Goal: Task Accomplishment & Management: Manage account settings

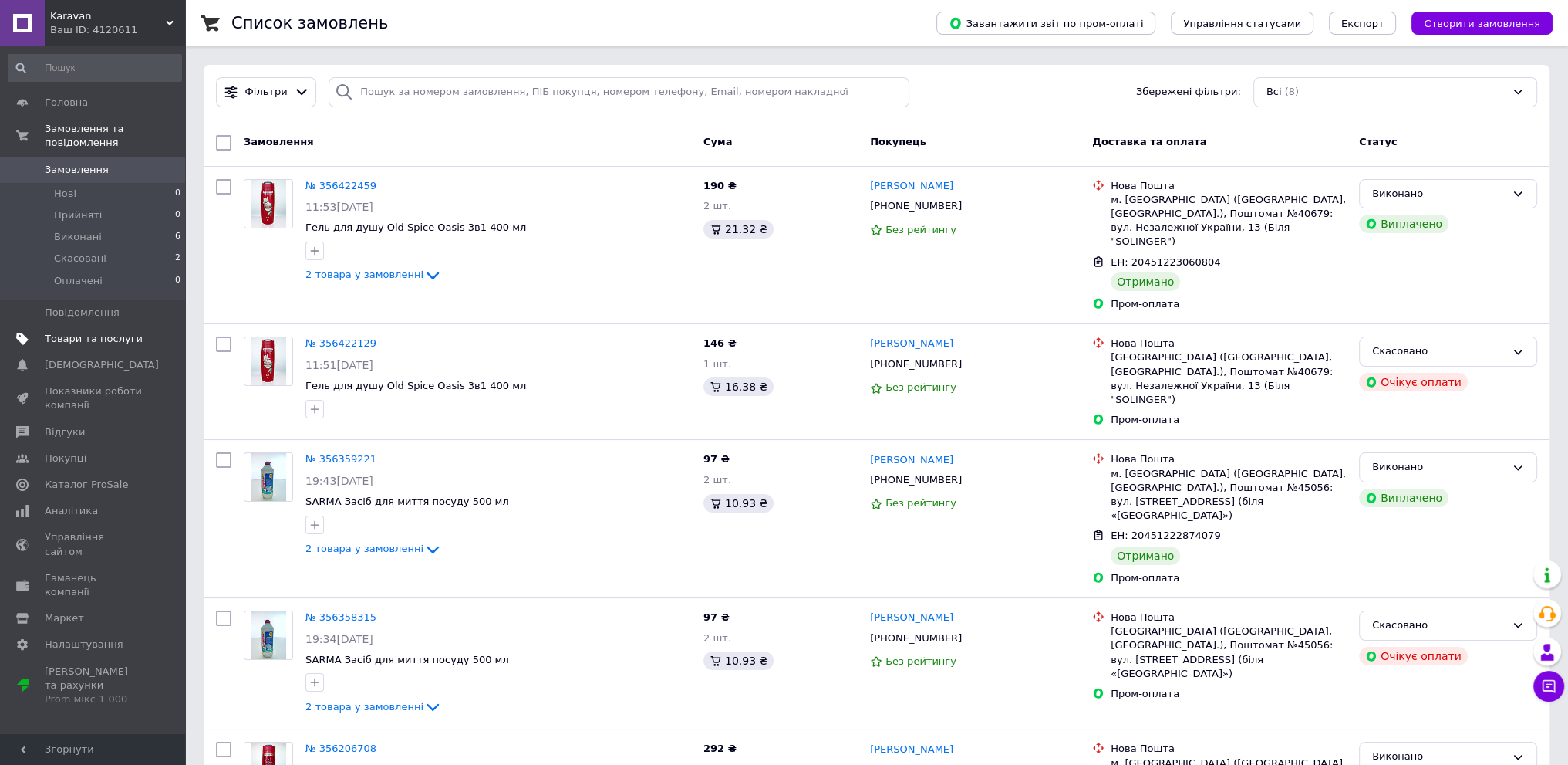
click at [69, 332] on span "Товари та послуги" at bounding box center [94, 338] width 98 height 14
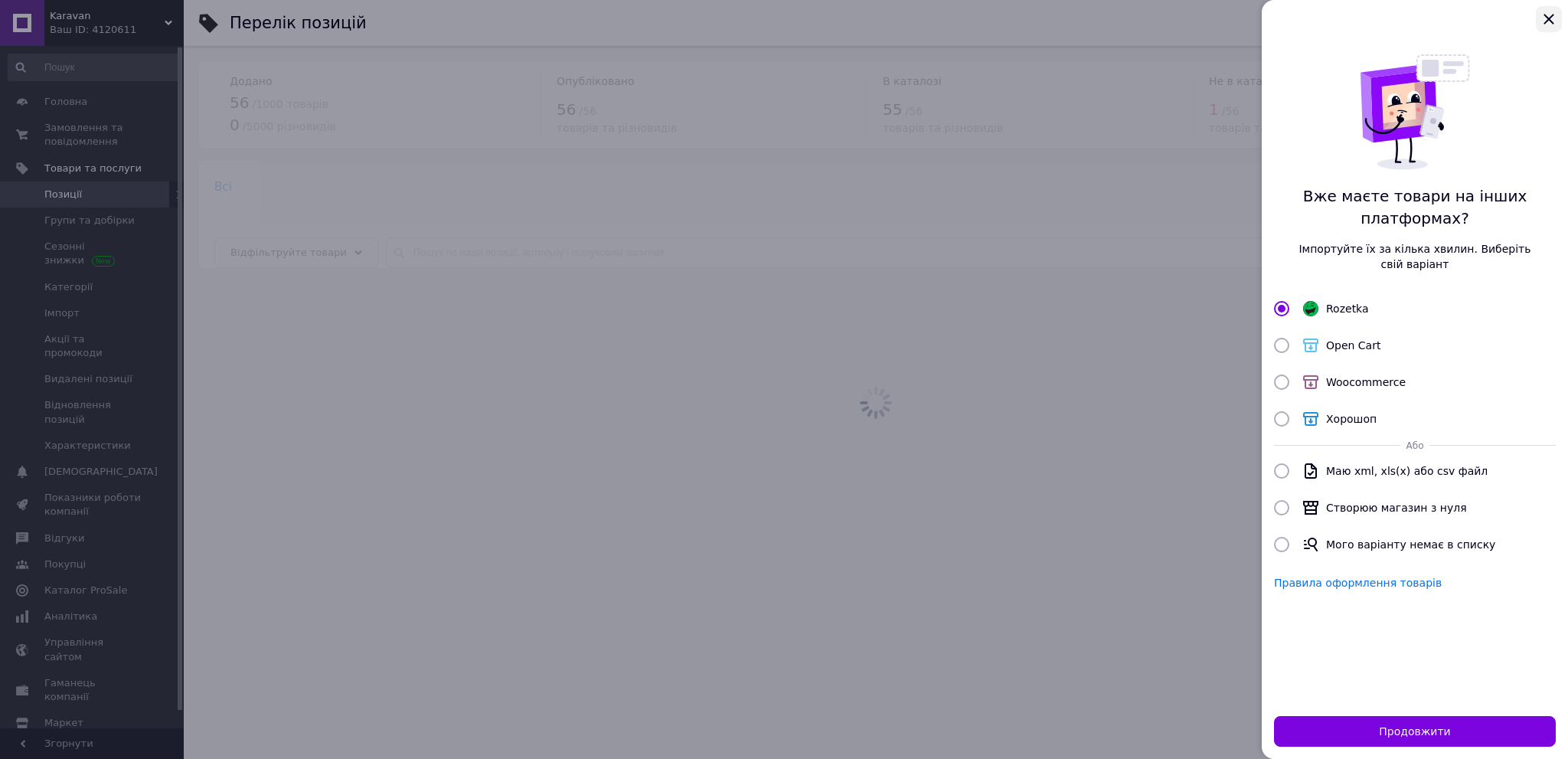
click at [1554, 21] on icon "Закрыть" at bounding box center [1548, 19] width 19 height 19
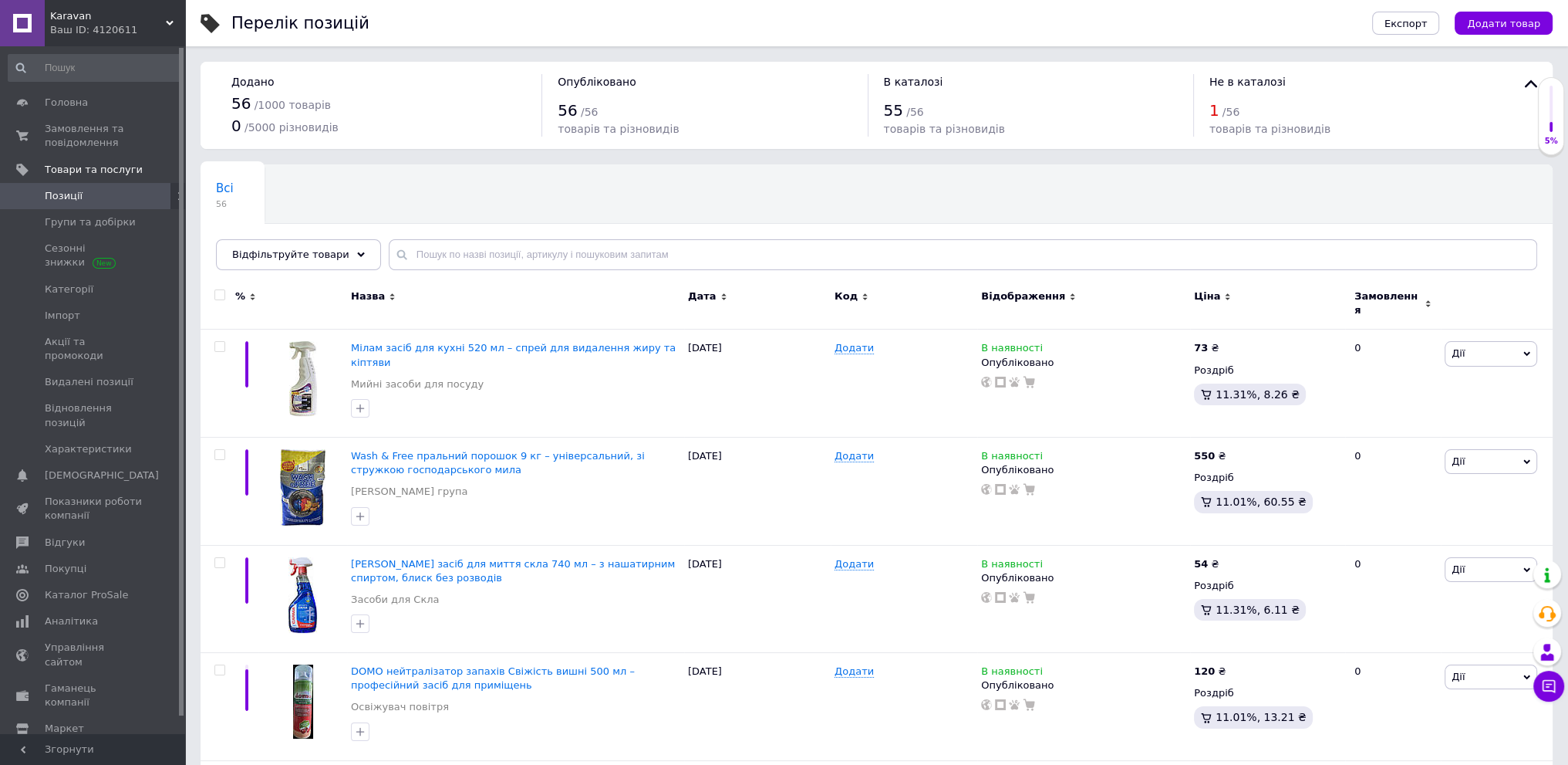
click at [1508, 34] on div "Експорт Додати товар" at bounding box center [1447, 23] width 211 height 46
click at [1512, 19] on span "Додати товар" at bounding box center [1503, 23] width 73 height 12
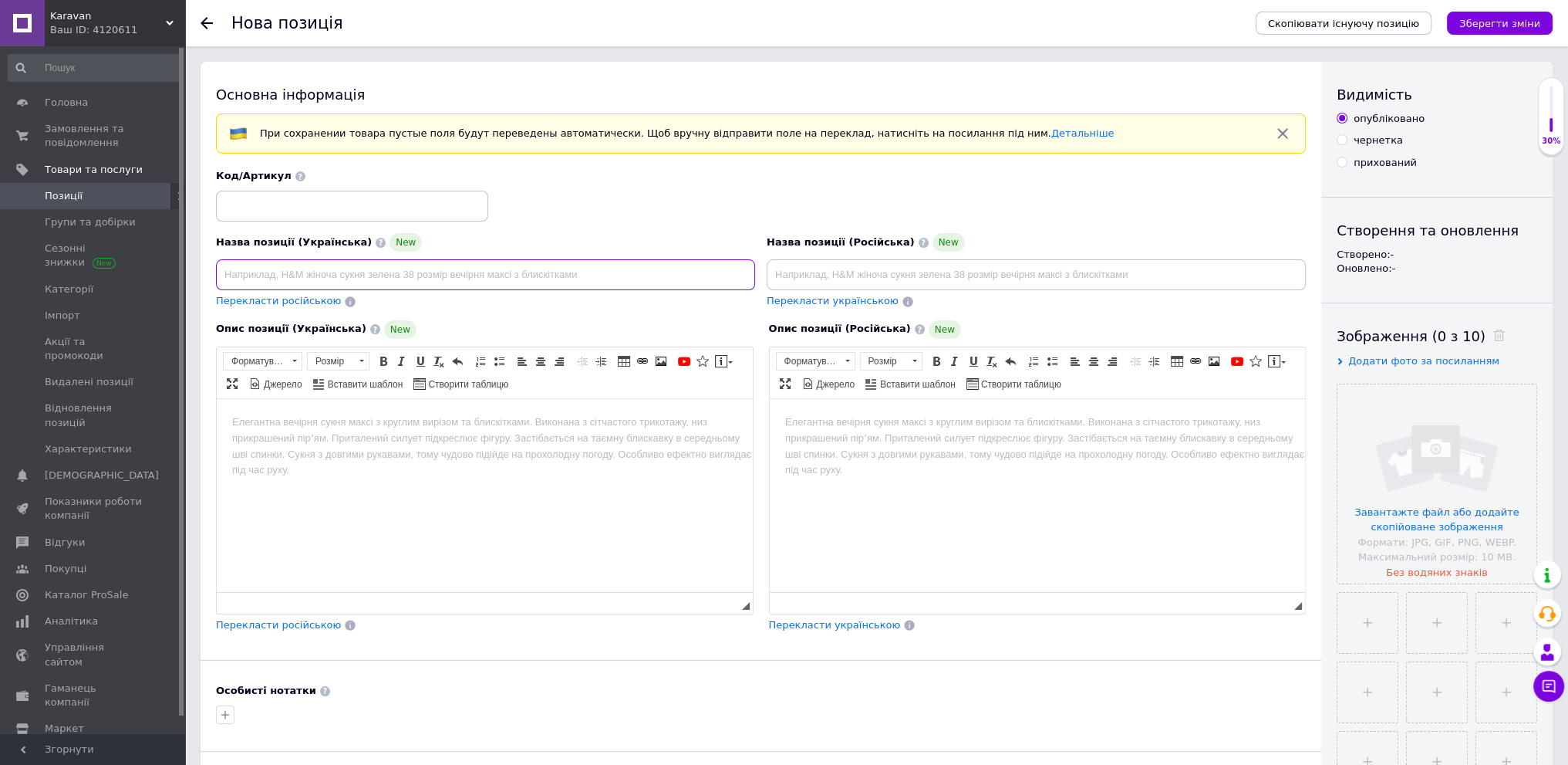
click at [355, 262] on input at bounding box center [486, 274] width 539 height 31
drag, startPoint x: 355, startPoint y: 262, endPoint x: 301, endPoint y: 283, distance: 57.9
paste input "ChatGPT сказал: Schauma набір шампунів для волосся різних типів та потреб, 10 в…"
drag, startPoint x: 304, startPoint y: 271, endPoint x: 137, endPoint y: 234, distance: 171.0
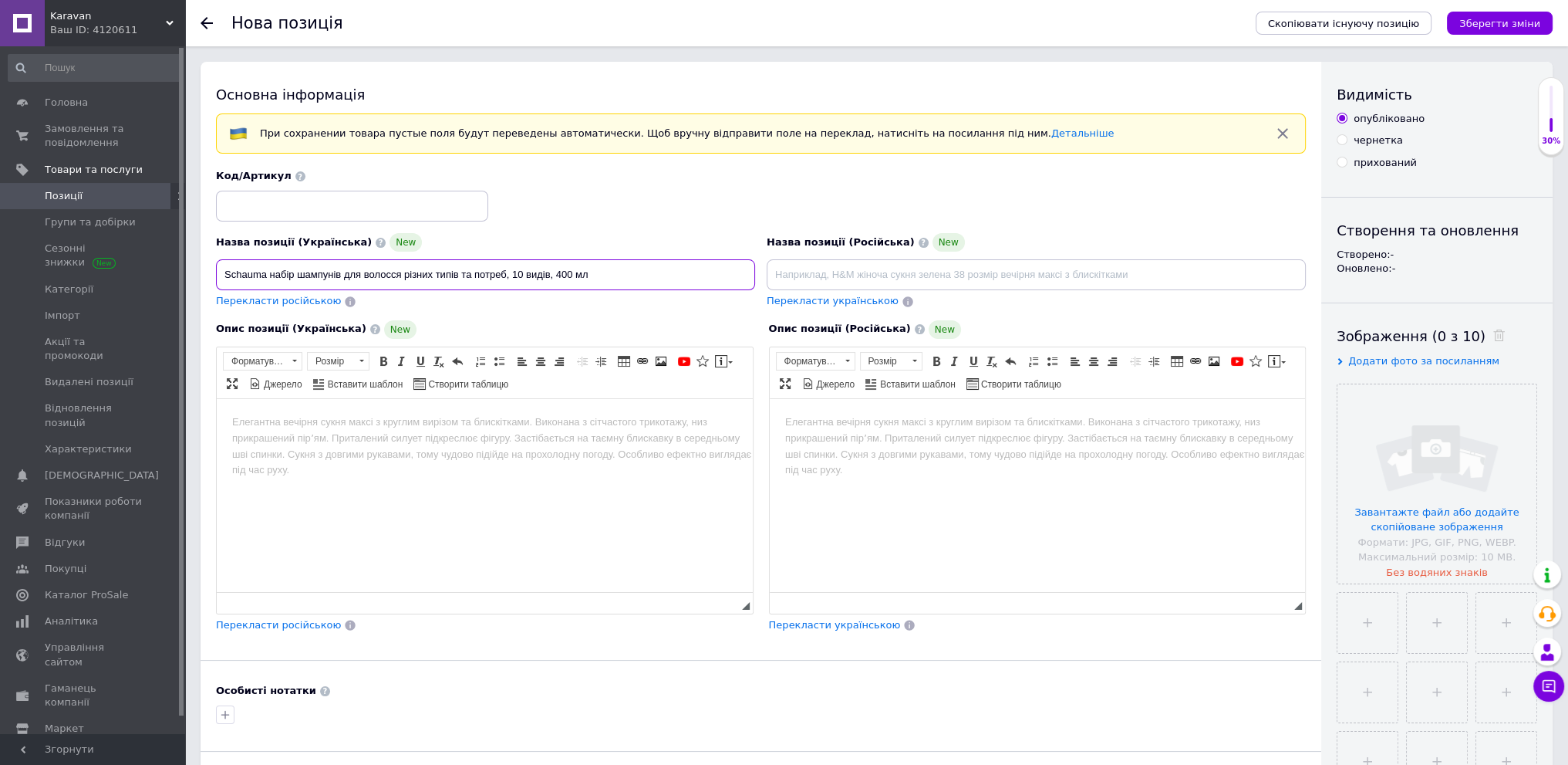
type input "Schauma набір шампунів для волосся різних типів та потреб, 10 видів, 400 мл"
click at [513, 446] on html at bounding box center [484, 422] width 536 height 47
click at [316, 446] on html at bounding box center [484, 422] width 536 height 47
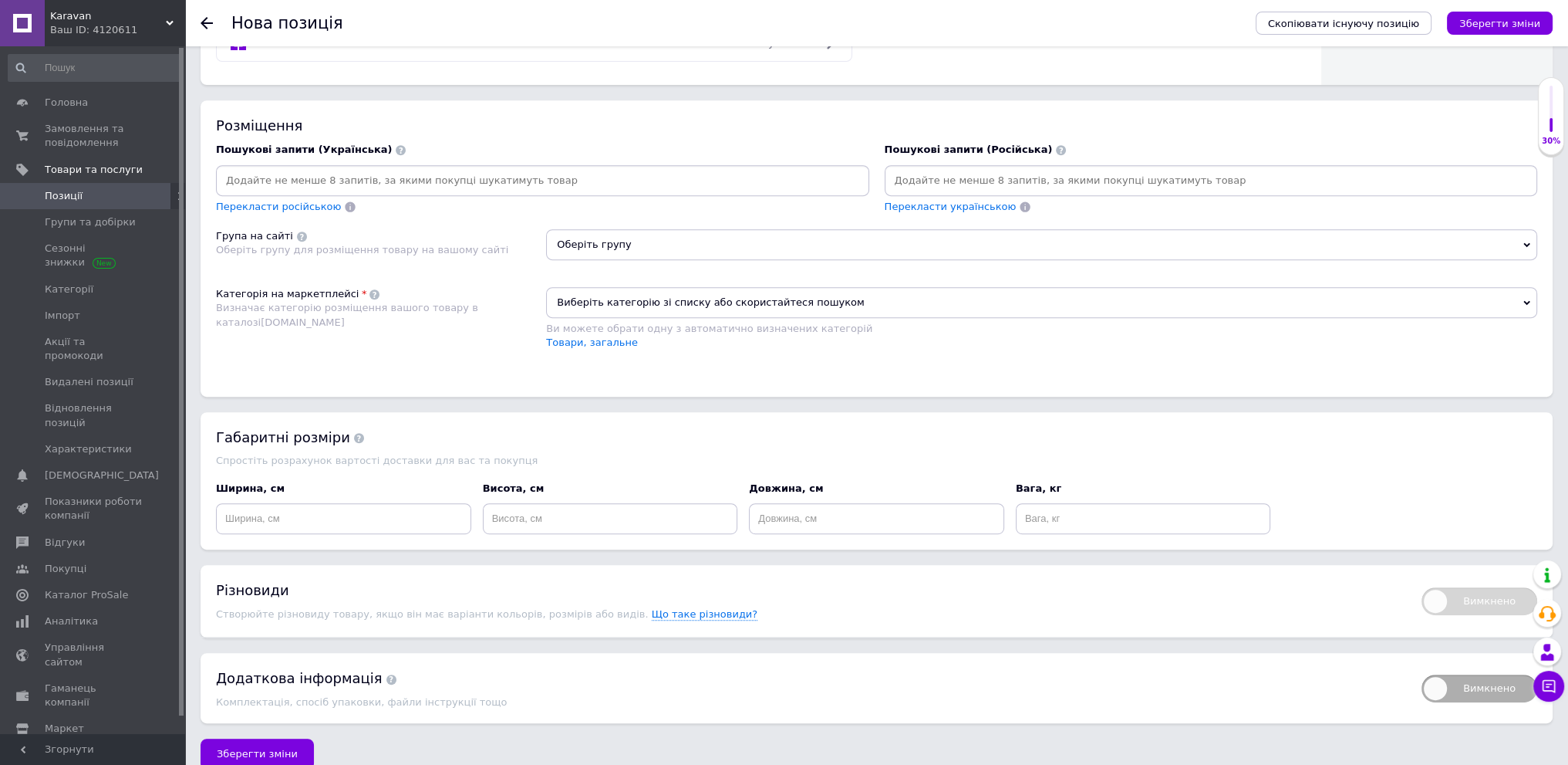
scroll to position [900, 0]
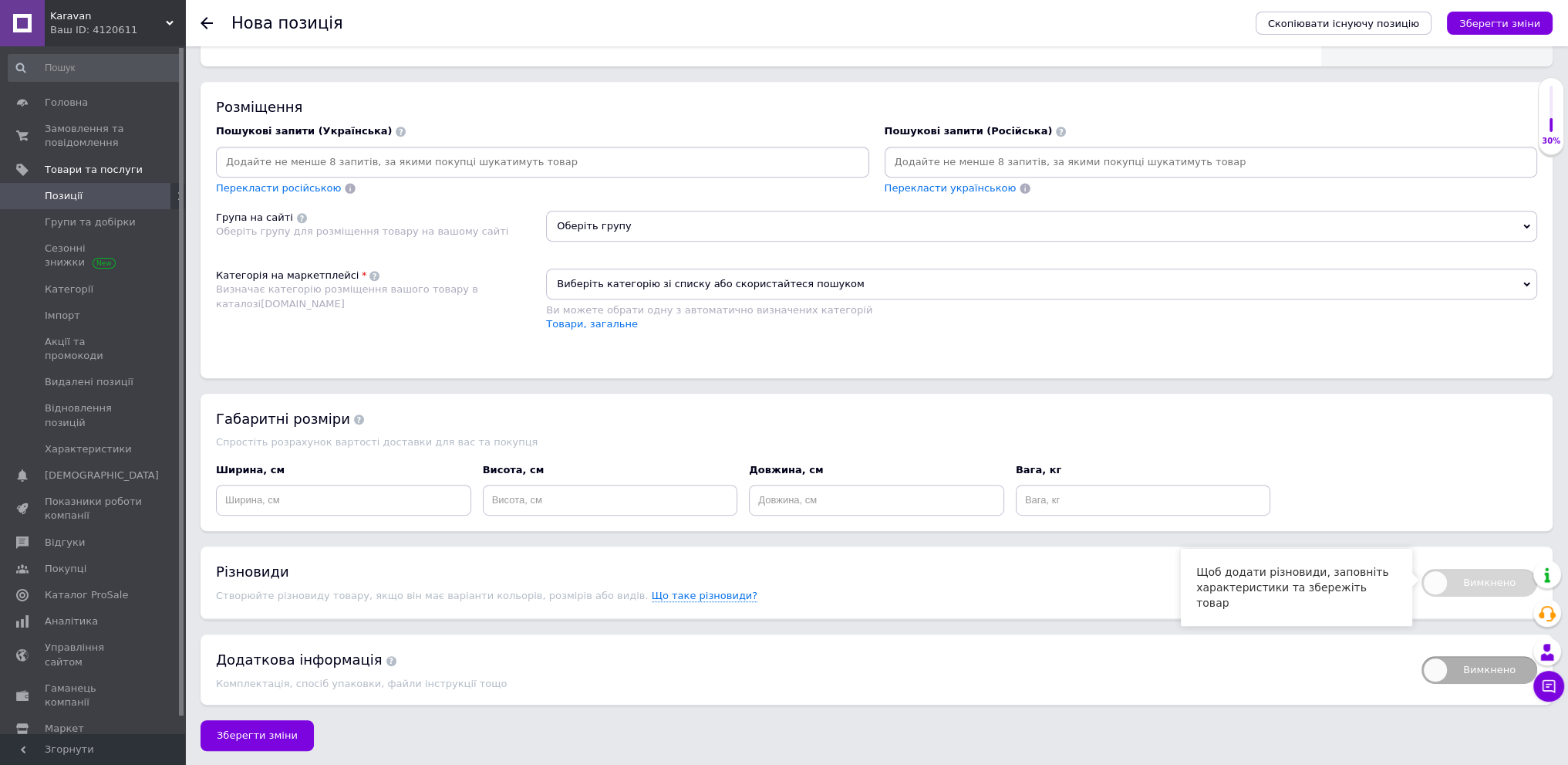
click at [1463, 585] on span "Вимкнено" at bounding box center [1480, 582] width 115 height 28
click at [1438, 575] on span "Вимкнено" at bounding box center [1480, 582] width 115 height 28
click at [670, 593] on span "Що таке різновиди?" at bounding box center [705, 596] width 106 height 13
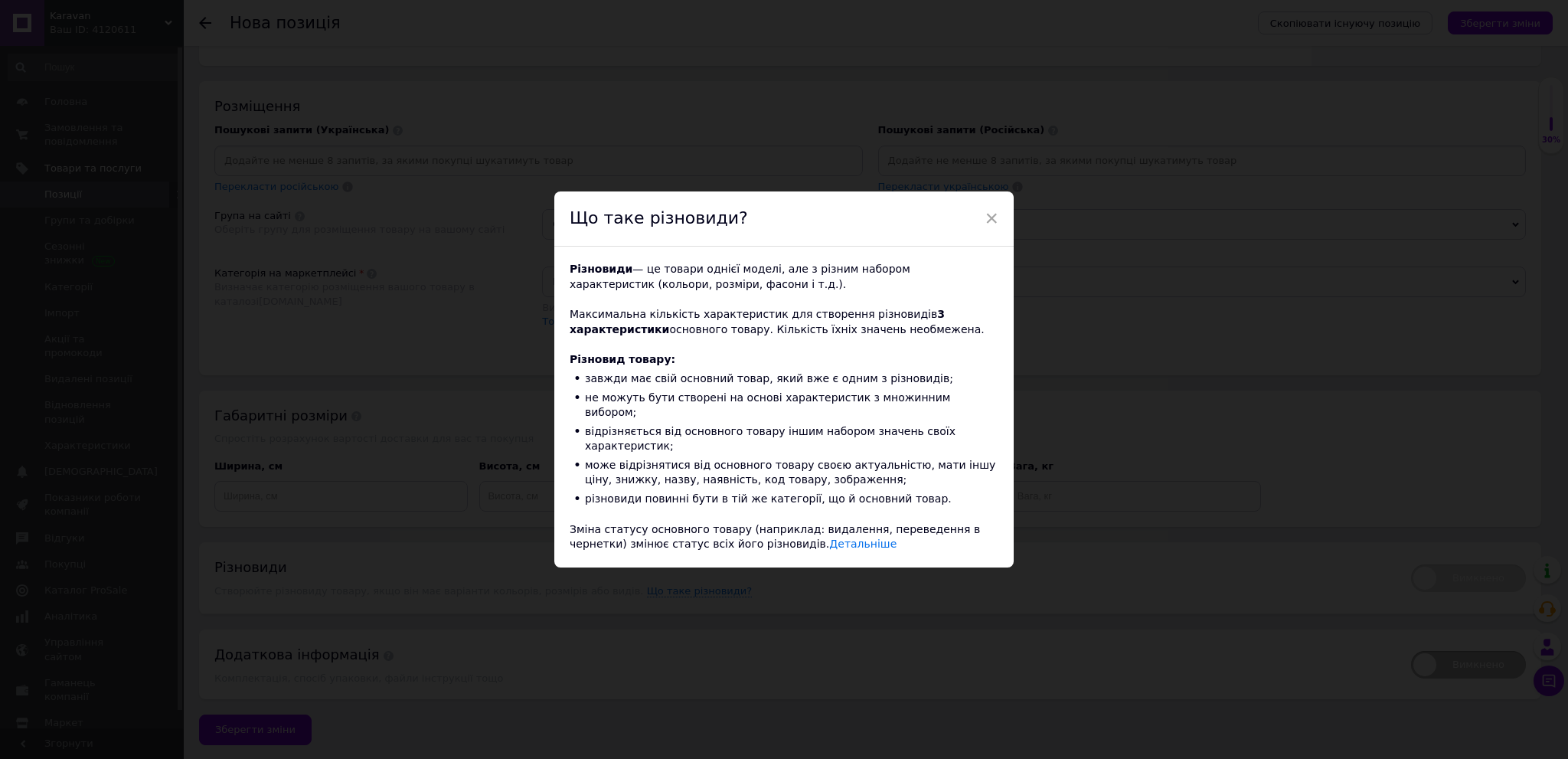
click at [780, 537] on div "Різновиди — це товари однієї моделі, але з різним набором характеристик (кольор…" at bounding box center [783, 406] width 459 height 320
click at [829, 538] on link "Детальніше" at bounding box center [862, 544] width 67 height 13
click at [986, 230] on span "×" at bounding box center [991, 217] width 13 height 26
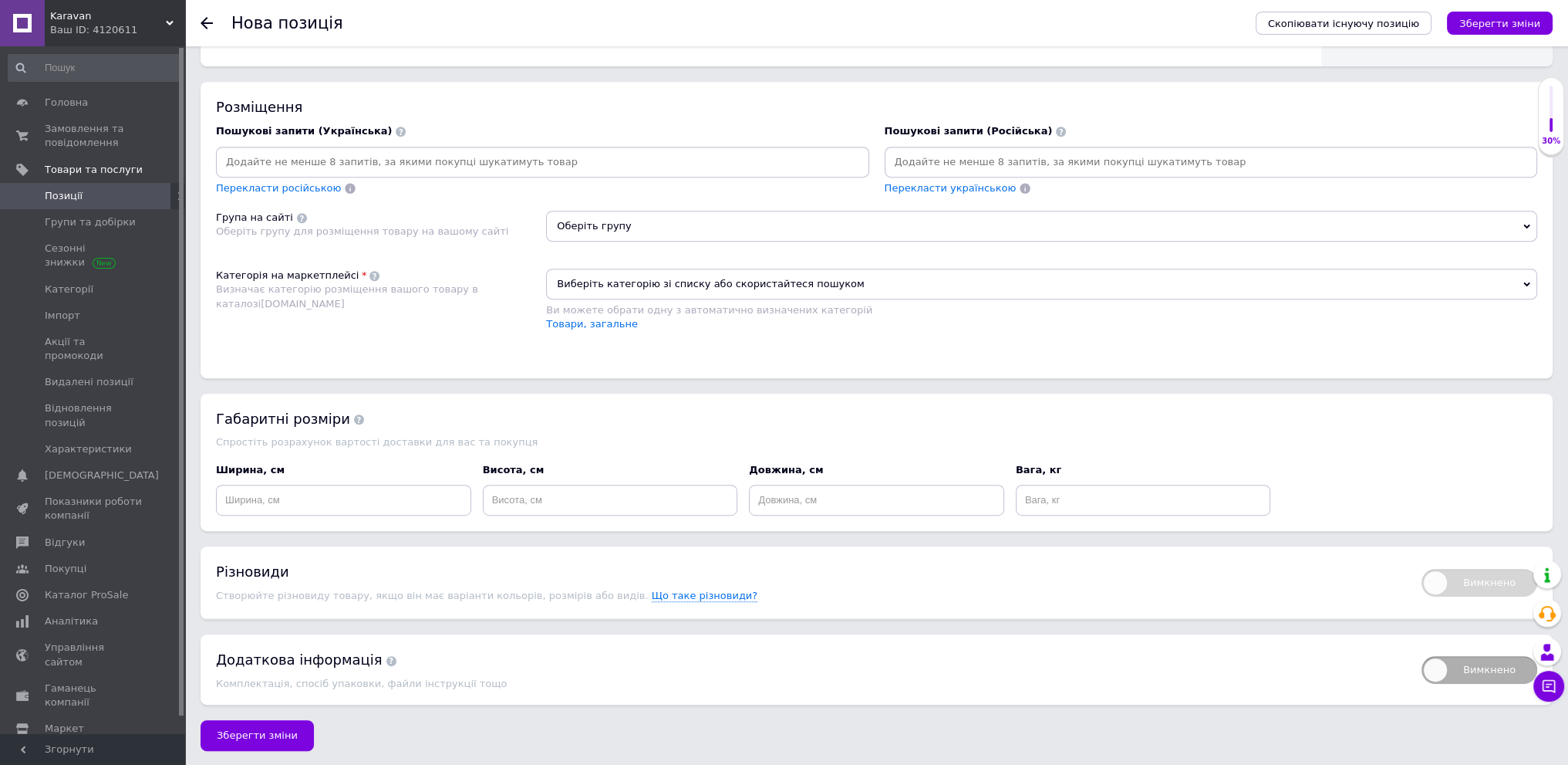
click at [311, 574] on div "Різновиди" at bounding box center [812, 571] width 1190 height 19
click at [652, 591] on span "Що таке різновиди?" at bounding box center [705, 596] width 106 height 13
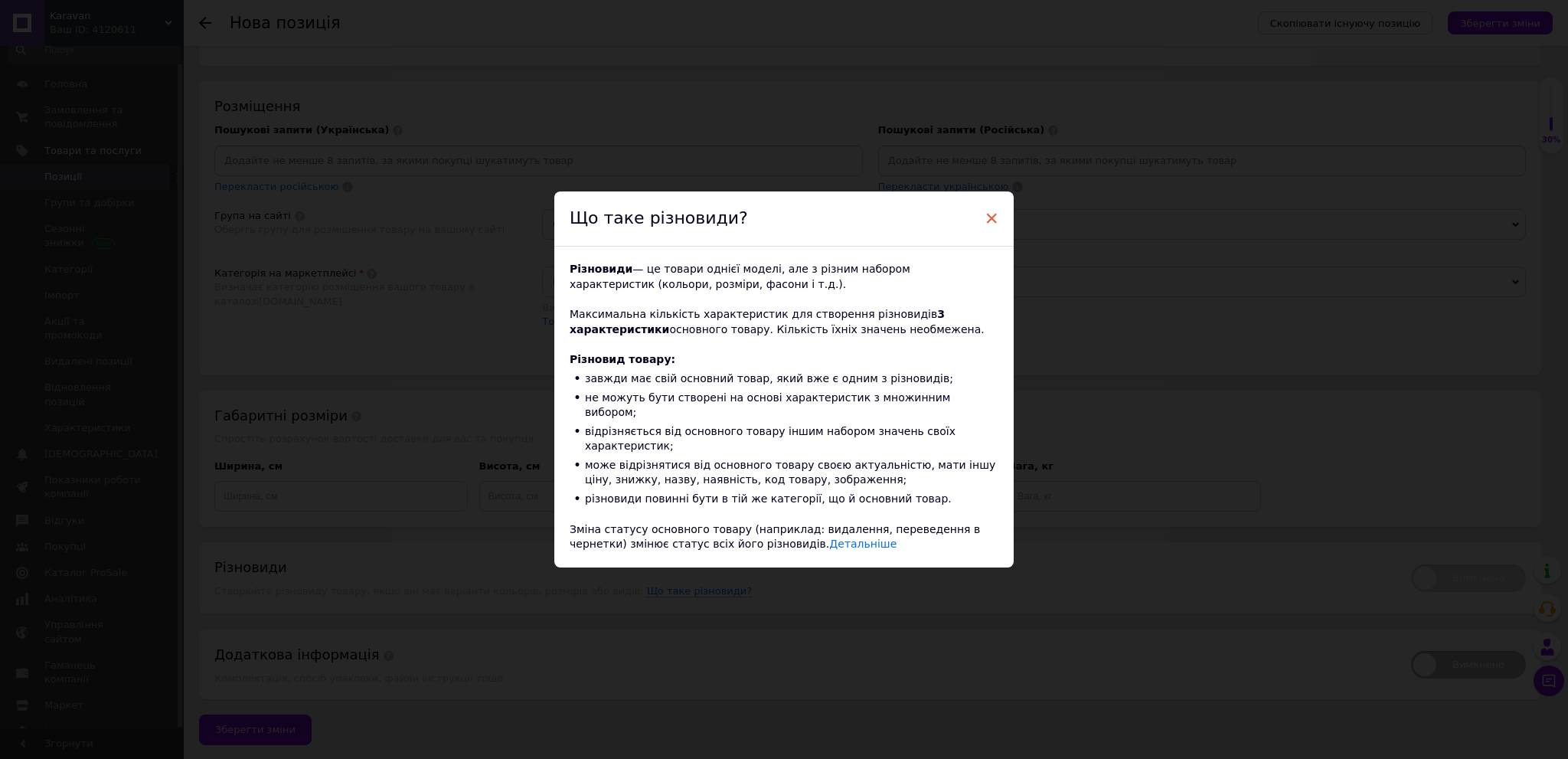
click at [986, 228] on span "×" at bounding box center [991, 217] width 13 height 26
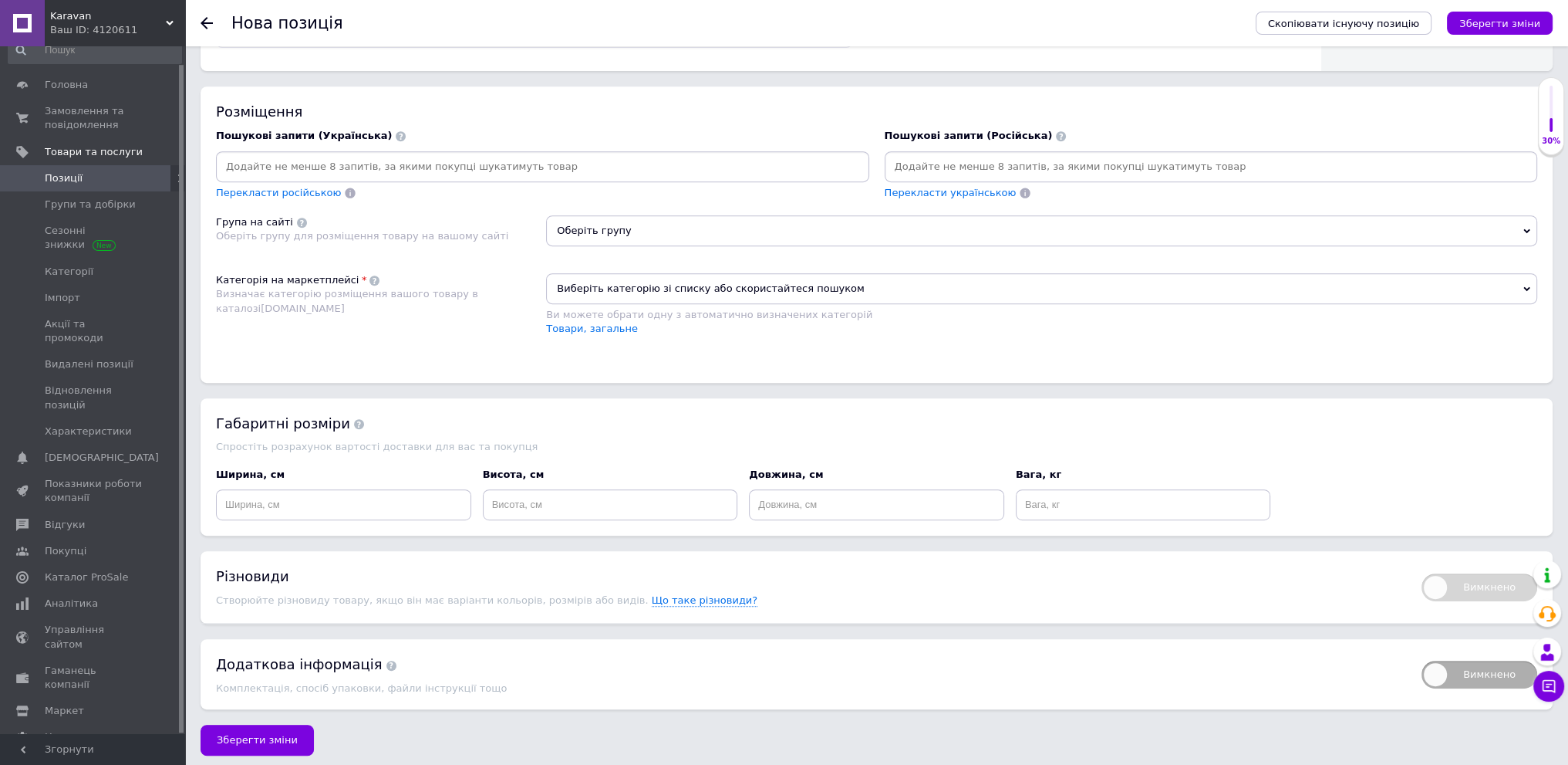
scroll to position [900, 0]
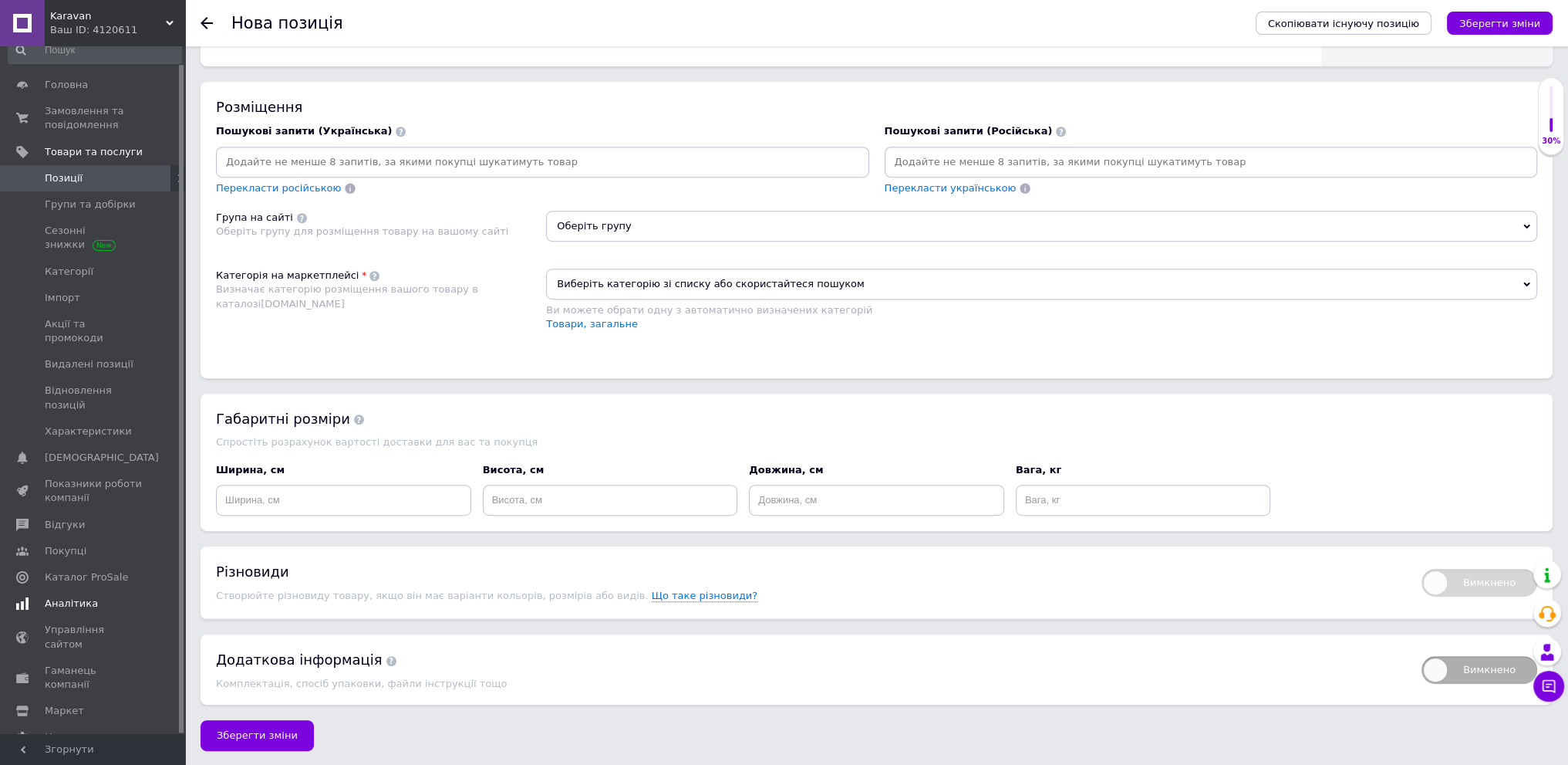
click at [101, 596] on span "Аналітика" at bounding box center [94, 603] width 98 height 14
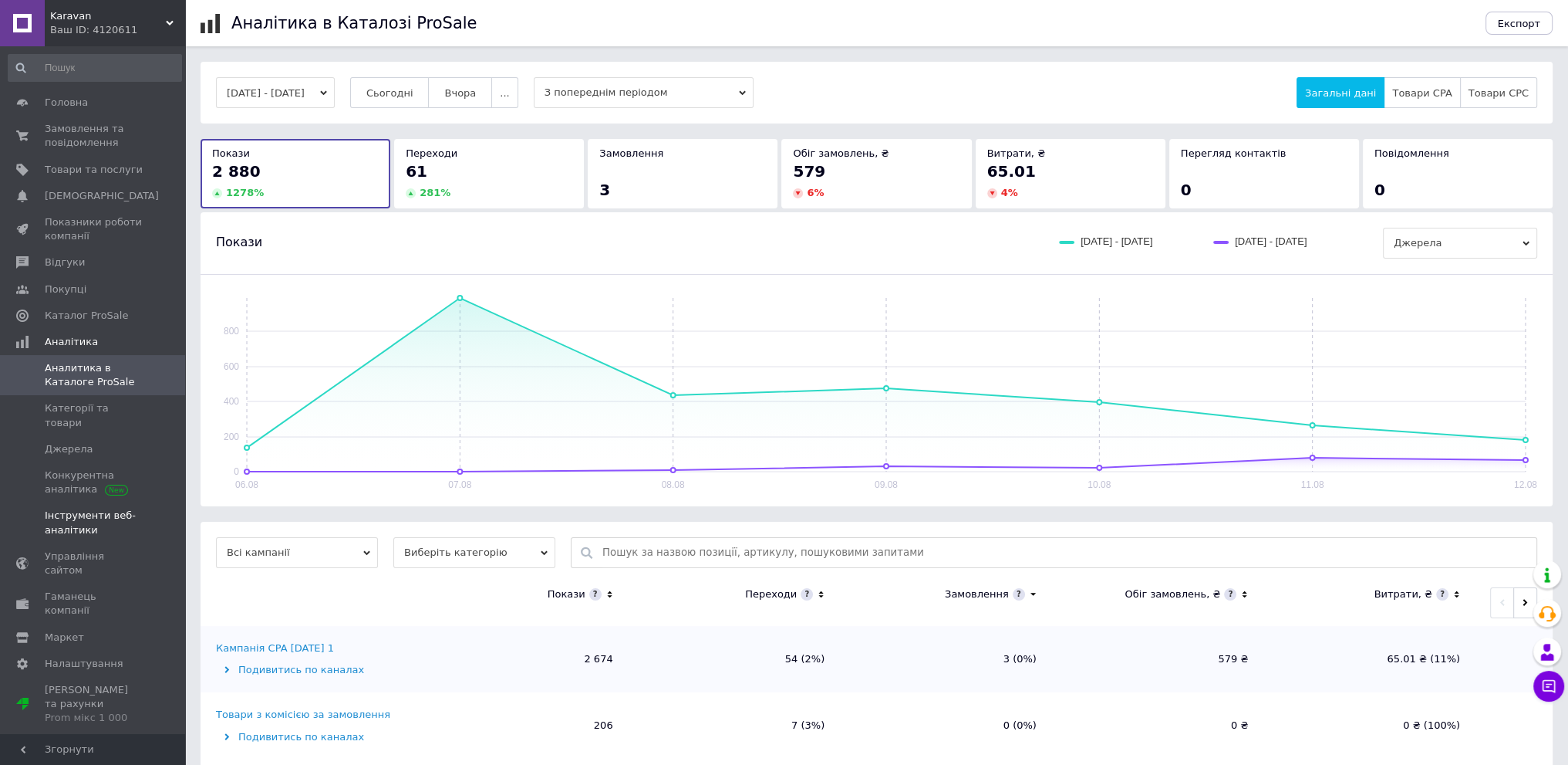
scroll to position [24, 0]
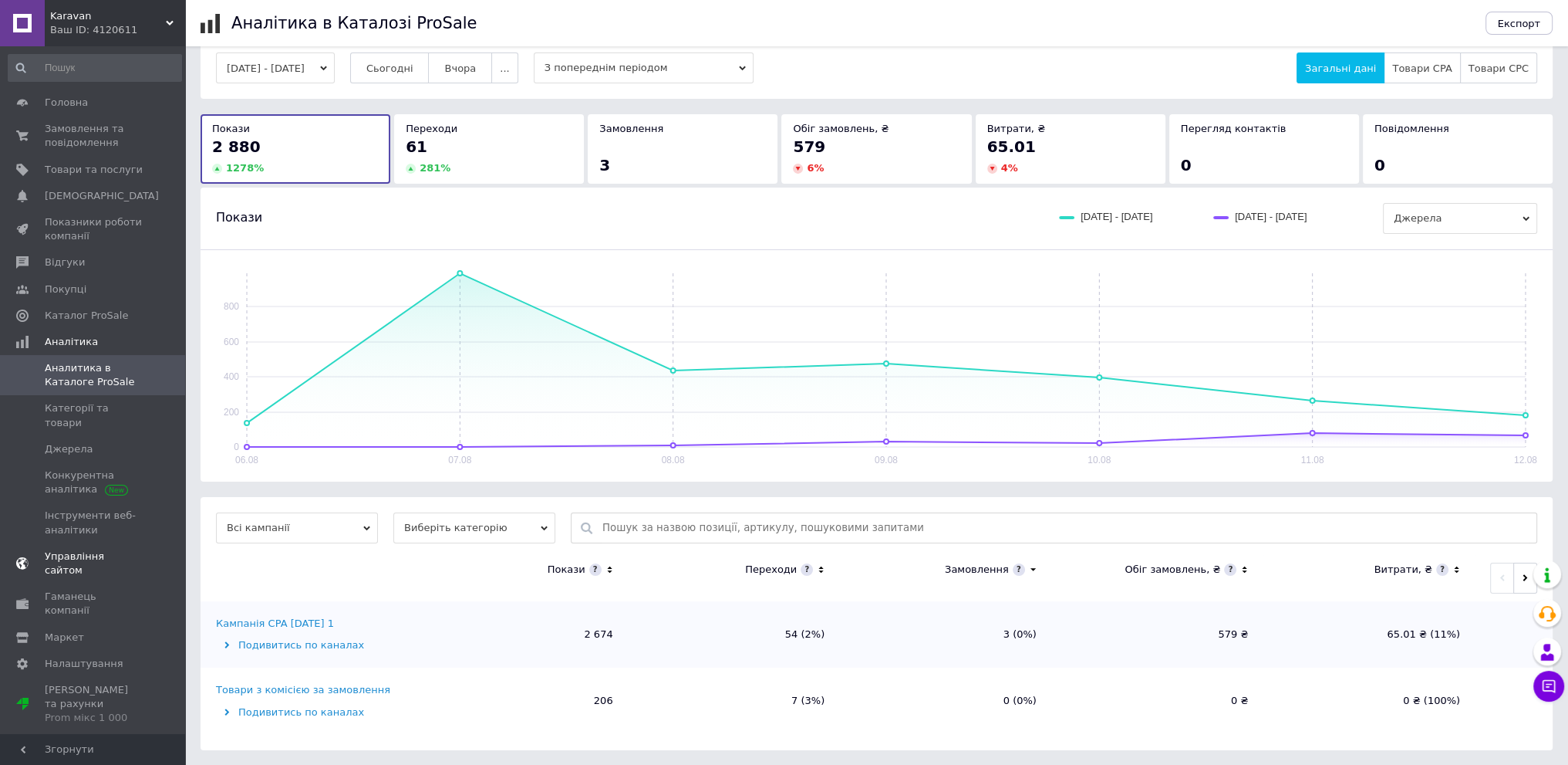
click at [120, 549] on span "Управління сайтом" at bounding box center [94, 563] width 98 height 28
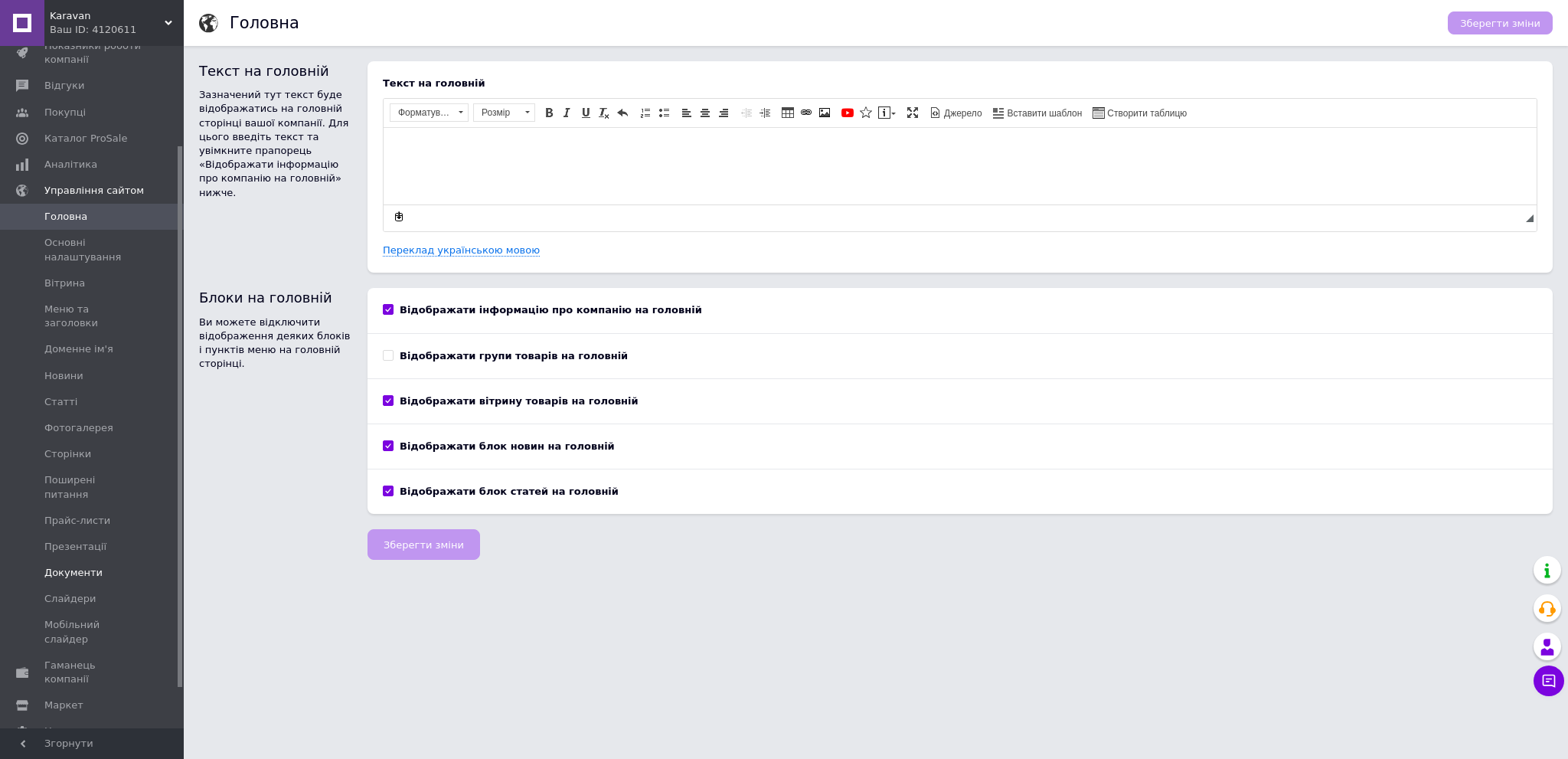
scroll to position [175, 0]
click at [119, 698] on span "Маркет" at bounding box center [93, 704] width 98 height 13
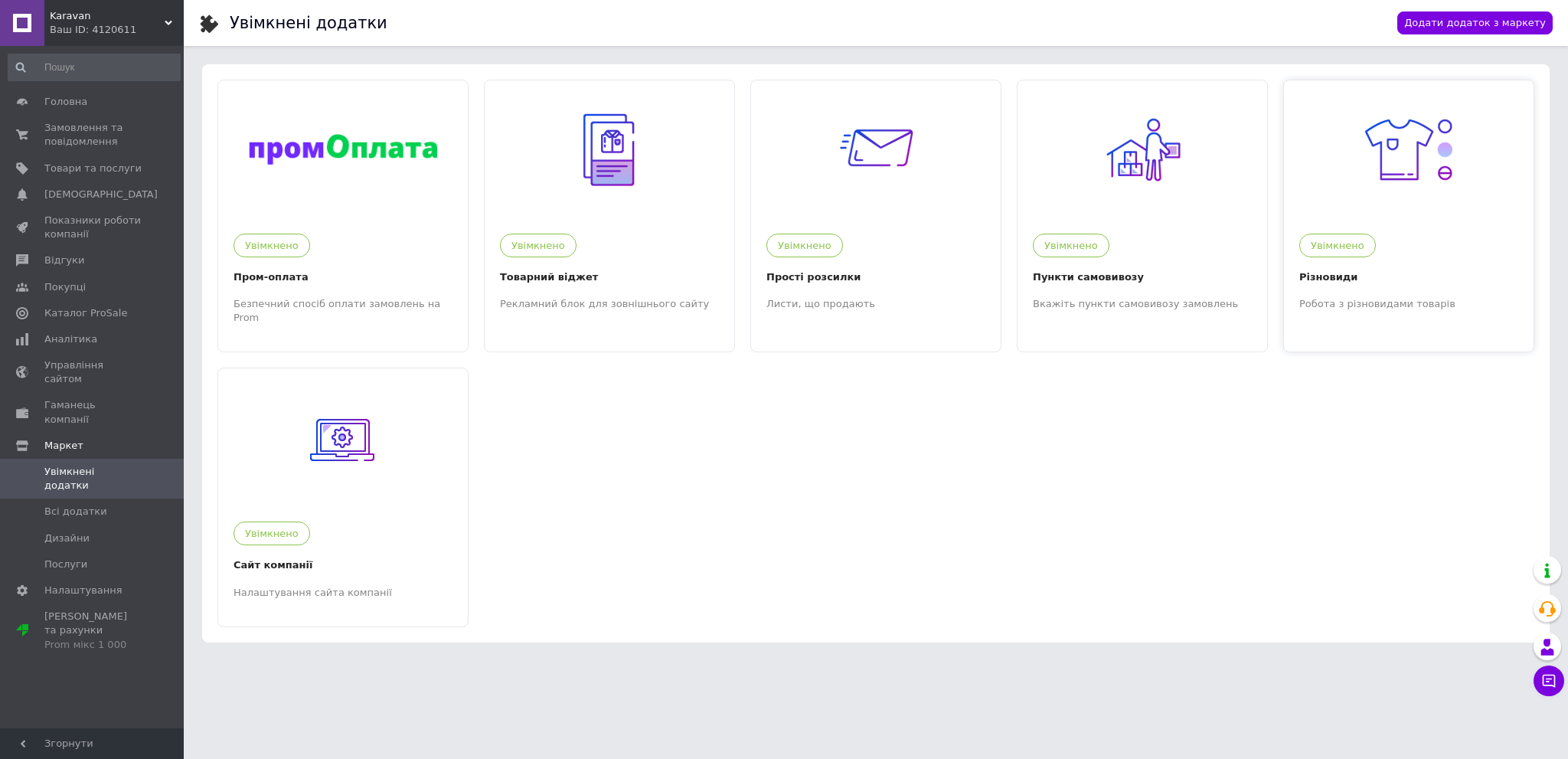
click at [1409, 282] on div "Різновиди" at bounding box center [1409, 277] width 219 height 17
click at [98, 166] on span "Товари та послуги" at bounding box center [93, 167] width 98 height 13
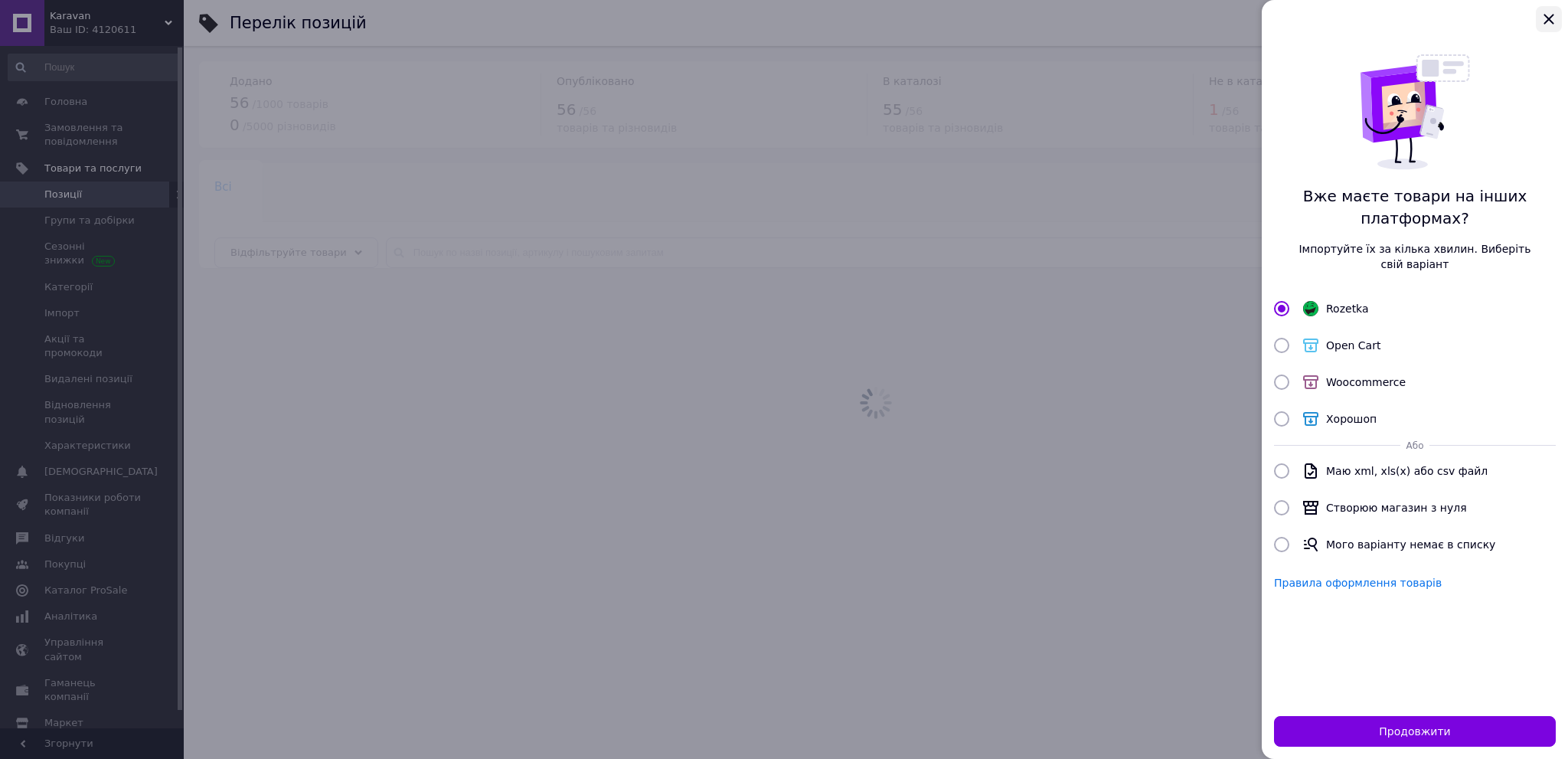
click at [1539, 29] on button "Закрыть" at bounding box center [1548, 19] width 26 height 26
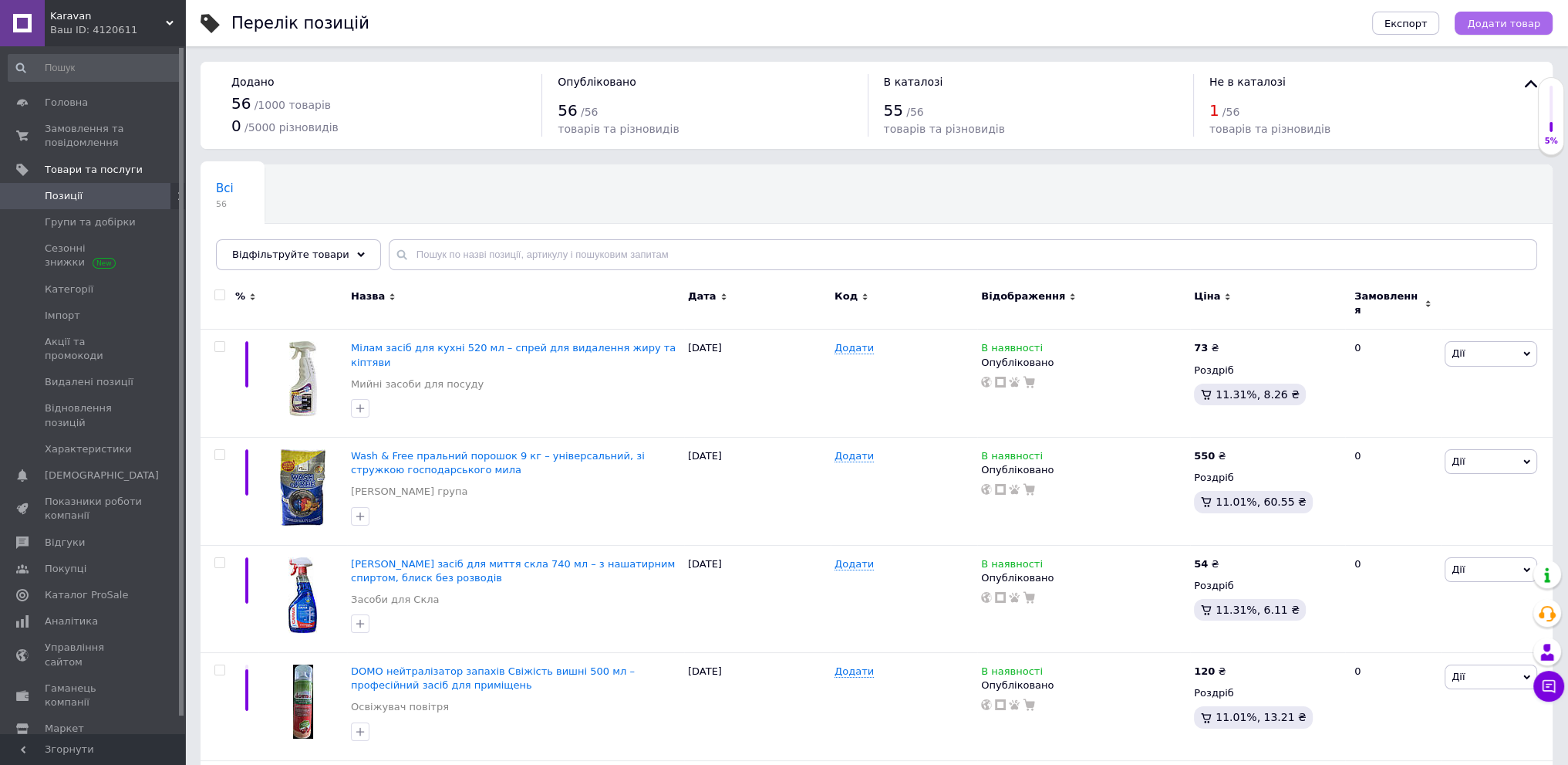
click at [1513, 24] on span "Додати товар" at bounding box center [1503, 23] width 73 height 12
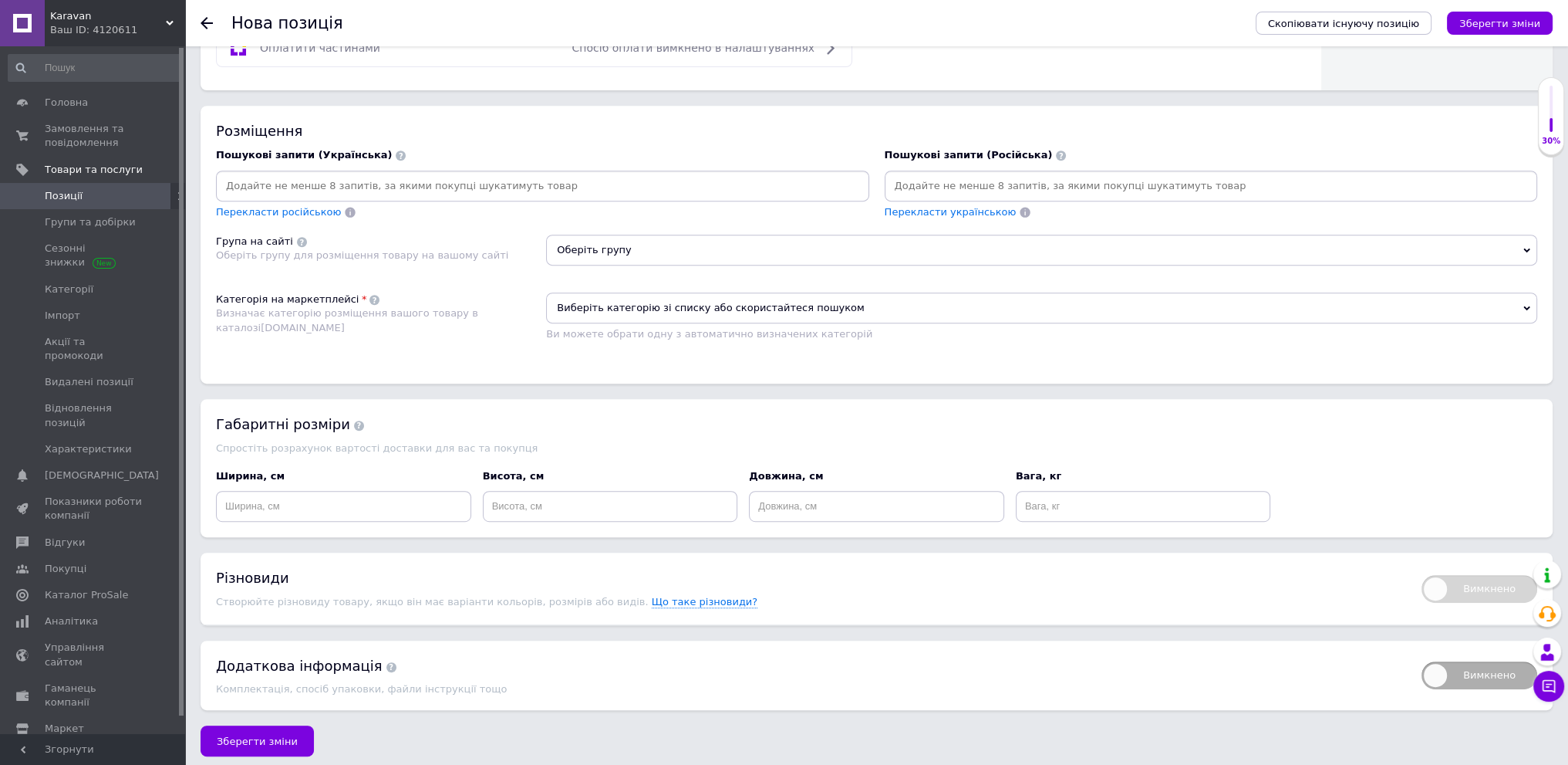
scroll to position [883, 0]
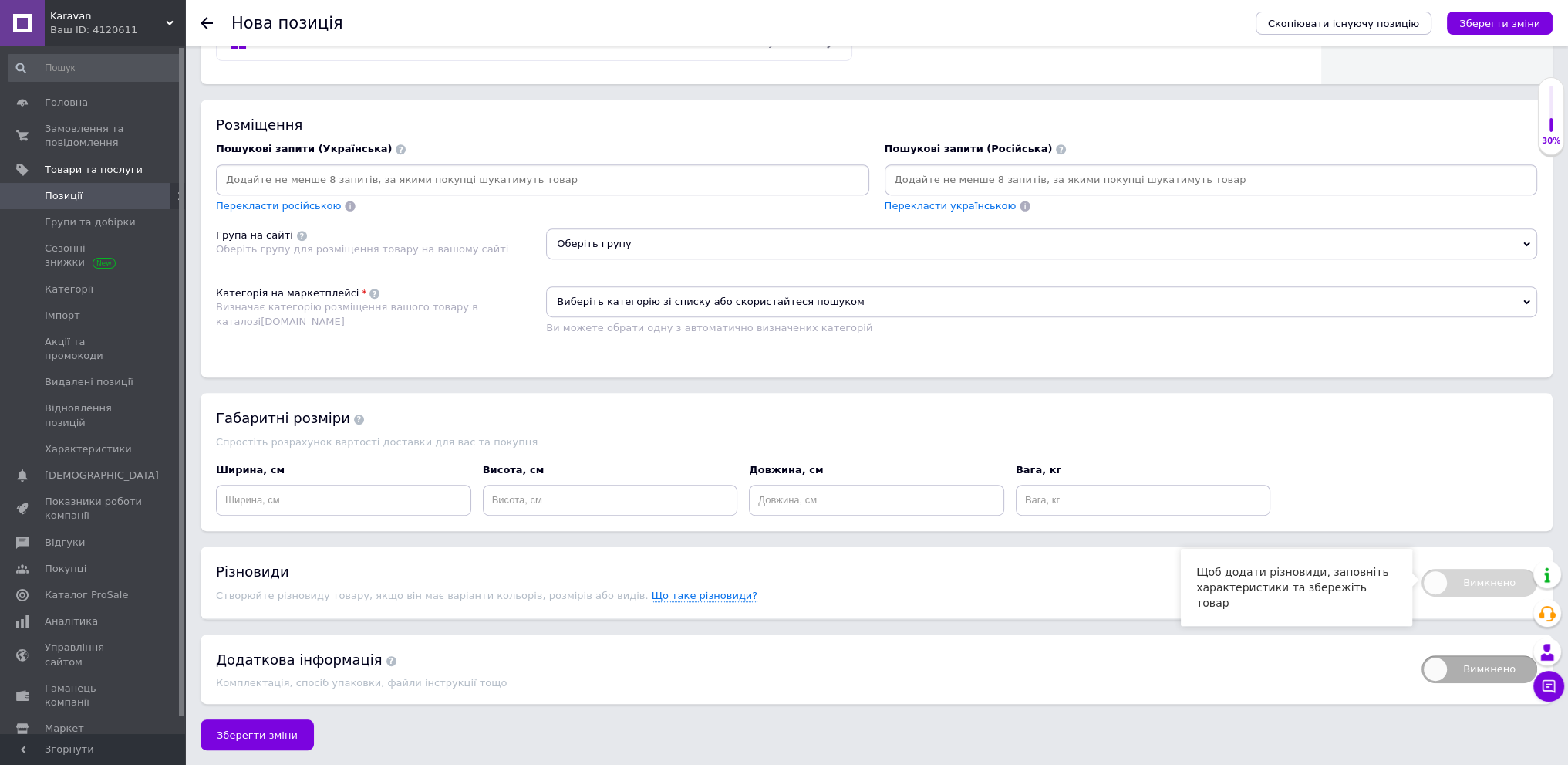
click at [1462, 578] on span "Вимкнено" at bounding box center [1480, 582] width 115 height 28
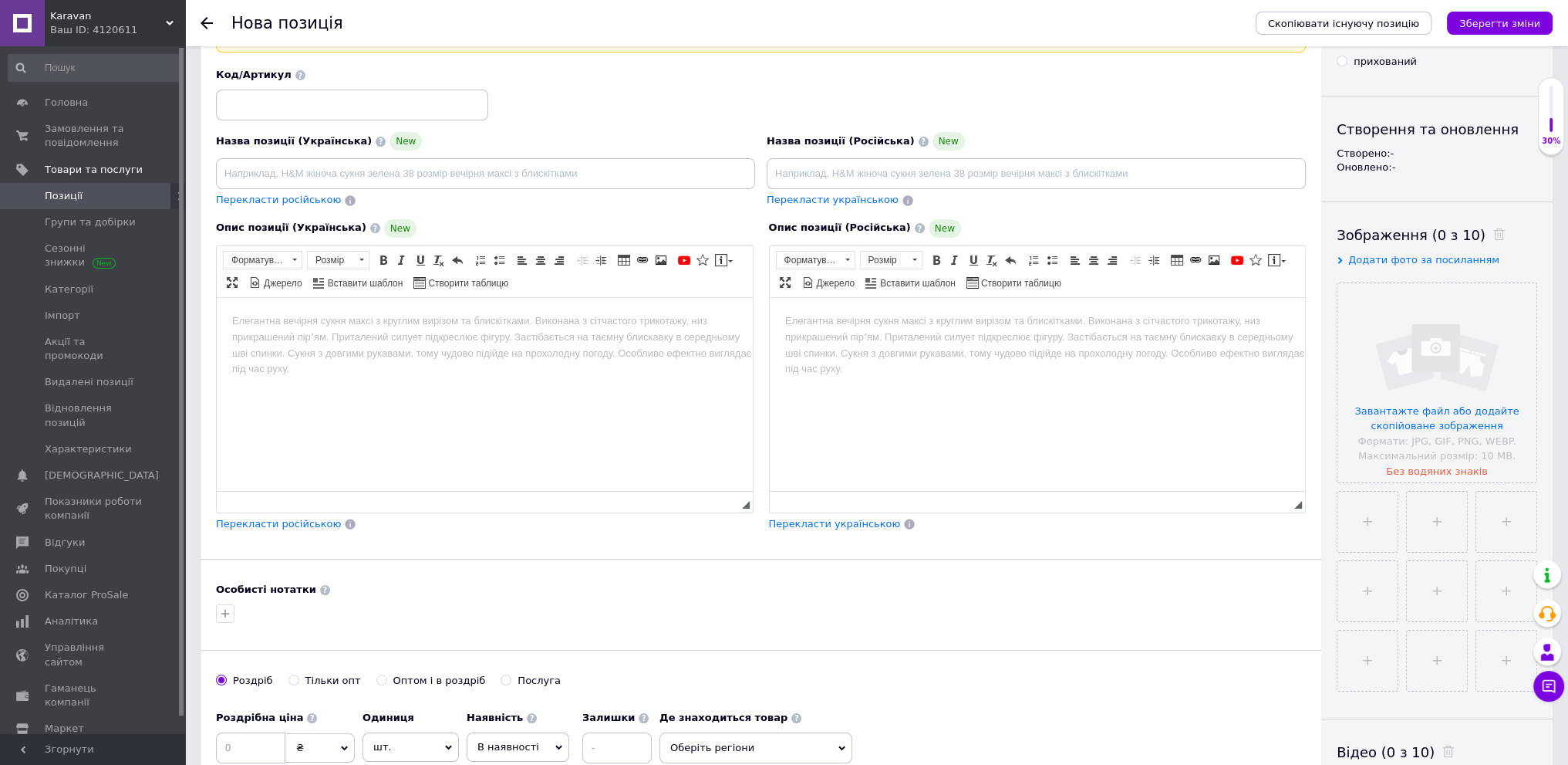
scroll to position [0, 0]
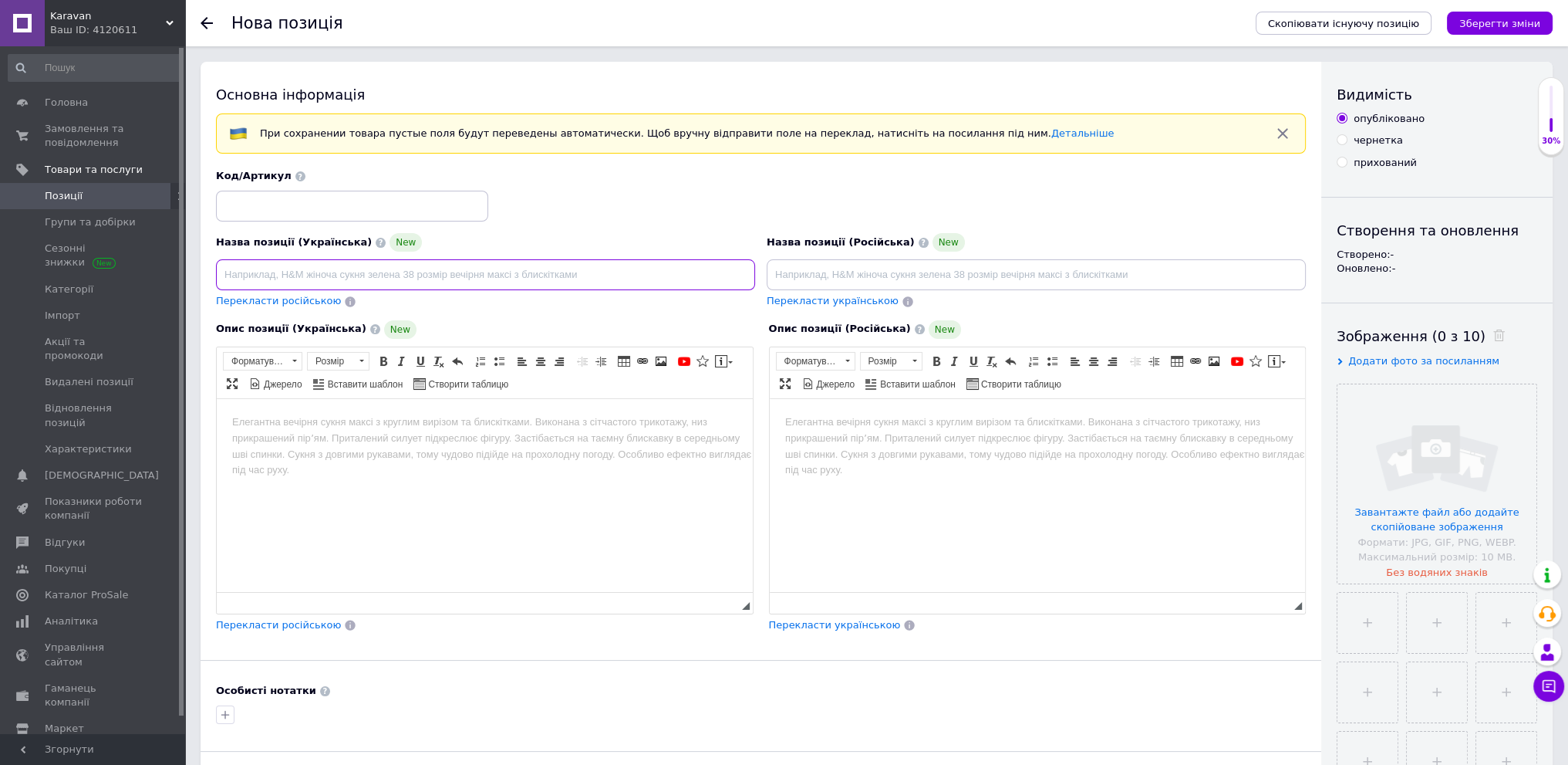
paste input "ChatGPT сказал: Schauma набір шампунів для волосся різних типів та потреб, 10 в…"
drag, startPoint x: 451, startPoint y: 439, endPoint x: 305, endPoint y: 447, distance: 146.2
click at [305, 446] on html at bounding box center [484, 422] width 536 height 47
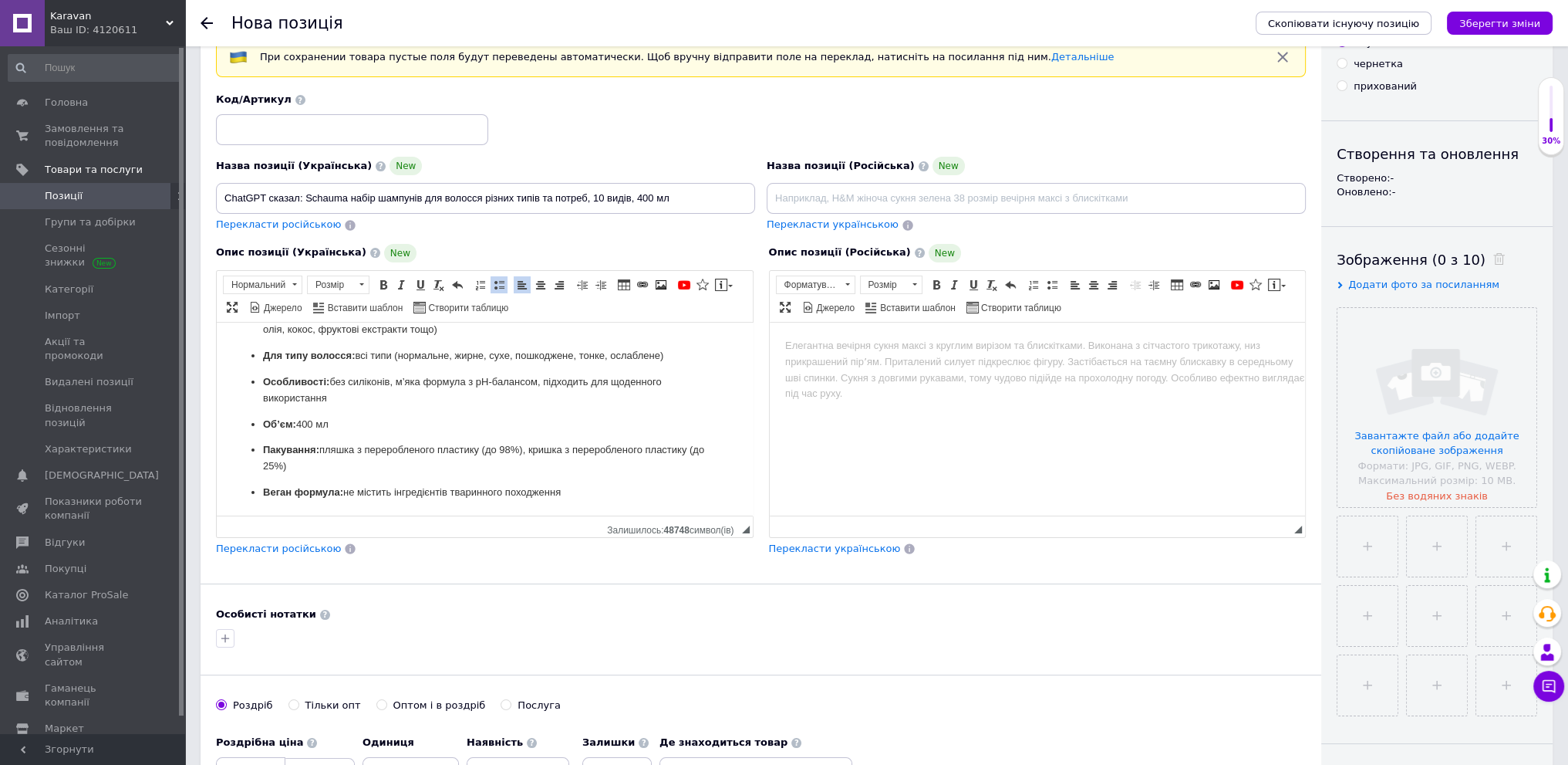
scroll to position [78, 0]
click at [242, 546] on span "Перекласти російською" at bounding box center [279, 548] width 125 height 12
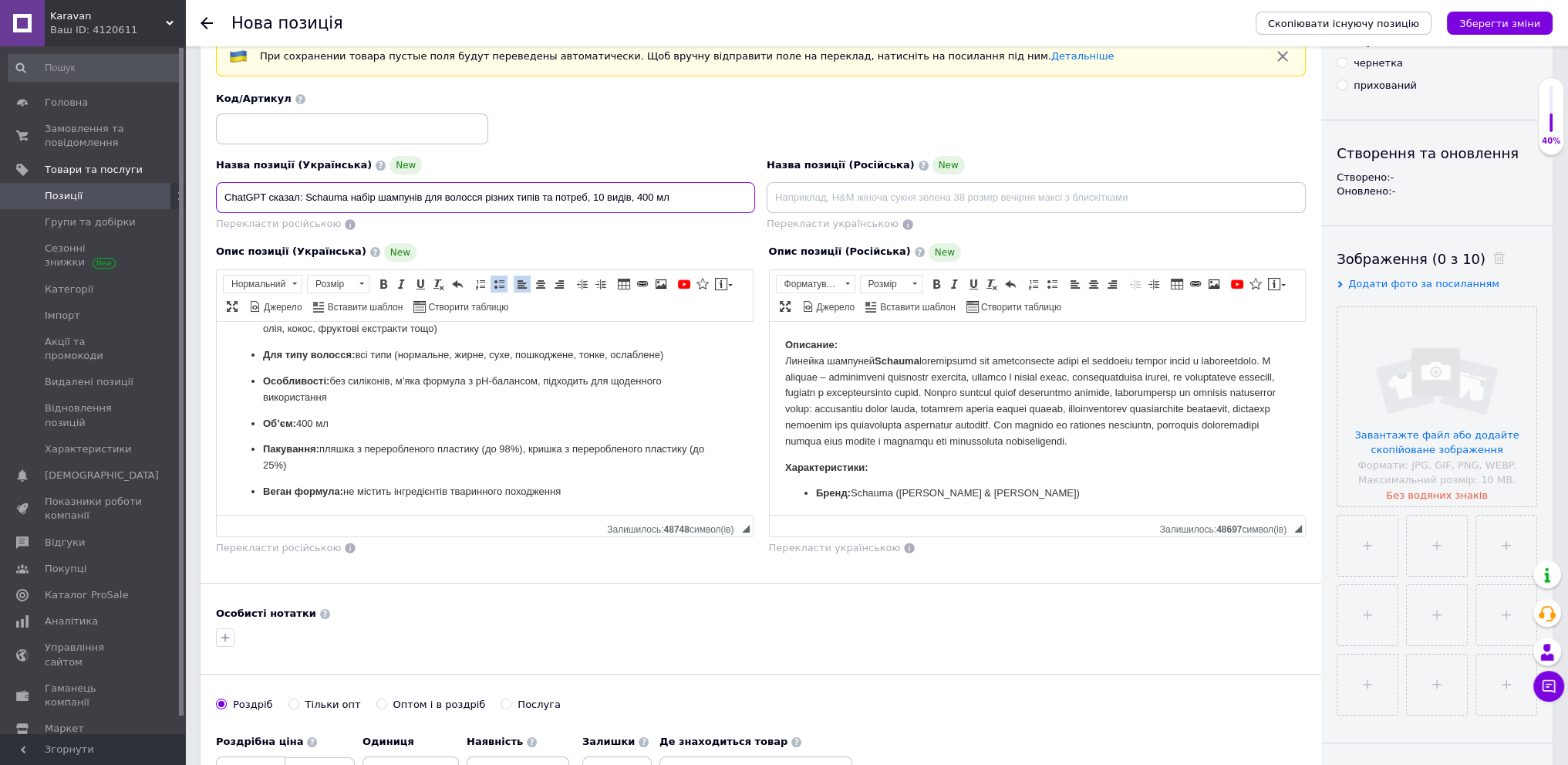
drag, startPoint x: 307, startPoint y: 199, endPoint x: 130, endPoint y: 88, distance: 208.9
click at [131, 94] on div "Karavan Ваш ID: 4120611 Сайт [PERSON_NAME] покупця Перевірити стан системи Стор…" at bounding box center [784, 756] width 1568 height 1667
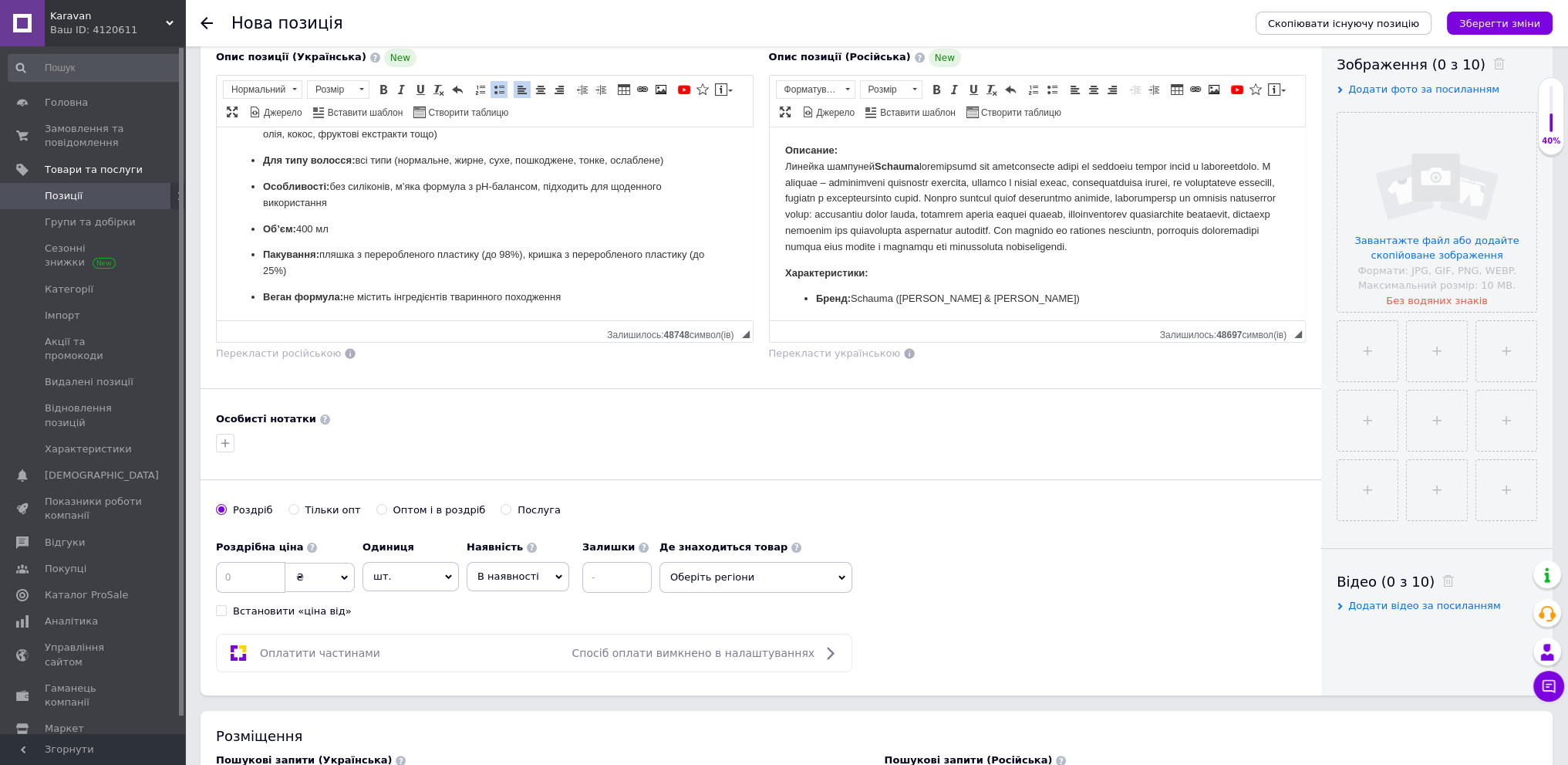
scroll to position [309, 0]
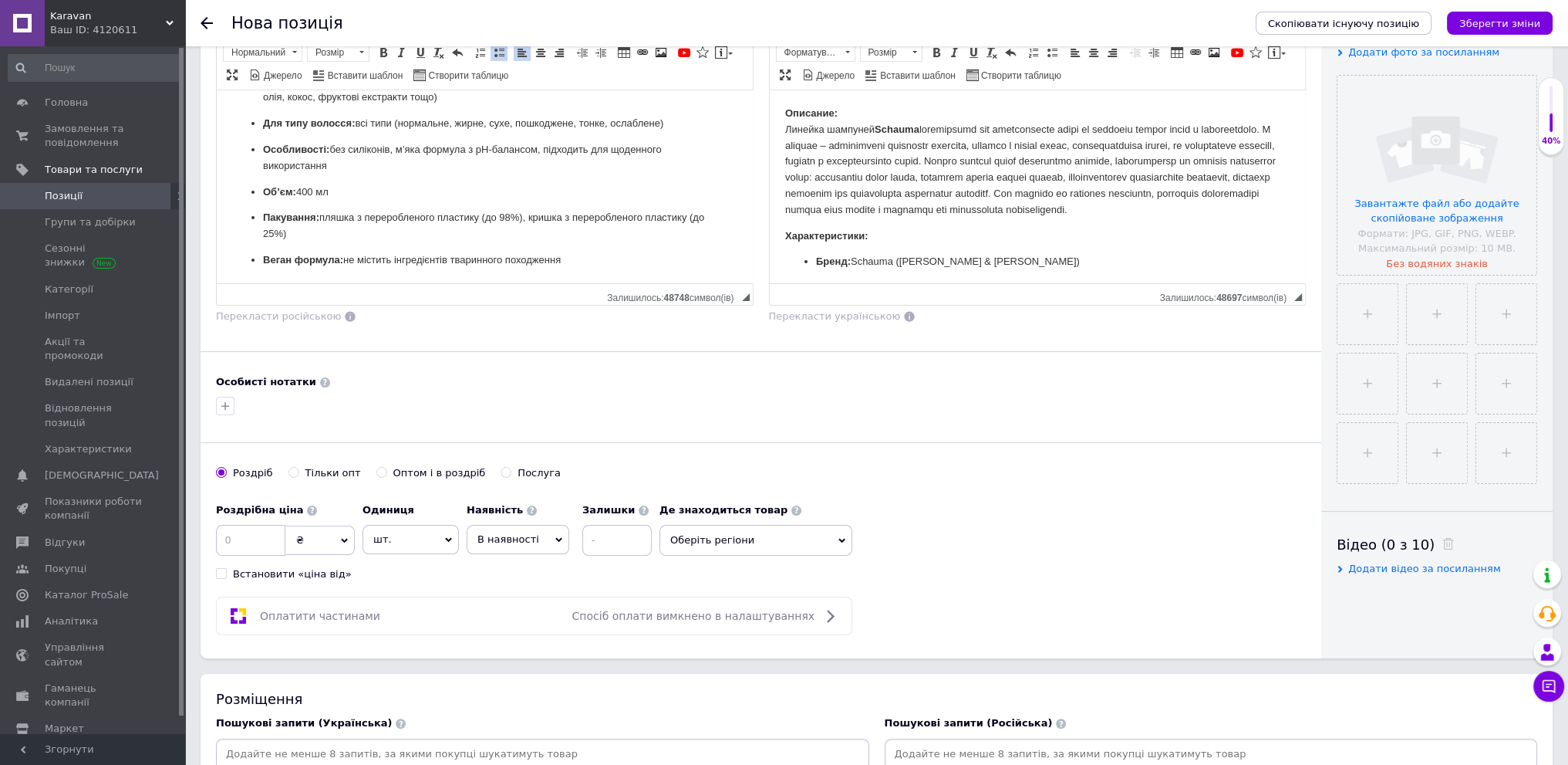
type input "Schauma набір шампунів для волосся різних типів та потреб, 10 видів, 400 мл"
click at [219, 543] on input at bounding box center [251, 540] width 69 height 31
type input "111"
click at [697, 541] on span "Оберіть регіони" at bounding box center [756, 540] width 193 height 31
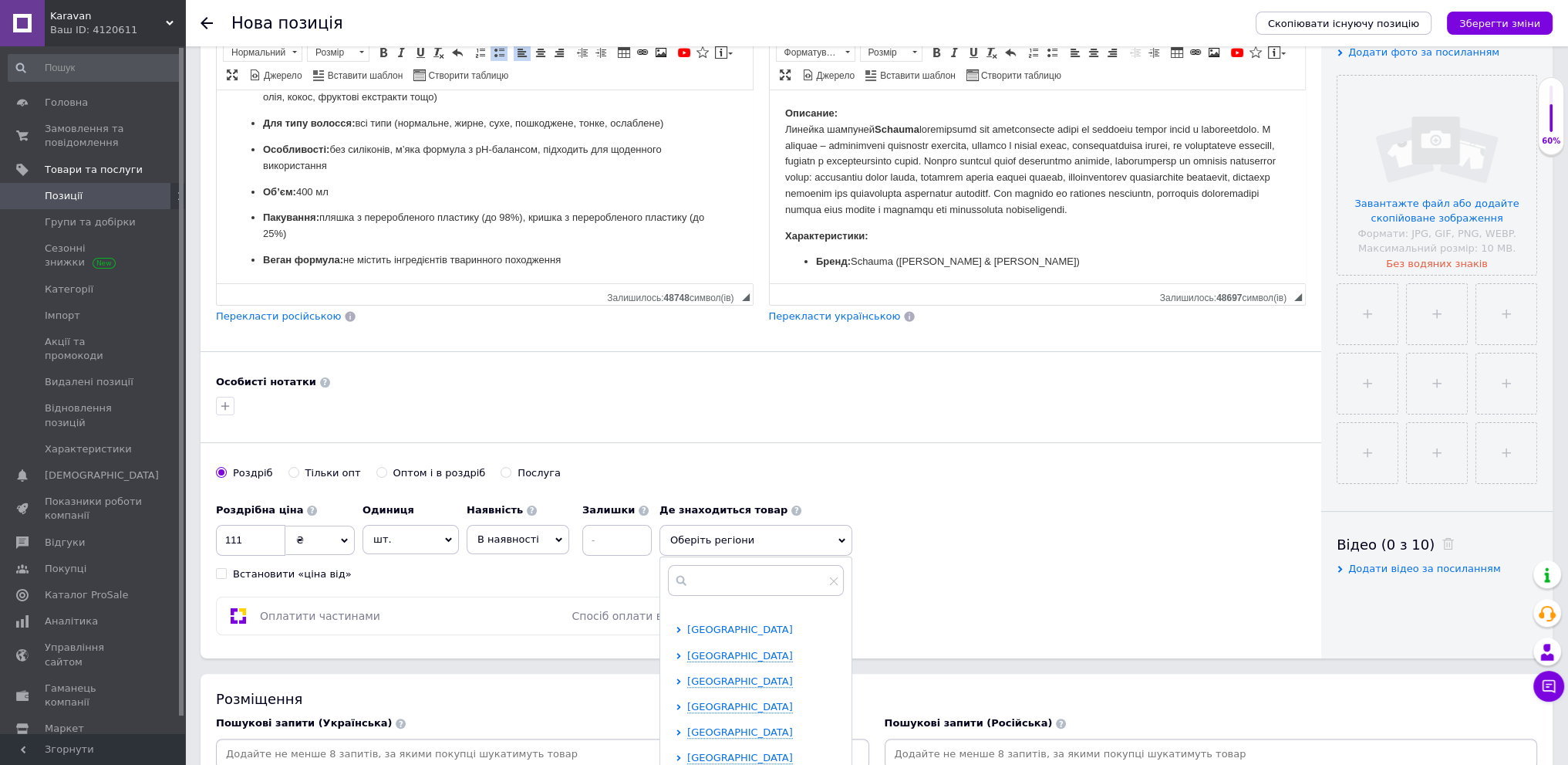
scroll to position [78, 0]
click at [740, 718] on span "[GEOGRAPHIC_DATA]" at bounding box center [739, 719] width 105 height 12
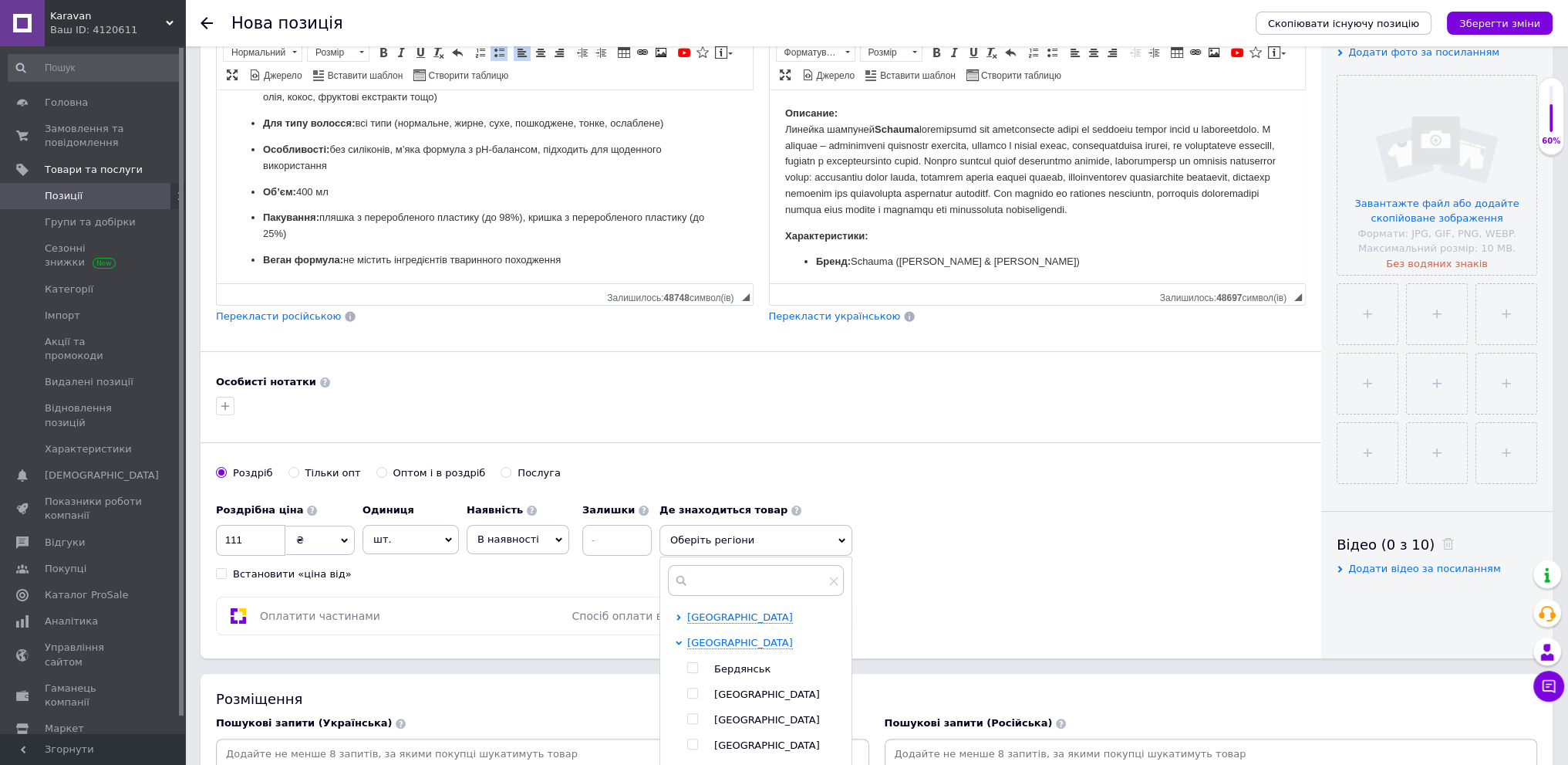
click at [727, 714] on span "[GEOGRAPHIC_DATA]" at bounding box center [766, 719] width 105 height 12
checkbox input "true"
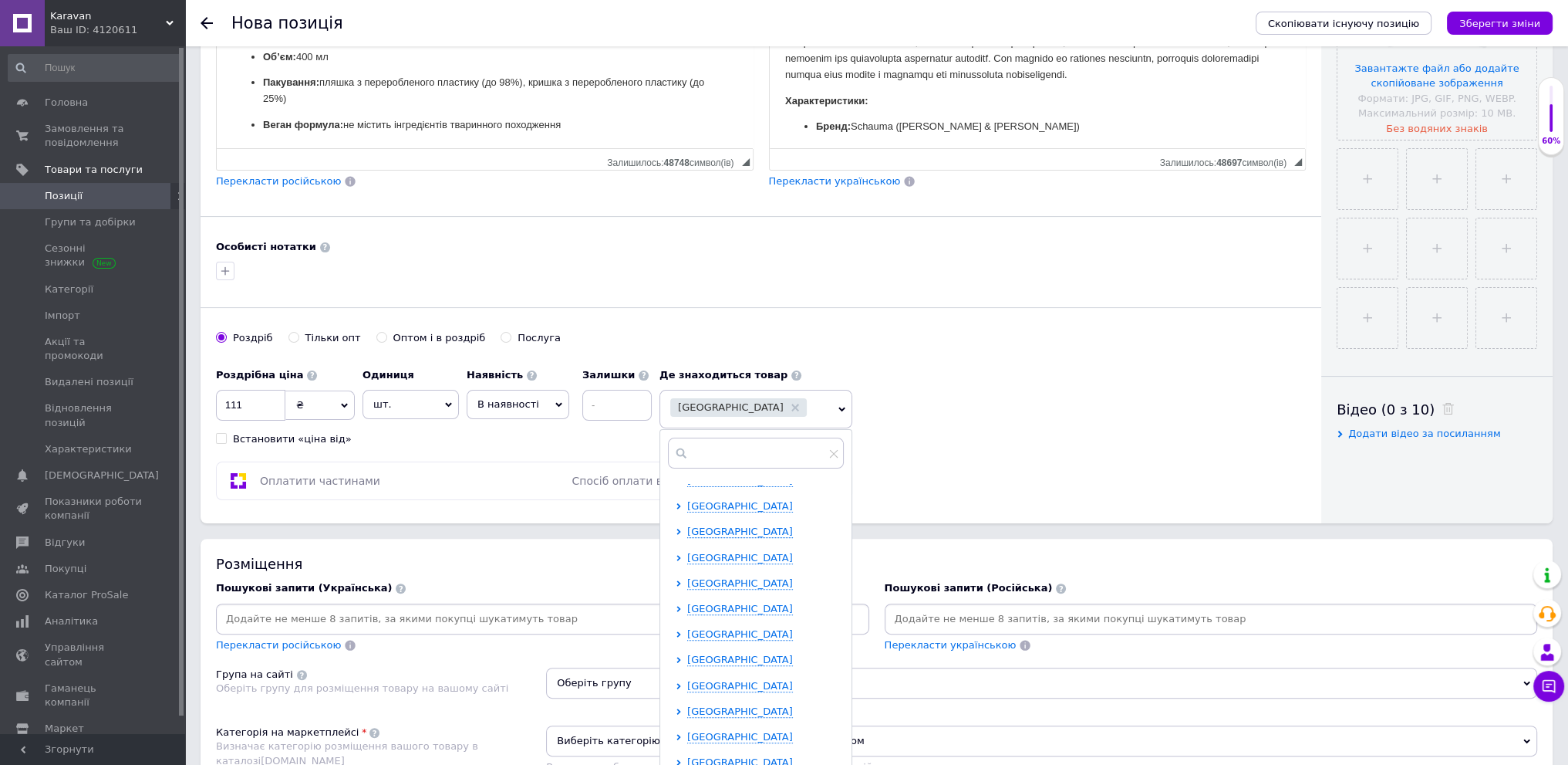
scroll to position [540, 0]
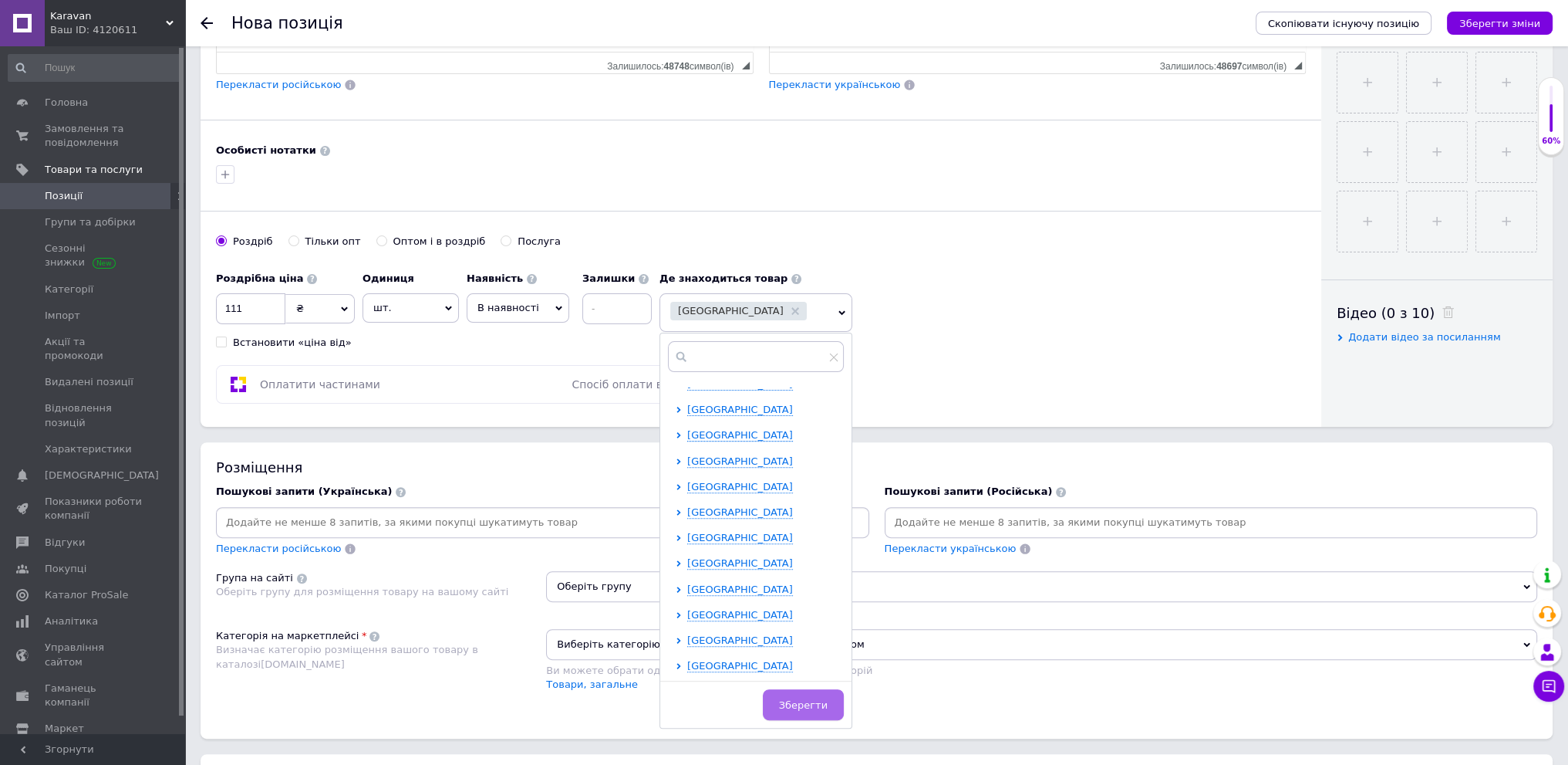
click at [821, 703] on span "Зберегти" at bounding box center [803, 705] width 49 height 12
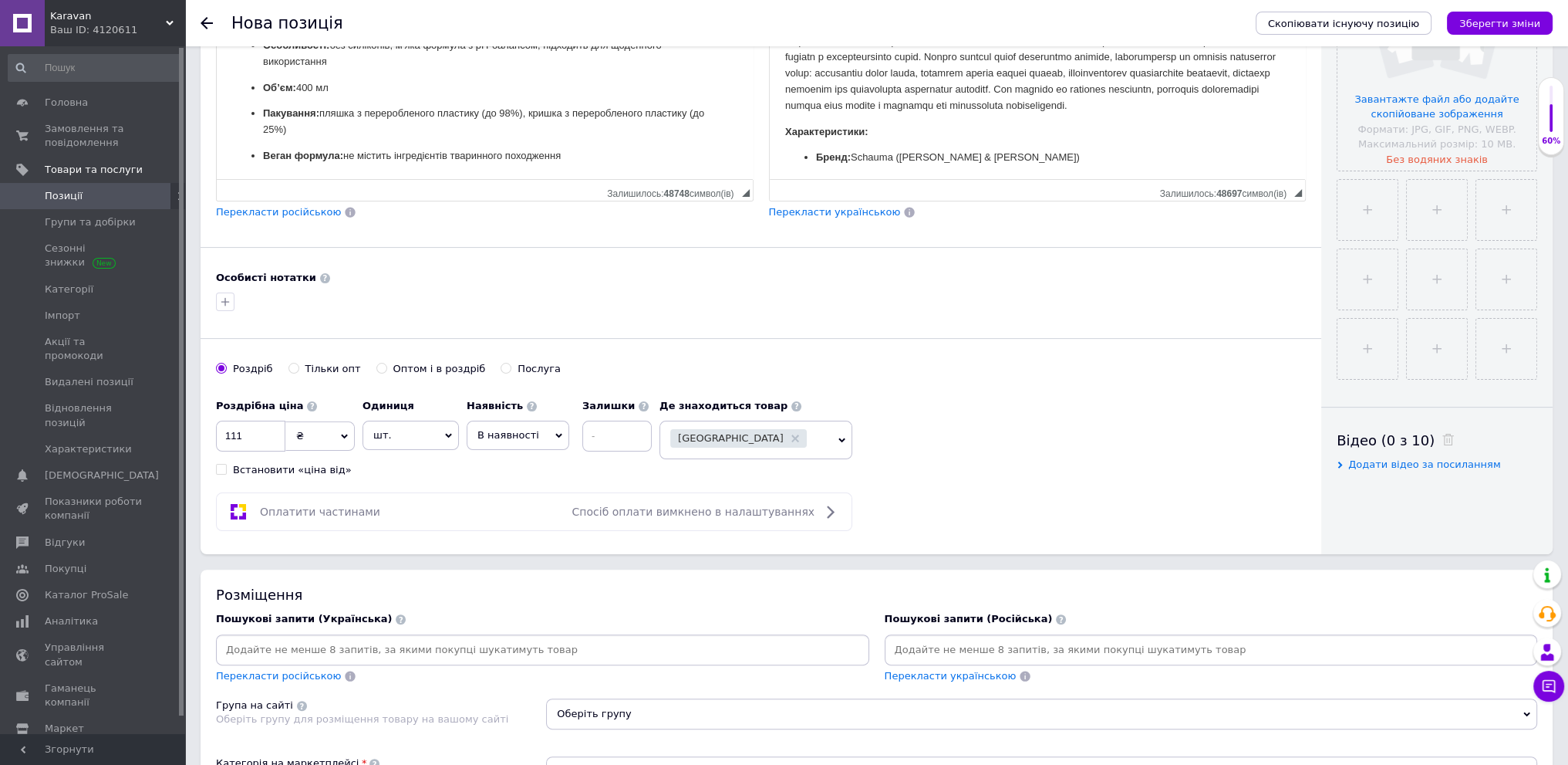
scroll to position [386, 0]
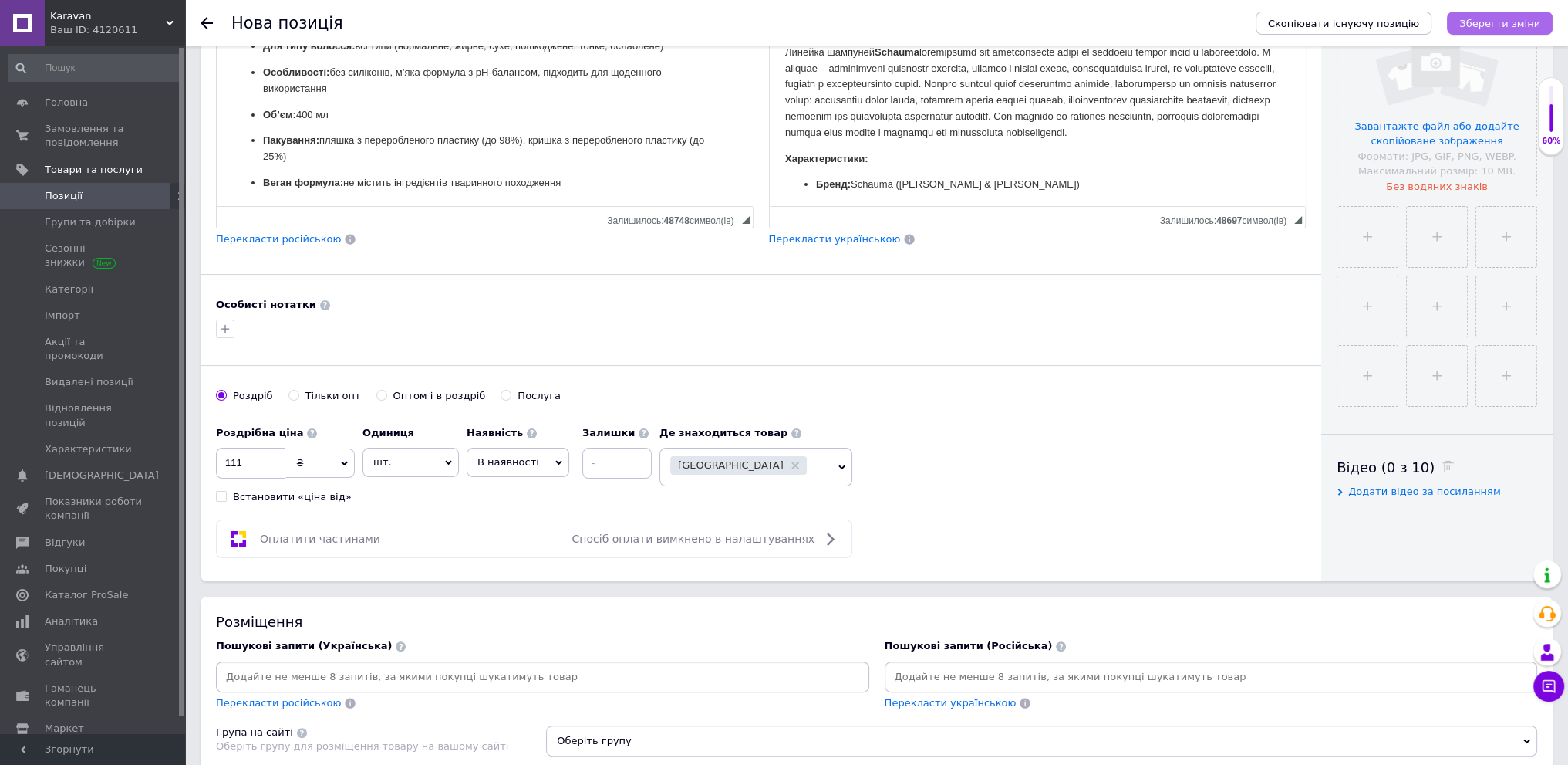
click at [1508, 23] on icon "Зберегти зміни" at bounding box center [1499, 23] width 81 height 12
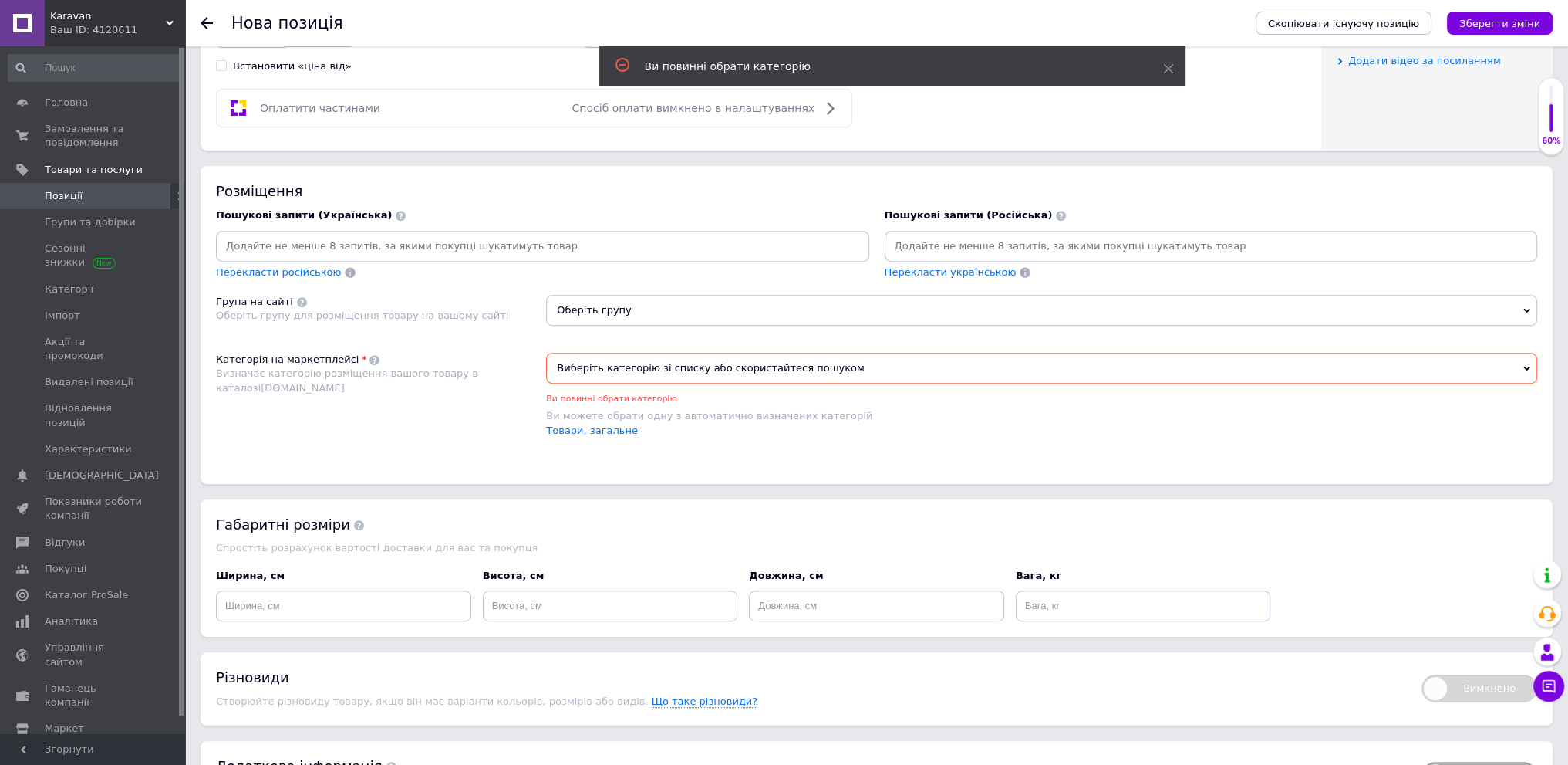
scroll to position [828, 0]
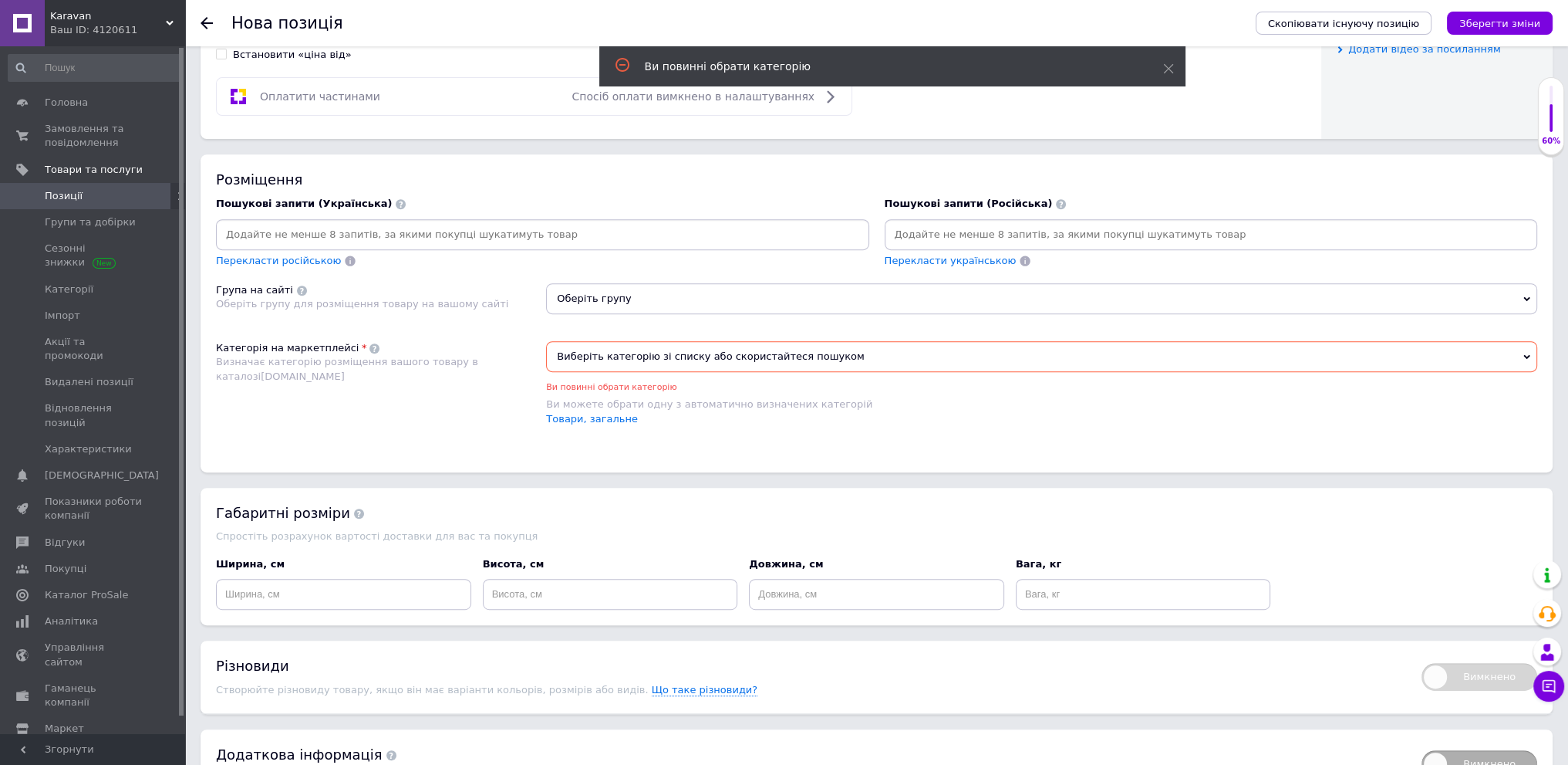
click at [818, 290] on span "Оберіть групу" at bounding box center [1041, 299] width 991 height 31
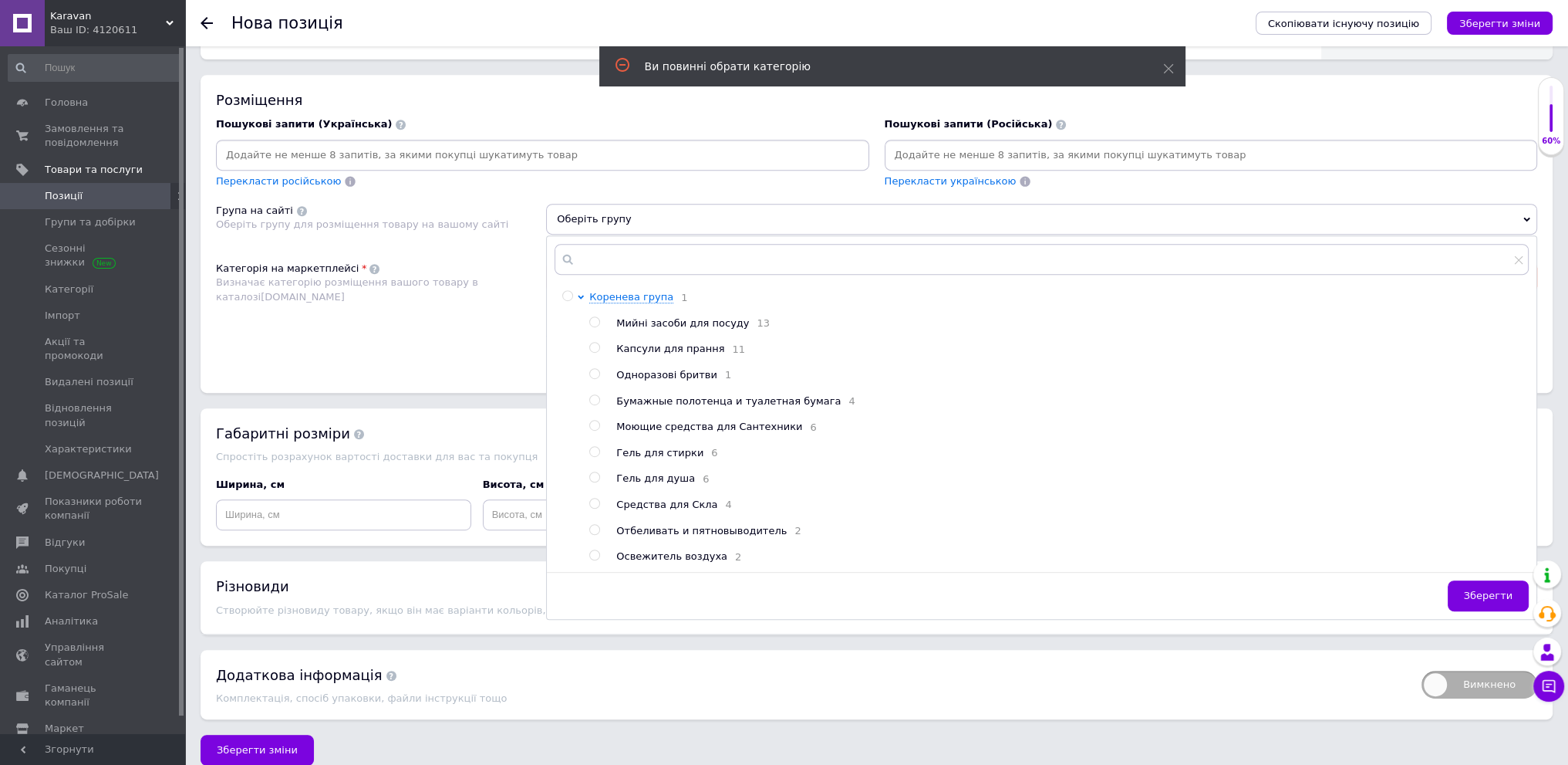
scroll to position [922, 0]
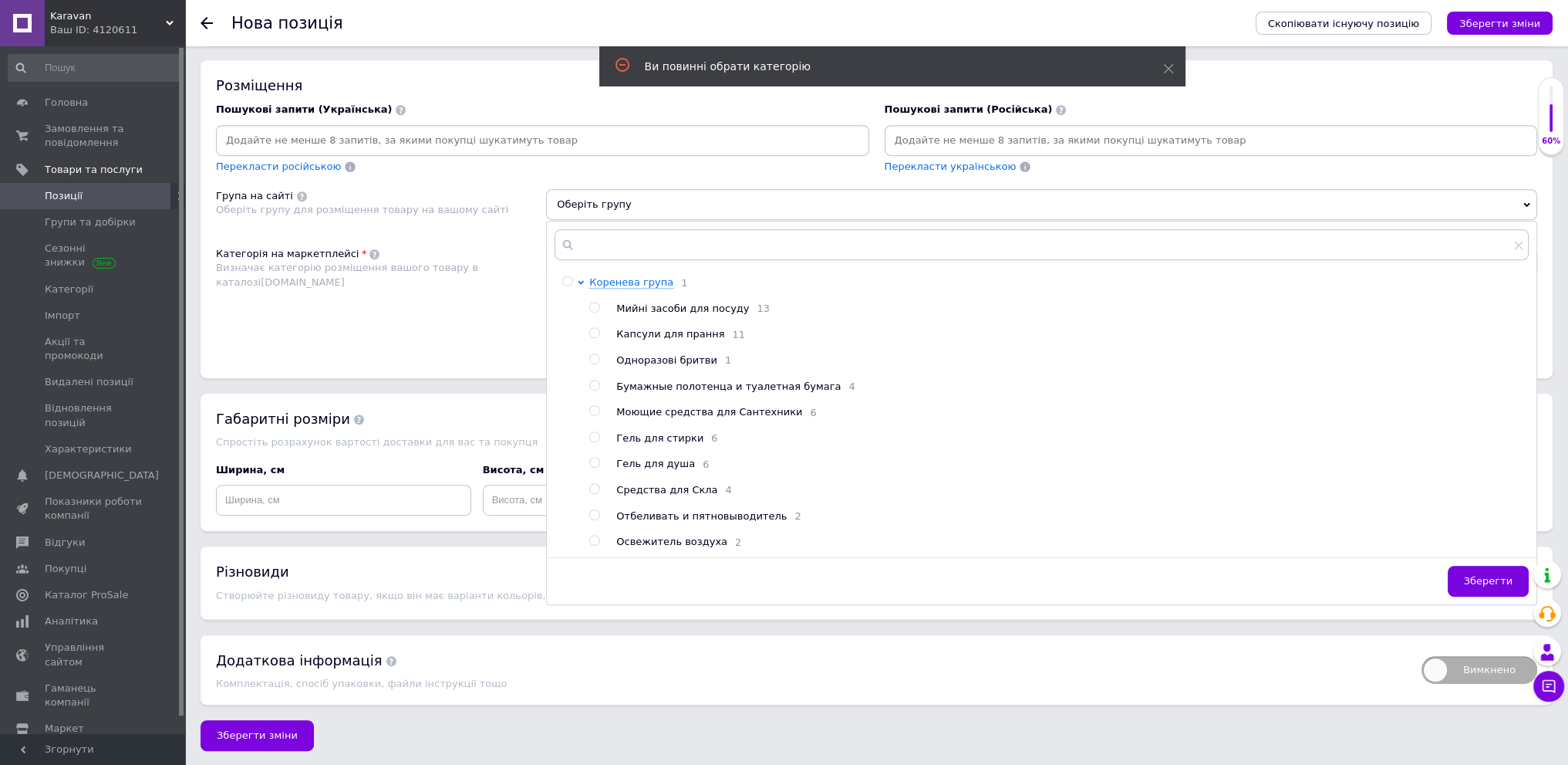
click at [689, 658] on div "Додаткова інформація" at bounding box center [812, 659] width 1190 height 19
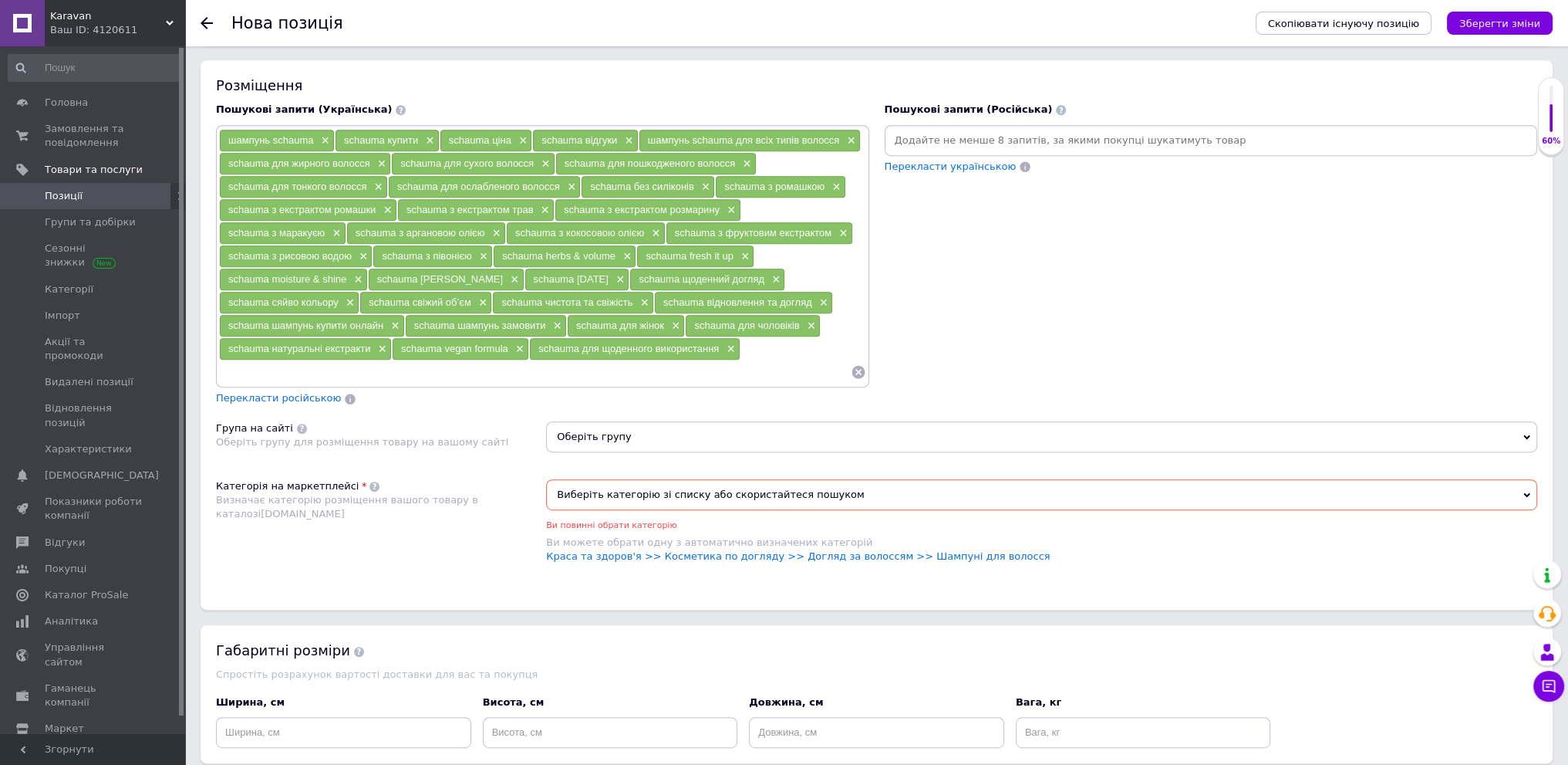
click at [293, 393] on span "Перекласти російською" at bounding box center [279, 398] width 125 height 12
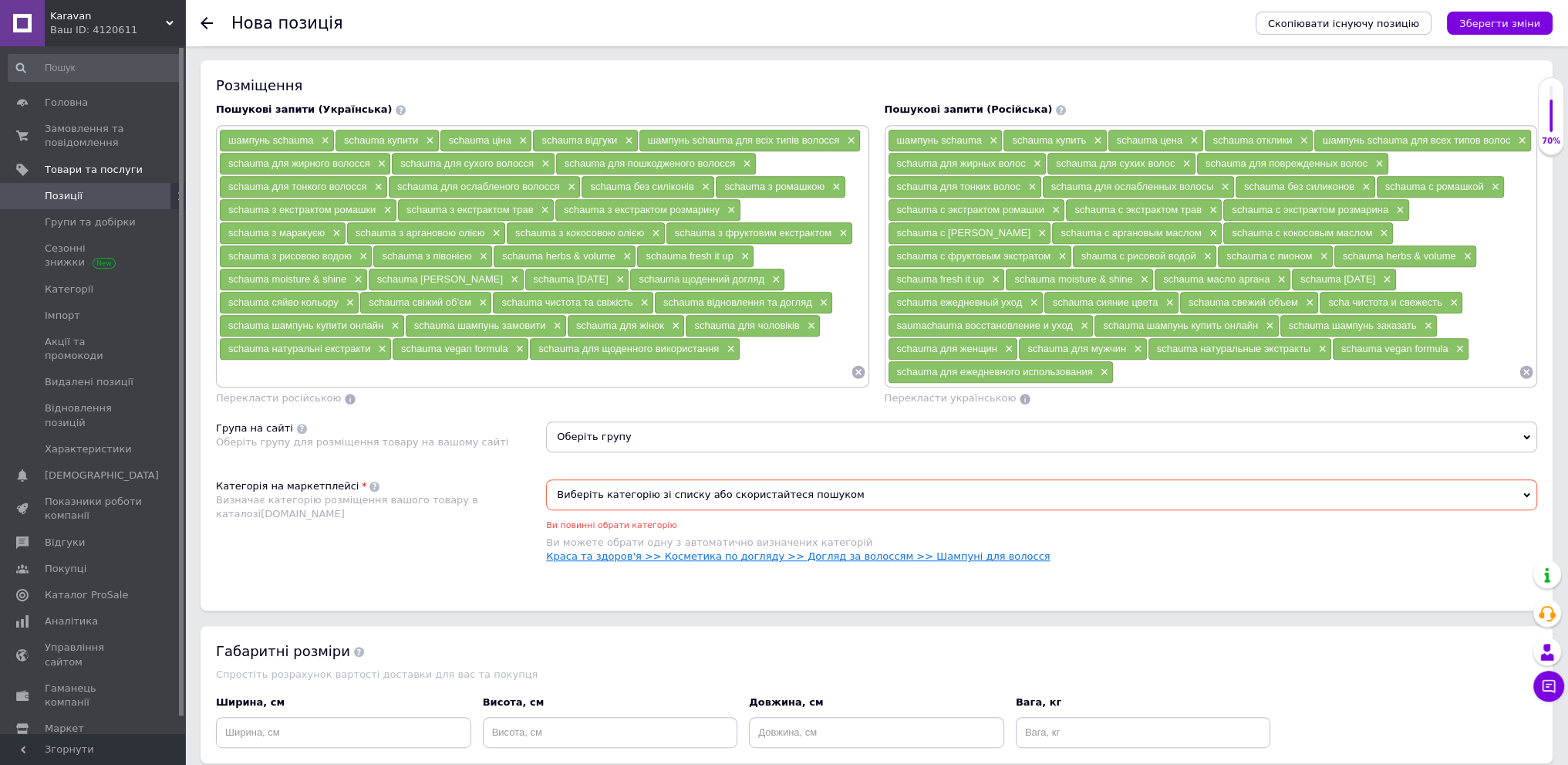
click at [948, 550] on link "Краса та здоров'я >> Косметика по догляду >> Догляд за волоссям >> Шампуні для …" at bounding box center [798, 556] width 504 height 12
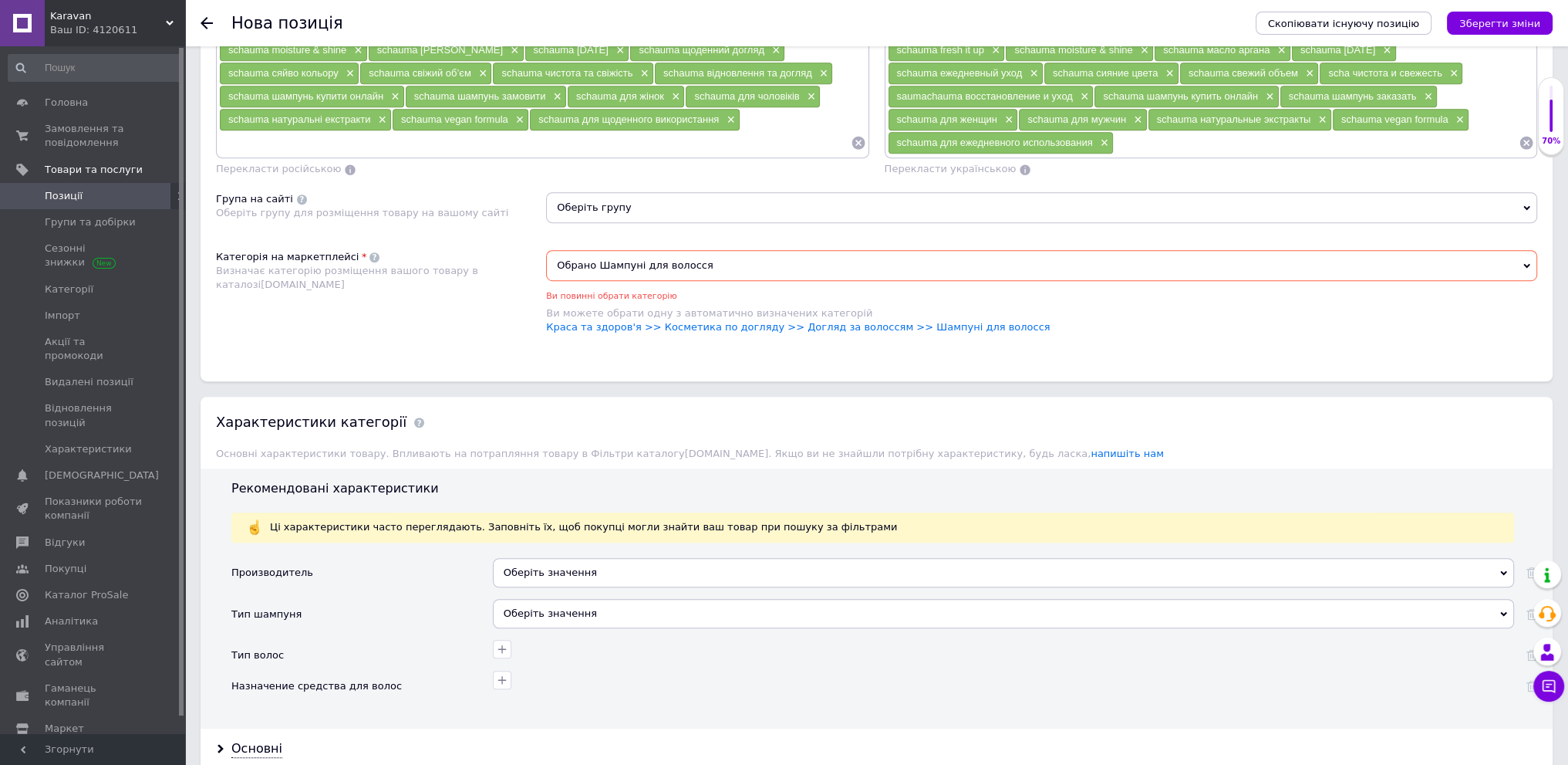
scroll to position [1154, 0]
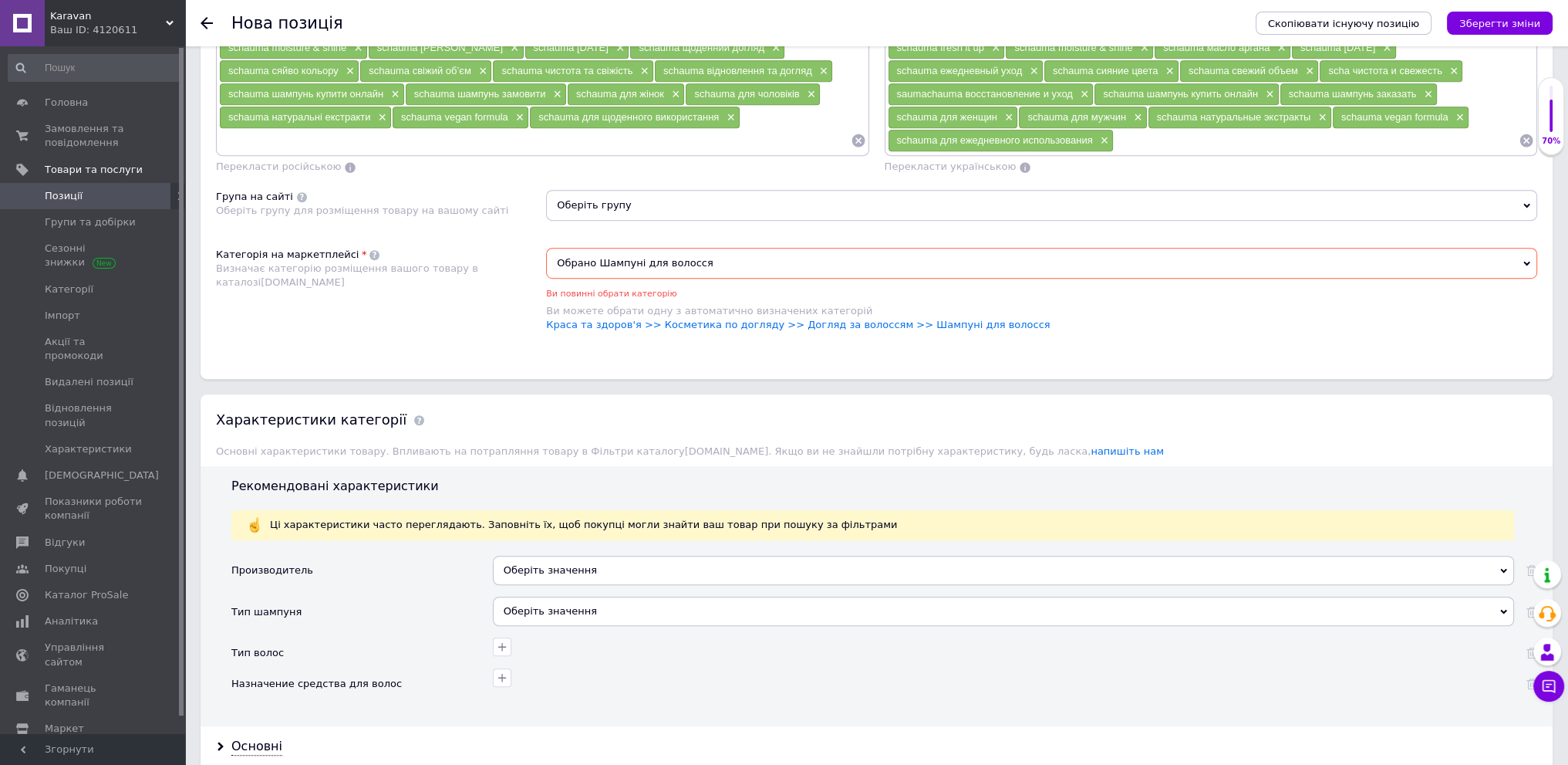
click at [671, 556] on div "Оберіть значення" at bounding box center [1004, 570] width 1022 height 30
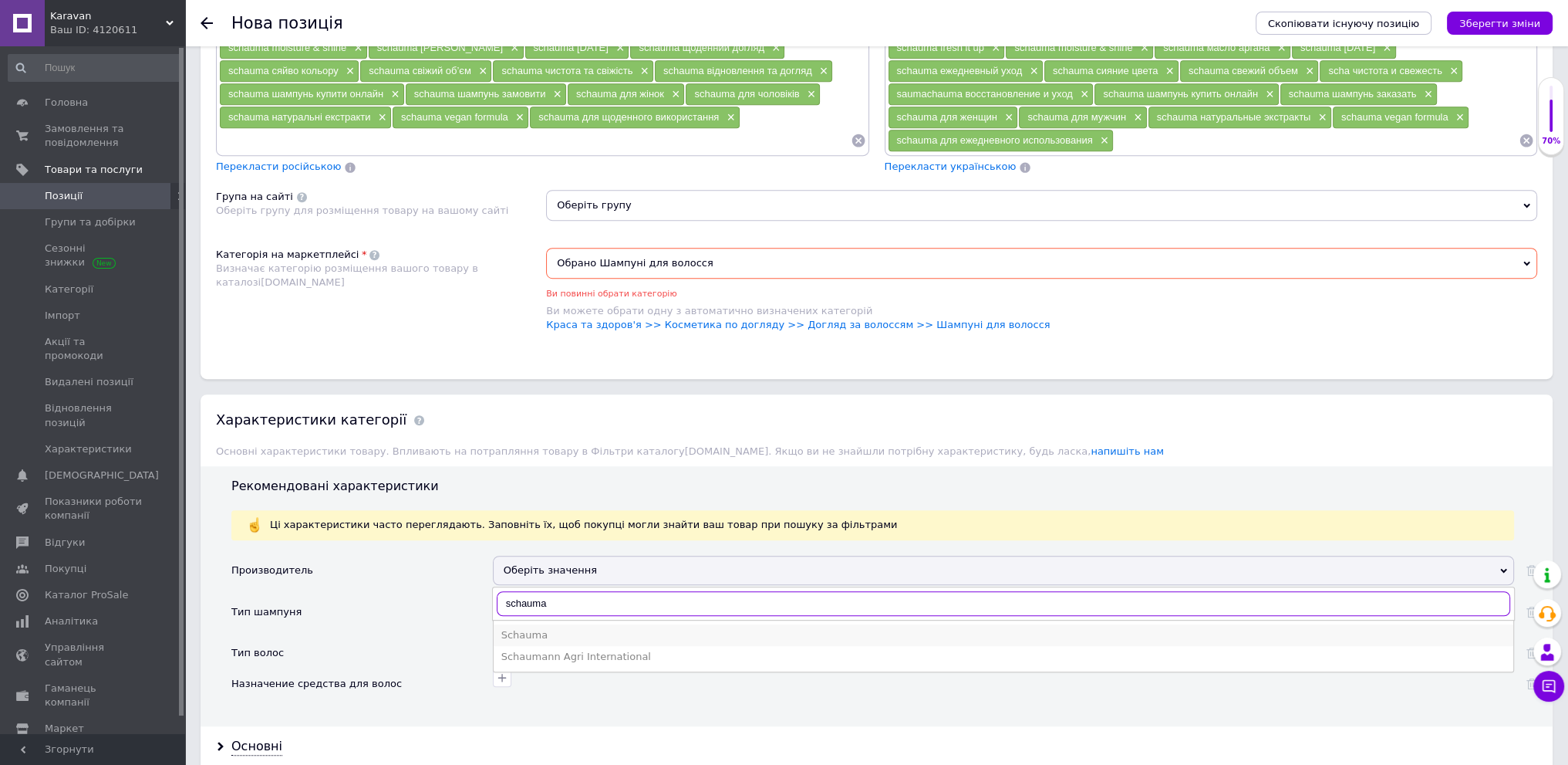
type input "schauma"
click at [654, 624] on li "Schauma" at bounding box center [1003, 635] width 1020 height 22
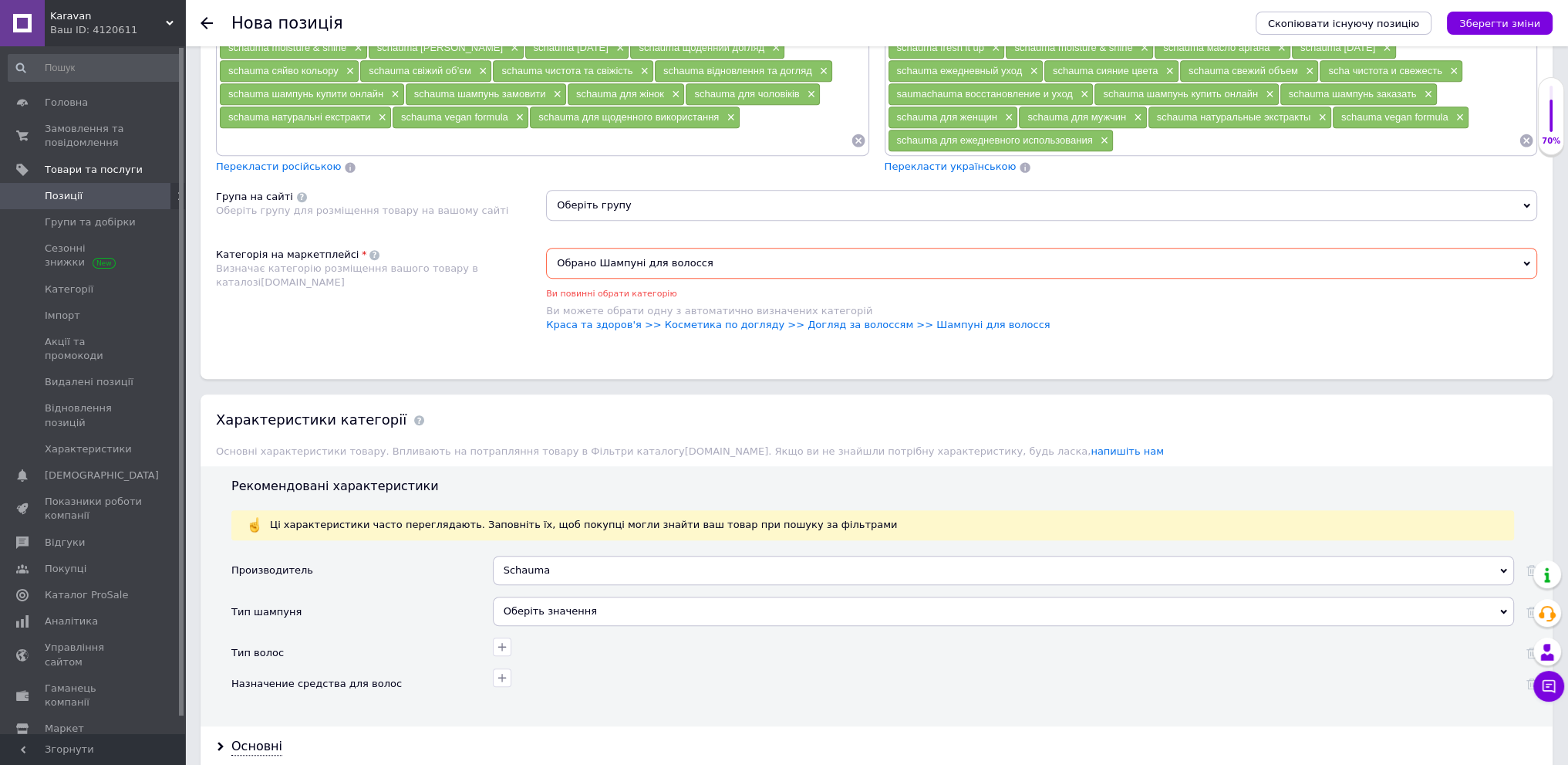
click at [654, 602] on div "Оберіть значення" at bounding box center [1004, 611] width 1022 height 30
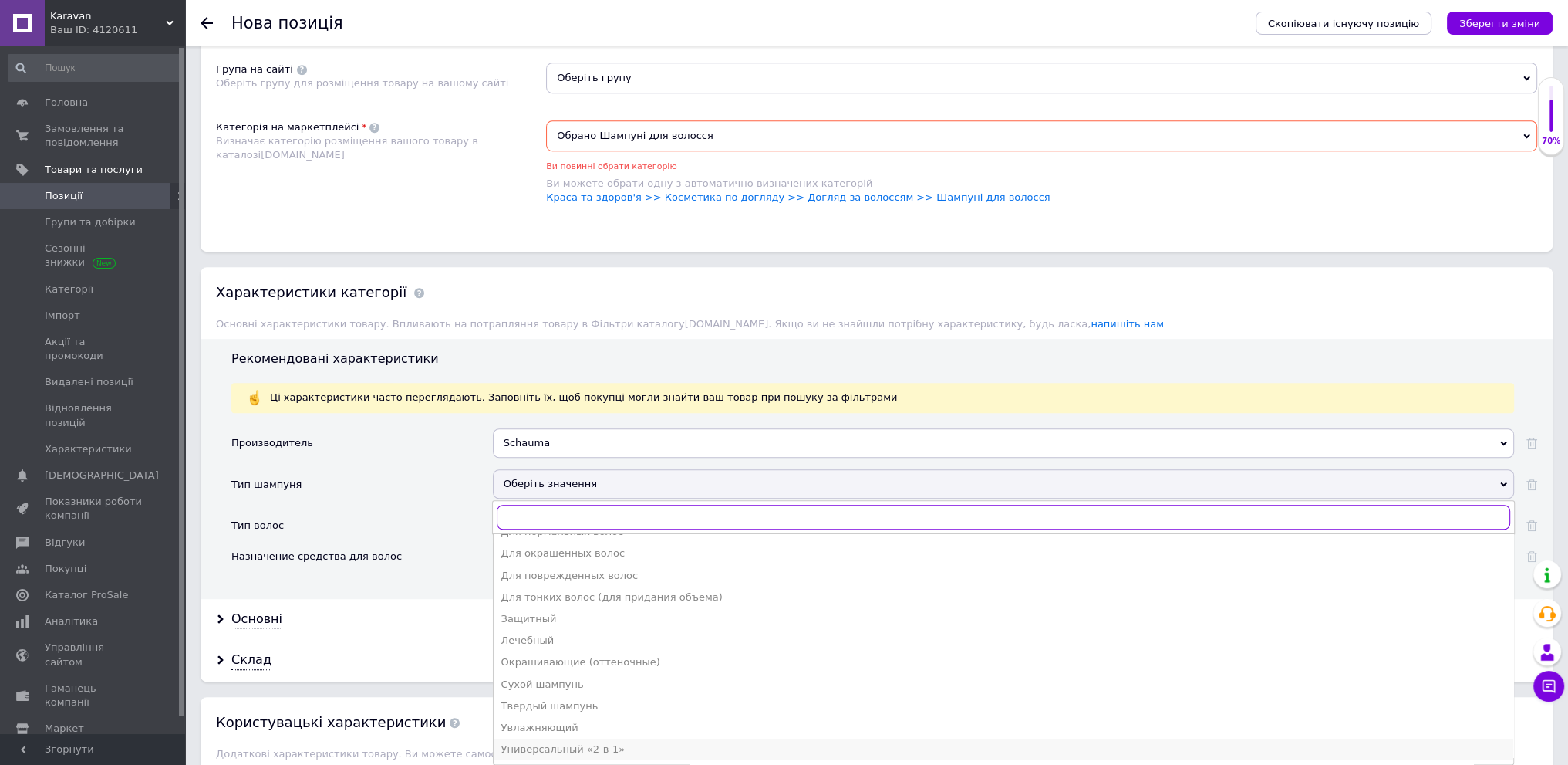
scroll to position [1308, 0]
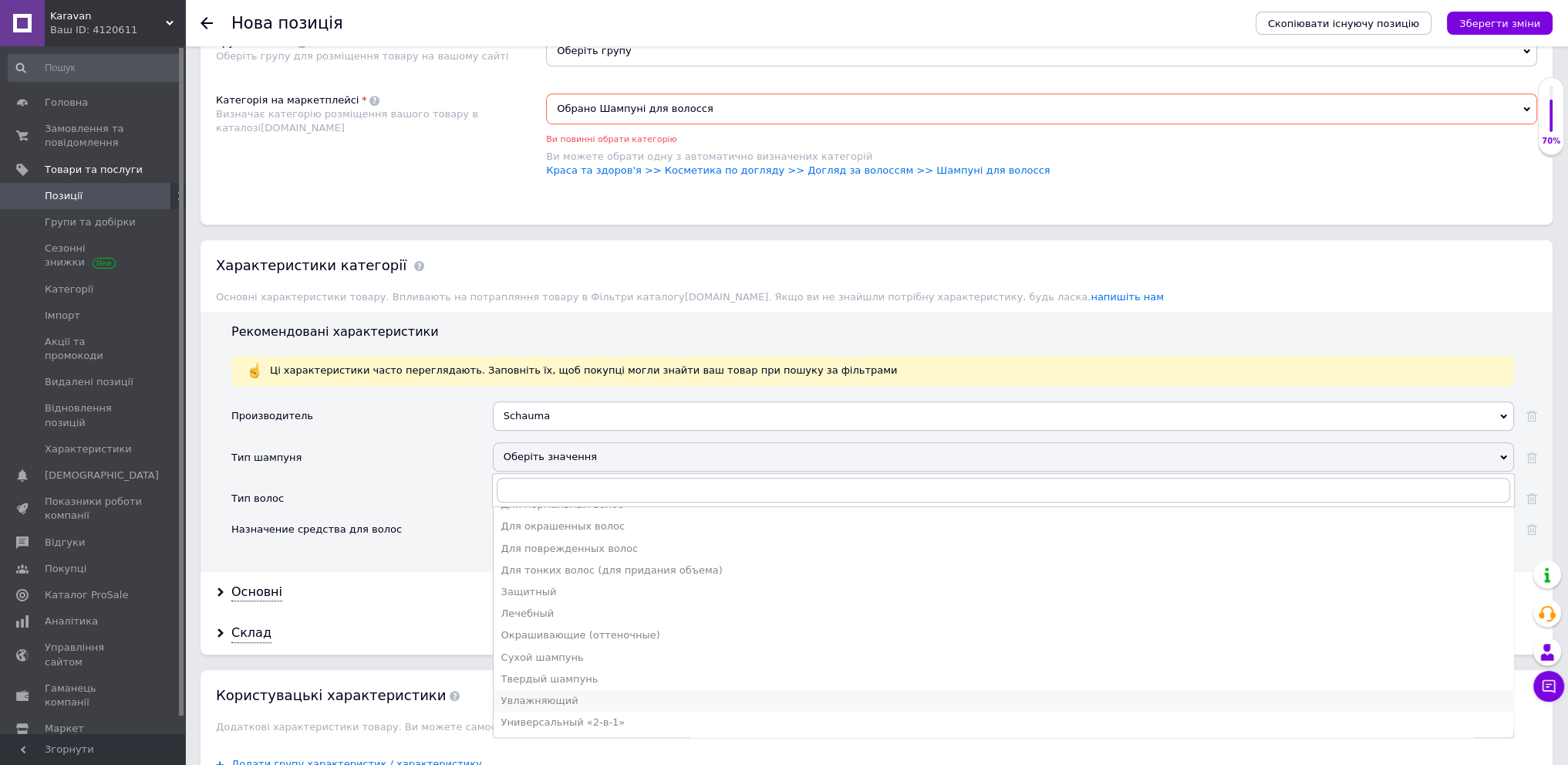
click at [662, 694] on div "Увлажняющий" at bounding box center [1004, 700] width 1004 height 14
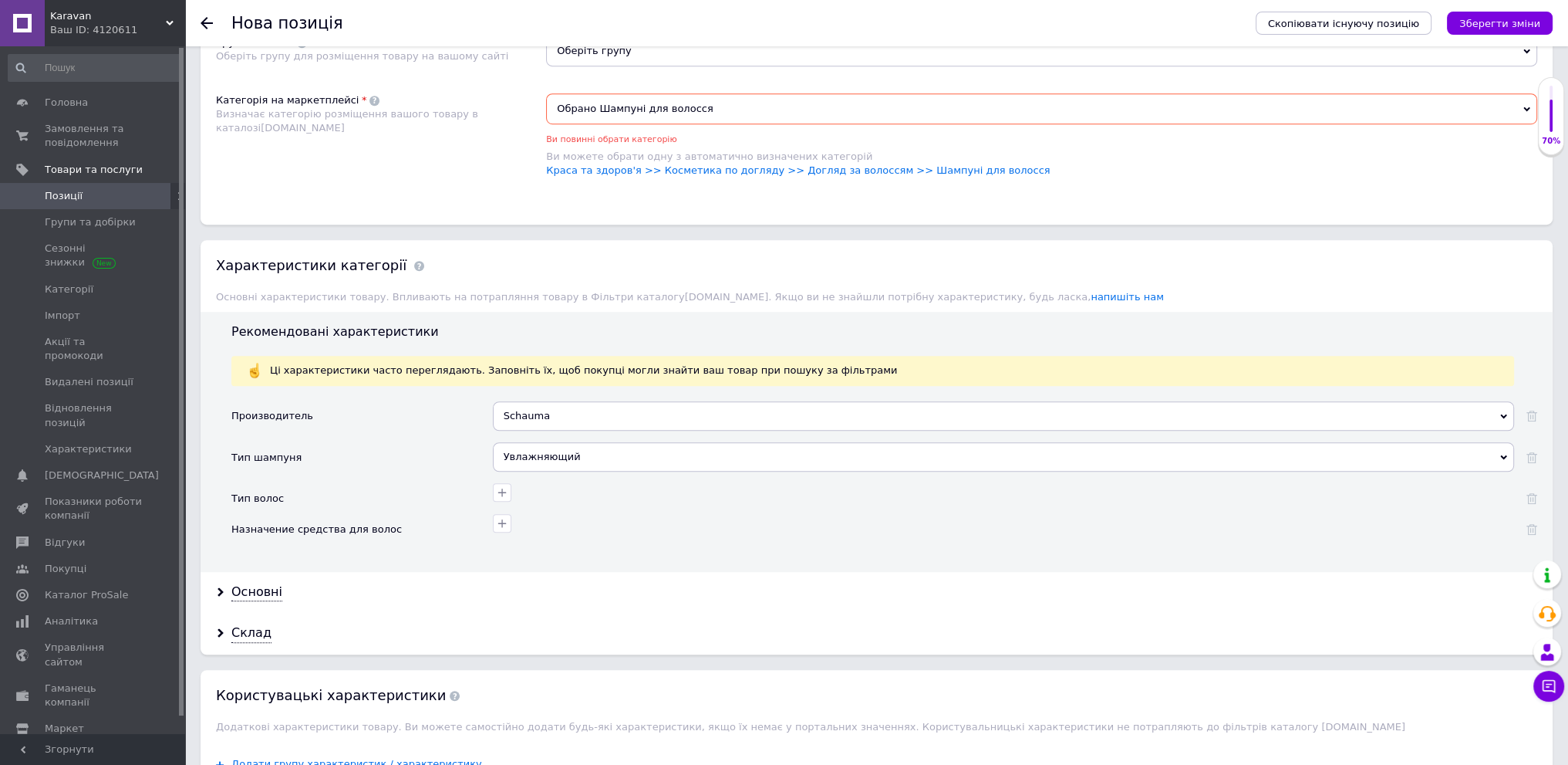
click at [768, 458] on div "Увлажняющий" at bounding box center [1004, 456] width 1022 height 30
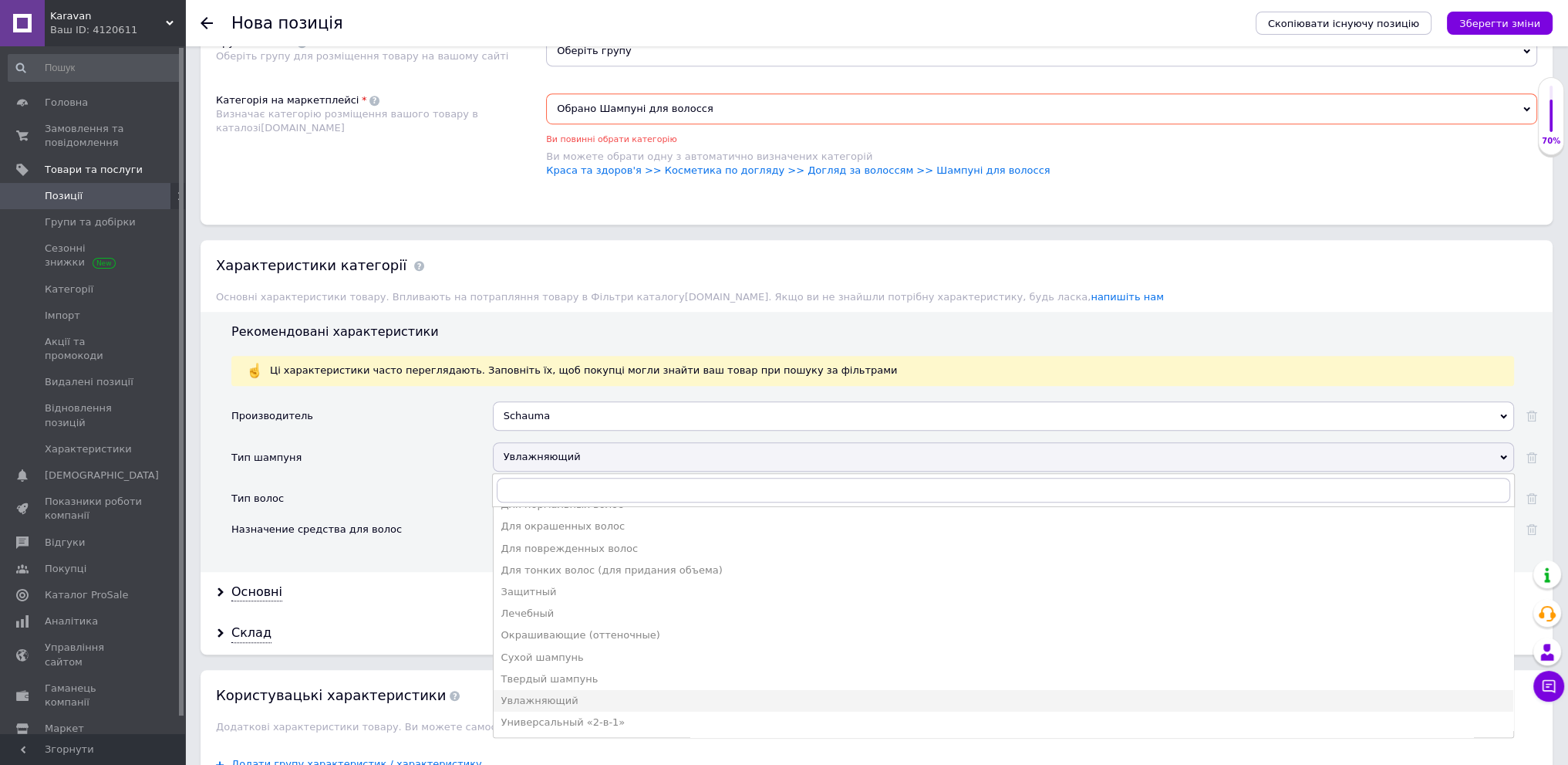
click at [468, 552] on div "Рекомендовані характеристики Ці характеристики часто переглядають. Заповніть їх…" at bounding box center [876, 442] width 1353 height 260
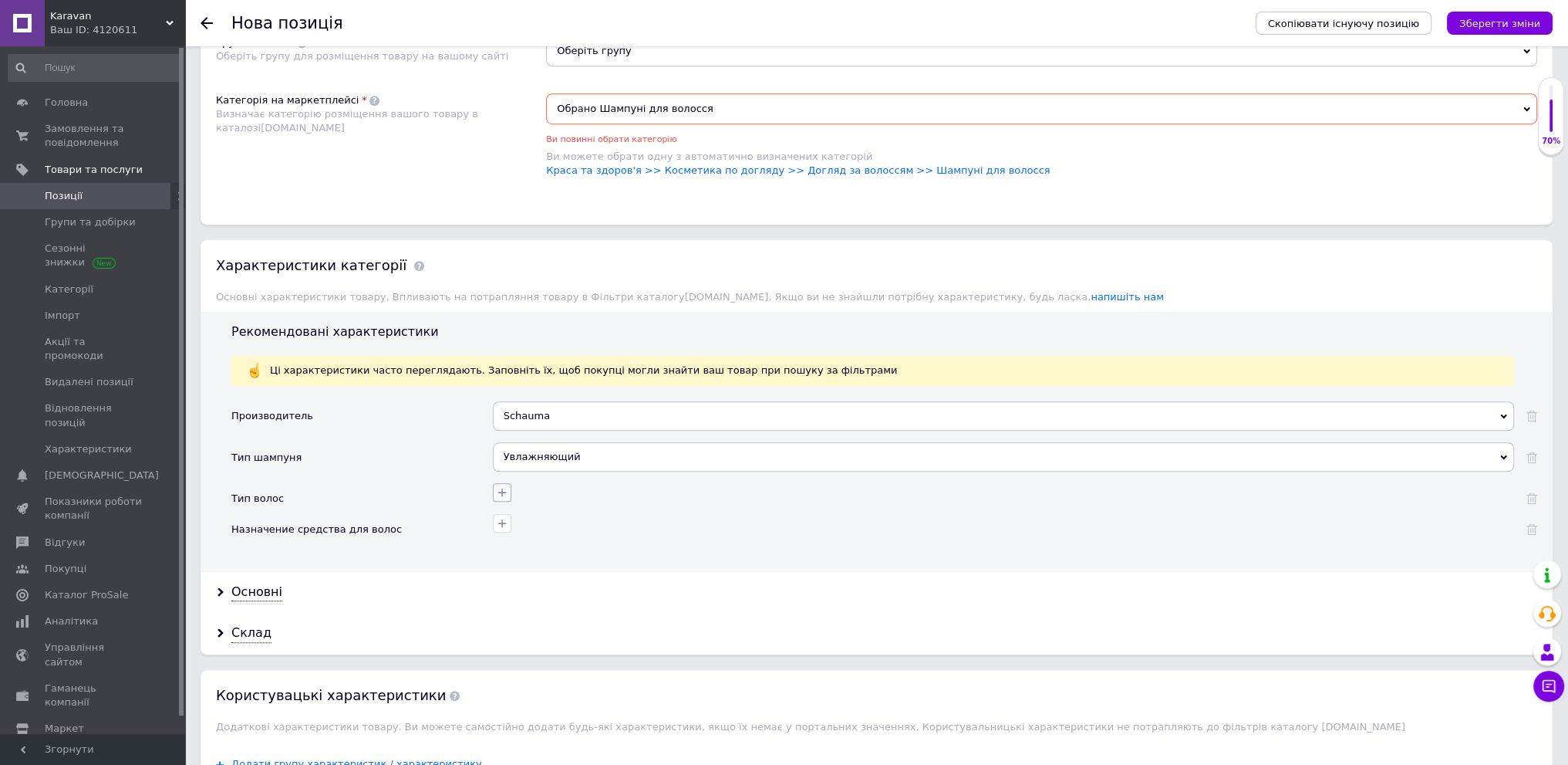
click at [506, 486] on icon "button" at bounding box center [502, 493] width 13 height 13
click at [424, 560] on div "Нормальные" at bounding box center [416, 567] width 173 height 14
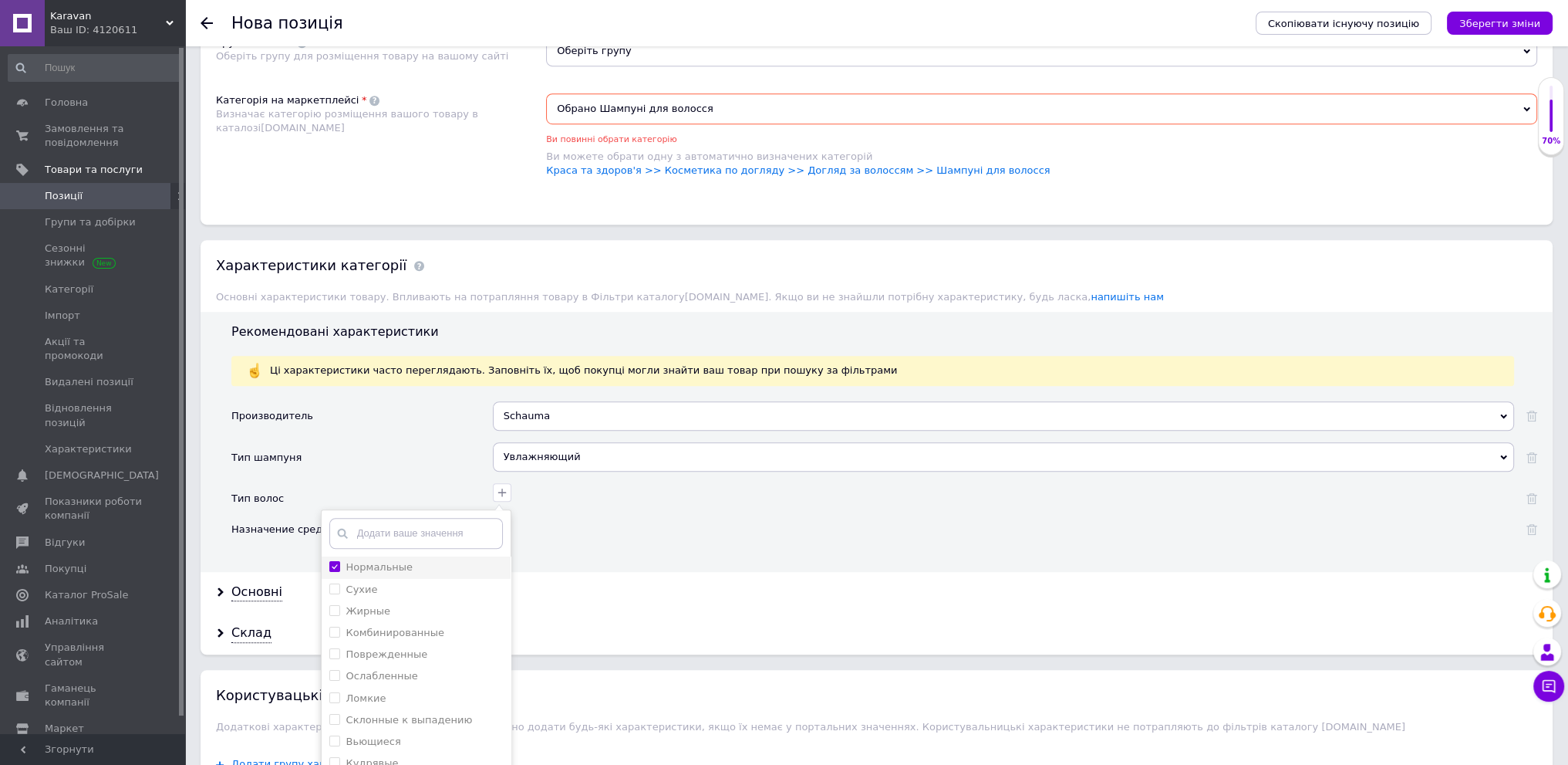
checkbox input "true"
click at [424, 587] on li "Сухие" at bounding box center [417, 590] width 189 height 22
checkbox input "true"
click at [423, 622] on li "Комбинированные" at bounding box center [417, 632] width 189 height 22
checkbox input "true"
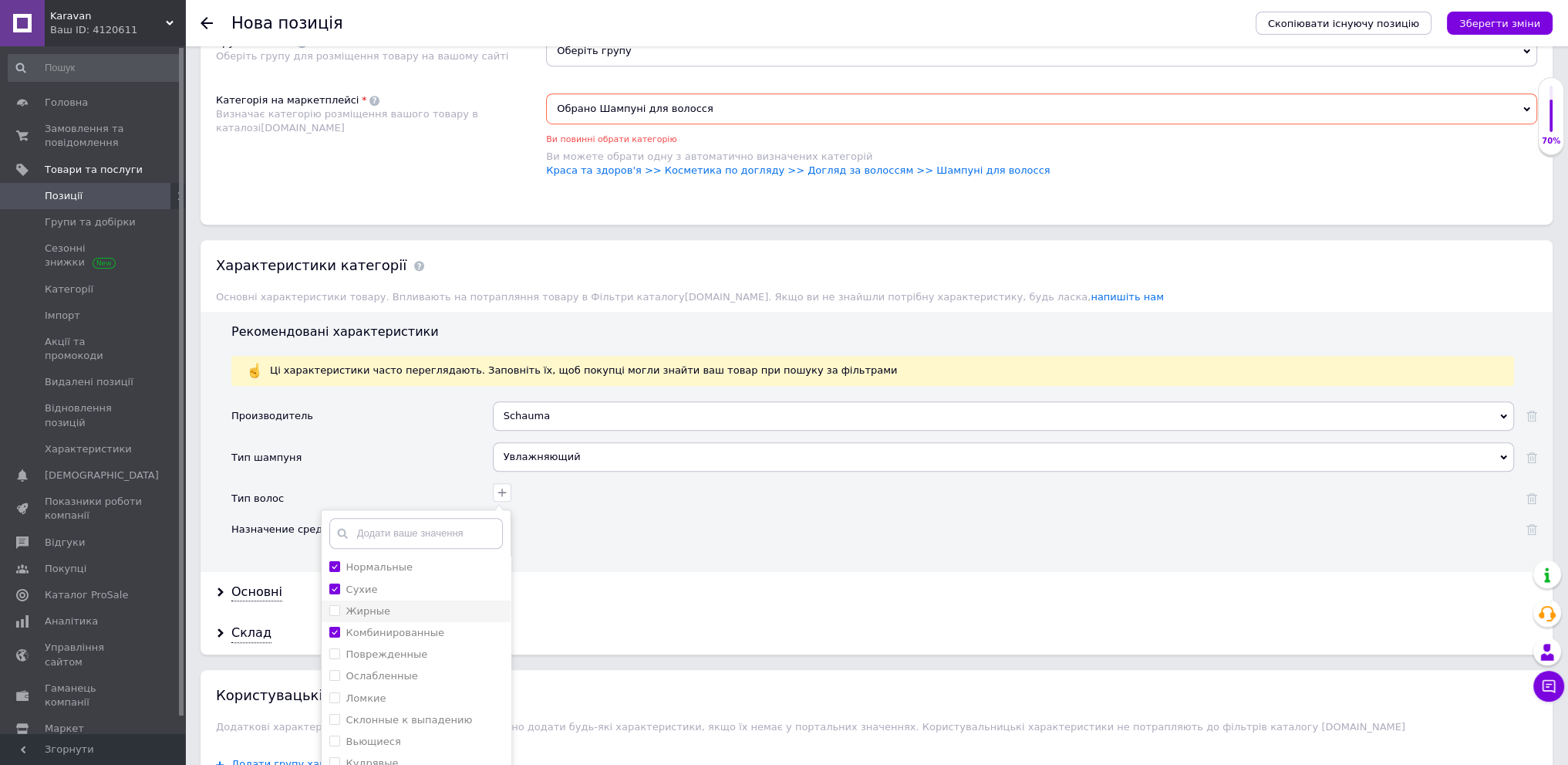
click at [414, 604] on div "Жирные" at bounding box center [416, 611] width 173 height 14
checkbox input "true"
click at [412, 649] on label "Поврежденные" at bounding box center [387, 654] width 82 height 12
checkbox input "true"
click at [414, 670] on div "Ослабленные" at bounding box center [416, 676] width 173 height 14
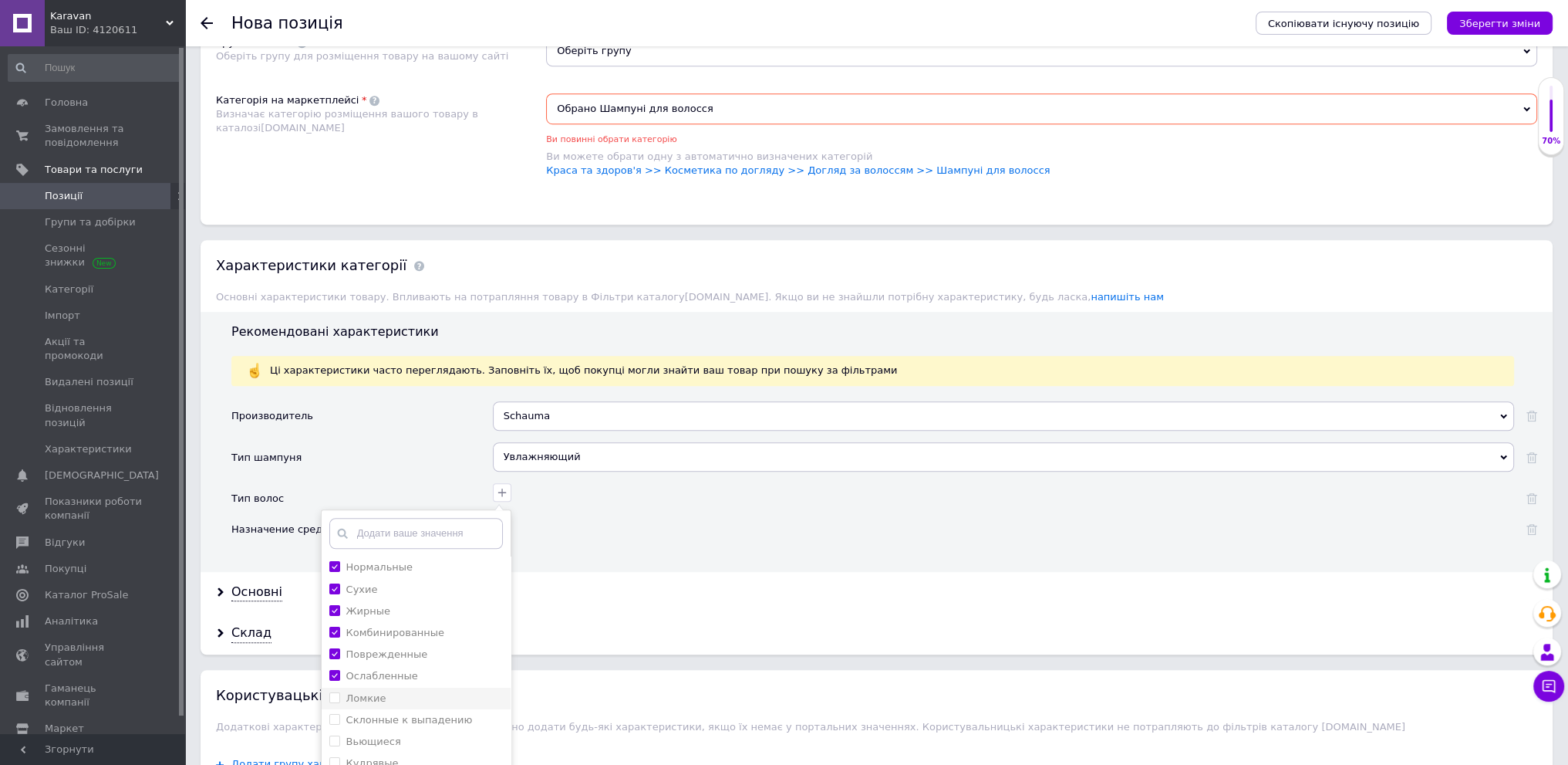
checkbox input "true"
click at [410, 709] on li "Склонные к выпадению" at bounding box center [417, 720] width 189 height 22
checkbox выпадению "true"
click at [424, 687] on li "Ломкие" at bounding box center [417, 698] width 189 height 22
checkbox input "true"
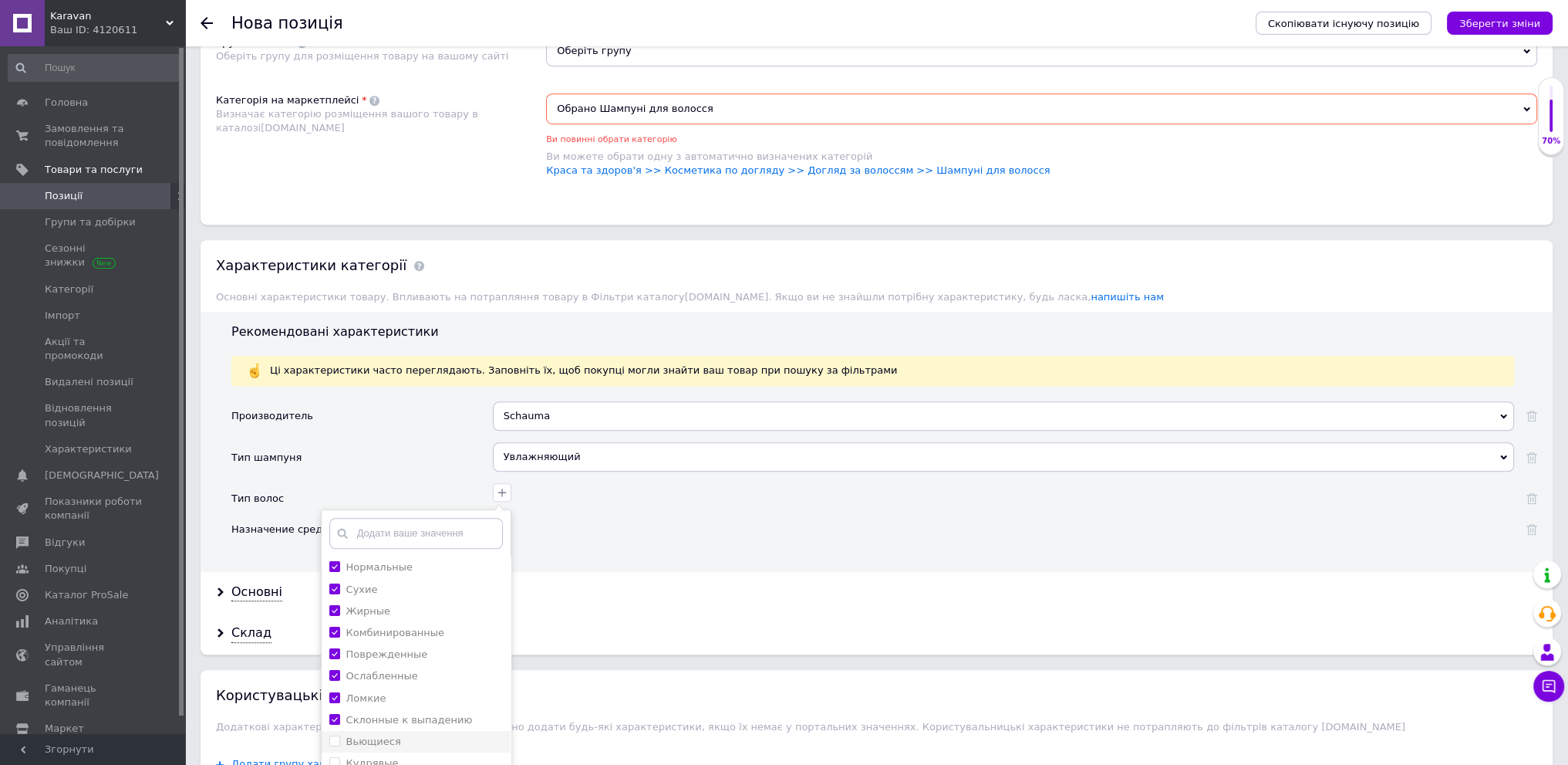
click at [408, 734] on div "Вьющиеся" at bounding box center [416, 741] width 173 height 14
checkbox input "true"
click at [437, 676] on li "Кудрявые" at bounding box center [417, 687] width 189 height 22
checkbox input "true"
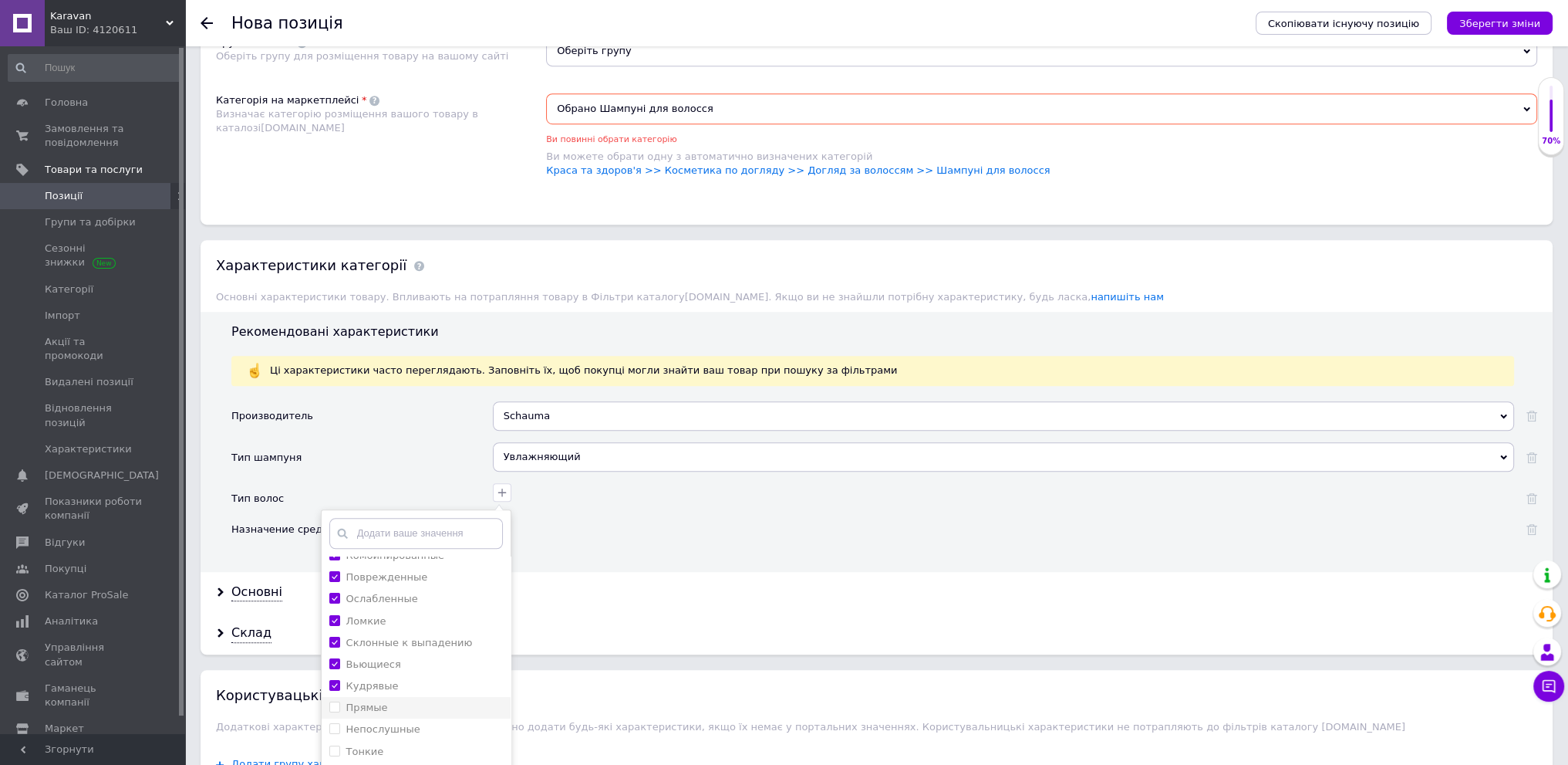
click at [444, 701] on div "Прямые" at bounding box center [416, 707] width 173 height 14
checkbox input "true"
click at [445, 723] on div "Непослушные" at bounding box center [416, 729] width 173 height 14
checkbox input "true"
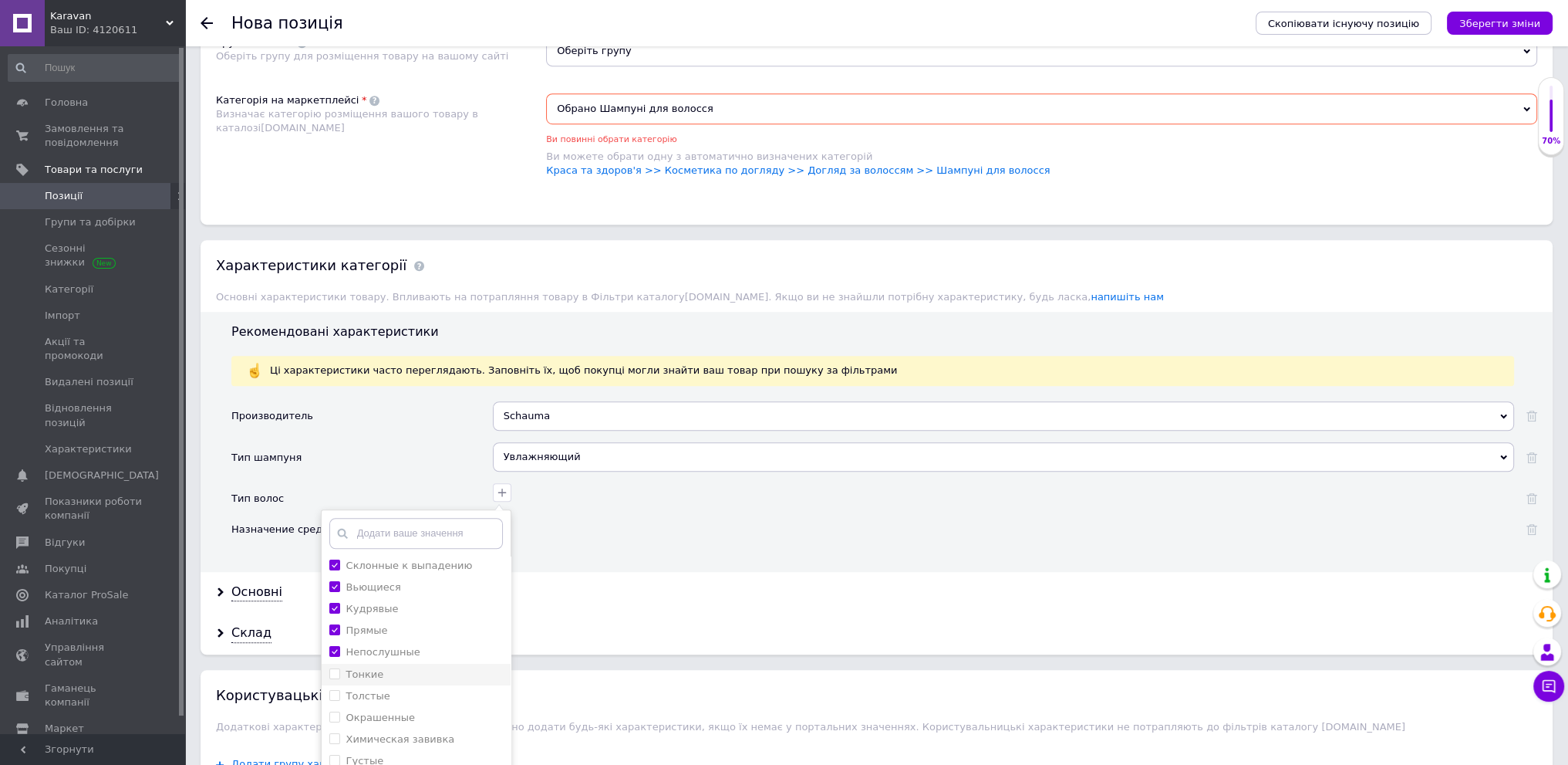
click at [435, 668] on div "Тонкие" at bounding box center [416, 674] width 173 height 14
checkbox input "true"
click at [433, 689] on div "Толстые" at bounding box center [416, 696] width 173 height 14
checkbox input "true"
click at [436, 711] on div "Окрашенные" at bounding box center [416, 717] width 173 height 14
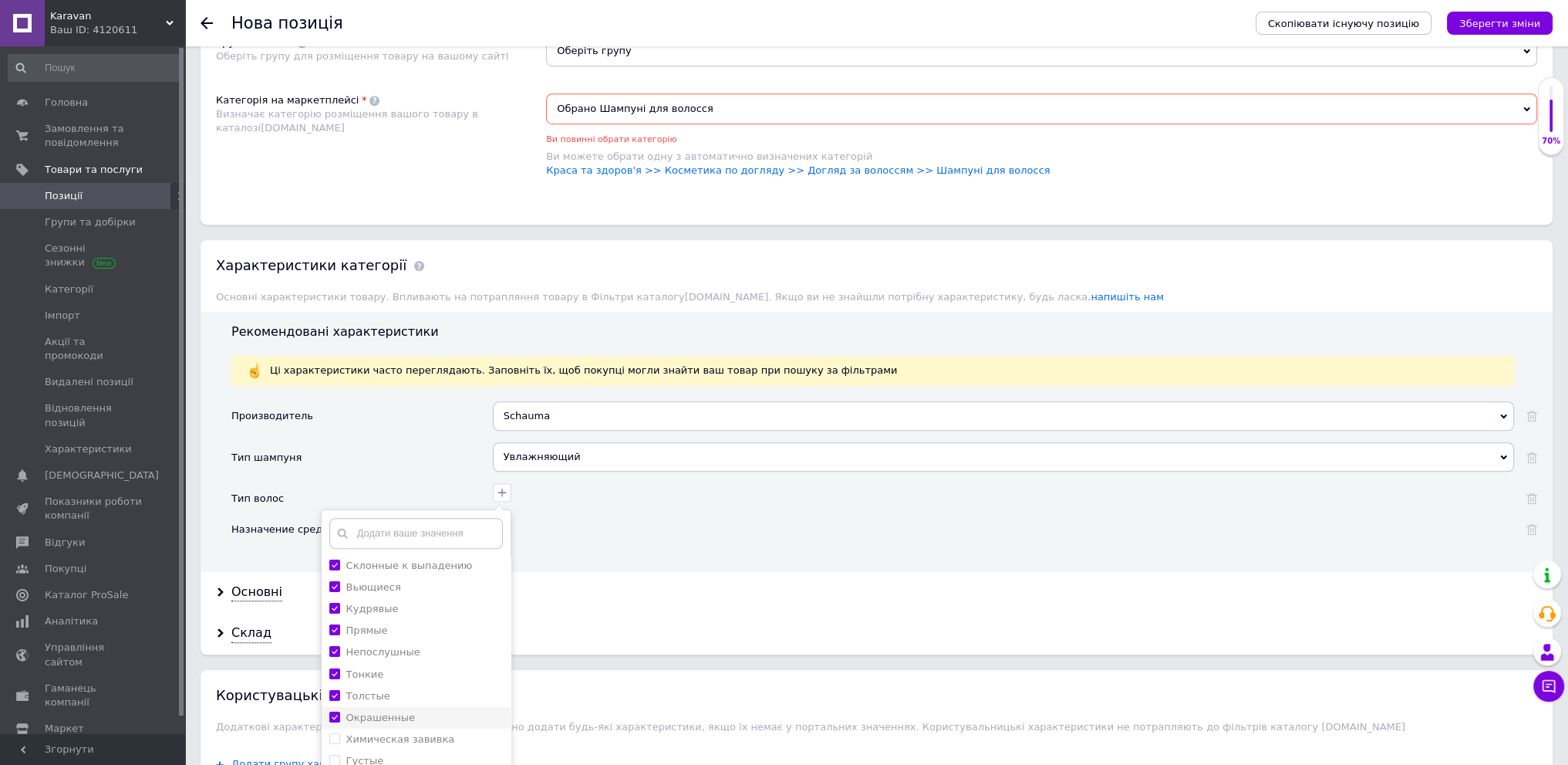
checkbox input "true"
click at [441, 733] on div "Химическая завивка" at bounding box center [416, 739] width 173 height 14
checkbox завивка "true"
click at [417, 677] on div "Густые" at bounding box center [416, 683] width 173 height 14
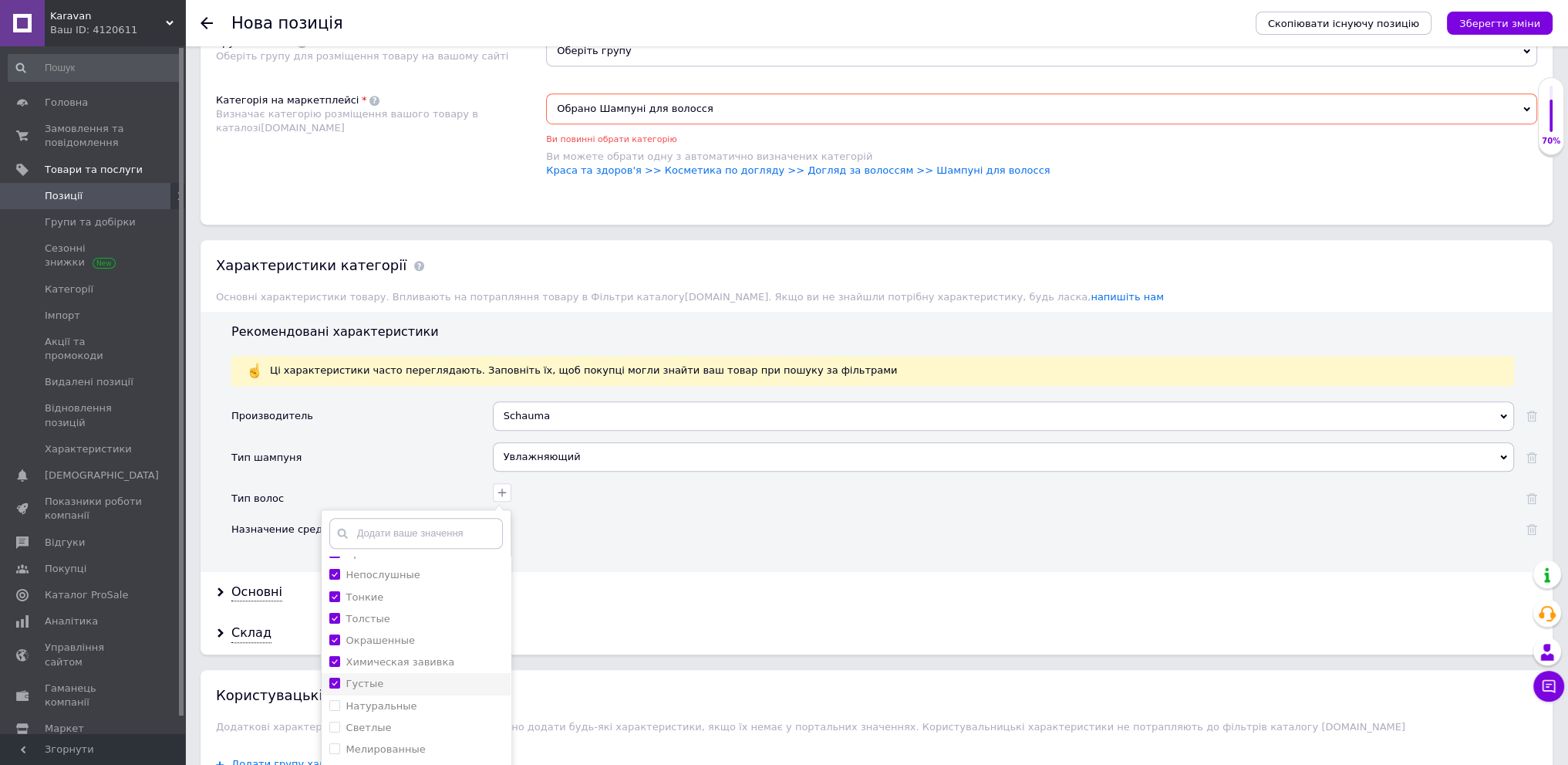
checkbox input "true"
click at [423, 699] on div "Натуральные" at bounding box center [416, 705] width 173 height 14
checkbox input "true"
click at [426, 721] on div "Светлые" at bounding box center [416, 727] width 173 height 14
checkbox input "true"
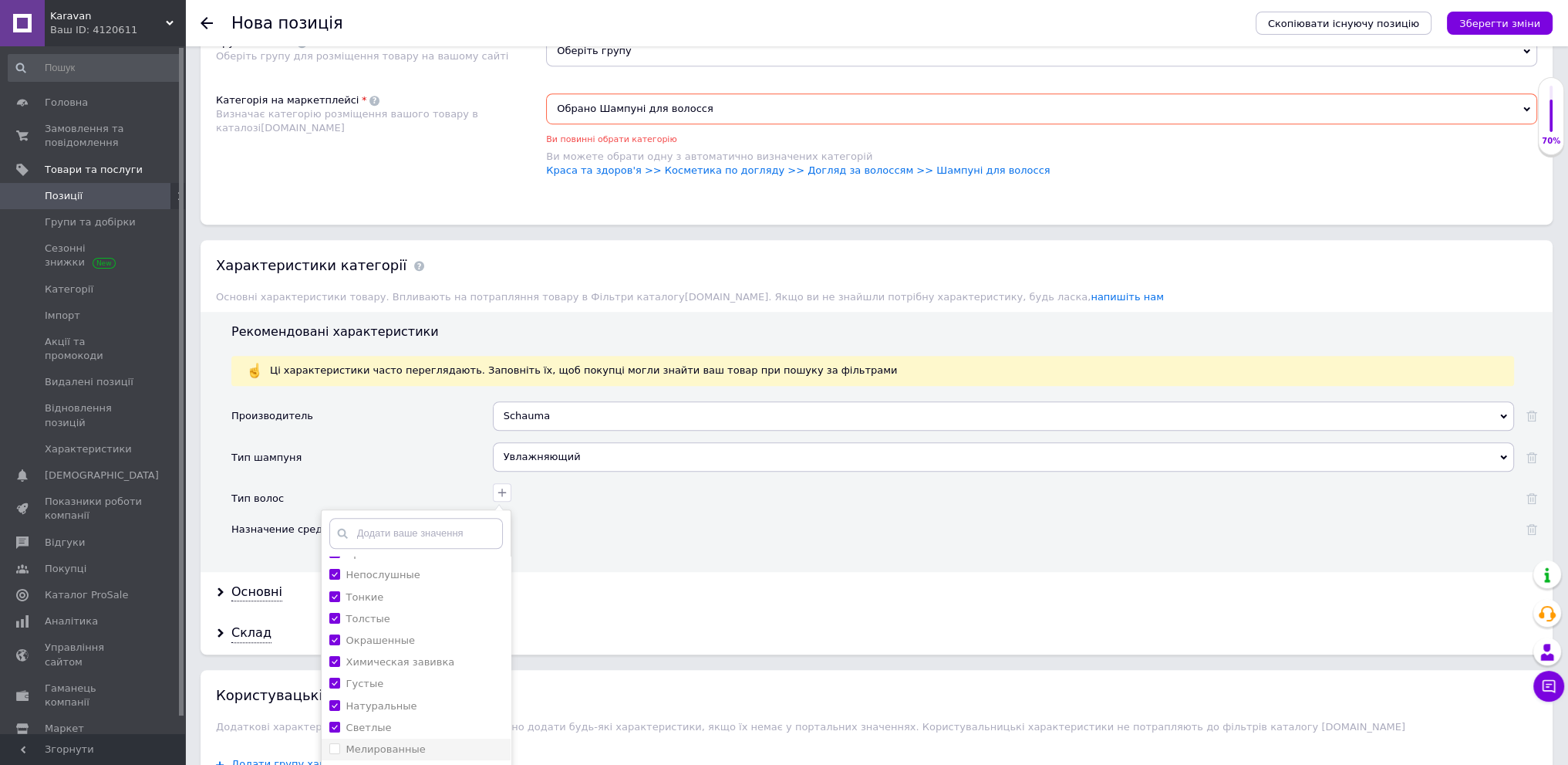
click at [433, 743] on div "Мелированные" at bounding box center [416, 749] width 173 height 14
checkbox input "true"
click at [429, 687] on div "Все типы волос" at bounding box center [416, 693] width 173 height 14
checkbox волос "true"
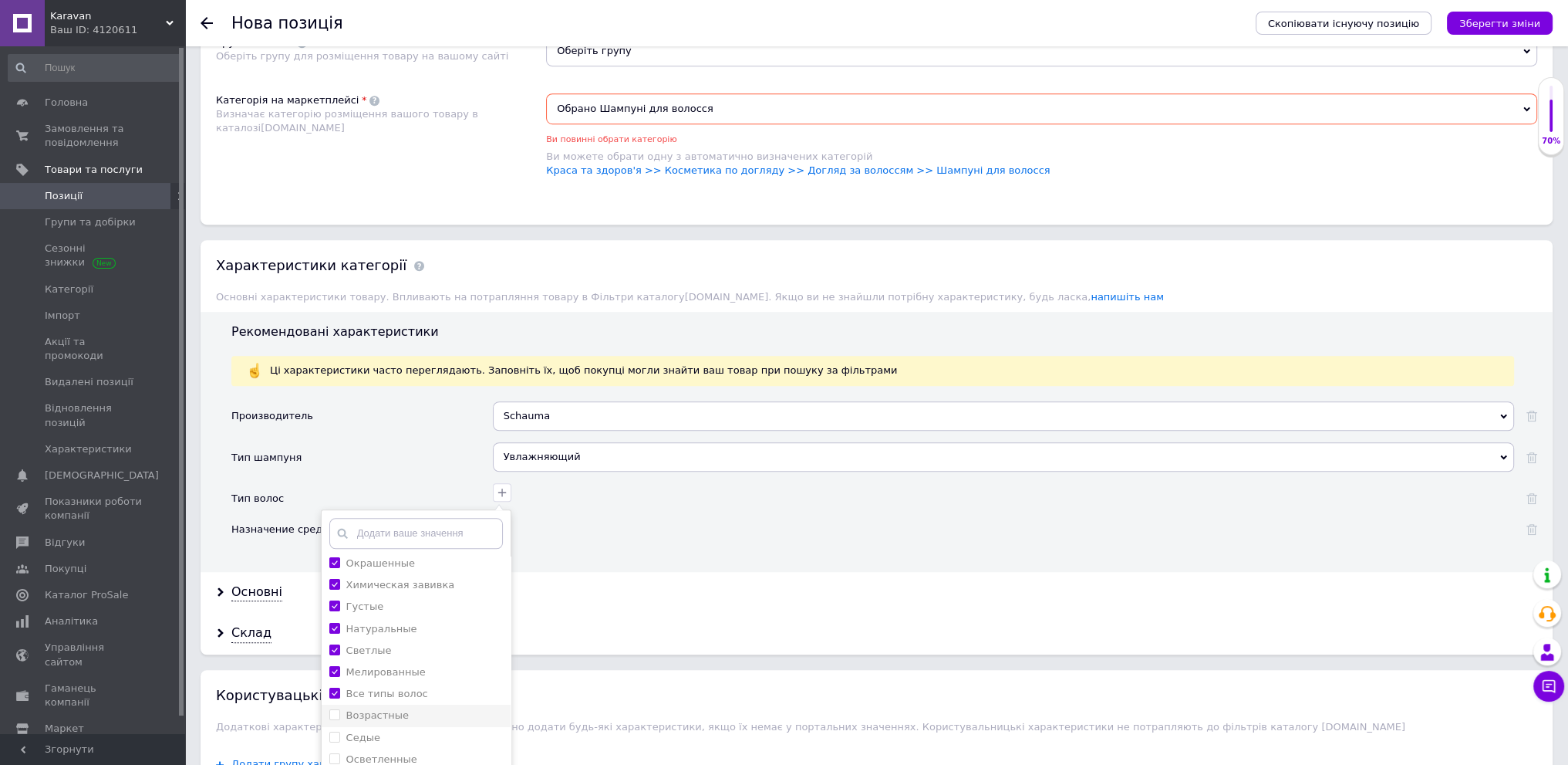
click at [429, 708] on div "Возрастные" at bounding box center [416, 714] width 173 height 14
checkbox input "true"
click at [429, 731] on div "Седые" at bounding box center [416, 737] width 173 height 14
checkbox input "true"
click at [431, 752] on div "Осветленные" at bounding box center [416, 759] width 173 height 14
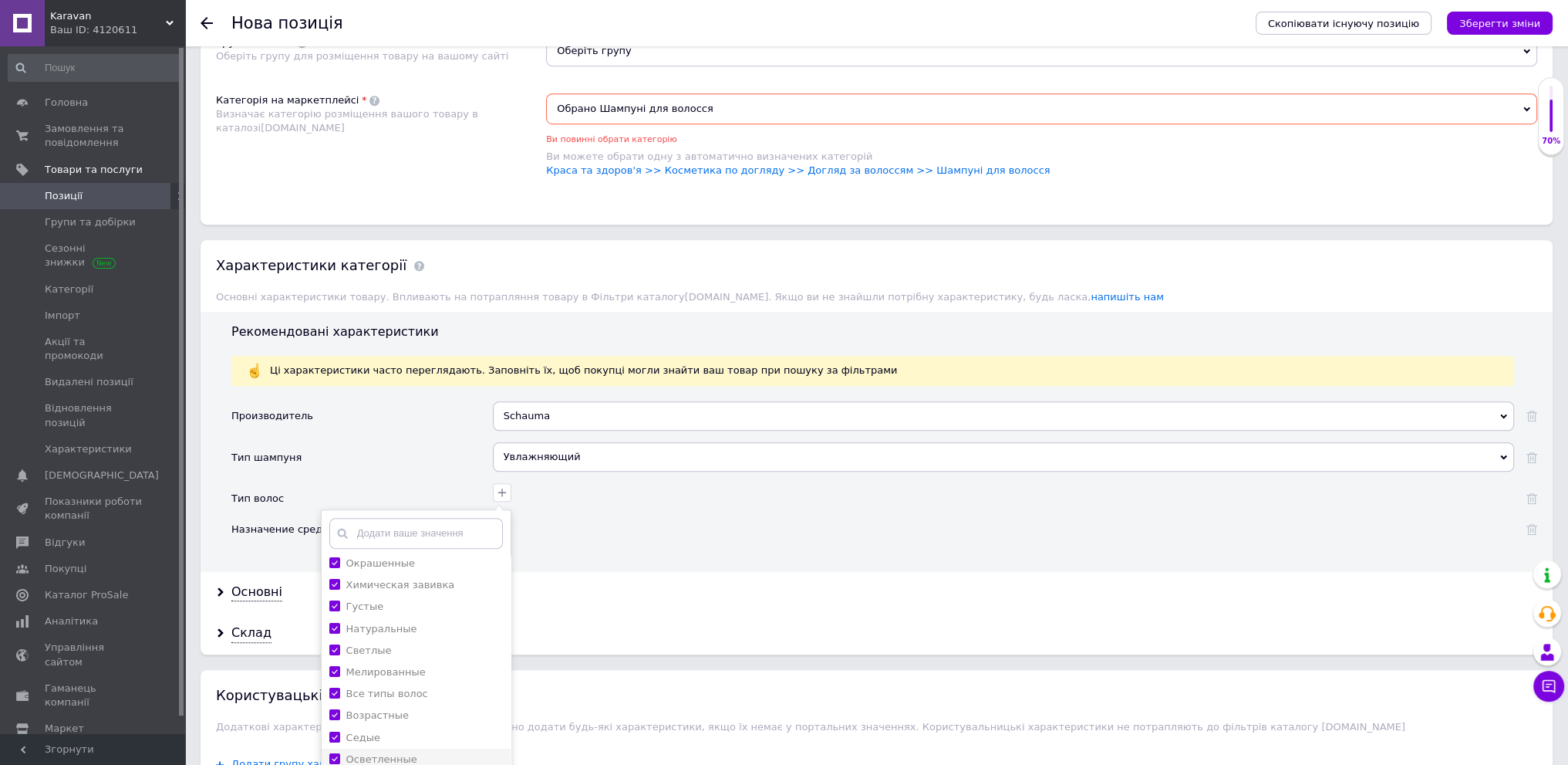
checkbox input "true"
click at [433, 734] on div "Тусклые" at bounding box center [416, 741] width 173 height 14
checkbox input "true"
click at [444, 757] on label "Для выпрямленных и химически обработанных волос" at bounding box center [414, 777] width 136 height 40
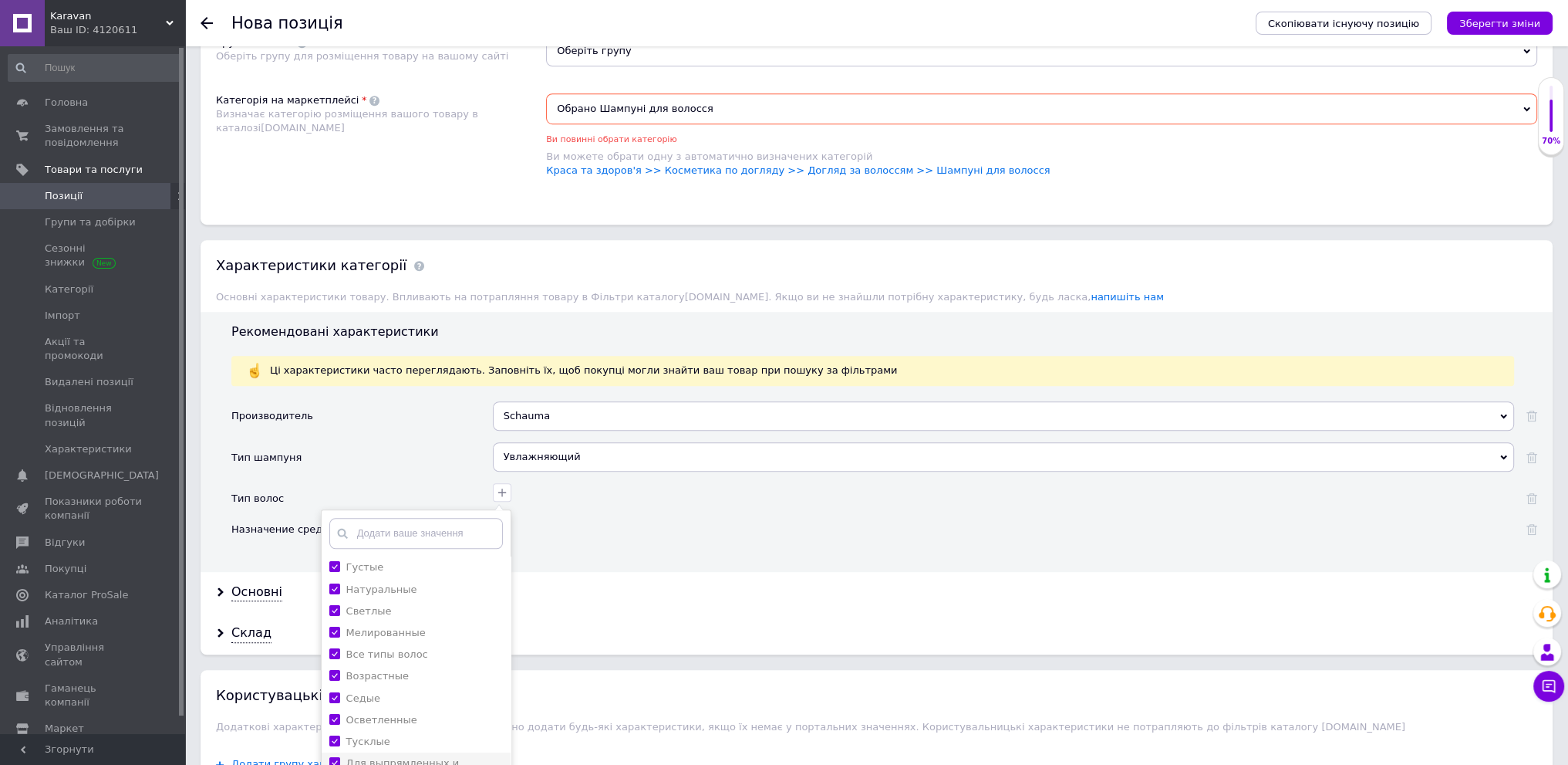
checkbox волос "true"
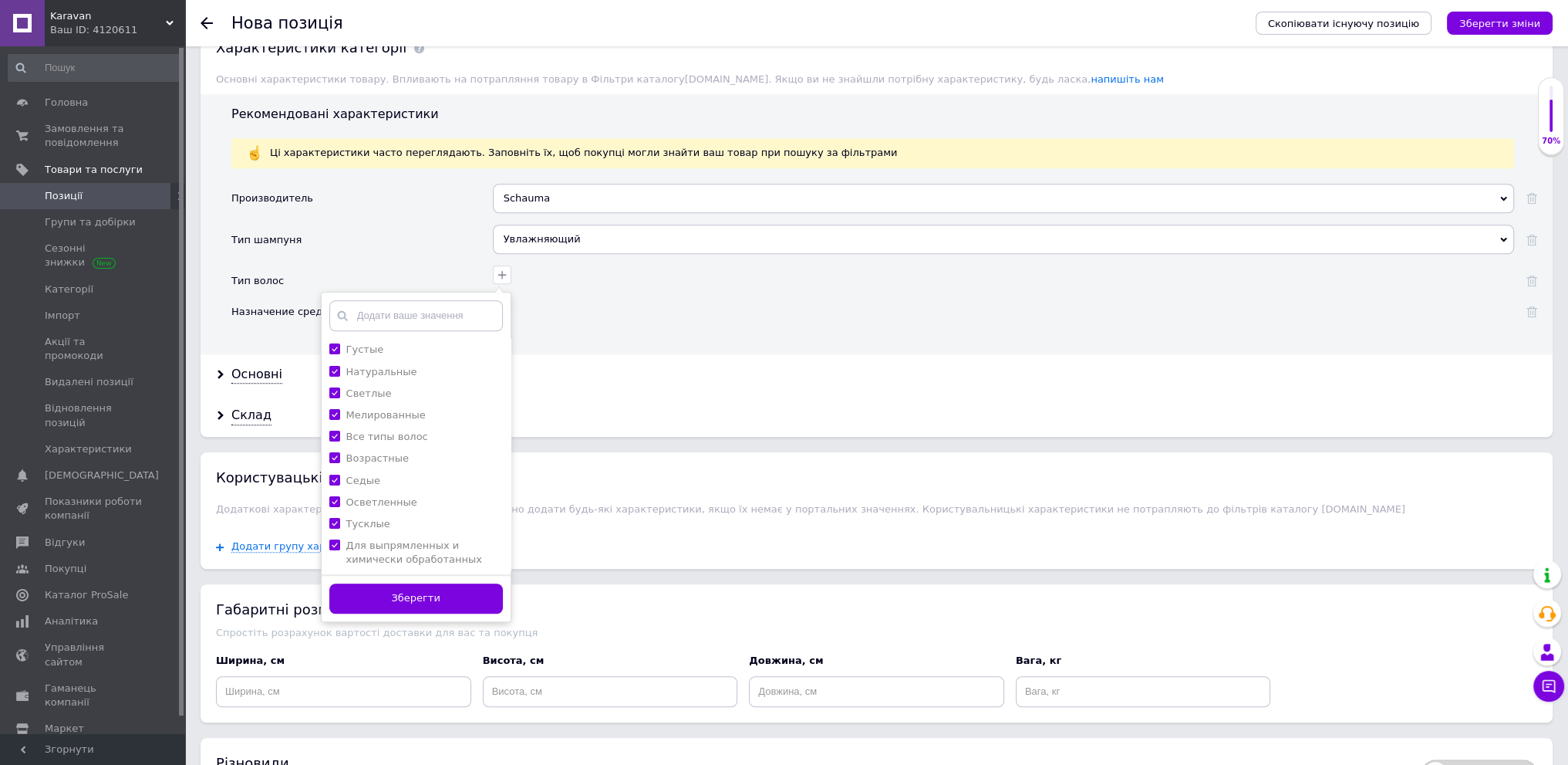
scroll to position [1540, 0]
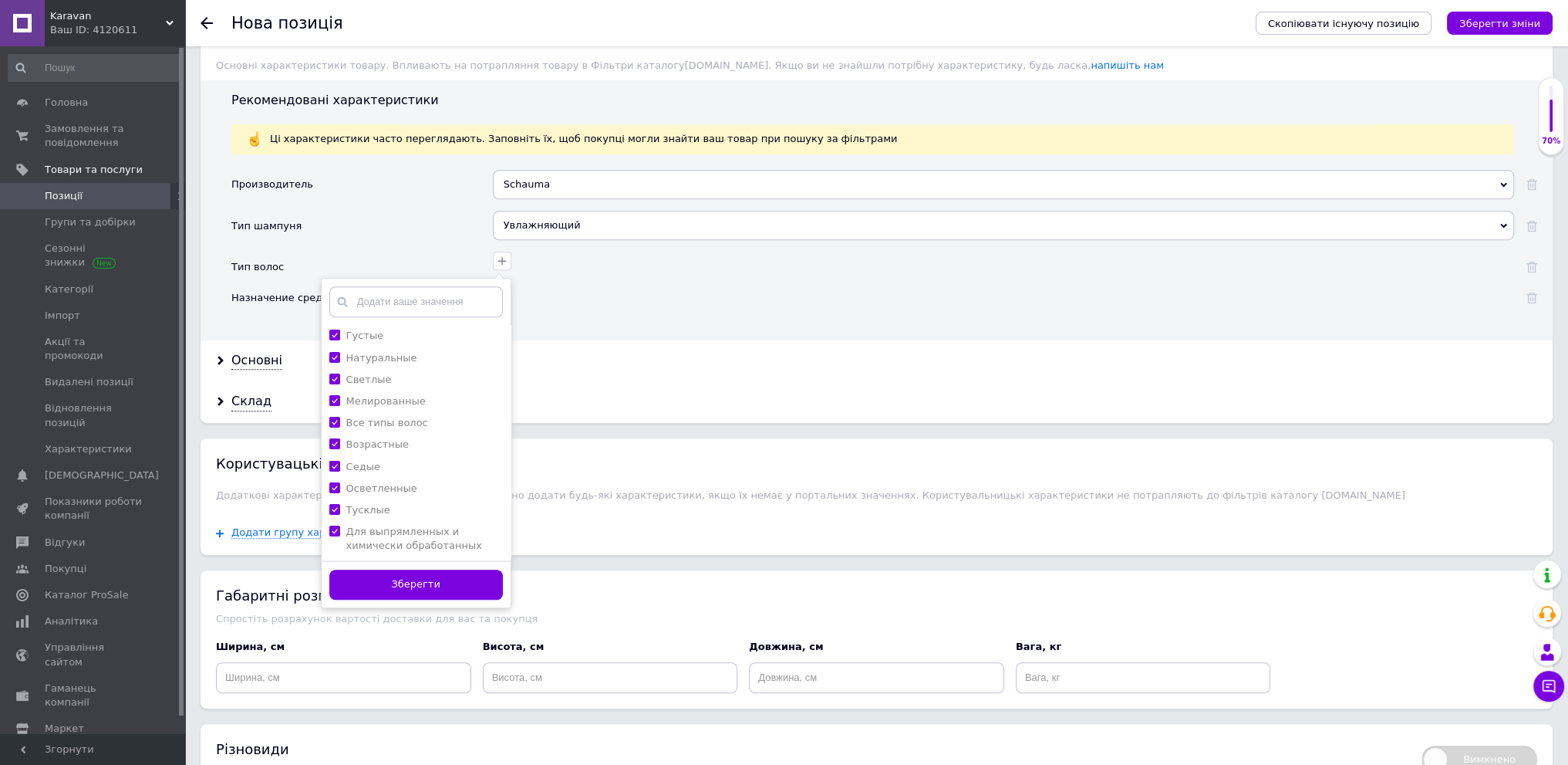
click at [425, 590] on div "Зберегти" at bounding box center [417, 584] width 189 height 47
click at [426, 576] on button "Зберегти" at bounding box center [416, 584] width 173 height 30
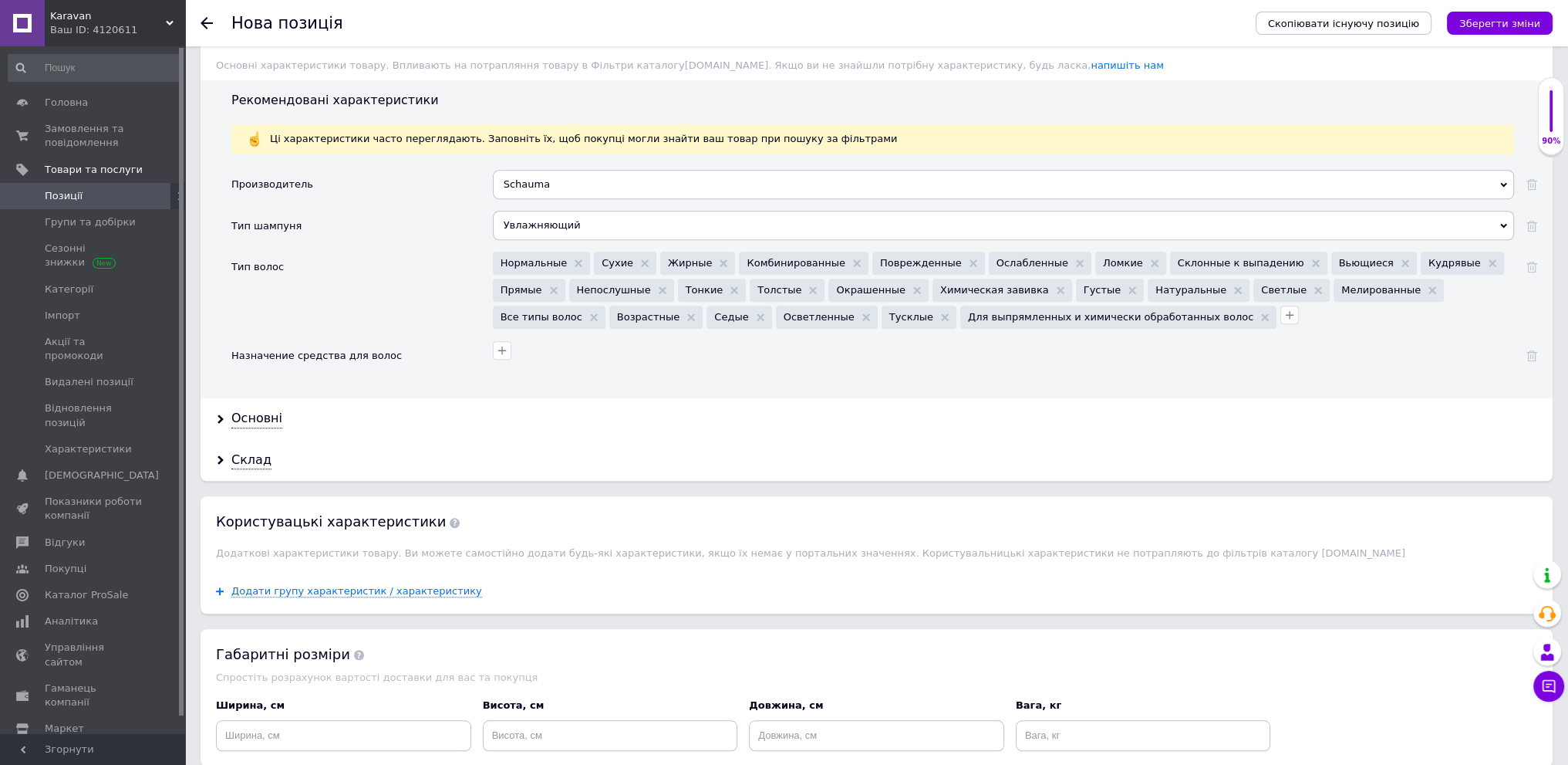
click at [575, 226] on div "Увлажняющий" at bounding box center [1004, 226] width 1022 height 30
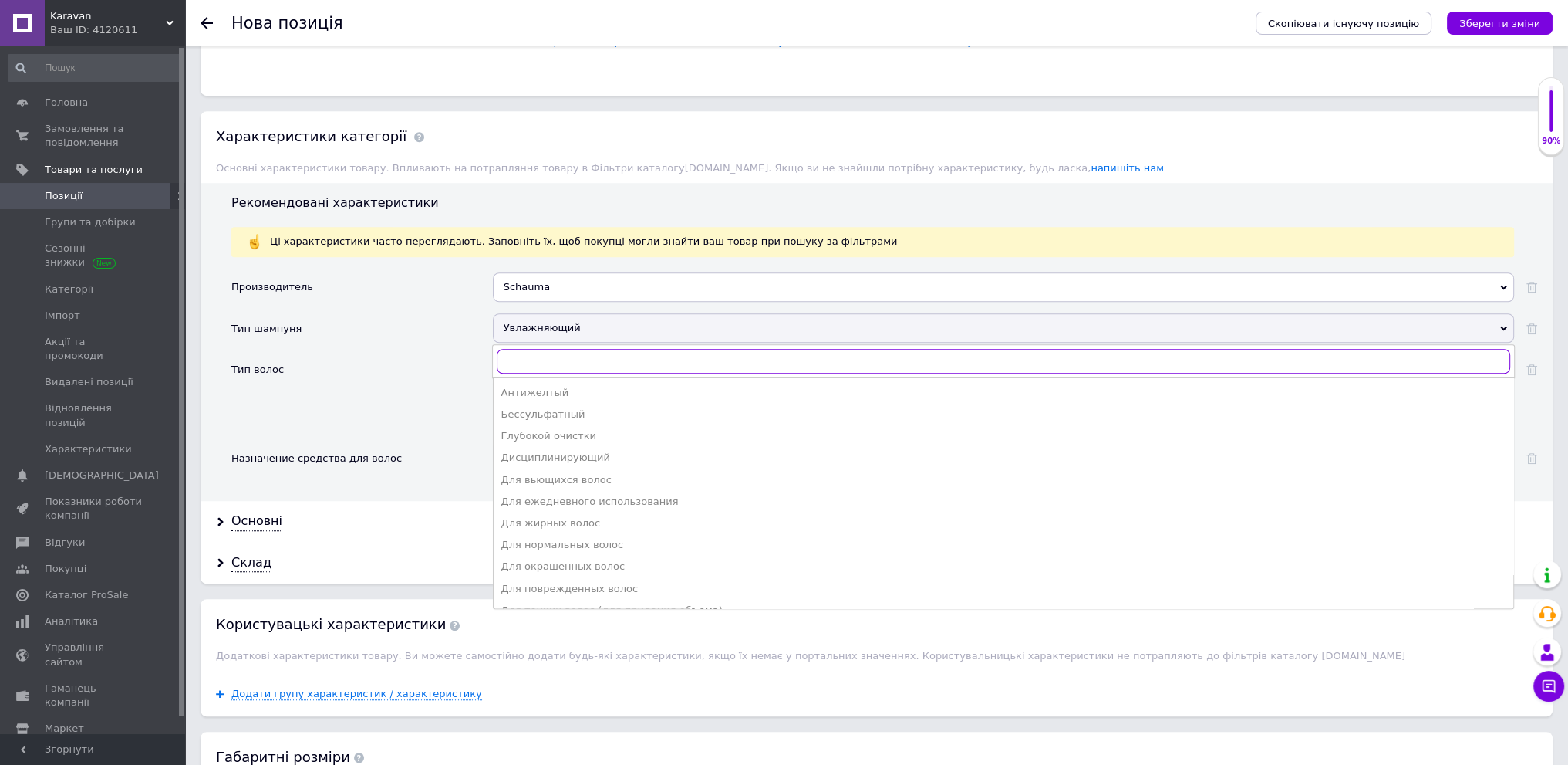
scroll to position [1462, 0]
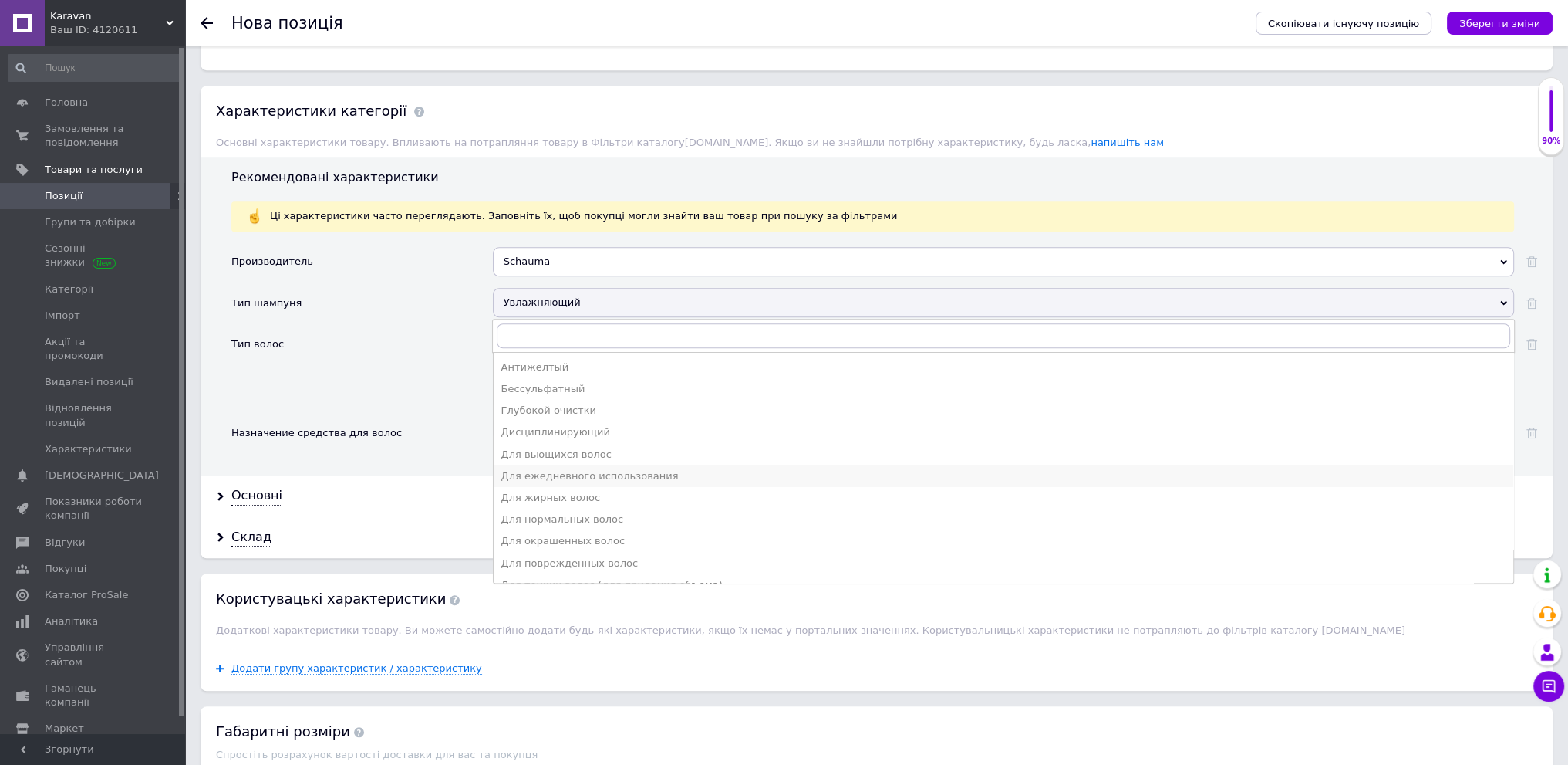
click at [616, 469] on div "Для ежедневного использования" at bounding box center [1004, 475] width 1004 height 14
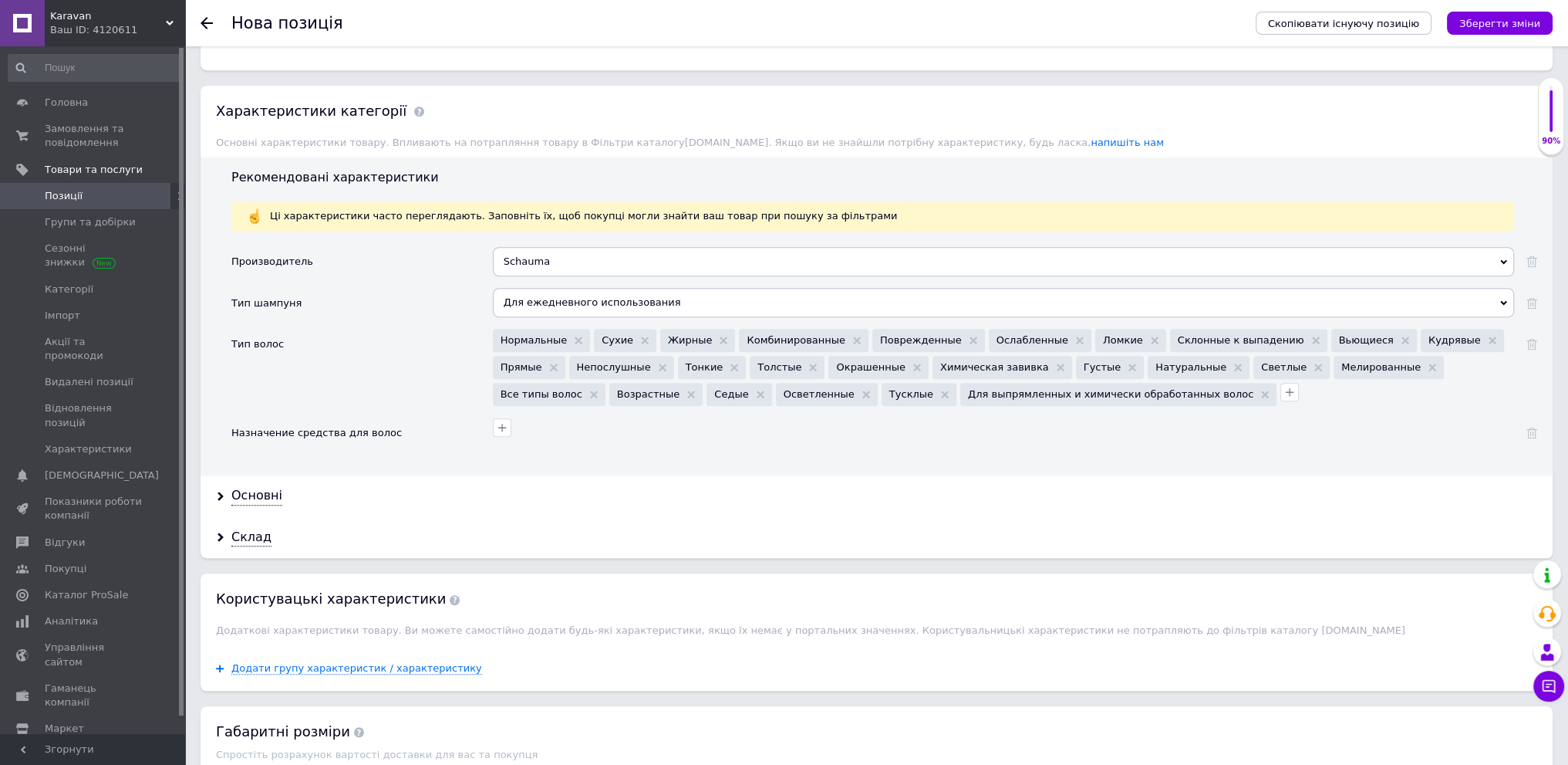
click at [279, 487] on div "Основні" at bounding box center [876, 495] width 1353 height 41
click at [270, 490] on div "Основні" at bounding box center [257, 496] width 50 height 18
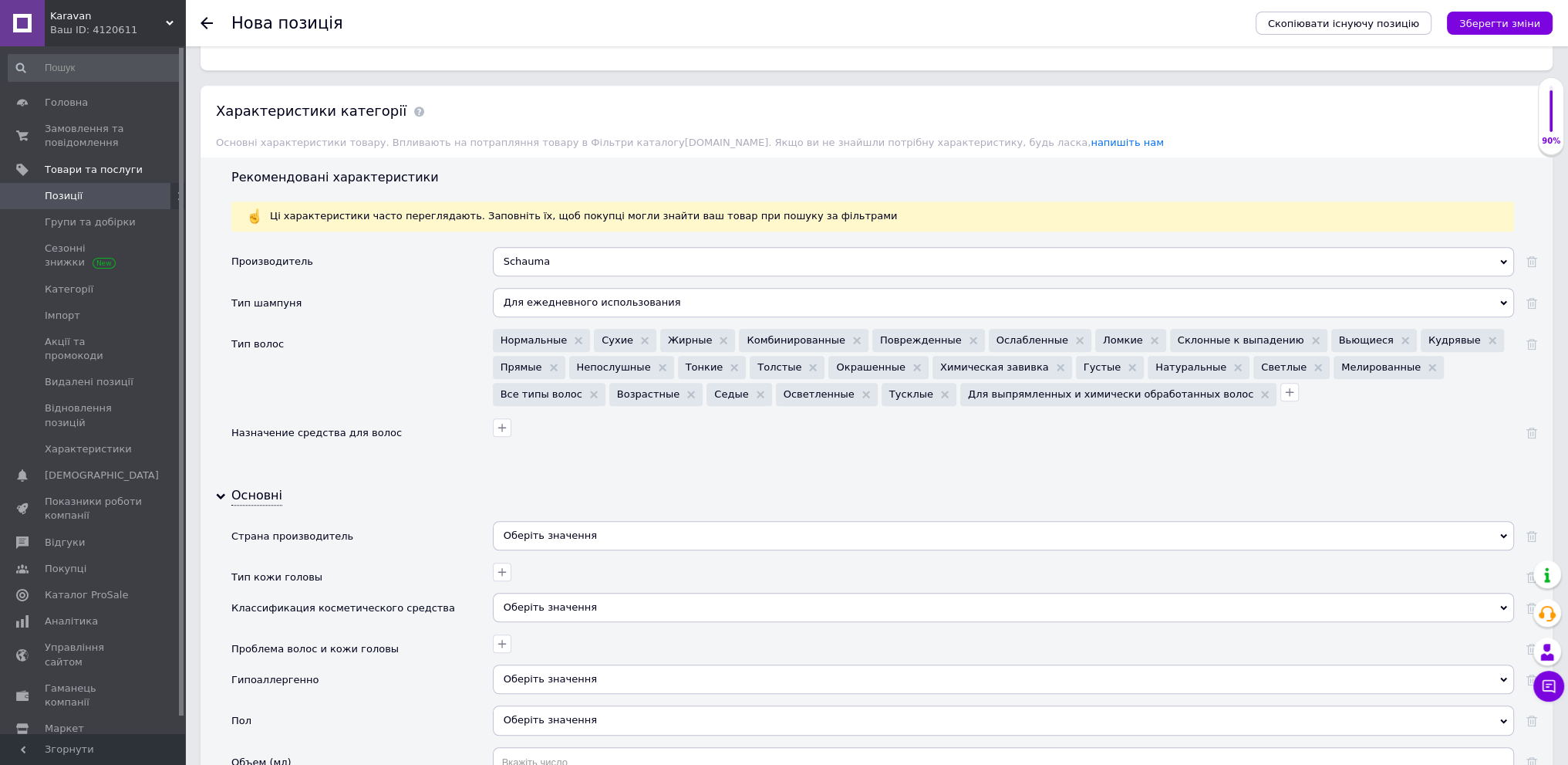
click at [503, 521] on div "Оберіть значення" at bounding box center [1004, 535] width 1022 height 30
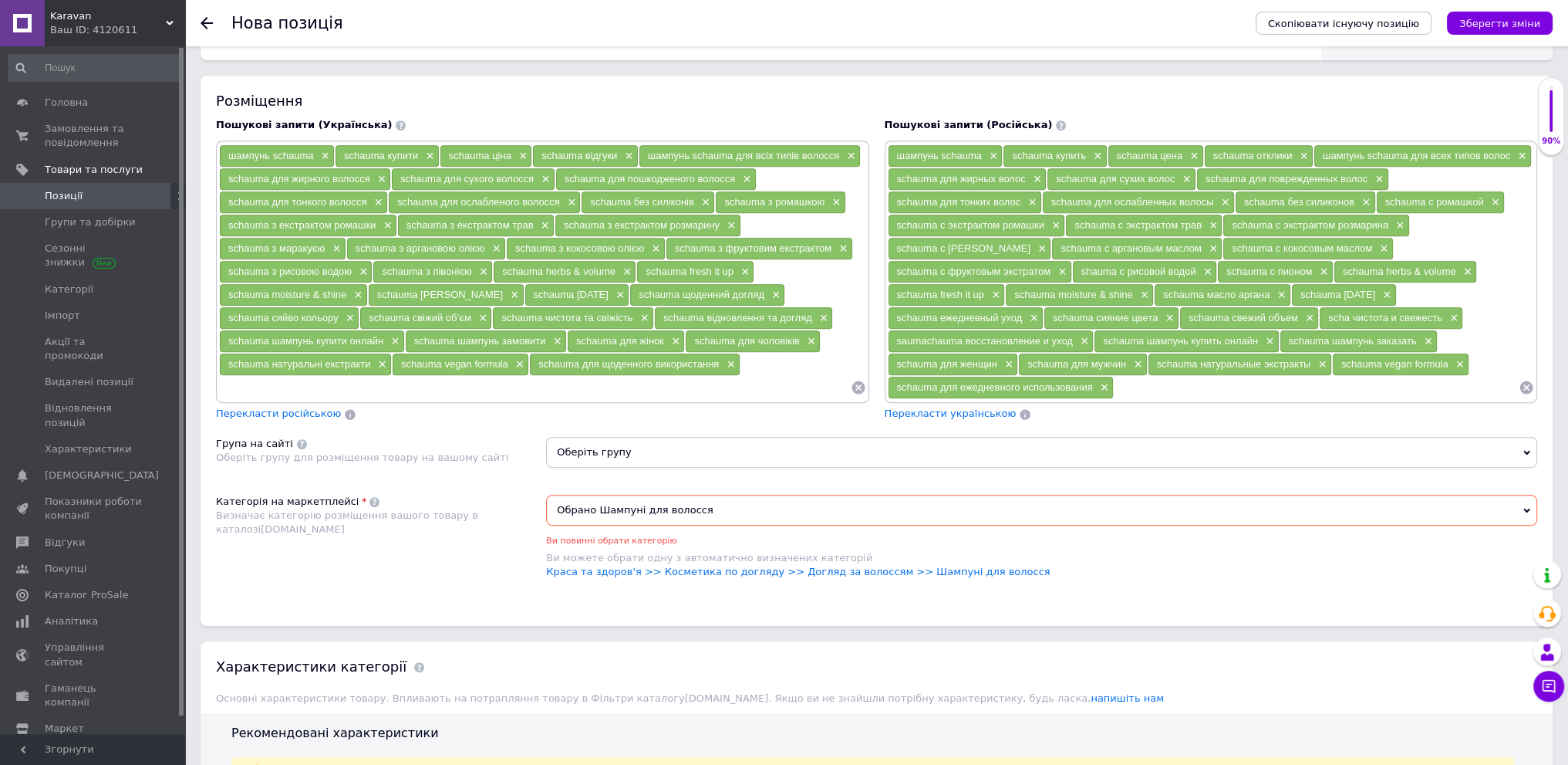
scroll to position [845, 0]
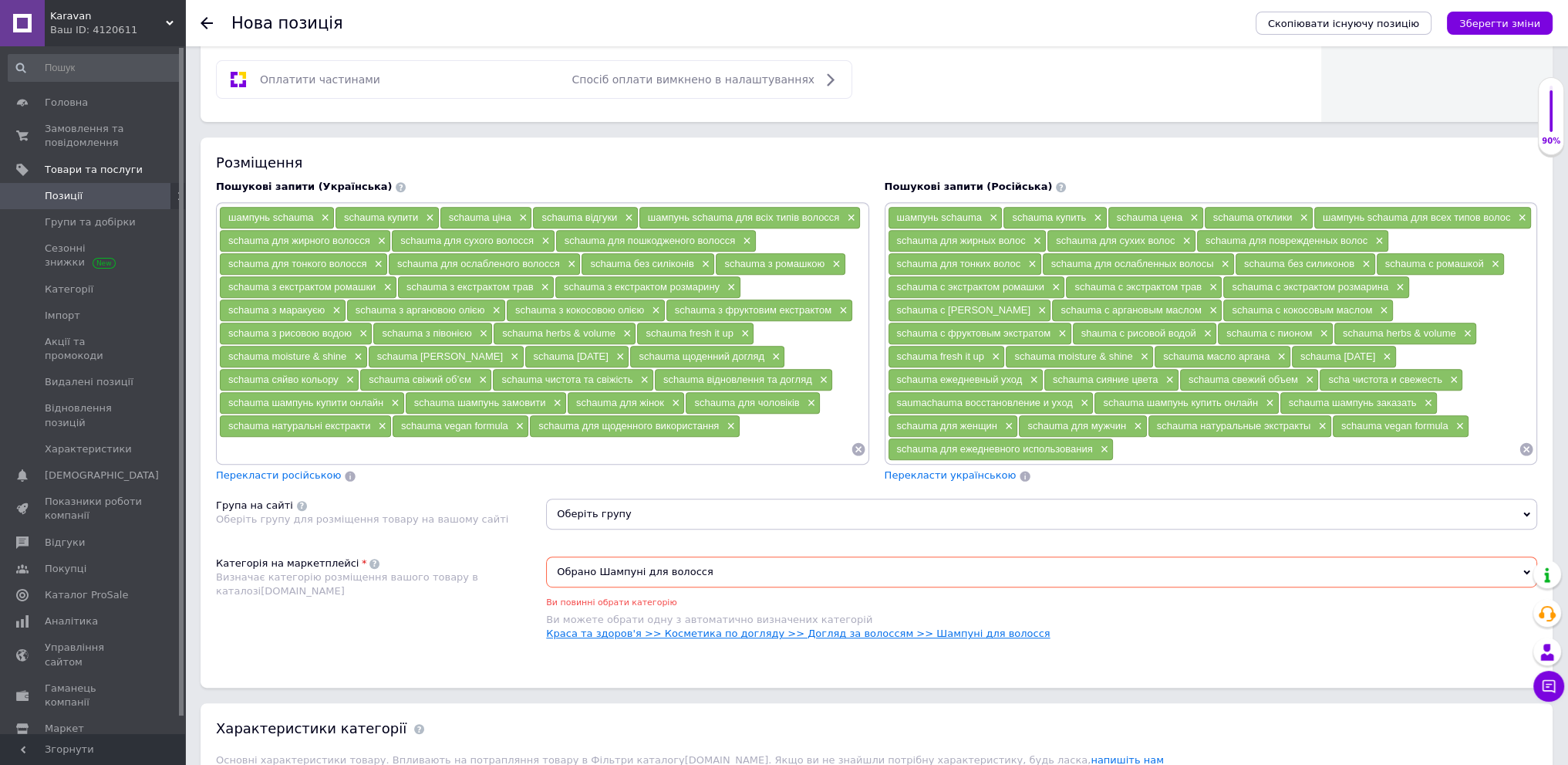
click at [697, 627] on link "Краса та здоров'я >> Косметика по догляду >> Догляд за волоссям >> Шампуні для …" at bounding box center [798, 632] width 504 height 12
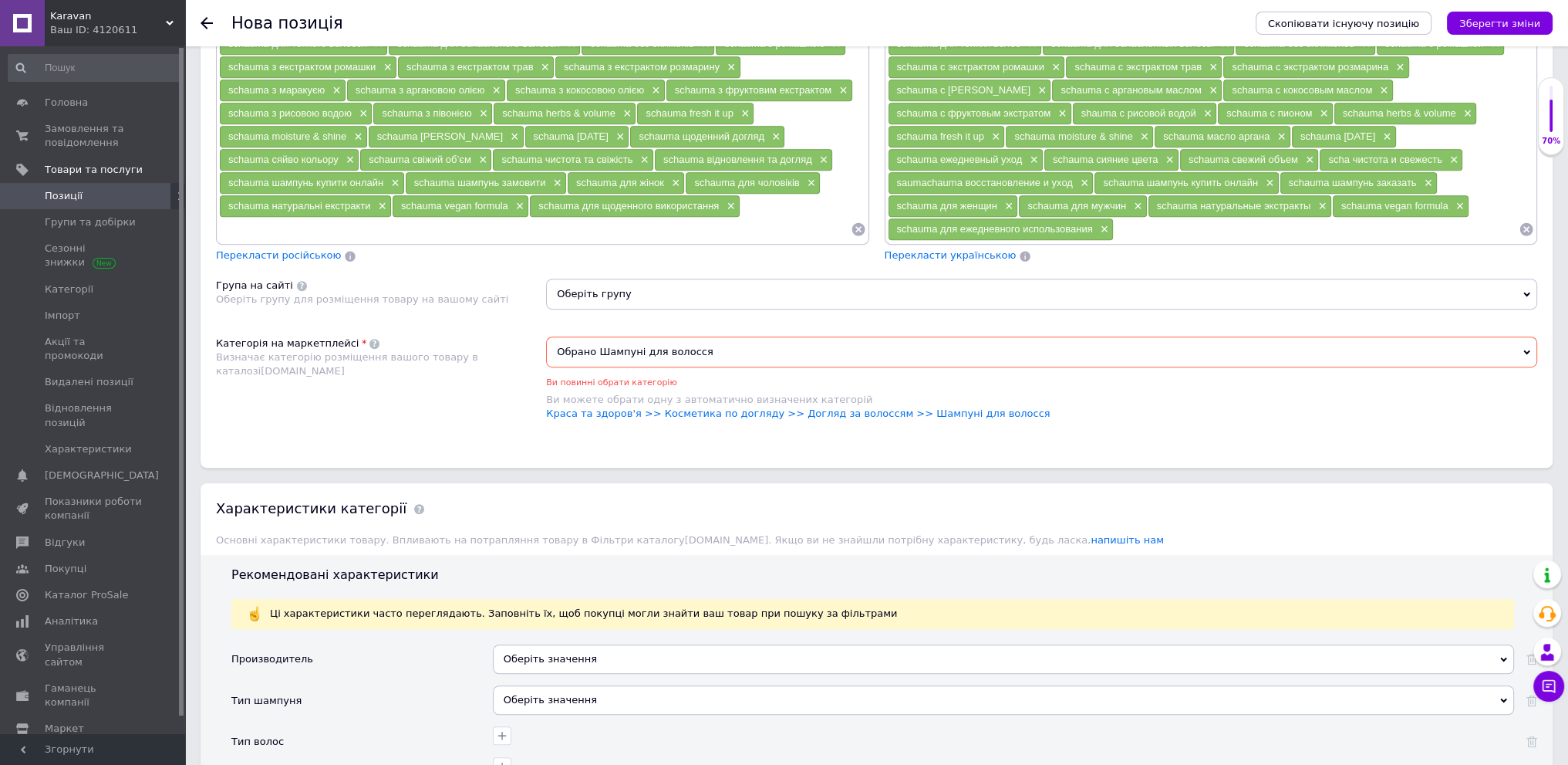
scroll to position [1157, 0]
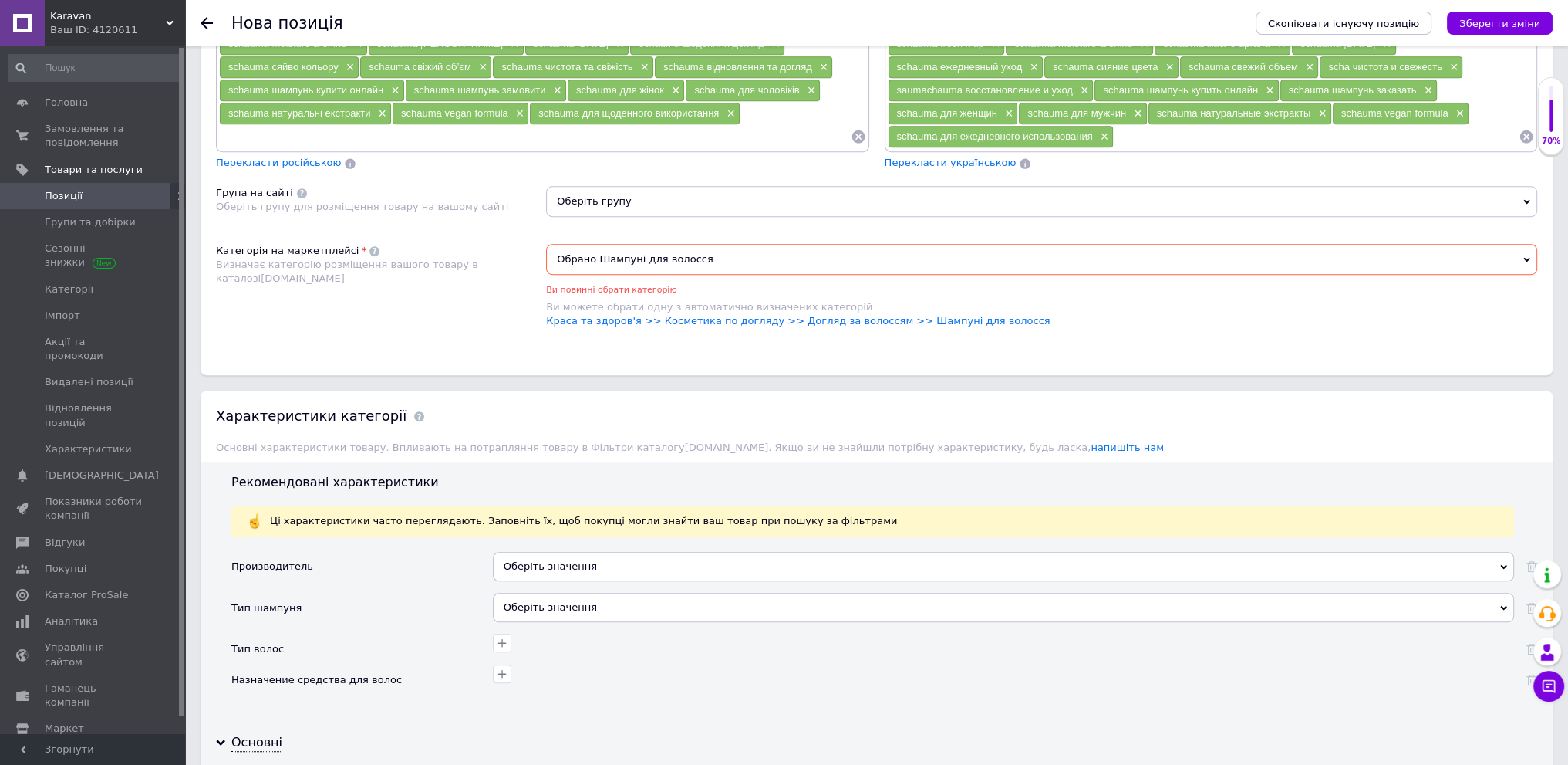
click at [591, 601] on div "Оберіть значення" at bounding box center [1004, 607] width 1022 height 30
click at [478, 593] on div "Тип шампуня" at bounding box center [362, 613] width 261 height 41
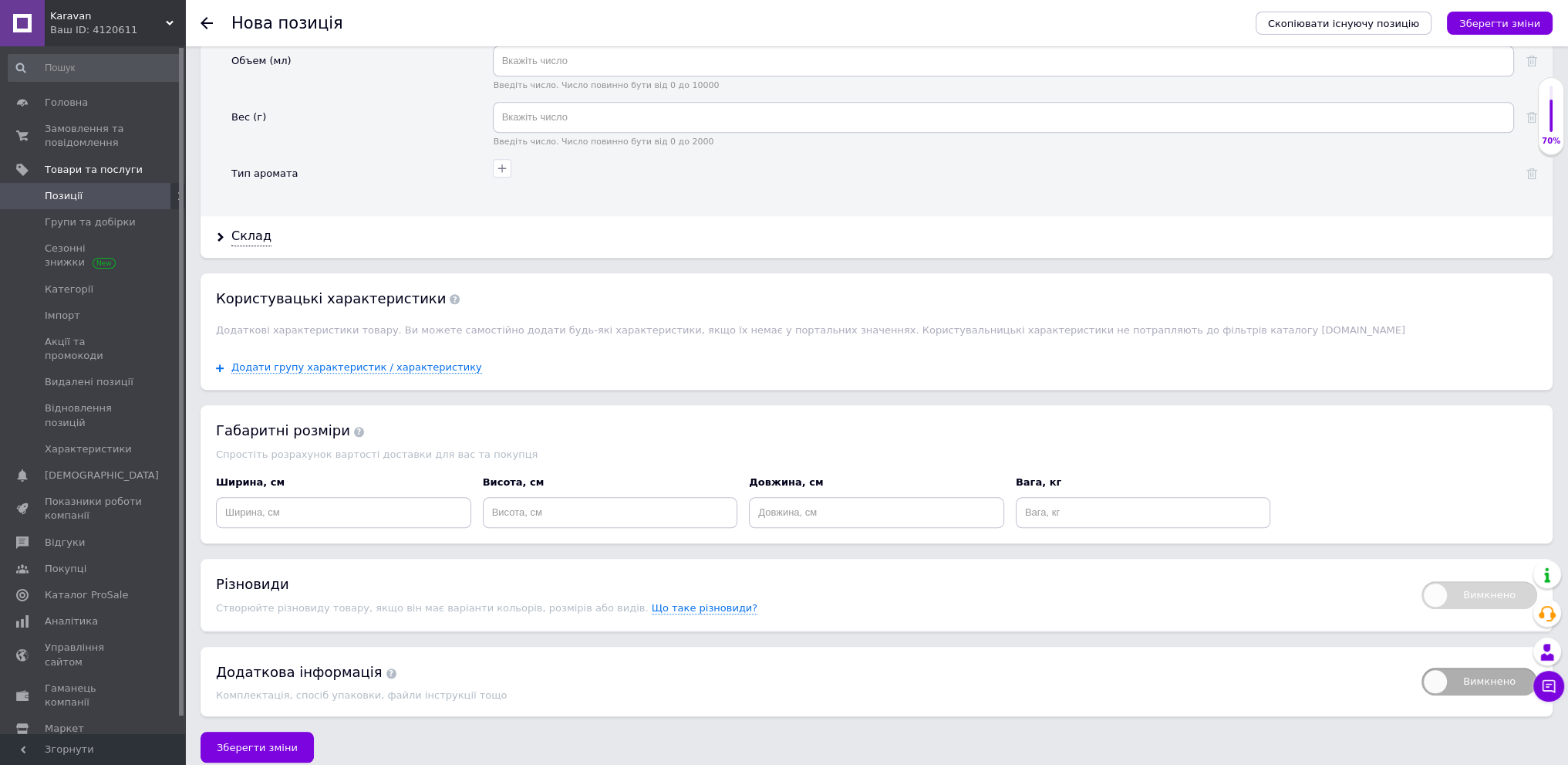
scroll to position [2111, 0]
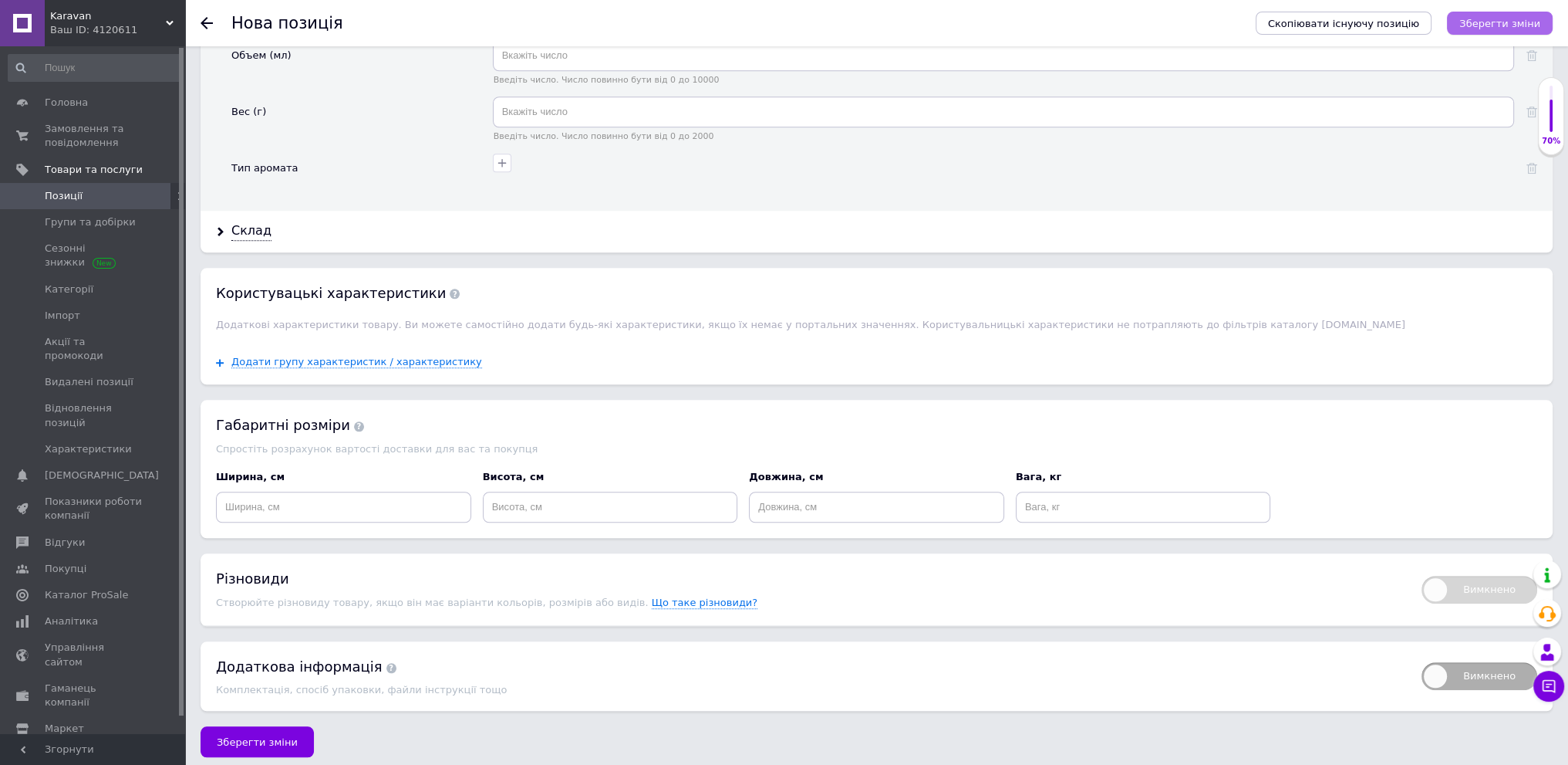
click at [1524, 18] on icon "Зберегти зміни" at bounding box center [1499, 23] width 81 height 12
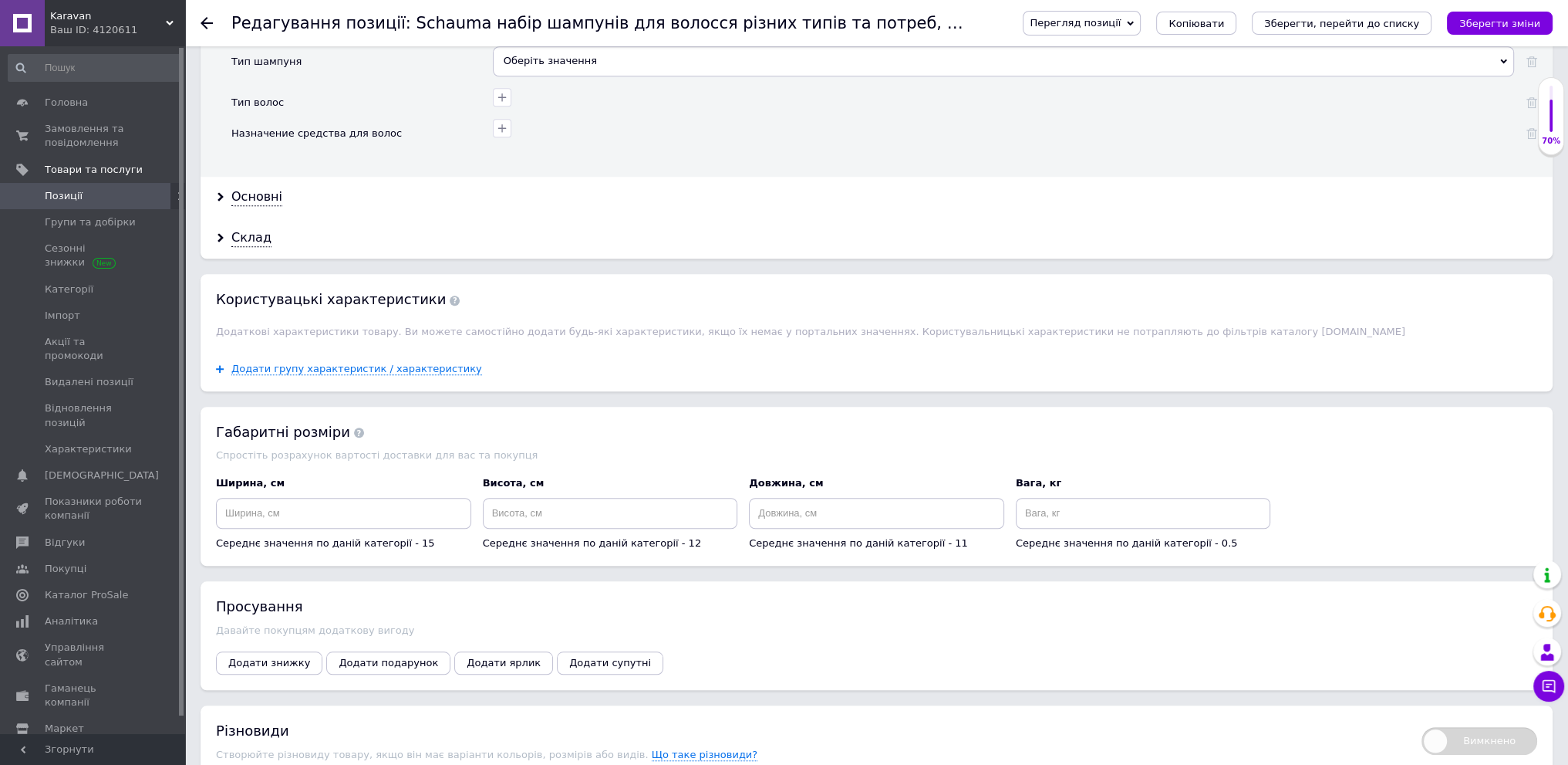
scroll to position [1593, 0]
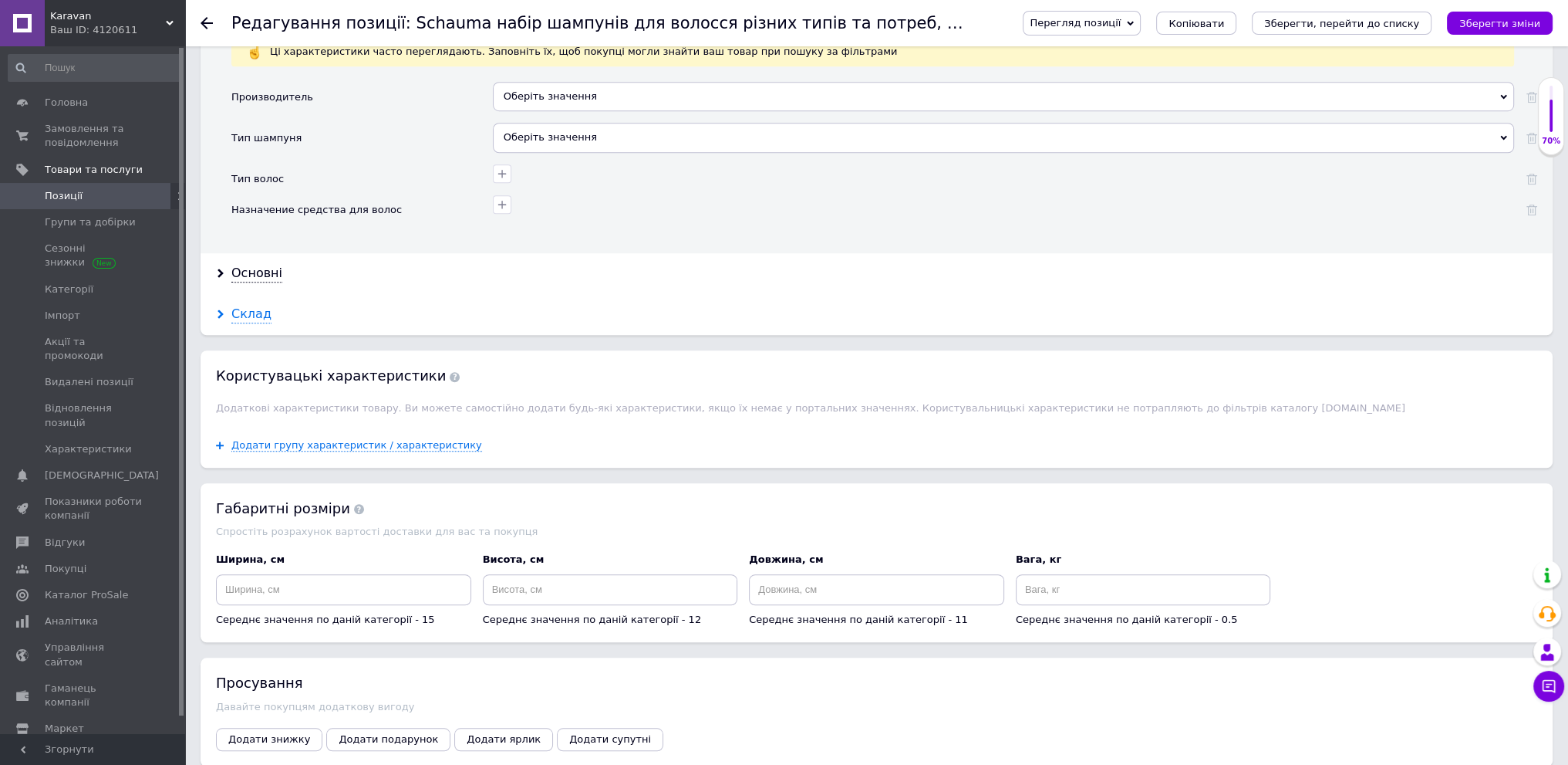
click at [232, 312] on div "Склад" at bounding box center [252, 315] width 40 height 18
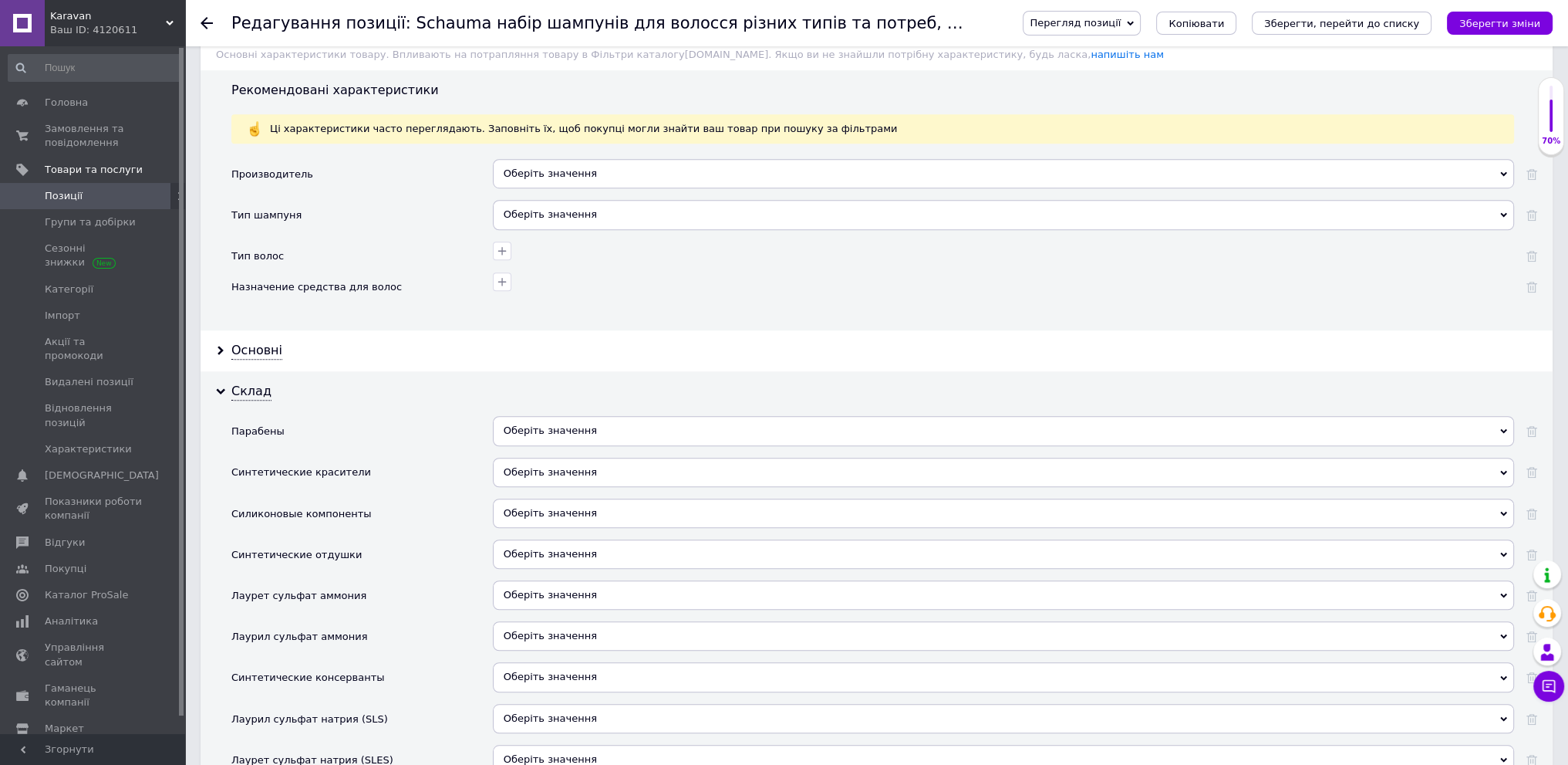
scroll to position [1439, 0]
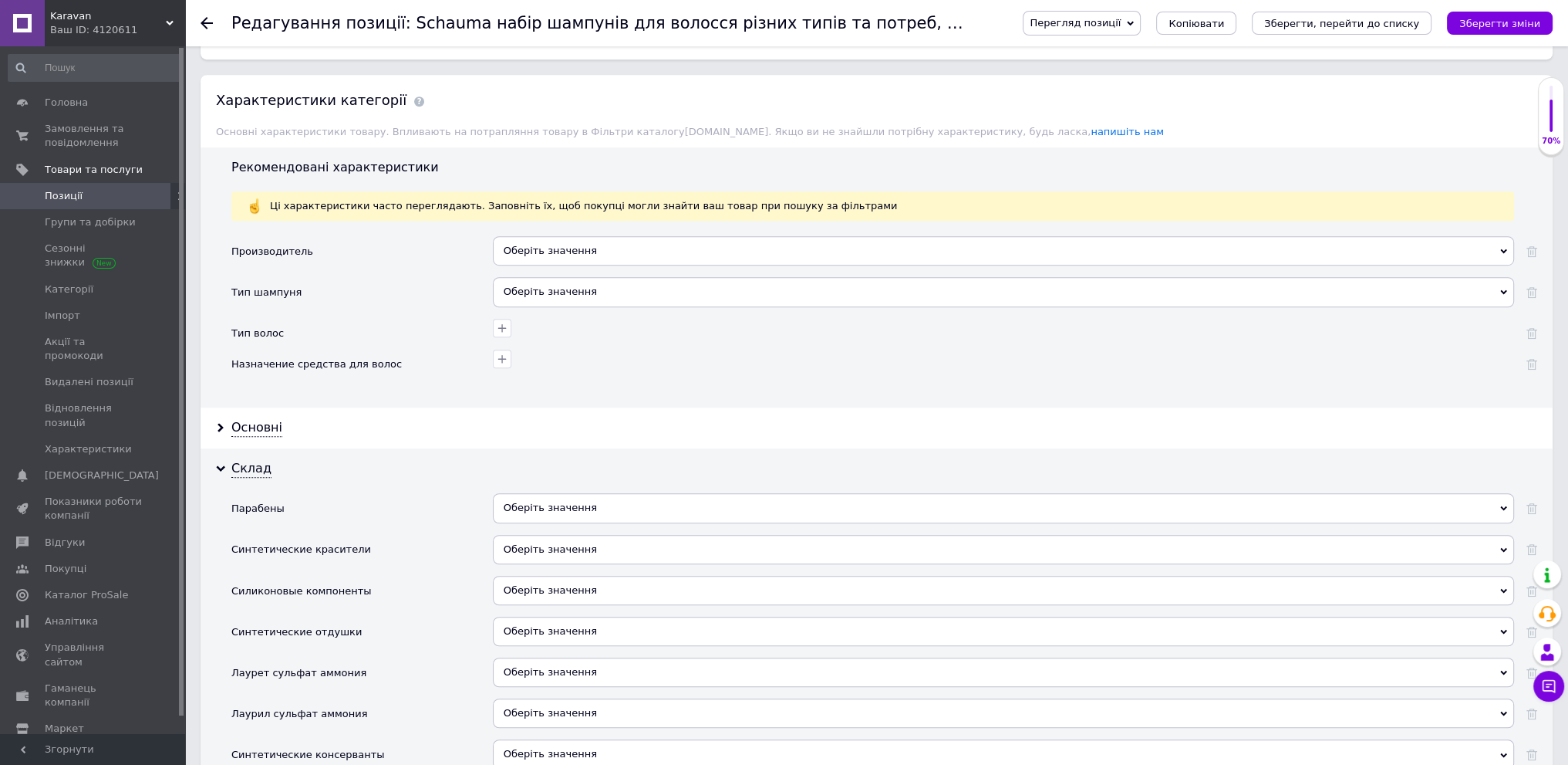
click at [573, 247] on div "Оберіть значення" at bounding box center [1004, 251] width 1022 height 30
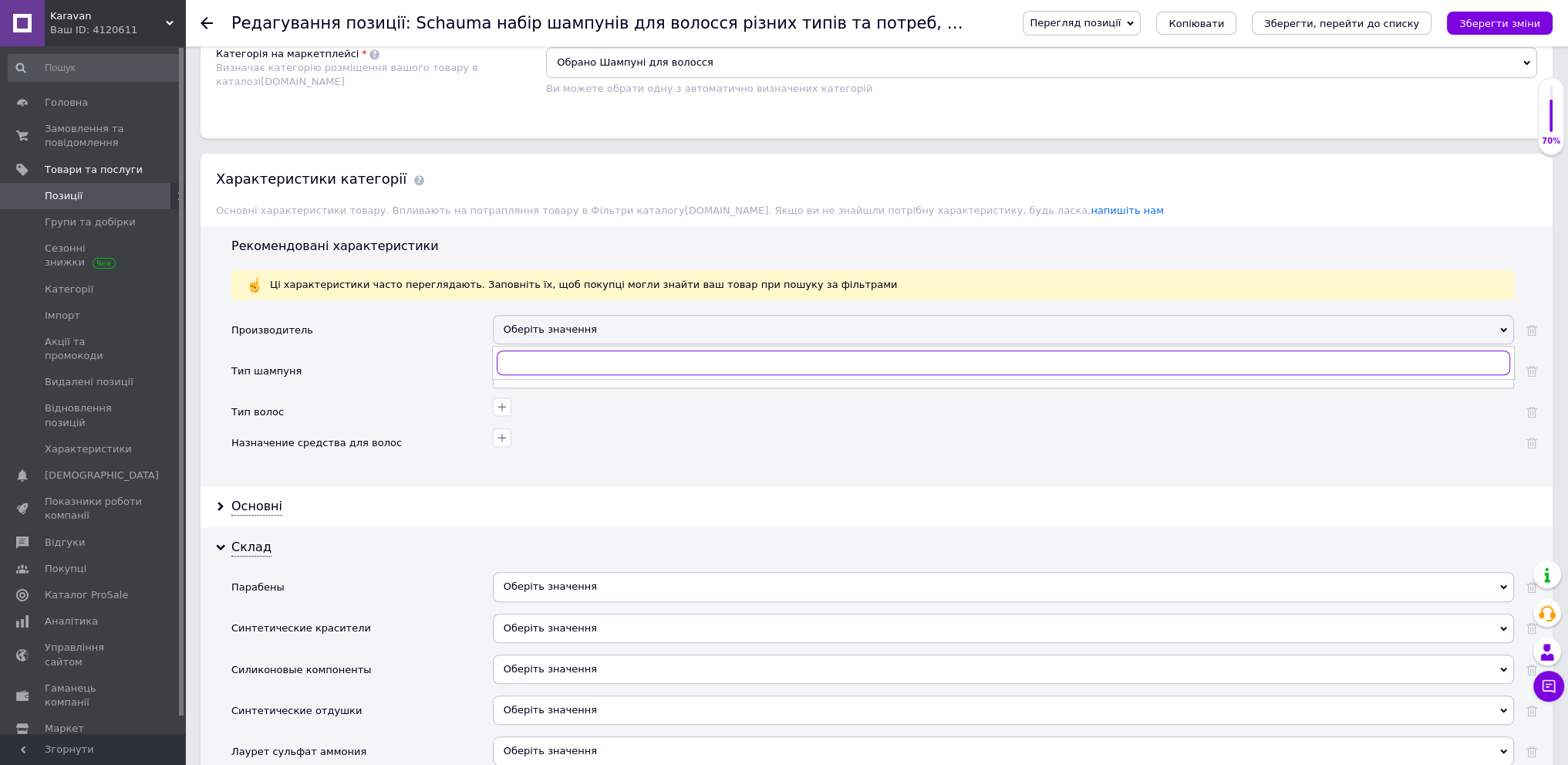
scroll to position [1361, 0]
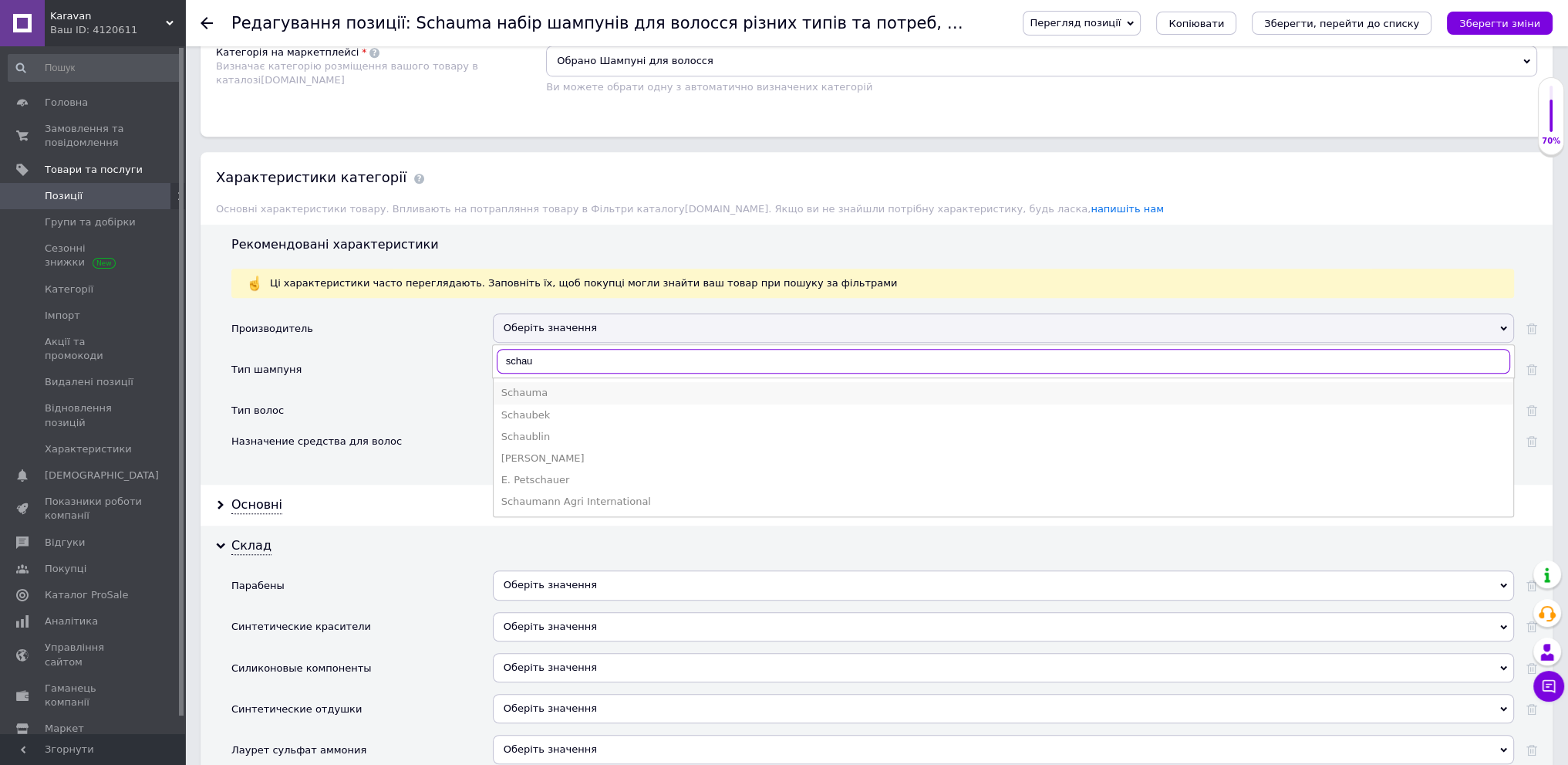
type input "schau"
click at [618, 382] on li "Schauma" at bounding box center [1003, 392] width 1020 height 22
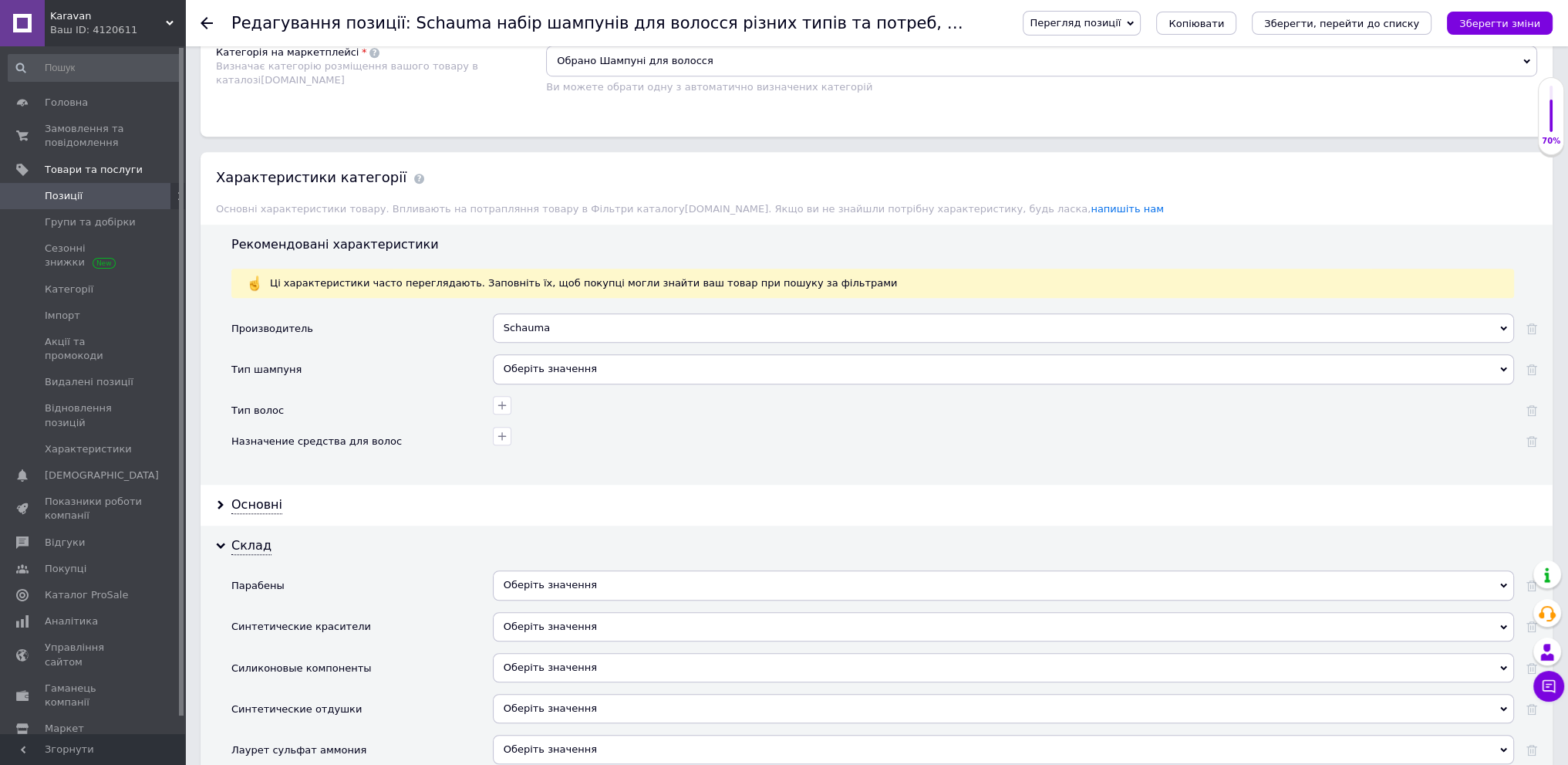
click at [616, 359] on div "Оберіть значення" at bounding box center [1004, 369] width 1022 height 30
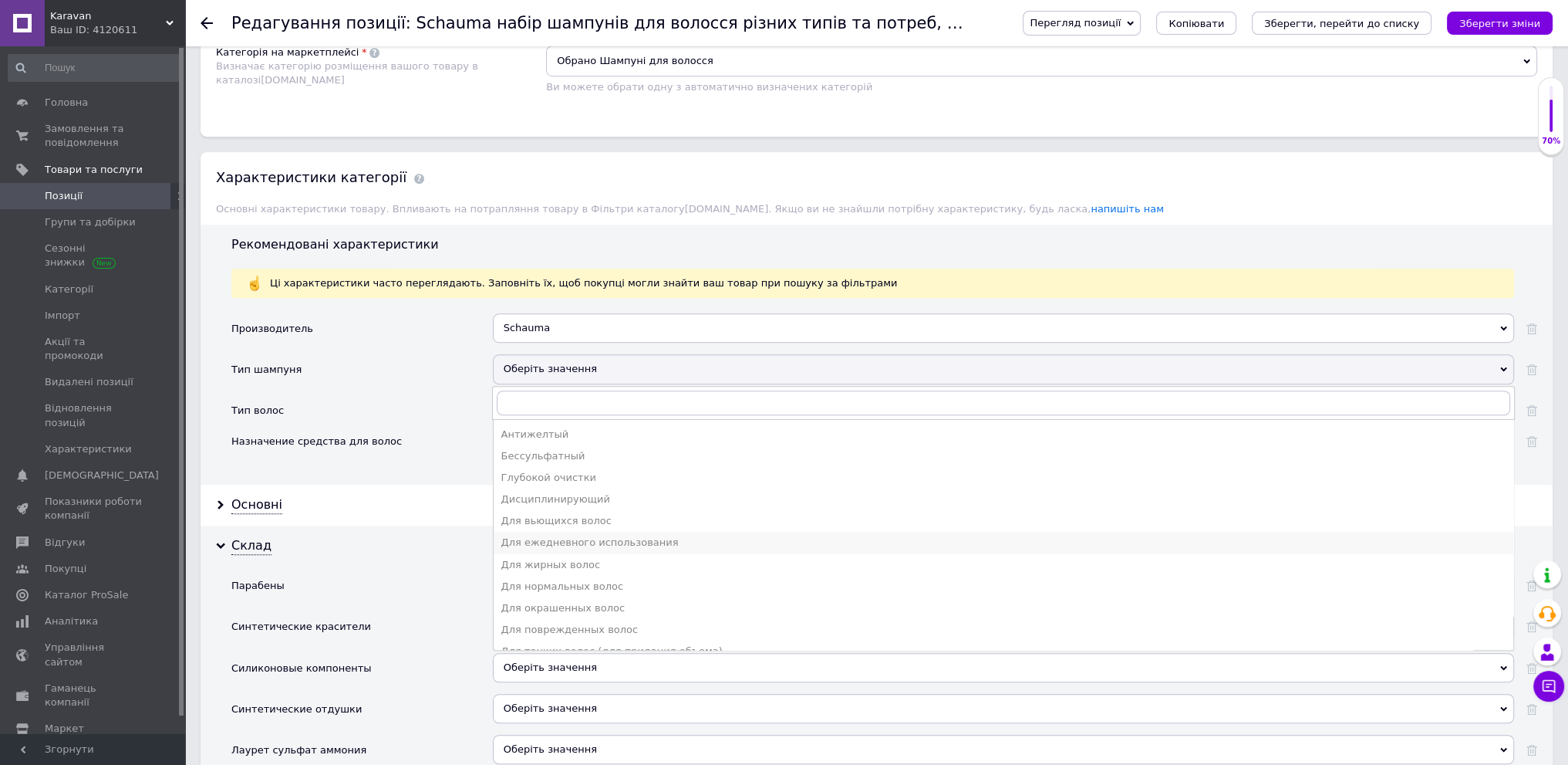
click at [630, 539] on li "Для ежедневного использования" at bounding box center [1003, 542] width 1020 height 22
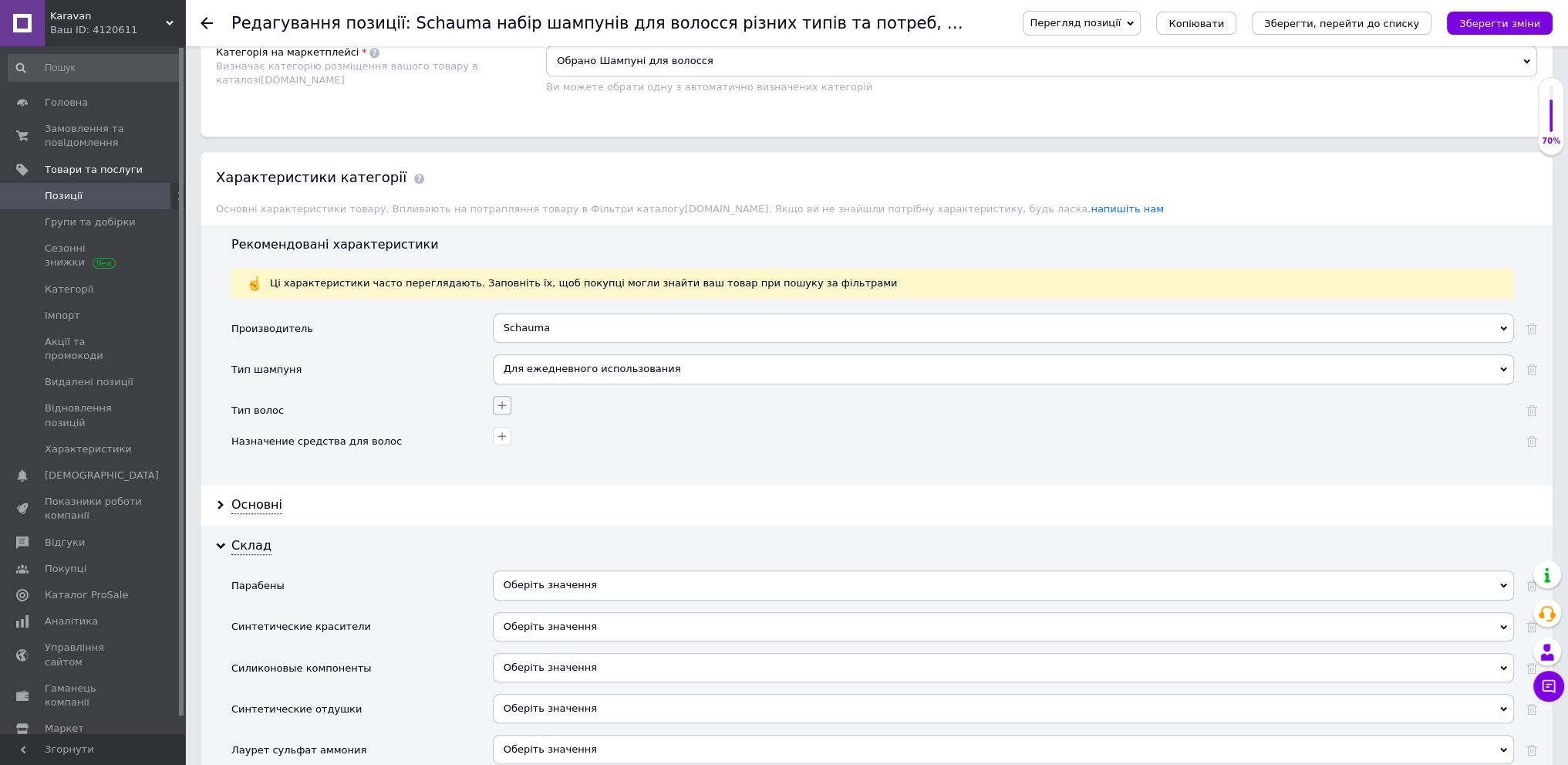
click at [505, 403] on button "button" at bounding box center [502, 405] width 19 height 19
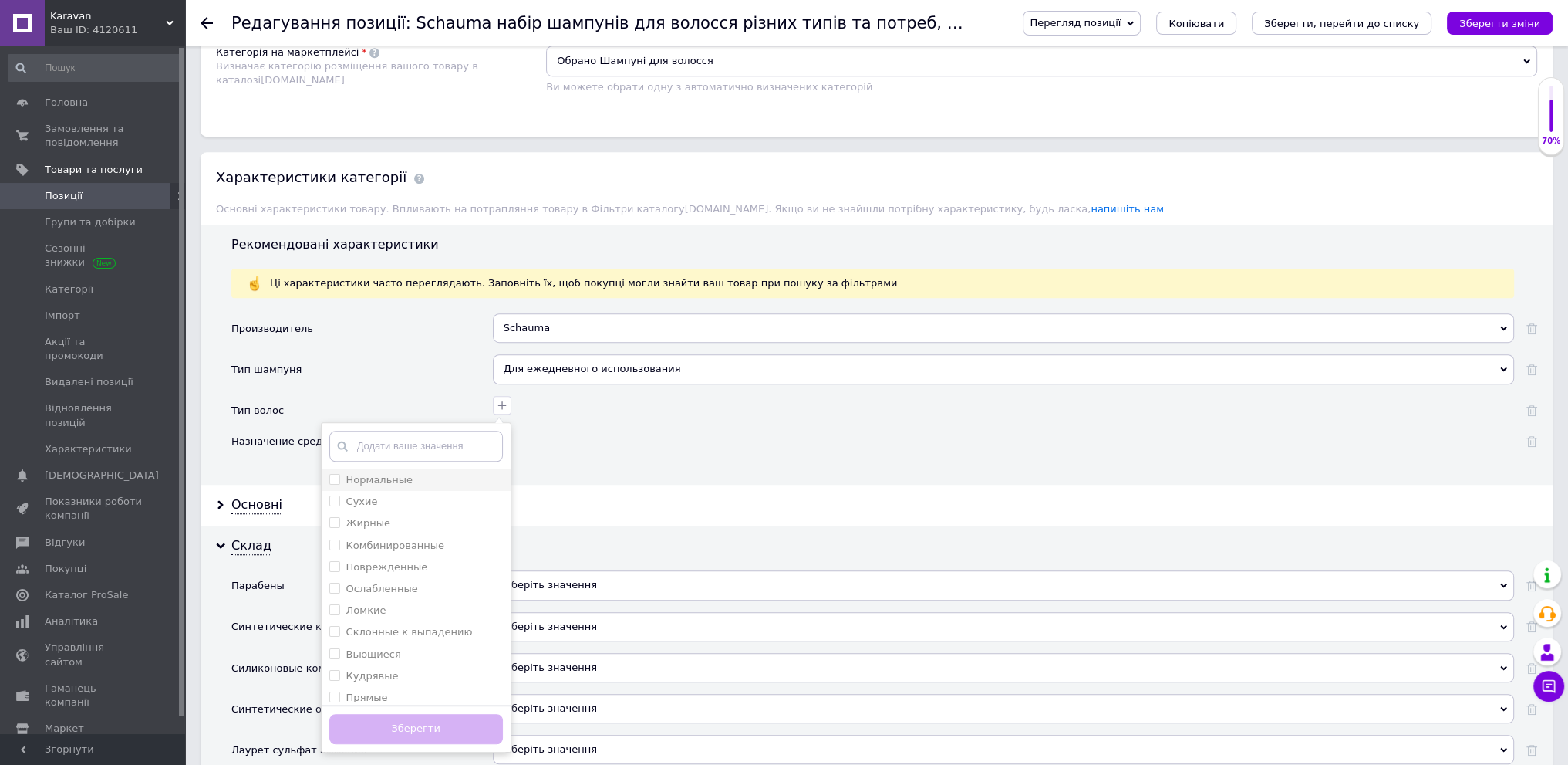
click at [440, 475] on div "Нормальные" at bounding box center [416, 479] width 173 height 14
checkbox input "true"
click at [438, 494] on div "Сухие" at bounding box center [416, 501] width 173 height 14
checkbox input "true"
click at [435, 516] on div "Жирные" at bounding box center [416, 522] width 173 height 14
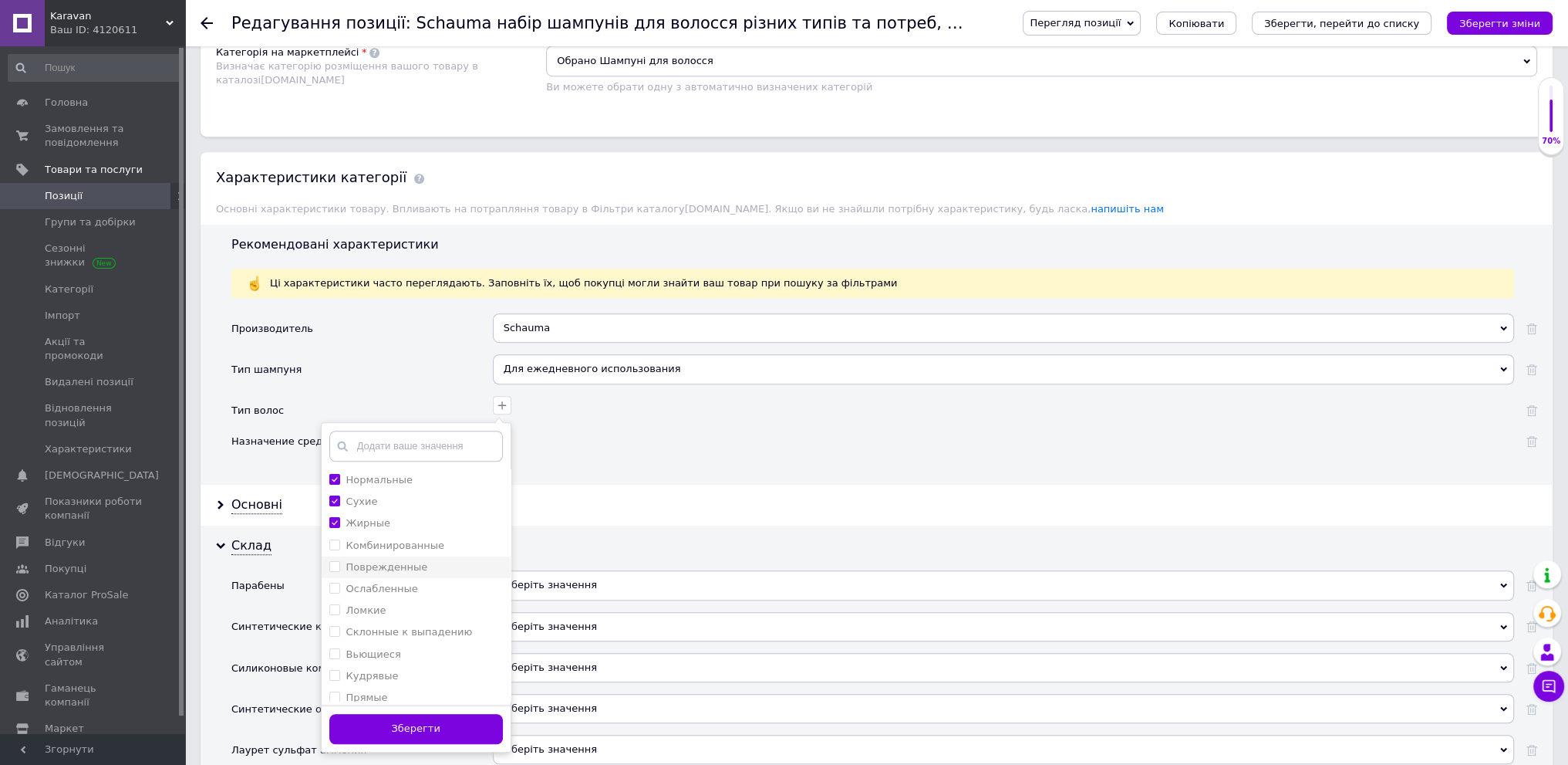
checkbox input "true"
click at [435, 560] on div "Поврежденные" at bounding box center [416, 567] width 173 height 14
checkbox input "true"
click at [440, 539] on div "Комбинированные" at bounding box center [416, 545] width 173 height 14
checkbox input "true"
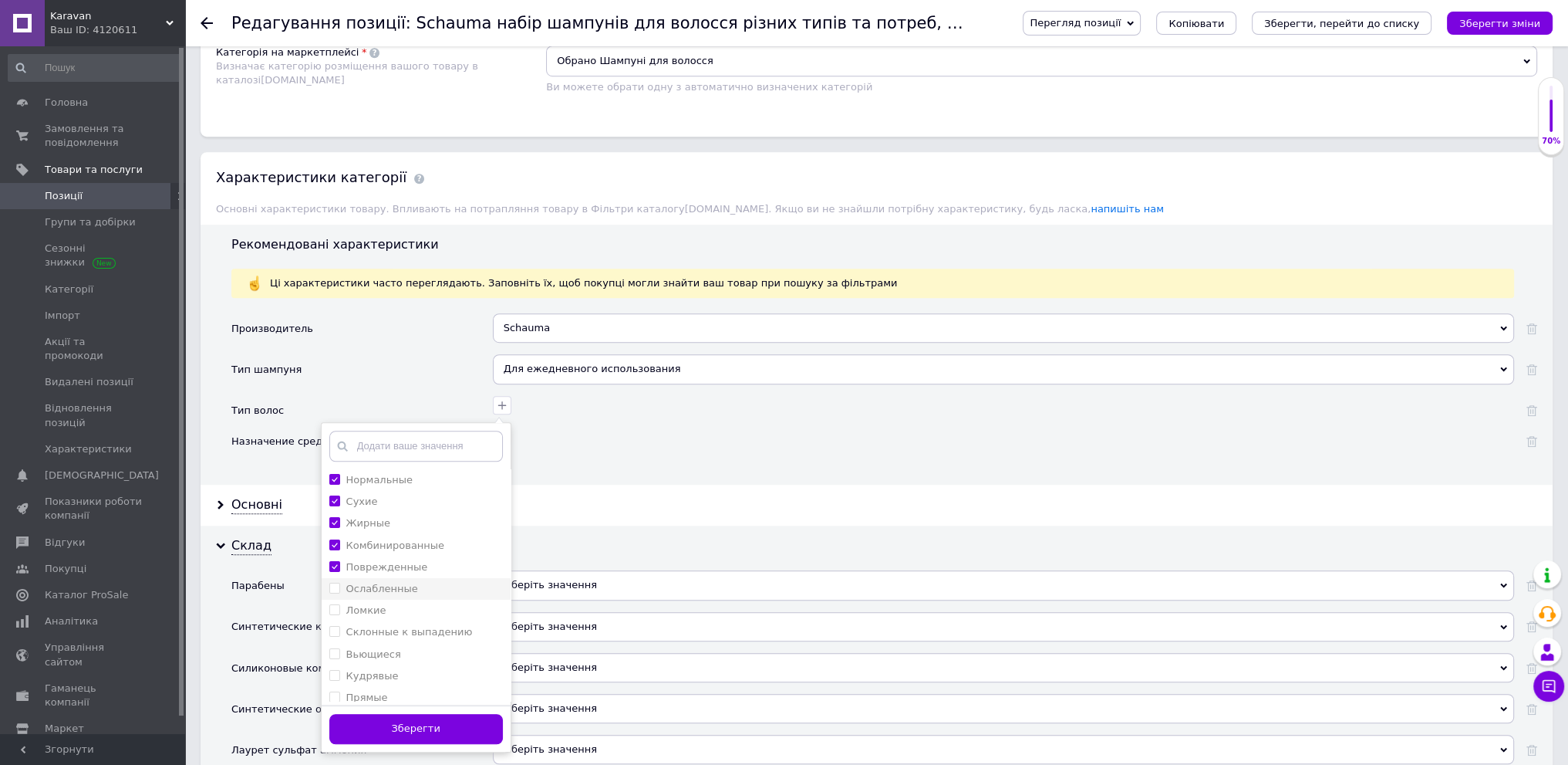
click at [438, 582] on div "Ослабленные" at bounding box center [416, 588] width 173 height 14
checkbox input "true"
click at [445, 604] on div "Ломкие" at bounding box center [416, 610] width 173 height 14
checkbox input "true"
click at [443, 627] on label "Склонные к выпадению" at bounding box center [409, 631] width 126 height 12
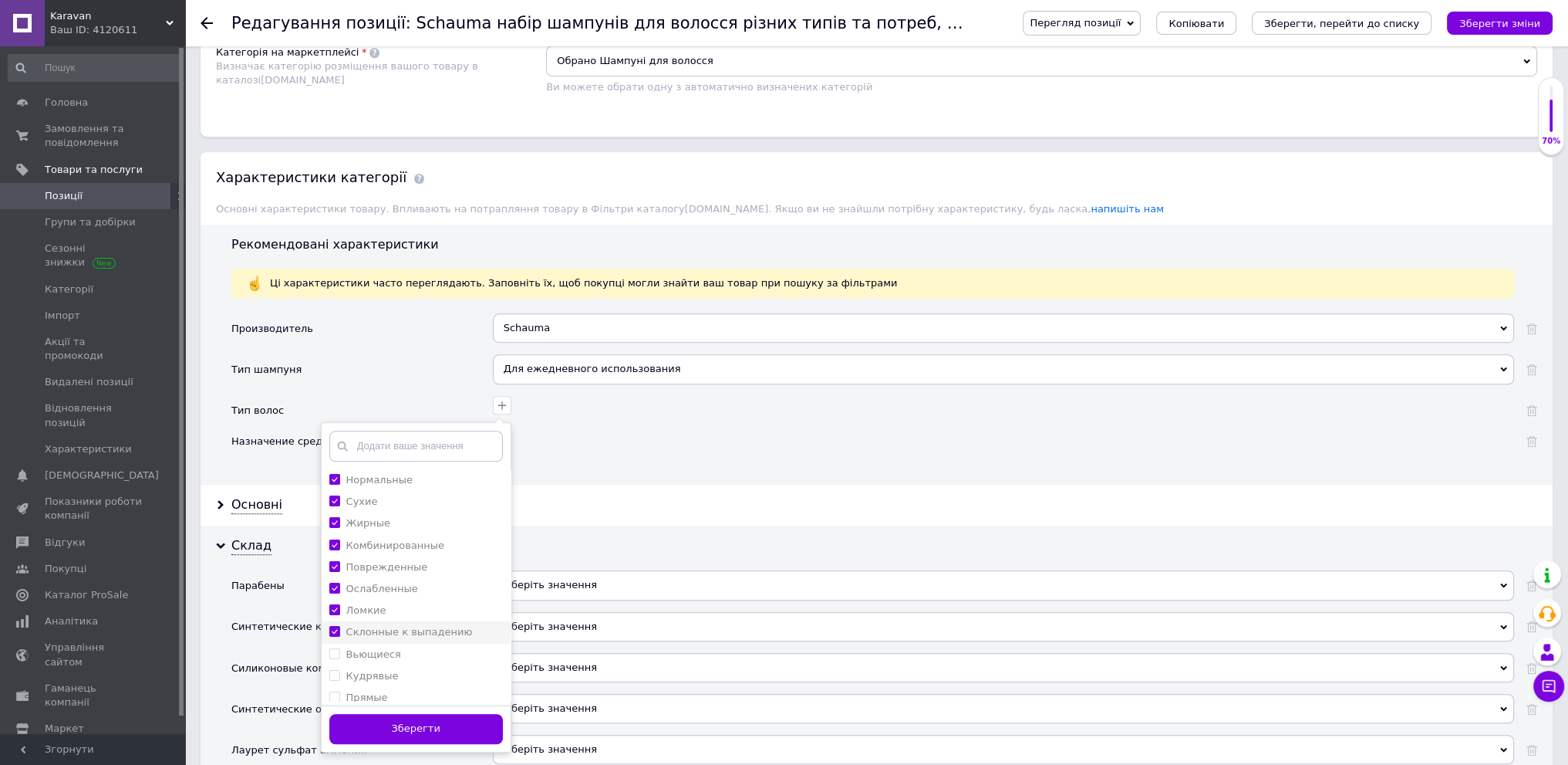
checkbox выпадению "true"
click at [442, 648] on div "Вьющиеся" at bounding box center [416, 654] width 173 height 14
checkbox input "true"
click at [442, 672] on div "Кудрявые" at bounding box center [416, 676] width 173 height 14
checkbox input "true"
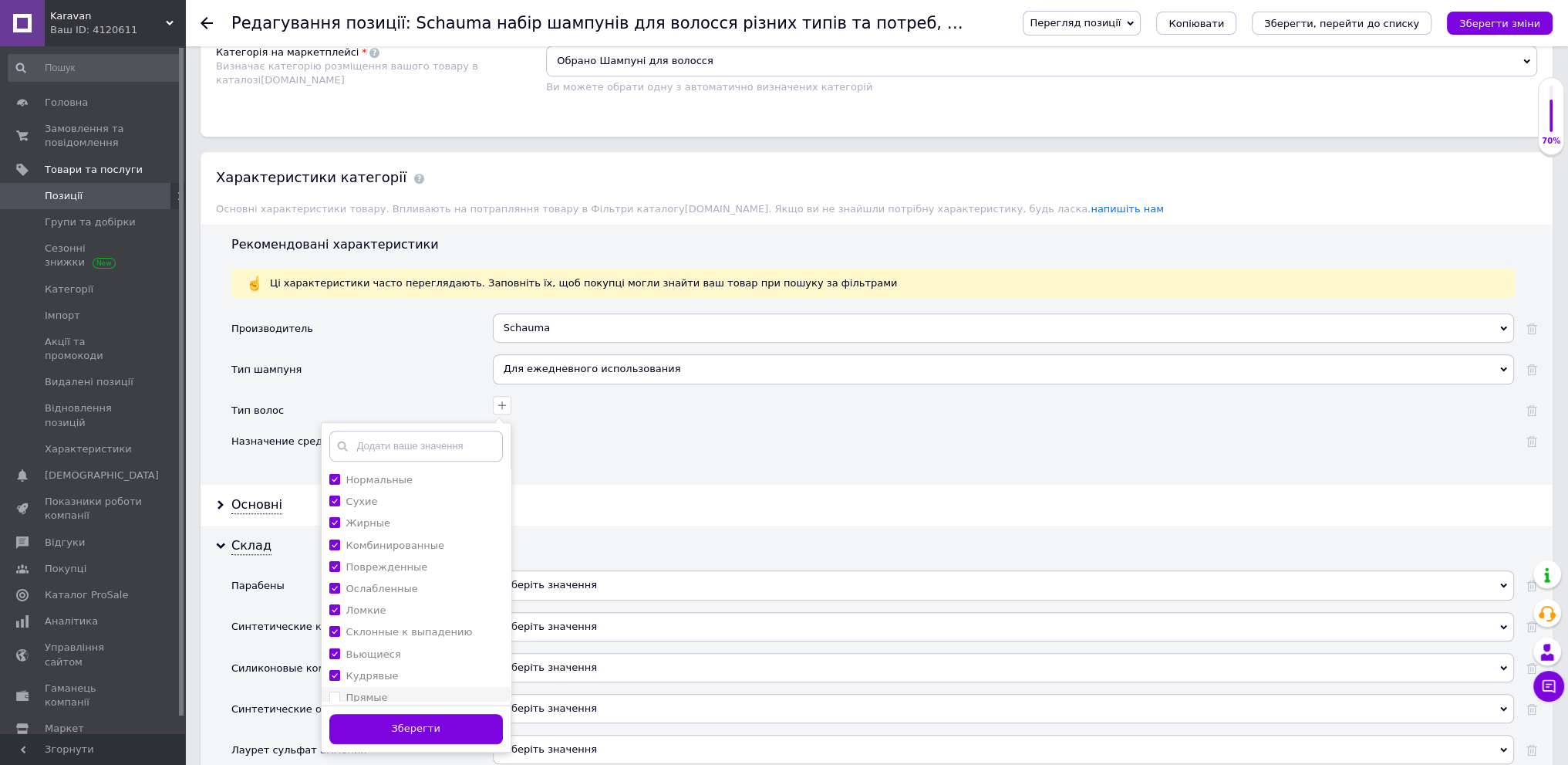
click at [442, 691] on div "Прямые" at bounding box center [416, 697] width 173 height 14
checkbox input "true"
click at [447, 635] on div "Непослушные" at bounding box center [416, 641] width 173 height 14
checkbox input "true"
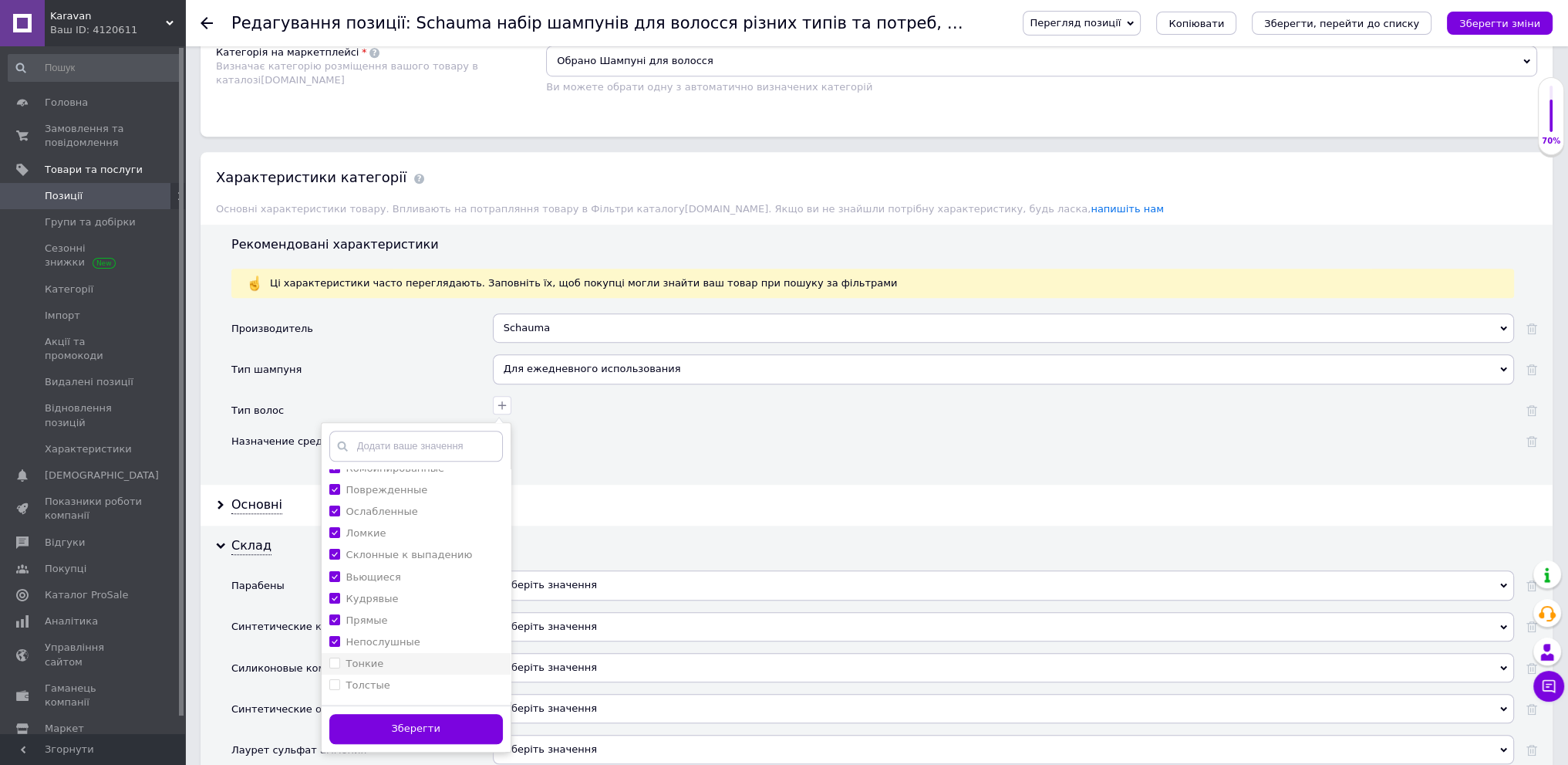
click at [445, 657] on div "Тонкие" at bounding box center [416, 663] width 173 height 14
checkbox input "true"
click at [445, 678] on div "Толстые" at bounding box center [416, 685] width 173 height 14
checkbox input "true"
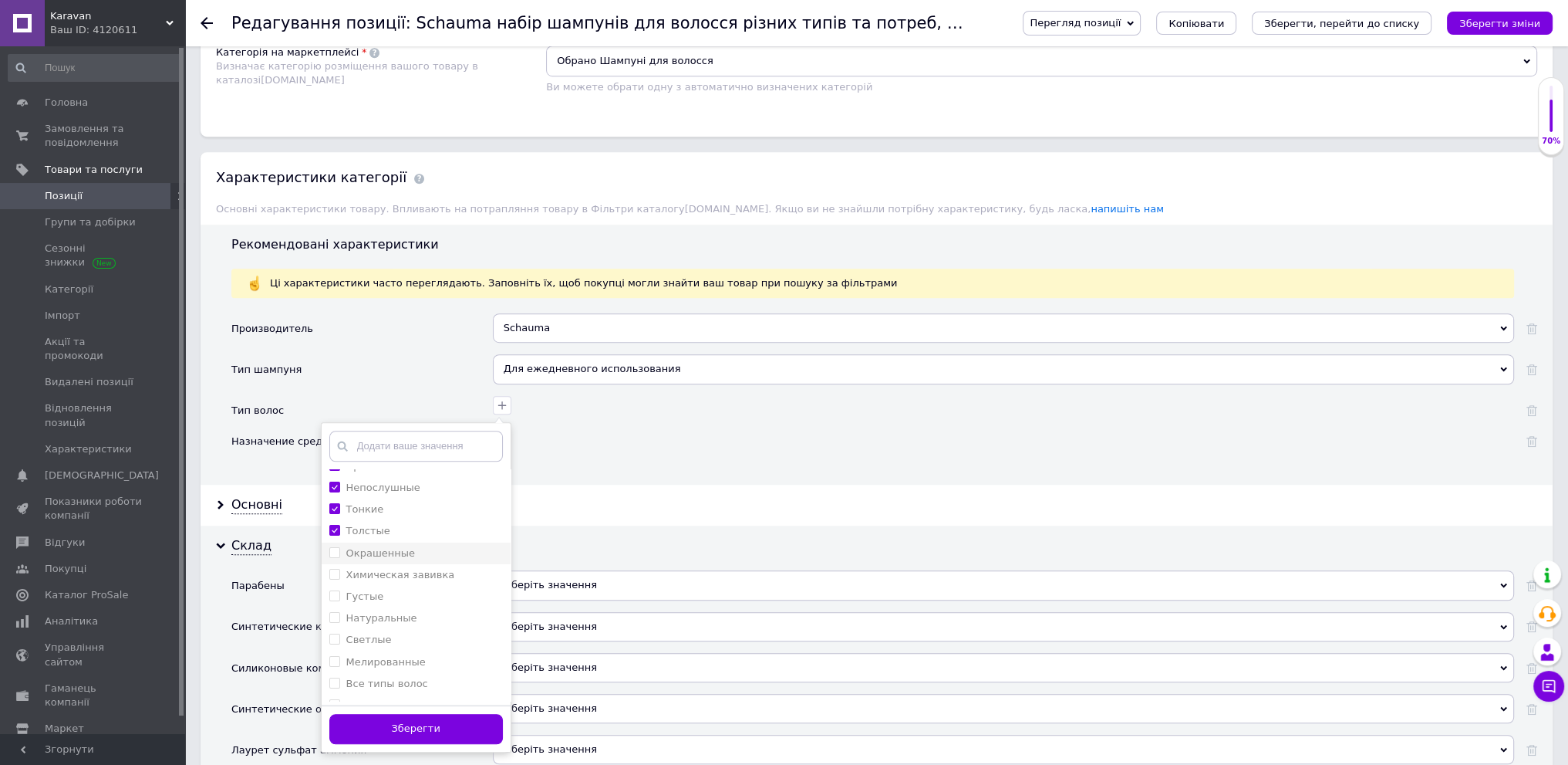
click at [421, 547] on div "Окрашенные" at bounding box center [416, 553] width 173 height 14
checkbox input "true"
click at [423, 568] on label "Химическая завивка" at bounding box center [400, 574] width 109 height 12
checkbox завивка "true"
click at [423, 590] on div "Густые" at bounding box center [416, 596] width 173 height 14
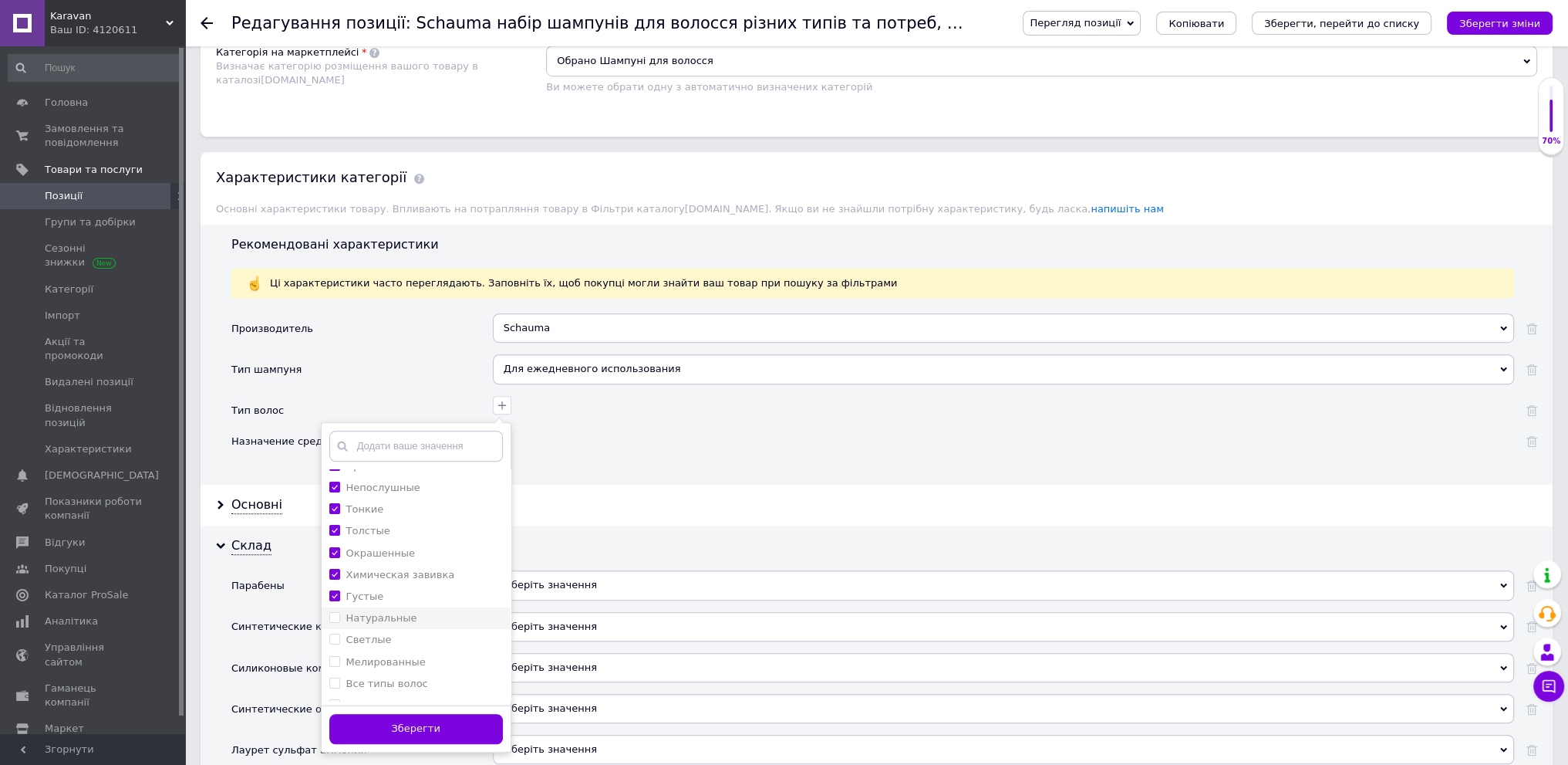
checkbox input "true"
click at [424, 632] on div "Светлые" at bounding box center [416, 639] width 173 height 14
checkbox input "true"
click at [424, 612] on div "Натуральные" at bounding box center [416, 618] width 173 height 14
checkbox input "true"
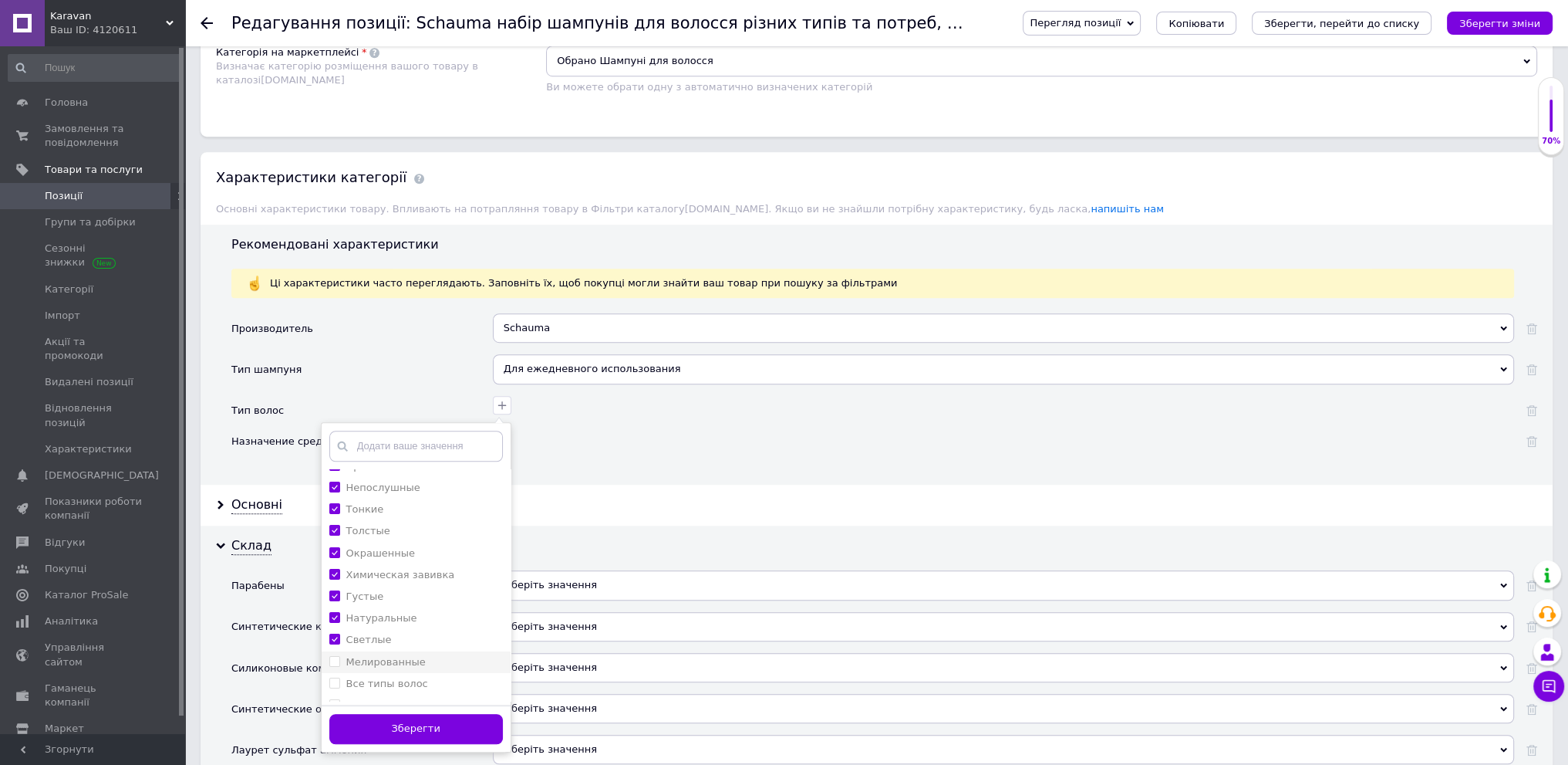
click at [424, 655] on div "Мелированные" at bounding box center [416, 661] width 173 height 14
checkbox input "true"
click at [424, 680] on div "Все типы волос" at bounding box center [416, 683] width 173 height 14
checkbox волос "true"
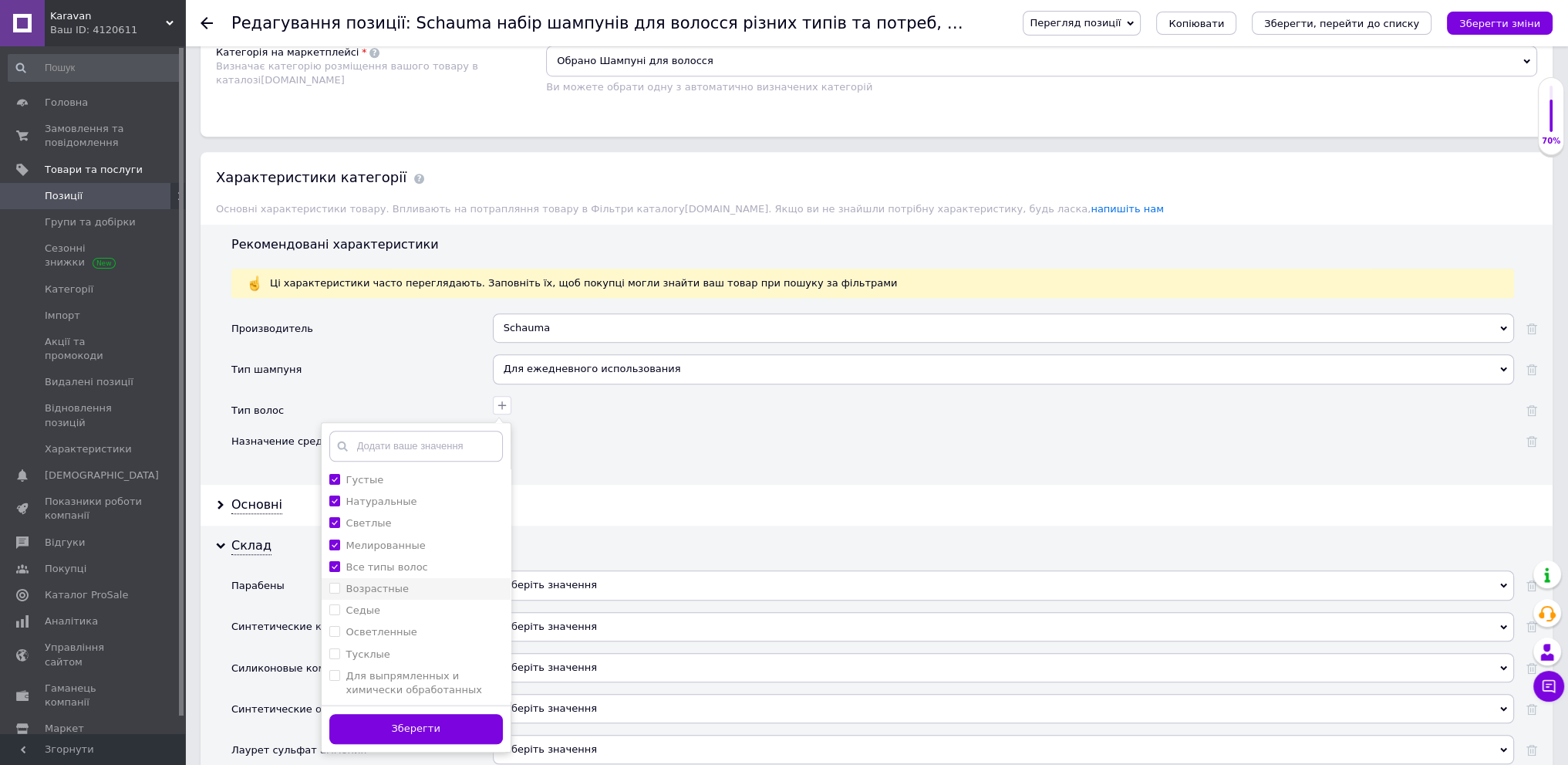
click at [417, 582] on div "Возрастные" at bounding box center [416, 588] width 173 height 14
checkbox input "true"
click at [423, 604] on div "Седые" at bounding box center [416, 610] width 173 height 14
checkbox input "true"
click at [429, 625] on div "Осветленные" at bounding box center [416, 631] width 173 height 14
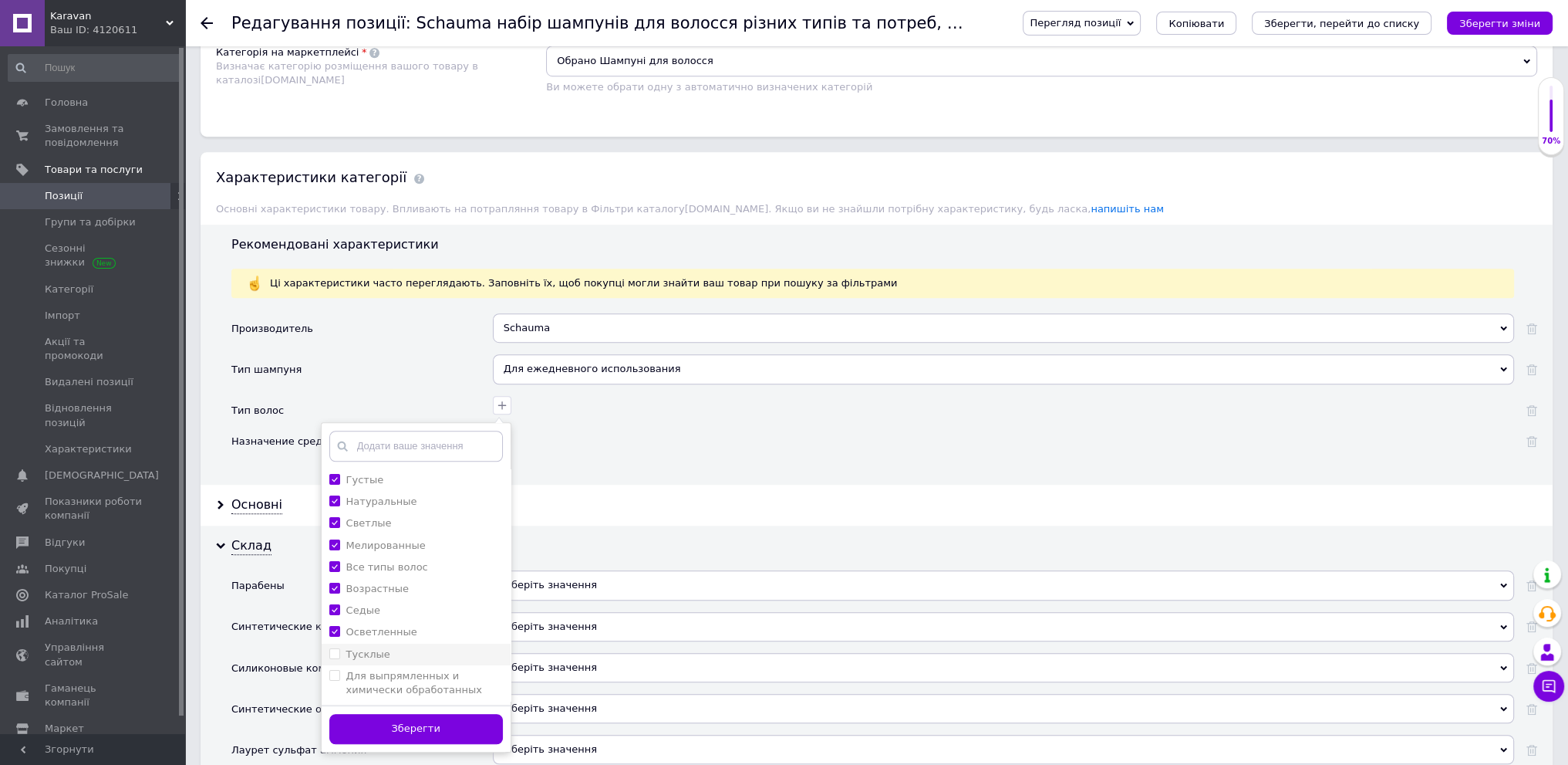
checkbox input "true"
click at [427, 665] on li "Для выпрямленных и химически обработанных волос" at bounding box center [417, 690] width 189 height 51
checkbox волос "true"
click at [423, 648] on div "Тусклые" at bounding box center [416, 654] width 173 height 14
checkbox input "true"
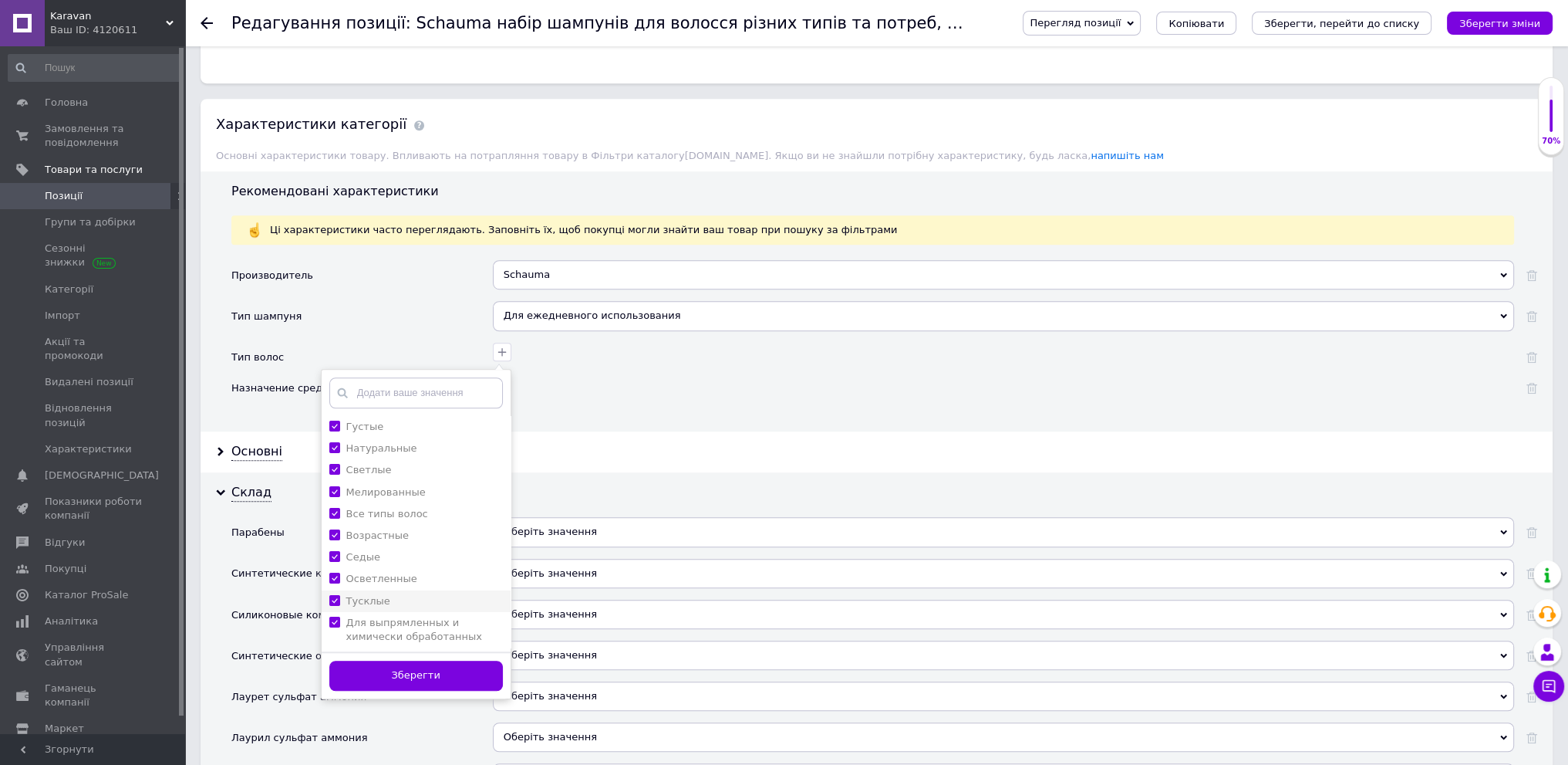
scroll to position [1439, 0]
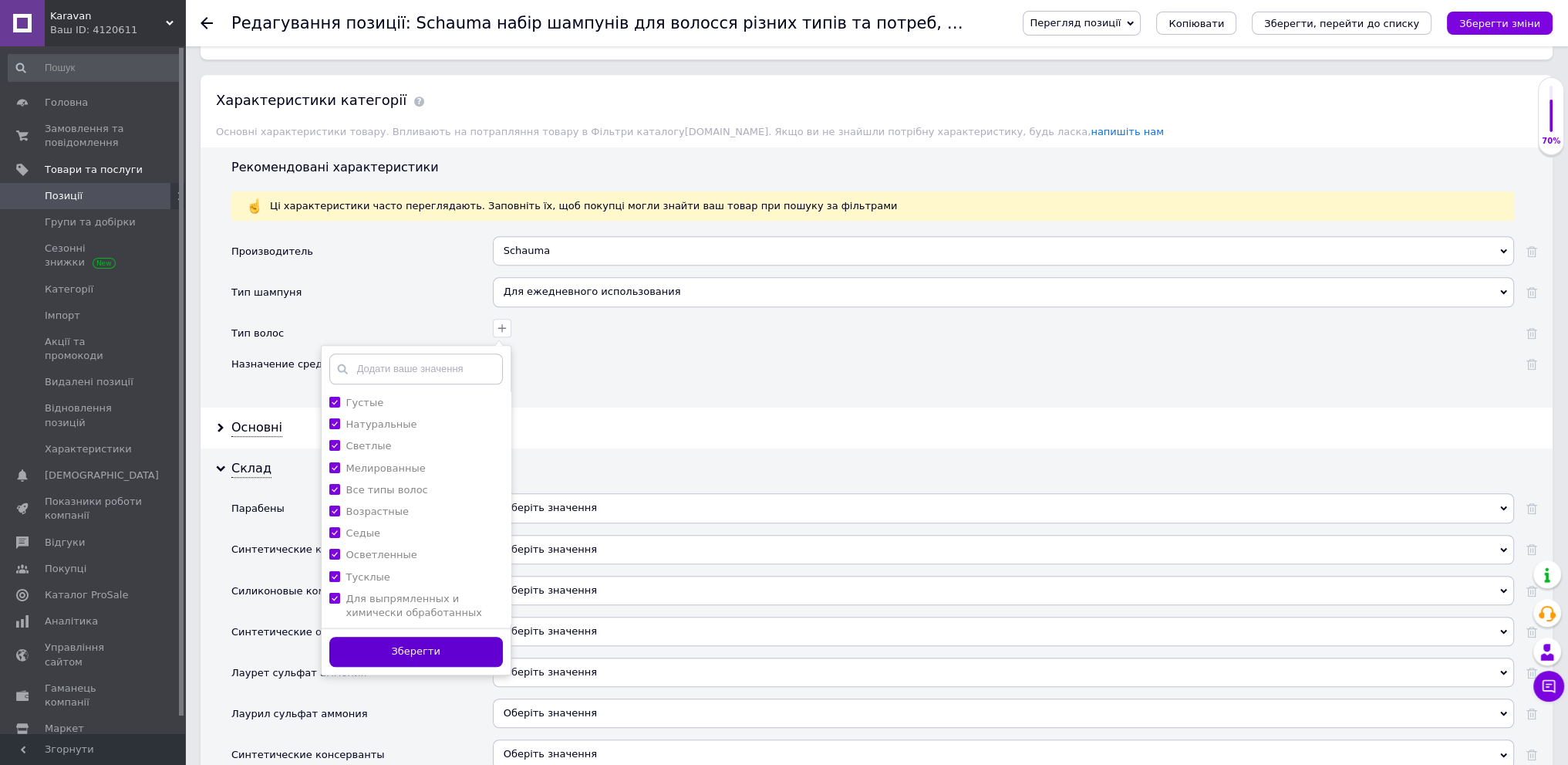
click at [423, 640] on button "Зберегти" at bounding box center [416, 651] width 173 height 30
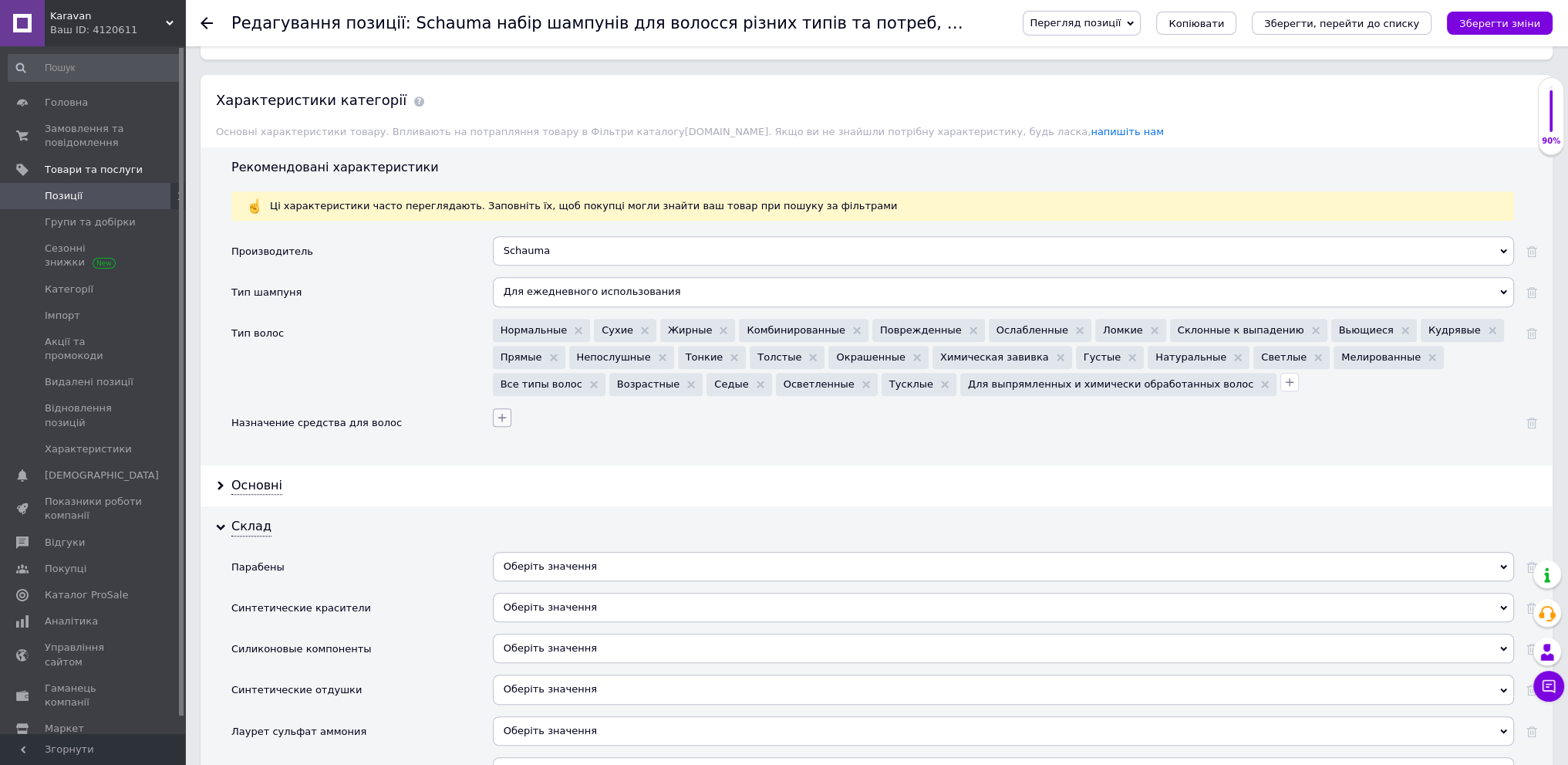
click at [502, 413] on icon "button" at bounding box center [501, 417] width 8 height 8
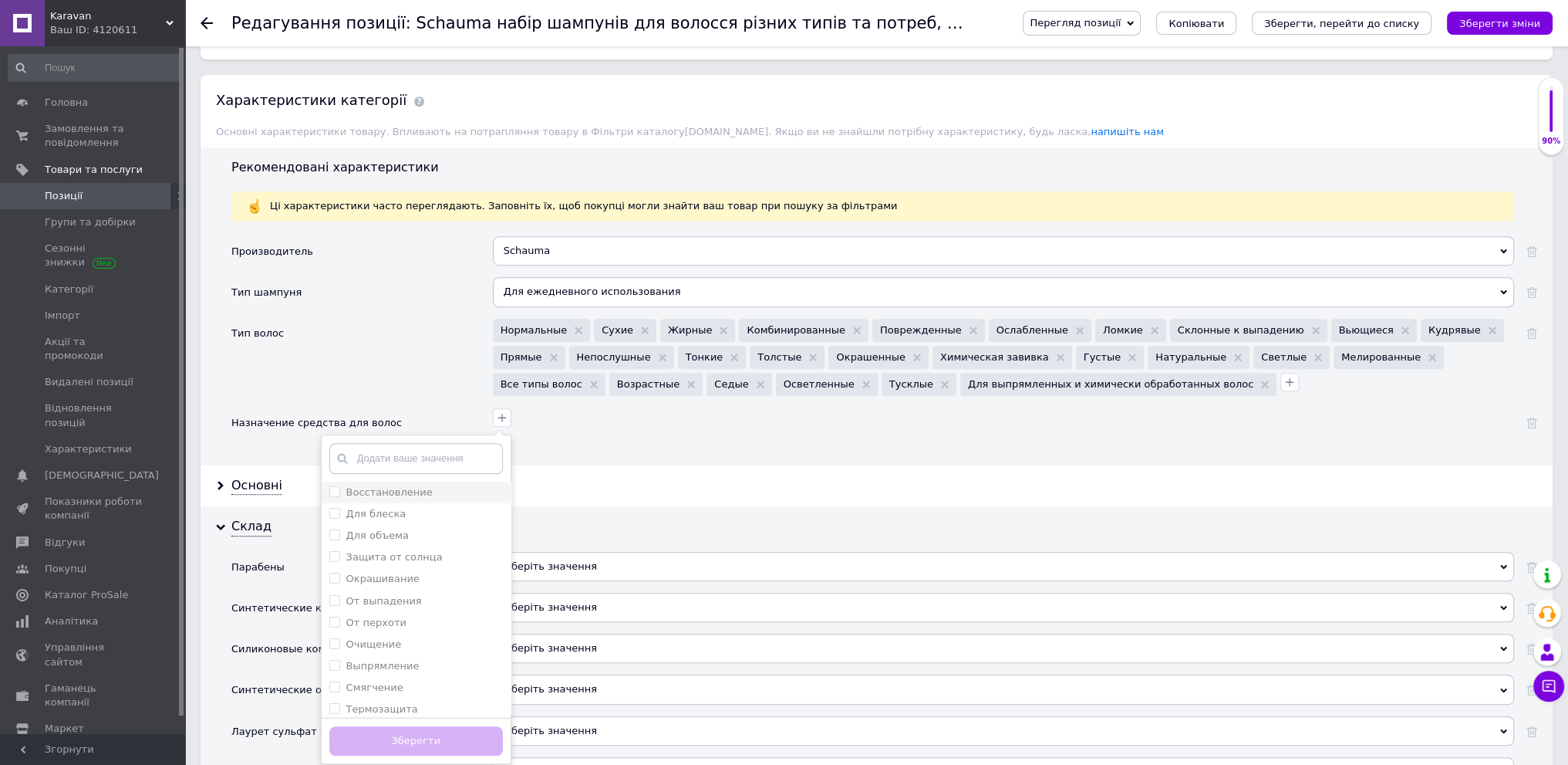
click at [478, 485] on div "Восстановление" at bounding box center [416, 492] width 173 height 14
checkbox input "true"
click at [478, 507] on div "Для блеска" at bounding box center [416, 513] width 173 height 14
checkbox блеска "true"
click at [478, 529] on div "Для объема" at bounding box center [416, 535] width 173 height 14
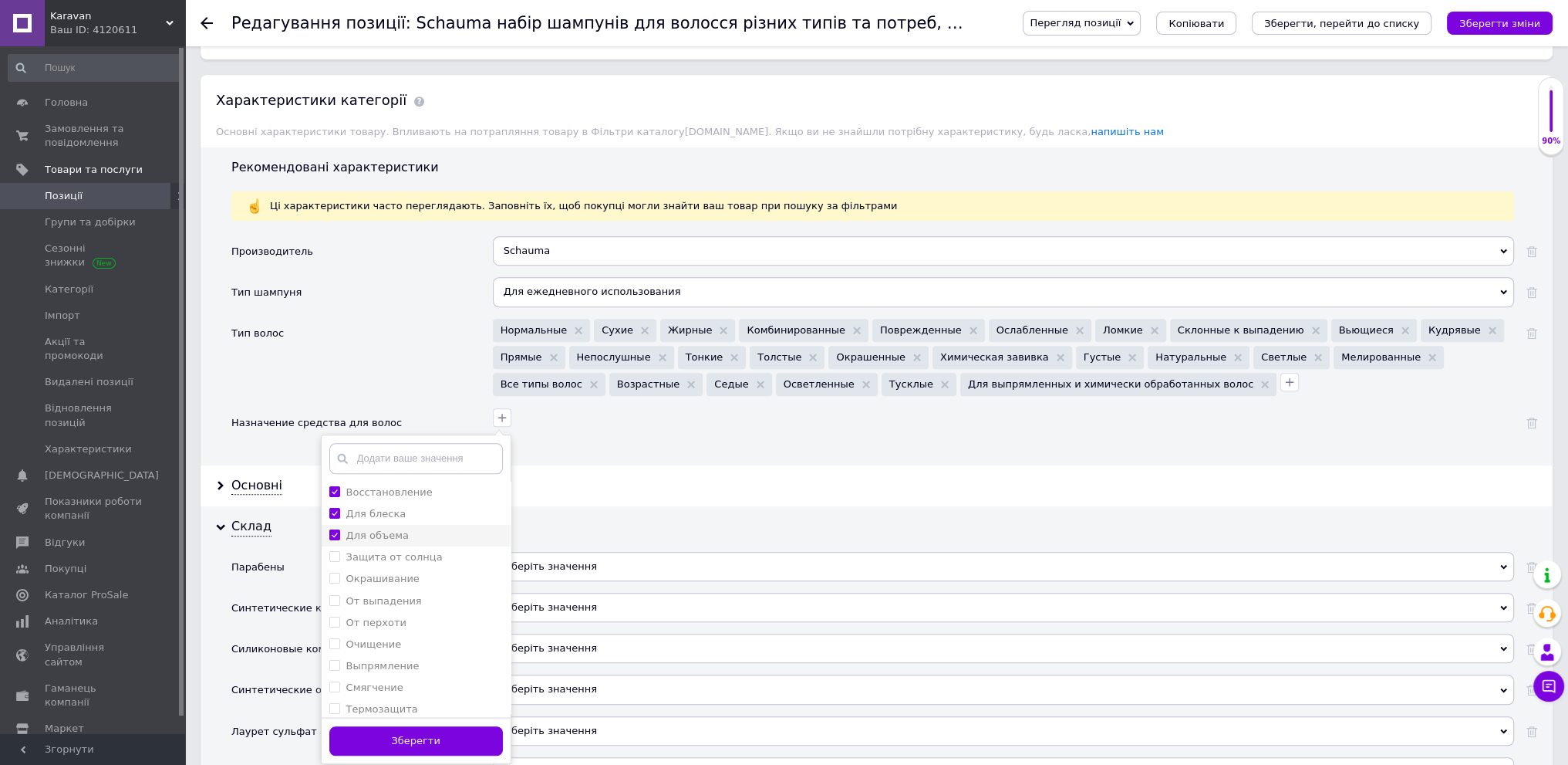
checkbox объема "true"
click at [478, 547] on li "Защита от солнца" at bounding box center [417, 558] width 189 height 22
checkbox солнца "true"
click at [475, 572] on div "Окрашивание" at bounding box center [416, 578] width 173 height 14
checkbox input "true"
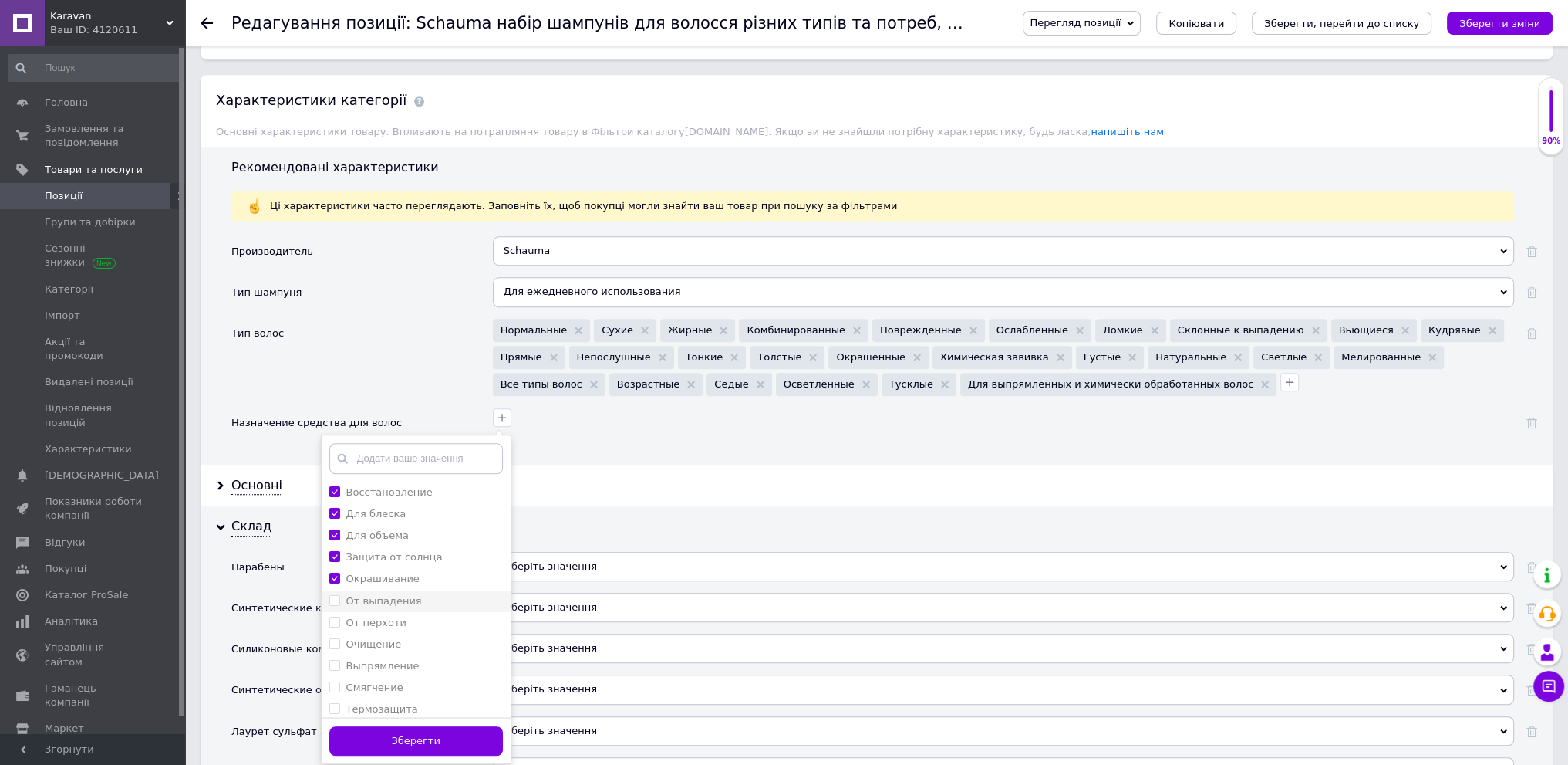
click at [467, 594] on div "От выпадения" at bounding box center [416, 601] width 173 height 14
checkbox выпадения "true"
click at [461, 616] on div "От перхоти" at bounding box center [416, 622] width 173 height 14
checkbox перхоти "true"
click at [451, 638] on div "Очищение" at bounding box center [416, 644] width 173 height 14
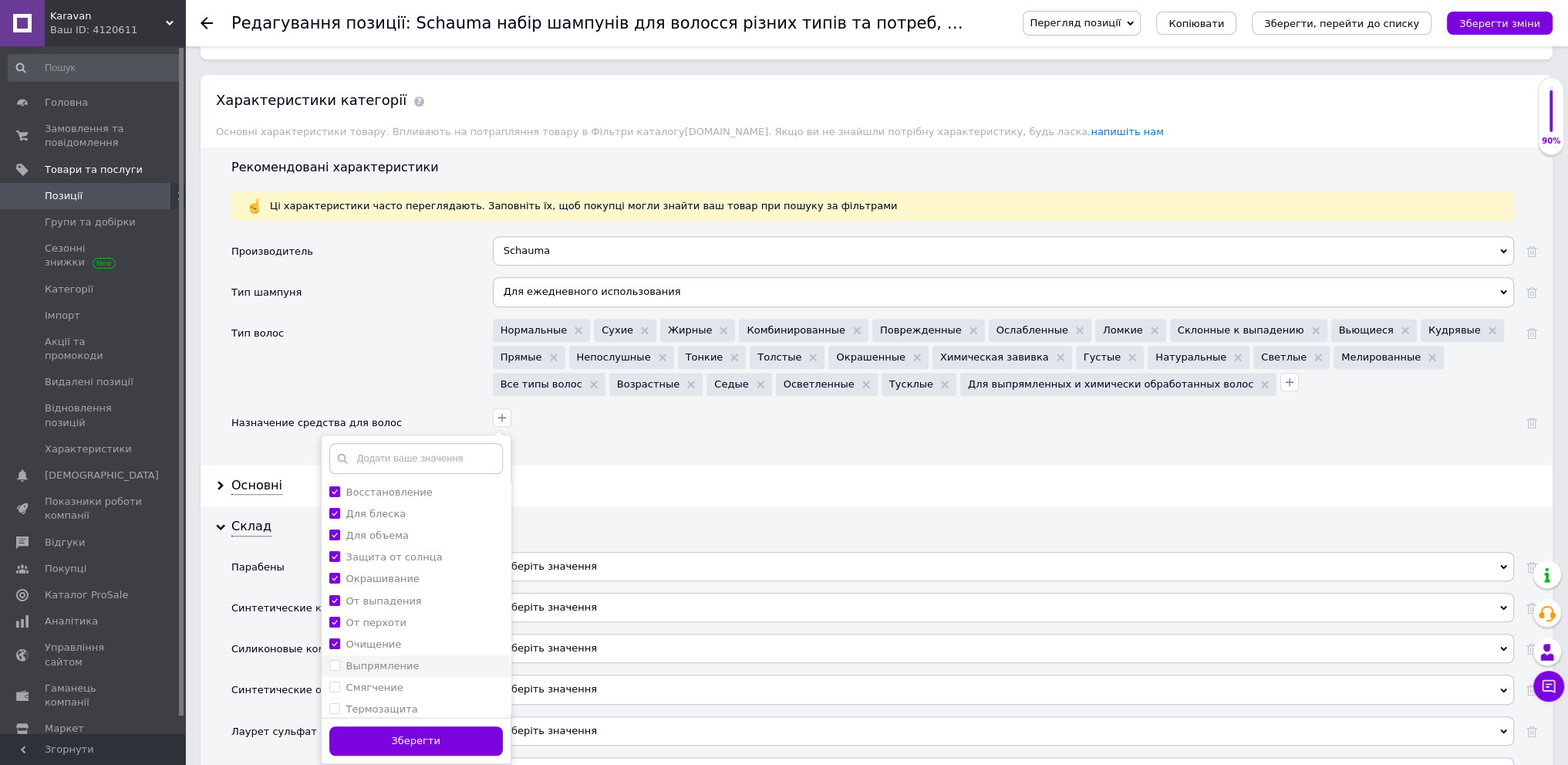
checkbox input "true"
click at [451, 659] on div "Выпрямление" at bounding box center [416, 666] width 173 height 14
checkbox input "true"
click at [453, 680] on div "Смягчение" at bounding box center [416, 687] width 173 height 14
checkbox input "true"
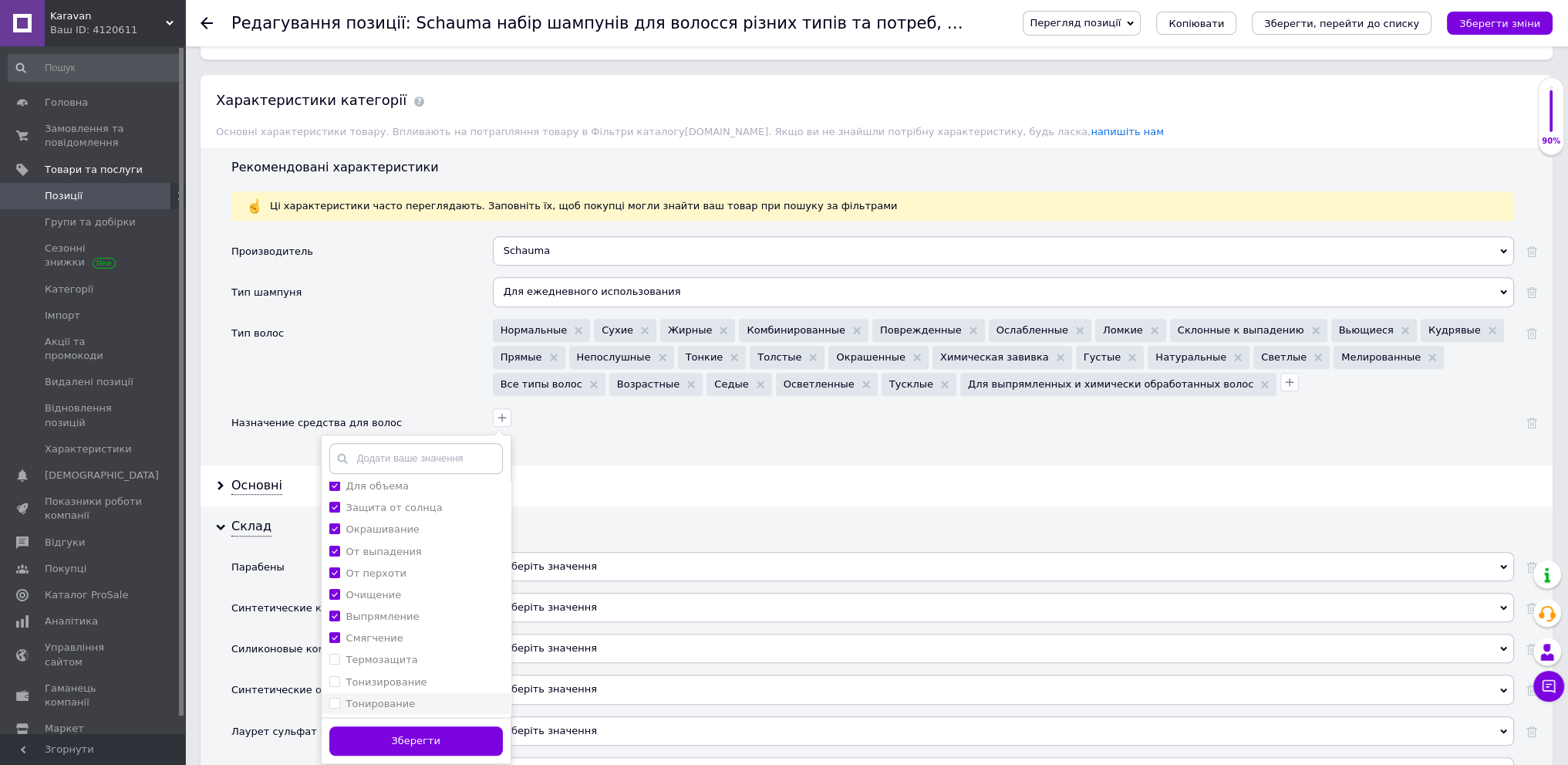
scroll to position [78, 0]
click at [464, 648] on div "Тонизирование" at bounding box center [416, 654] width 173 height 14
checkbox input "true"
click at [461, 691] on div "Увлажнение" at bounding box center [416, 697] width 173 height 14
checkbox input "true"
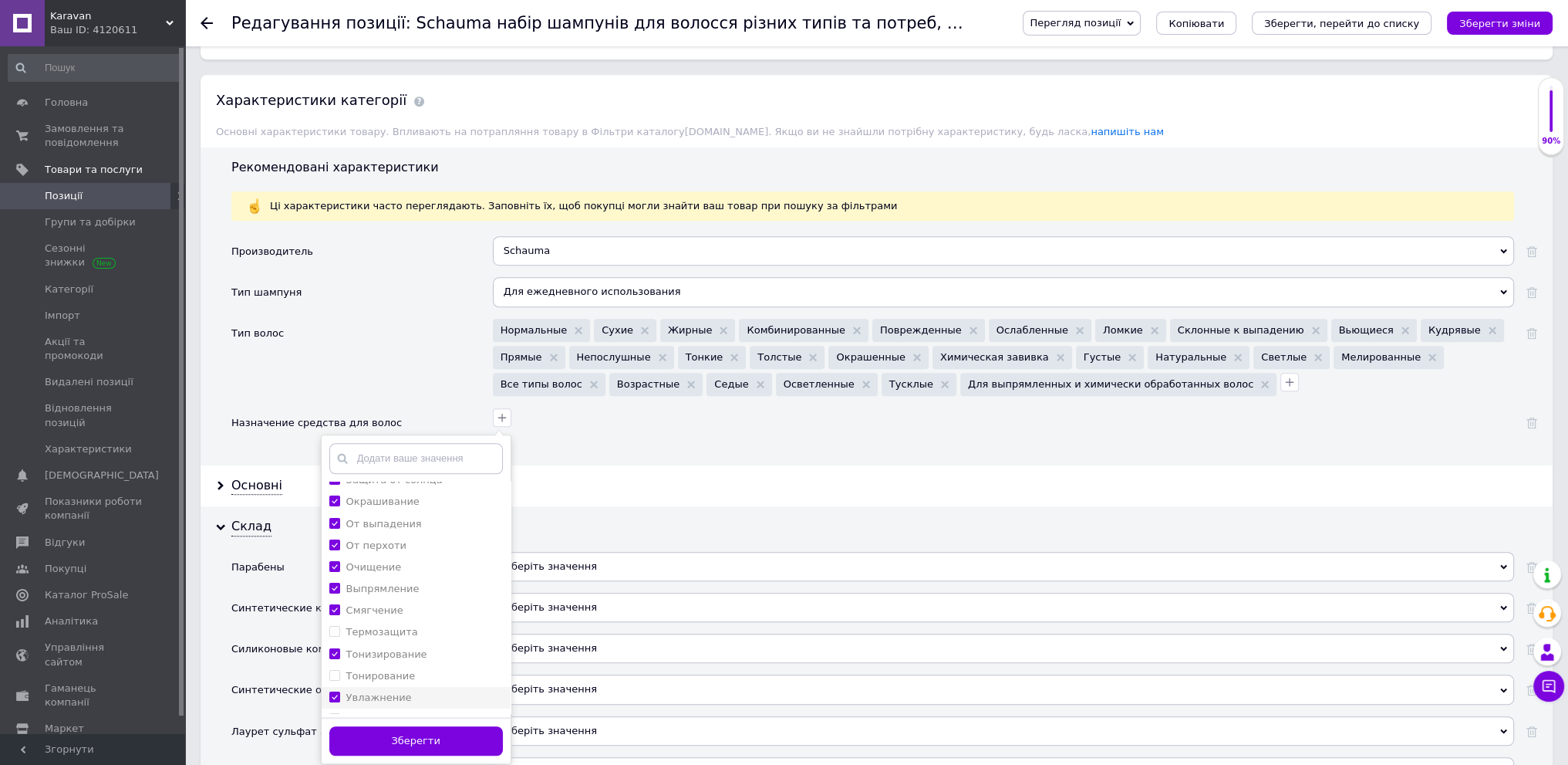
scroll to position [154, 0]
click at [441, 631] on li "Укрепление" at bounding box center [417, 642] width 189 height 22
click at [443, 641] on li "Укрепление" at bounding box center [417, 642] width 189 height 22
checkbox input "false"
click at [443, 657] on div "Успокоение" at bounding box center [416, 663] width 173 height 14
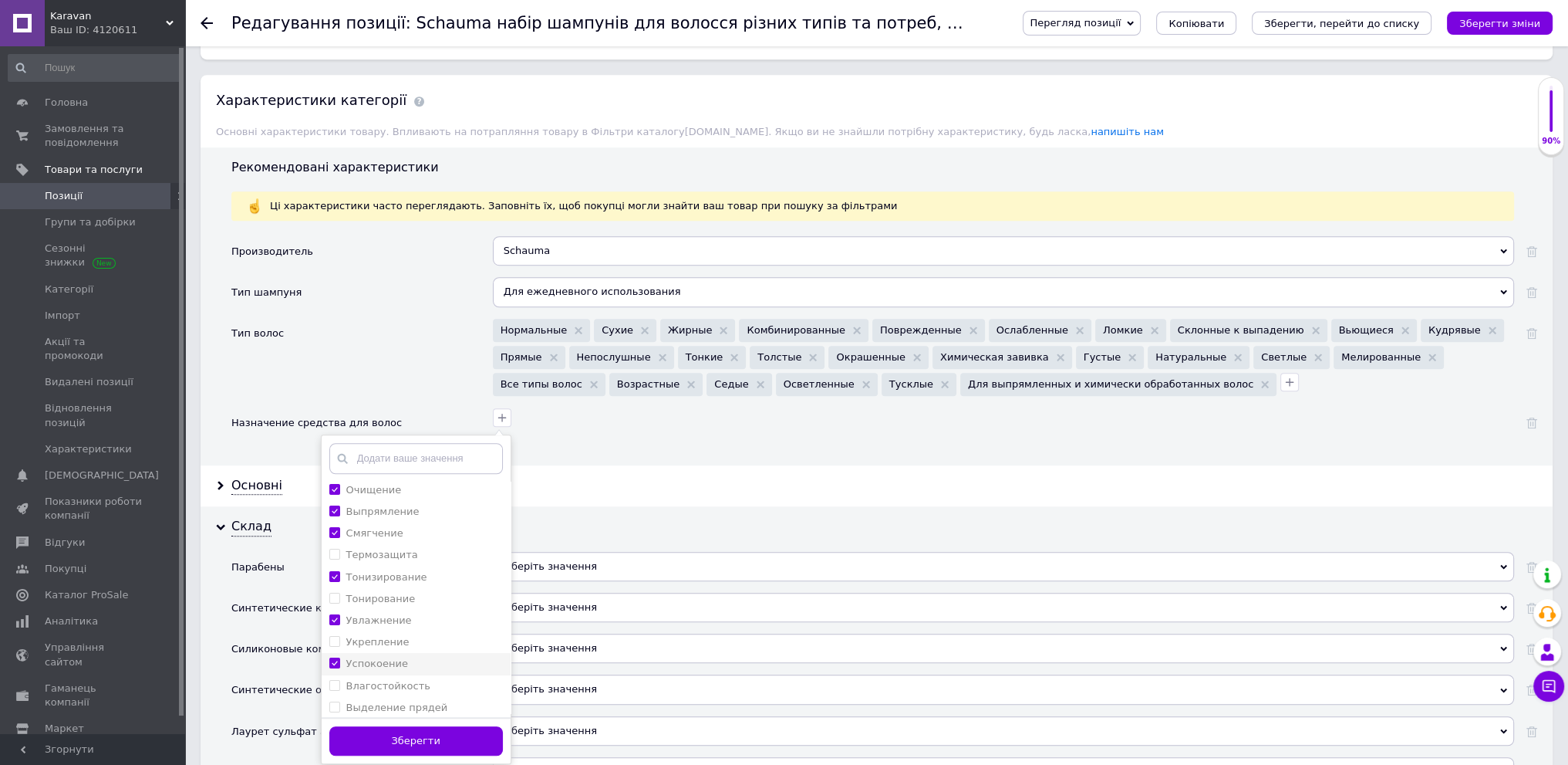
checkbox input "true"
click at [445, 635] on div "Укрепление" at bounding box center [416, 641] width 173 height 14
checkbox input "true"
click at [439, 646] on label "Легкость расчесывания" at bounding box center [409, 651] width 126 height 12
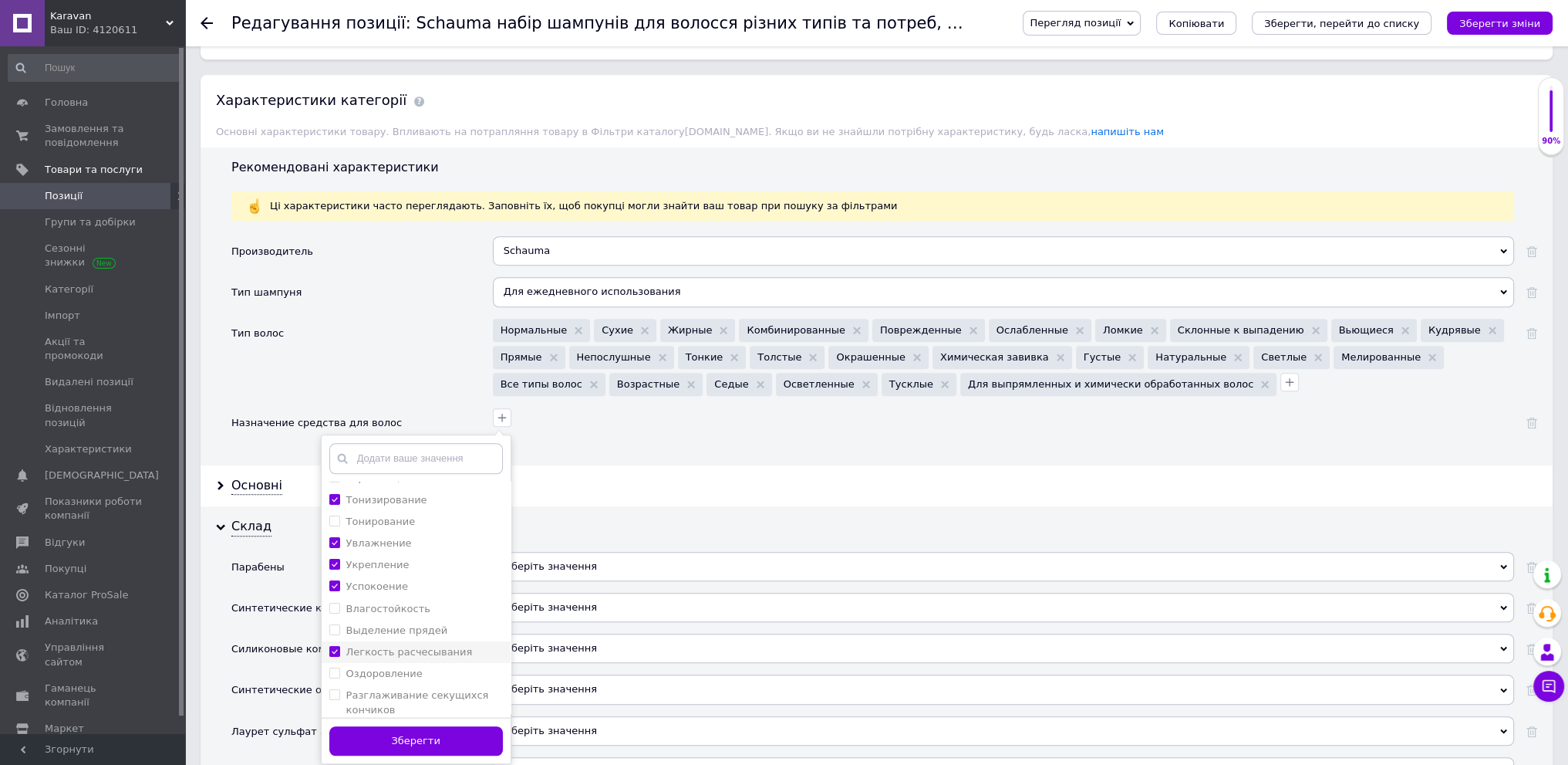
checkbox расчесывания "true"
click at [429, 668] on div "Оздоровление" at bounding box center [416, 673] width 173 height 14
checkbox input "true"
click at [434, 689] on label "Разглаживание секущихся кончиков" at bounding box center [417, 702] width 142 height 25
checkbox кончиков "true"
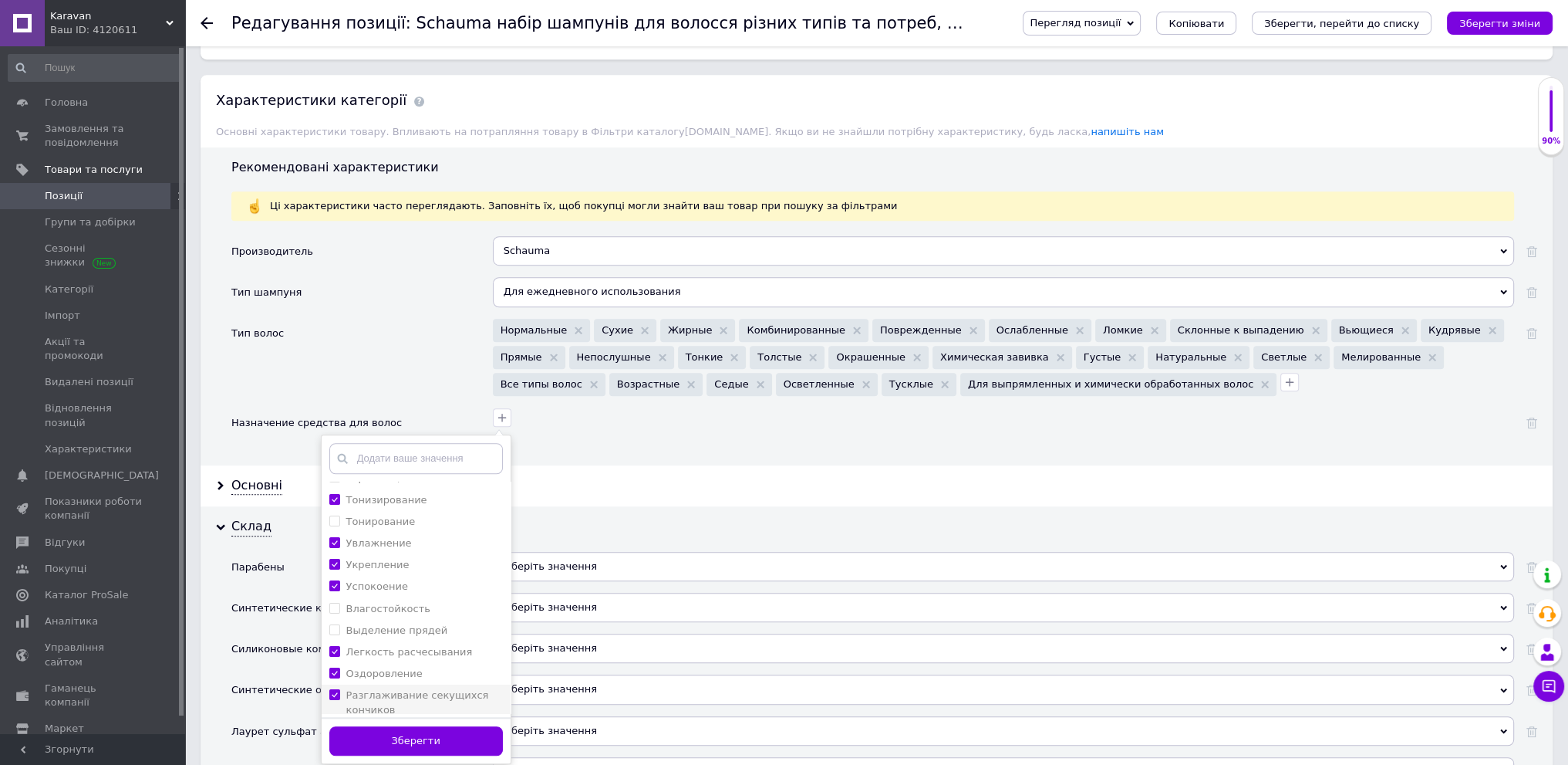
scroll to position [309, 0]
click at [454, 714] on li "Закрепление цвета" at bounding box center [417, 725] width 189 height 22
checkbox цвета "true"
click at [408, 616] on div "От перхоти" at bounding box center [416, 622] width 173 height 14
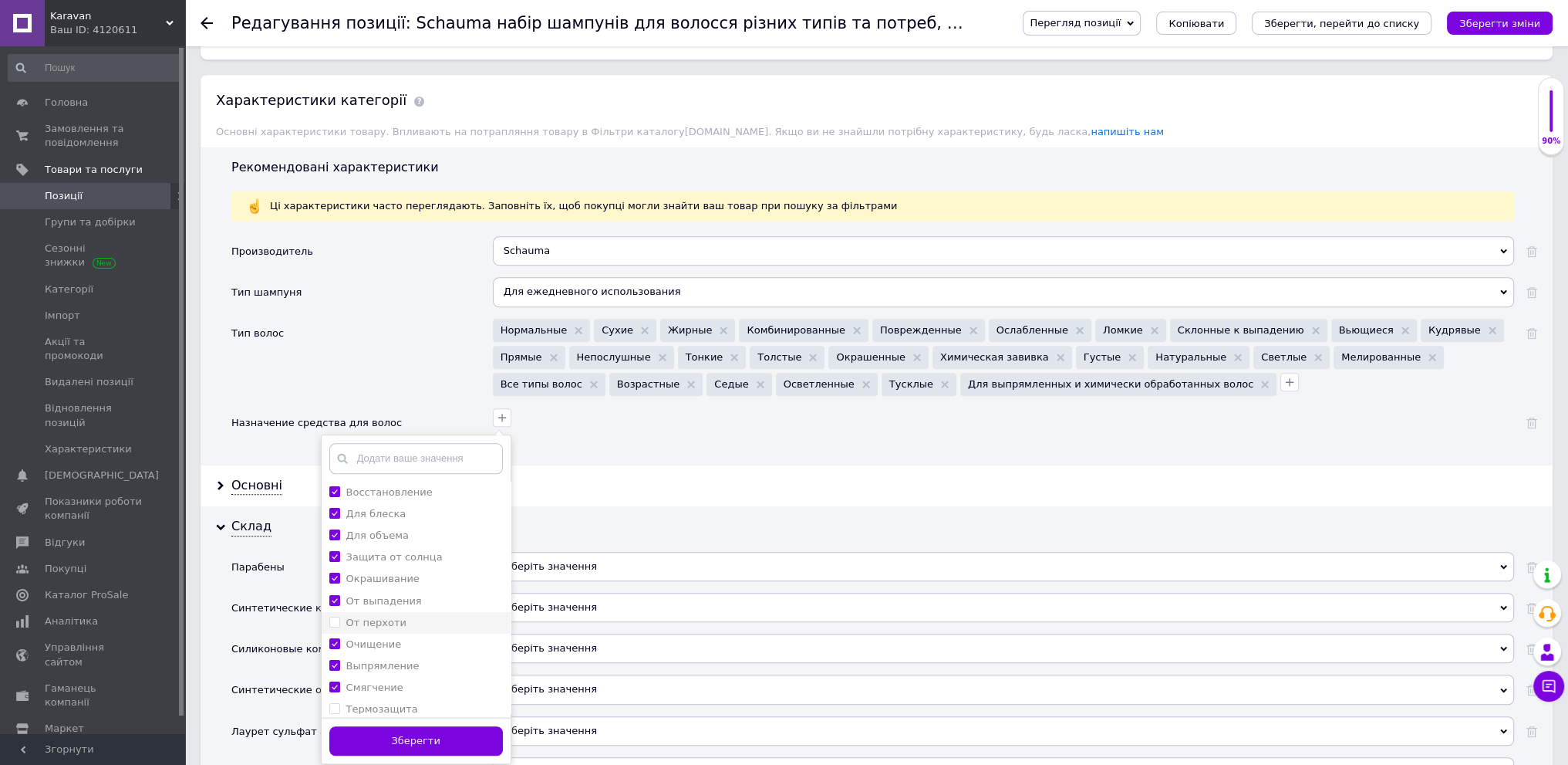
checkbox перхоти "false"
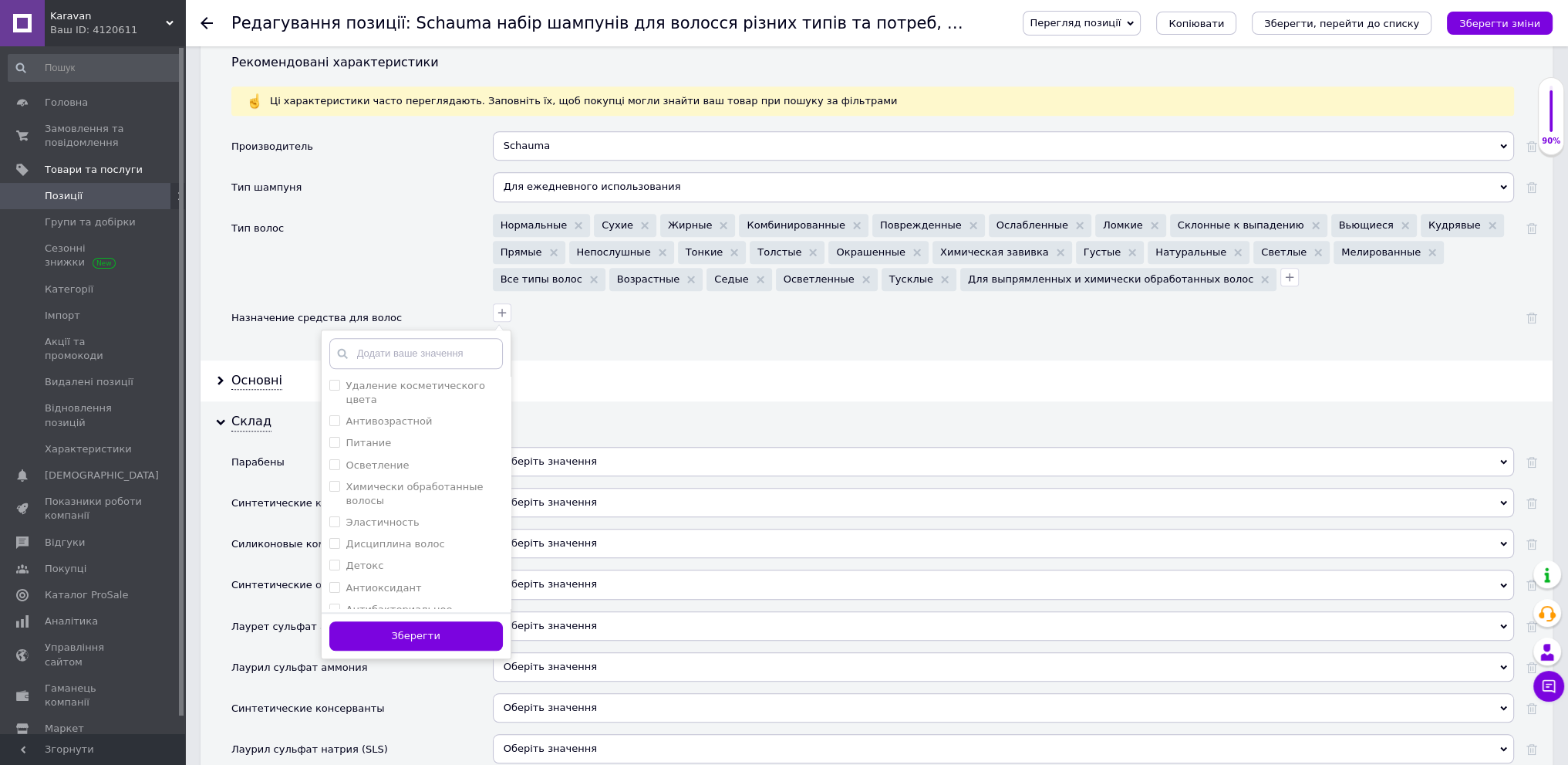
scroll to position [1593, 0]
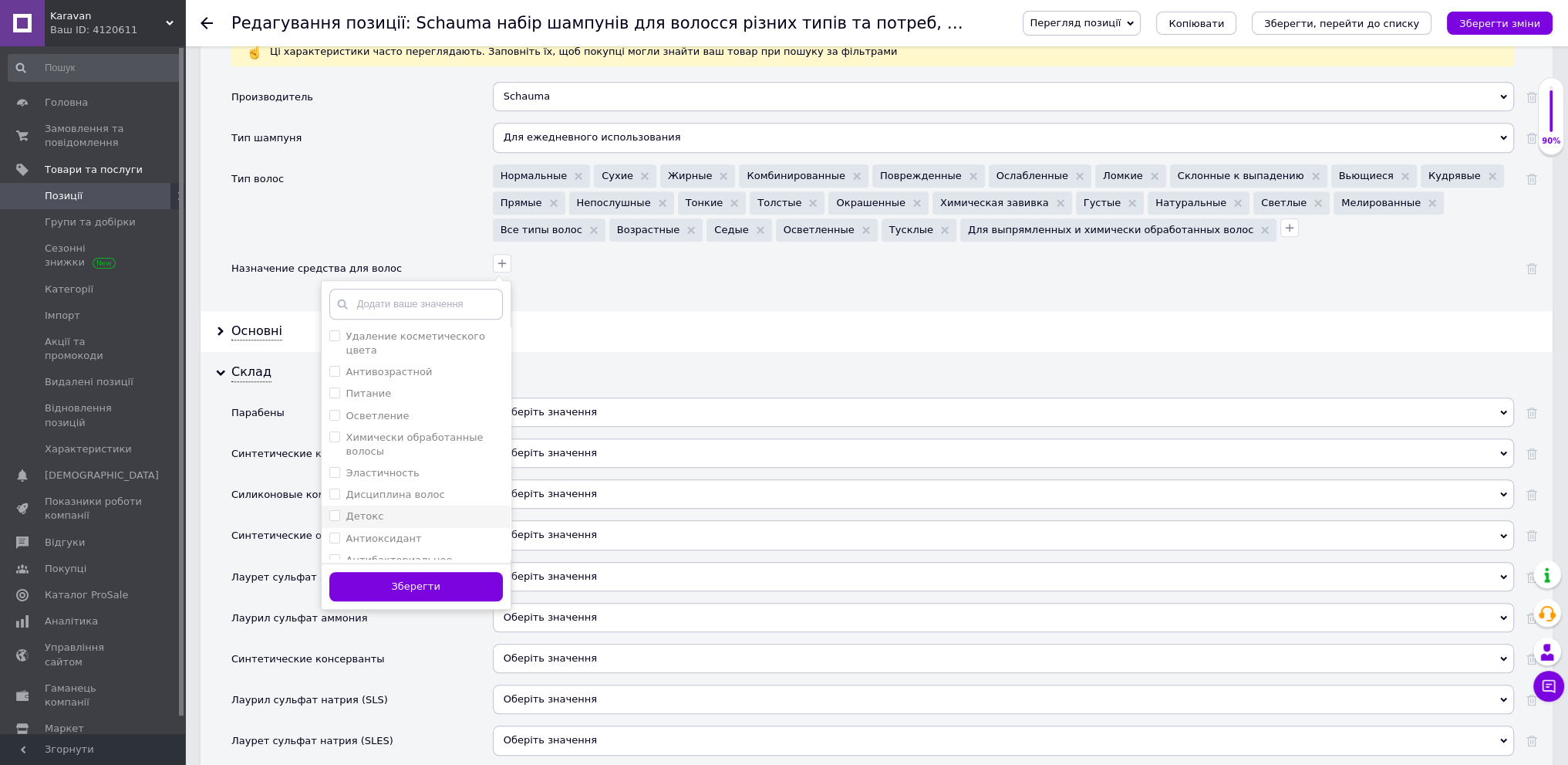
click at [426, 510] on div "Детокс" at bounding box center [416, 516] width 173 height 14
checkbox input "true"
click at [413, 488] on label "Дисциплина волос" at bounding box center [395, 493] width 98 height 12
checkbox волос "true"
click at [381, 410] on label "Осветление" at bounding box center [378, 415] width 63 height 12
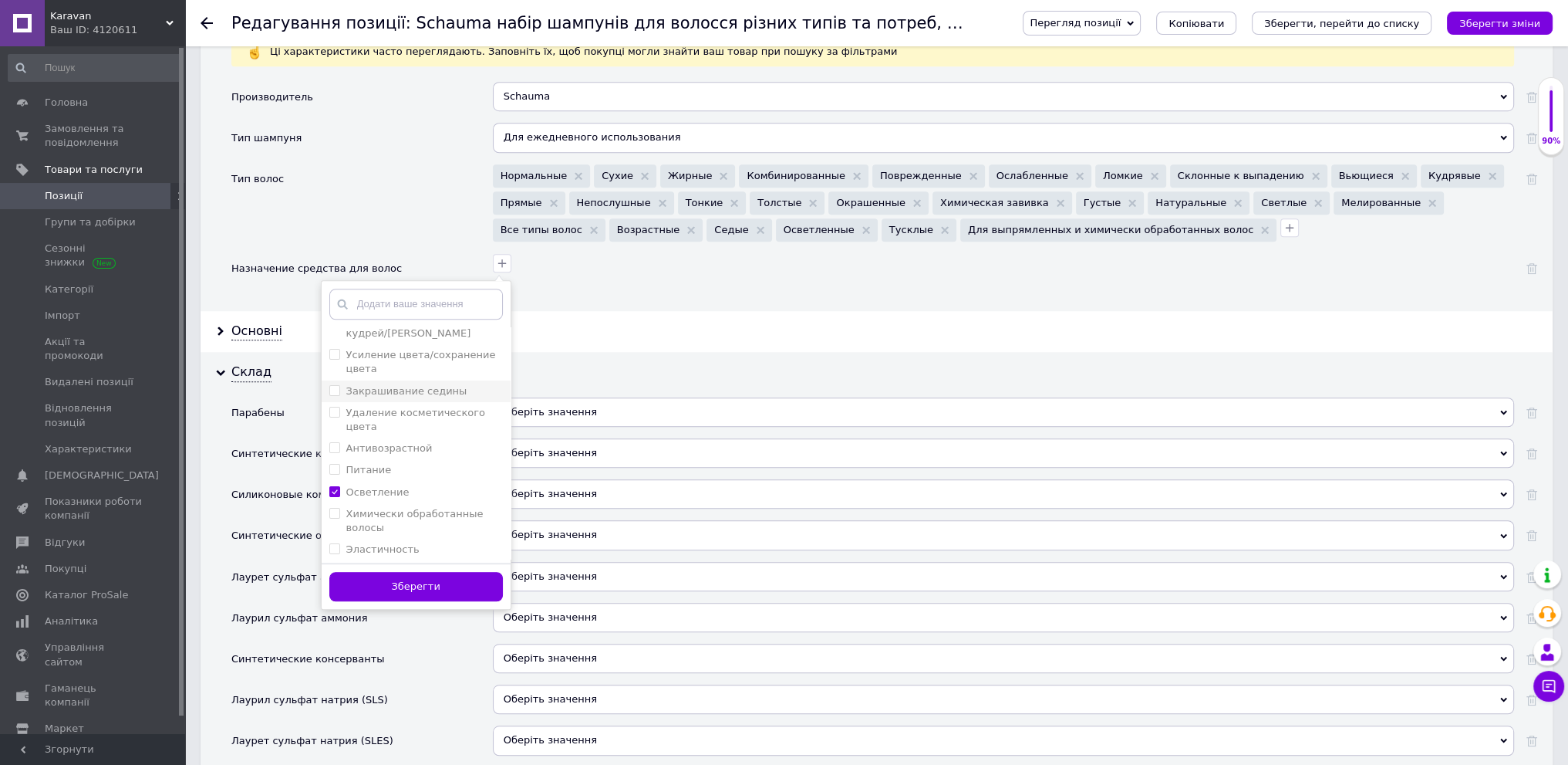
scroll to position [604, 0]
click at [382, 487] on label "Осветление" at bounding box center [378, 493] width 63 height 12
checkbox input "false"
click at [371, 465] on label "Питание" at bounding box center [369, 470] width 45 height 12
checkbox input "true"
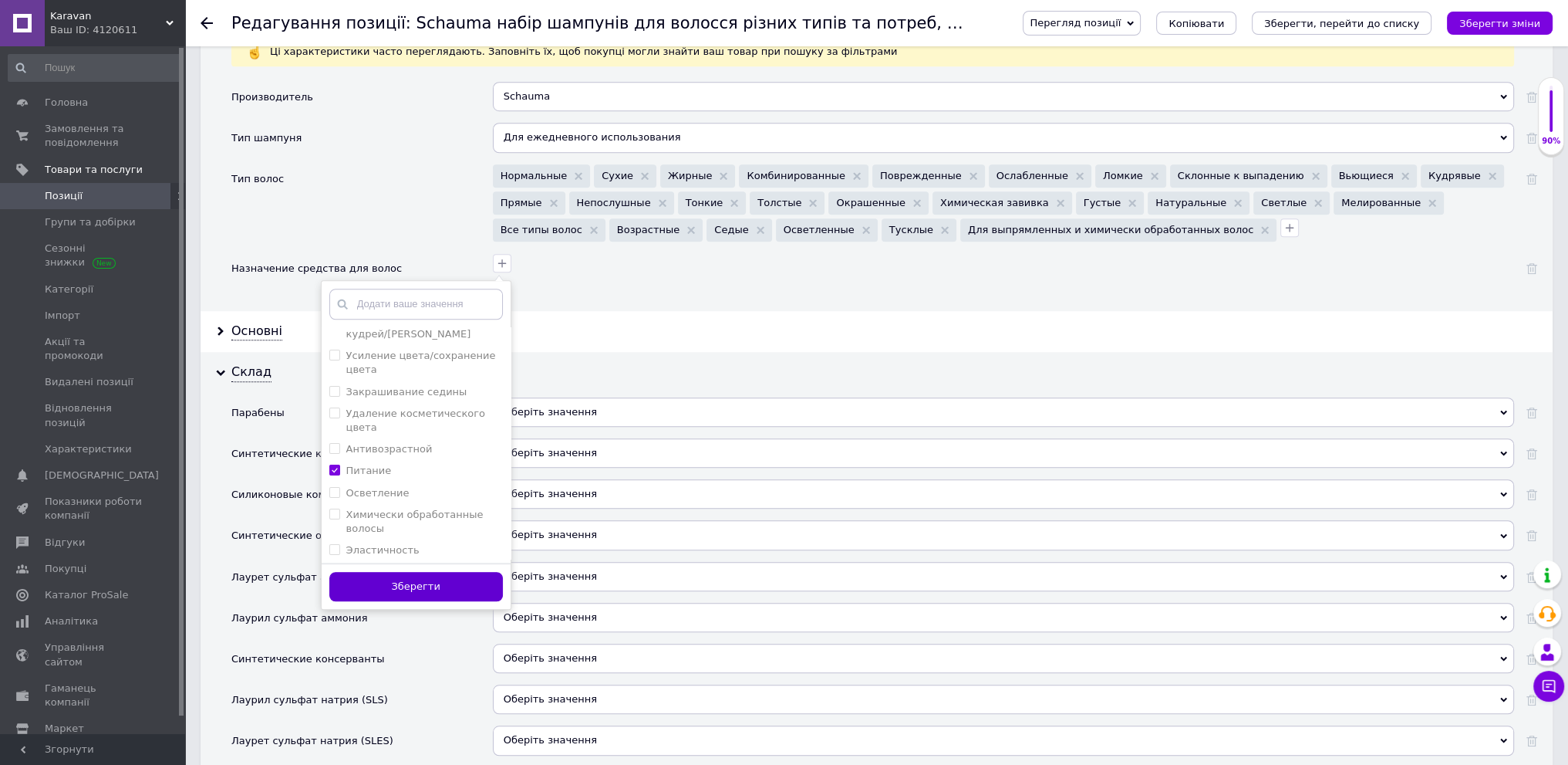
click at [456, 572] on button "Зберегти" at bounding box center [416, 586] width 173 height 30
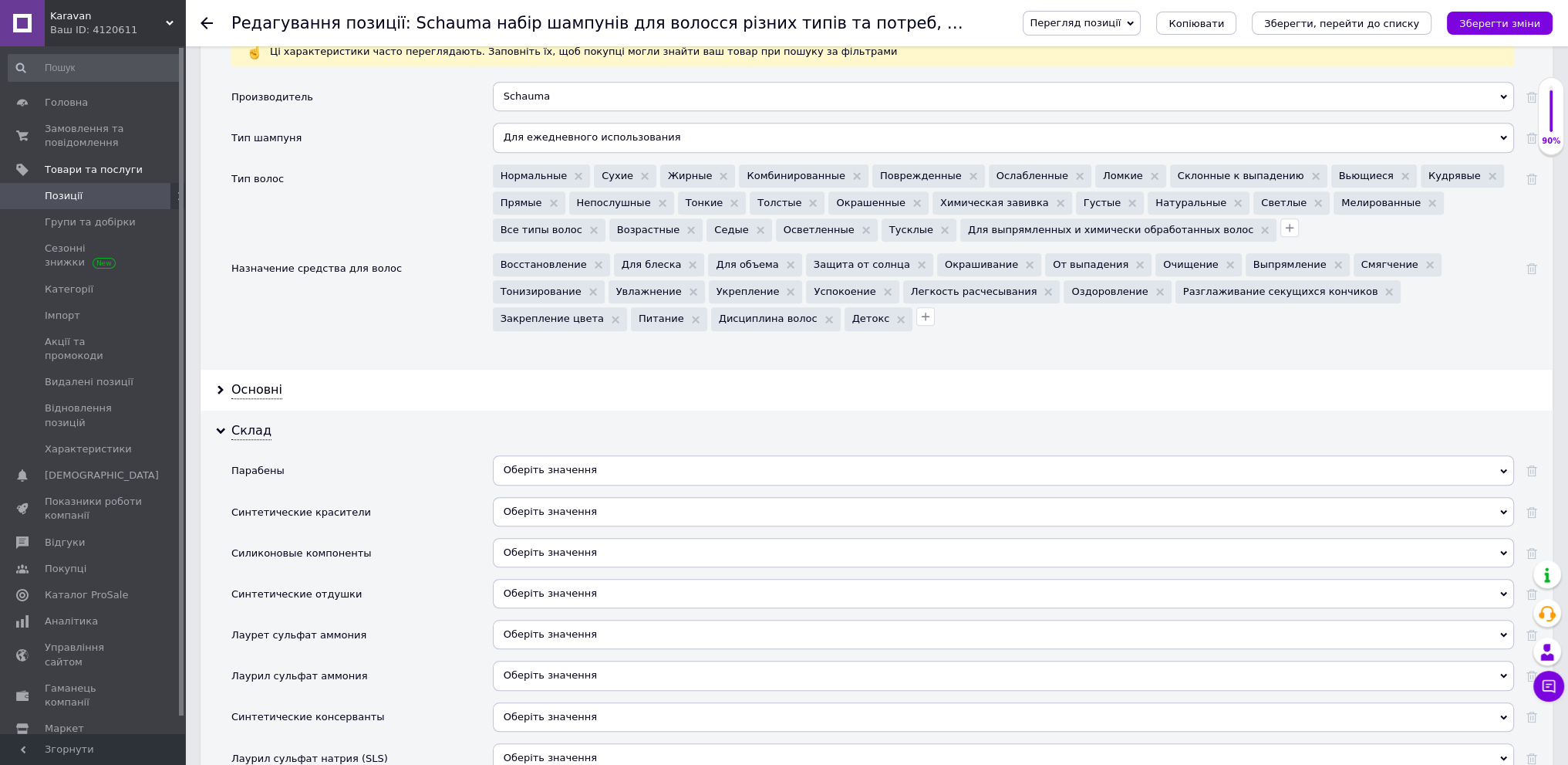
click at [590, 462] on span "Оберіть значення" at bounding box center [1004, 470] width 1022 height 30
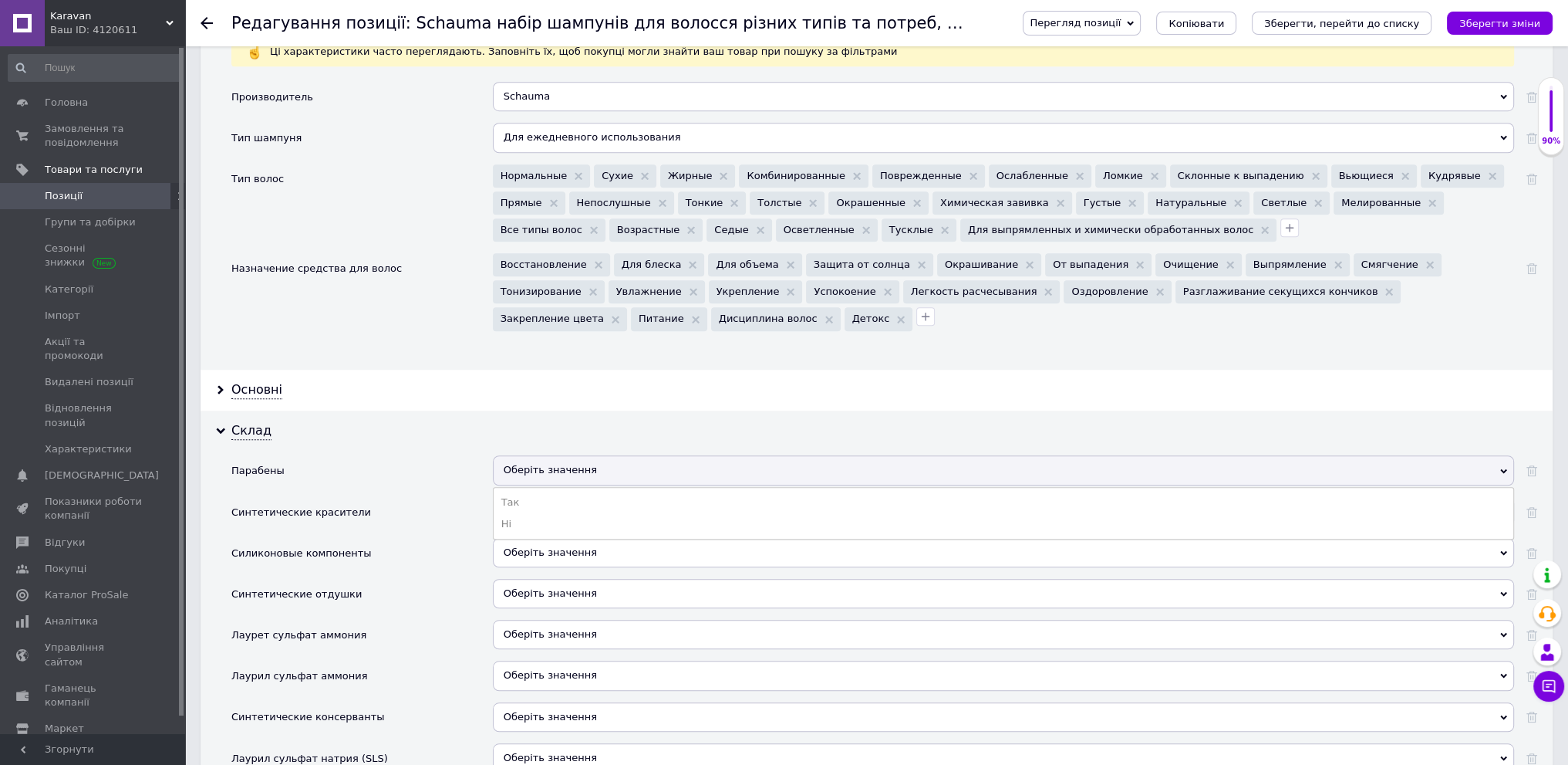
click at [632, 410] on div "Склад Парабены Оберіть значення Так Ні Синтетические красители Оберіть значення…" at bounding box center [876, 631] width 1353 height 441
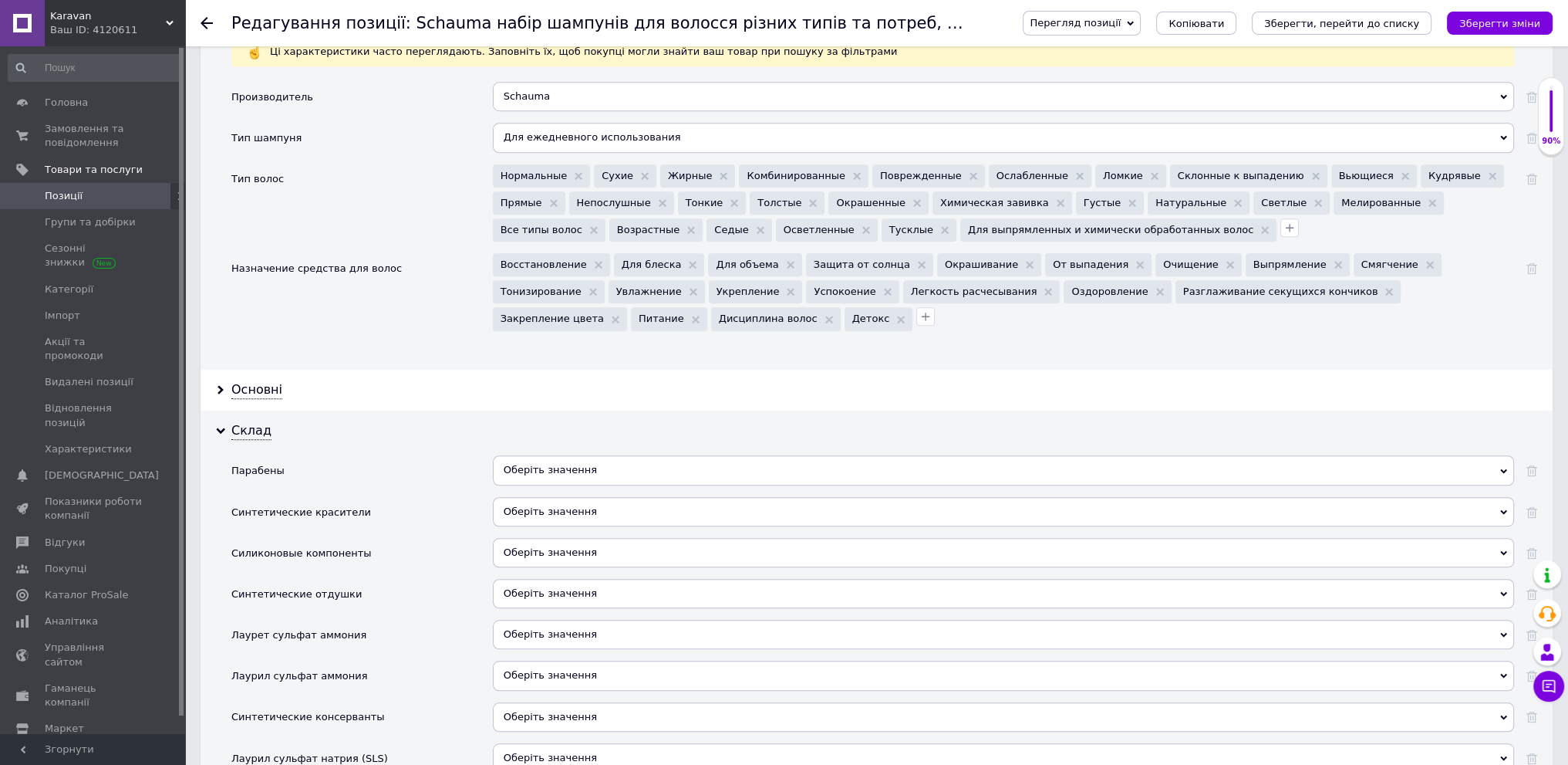
click at [604, 547] on span "Оберіть значення" at bounding box center [1004, 552] width 1022 height 30
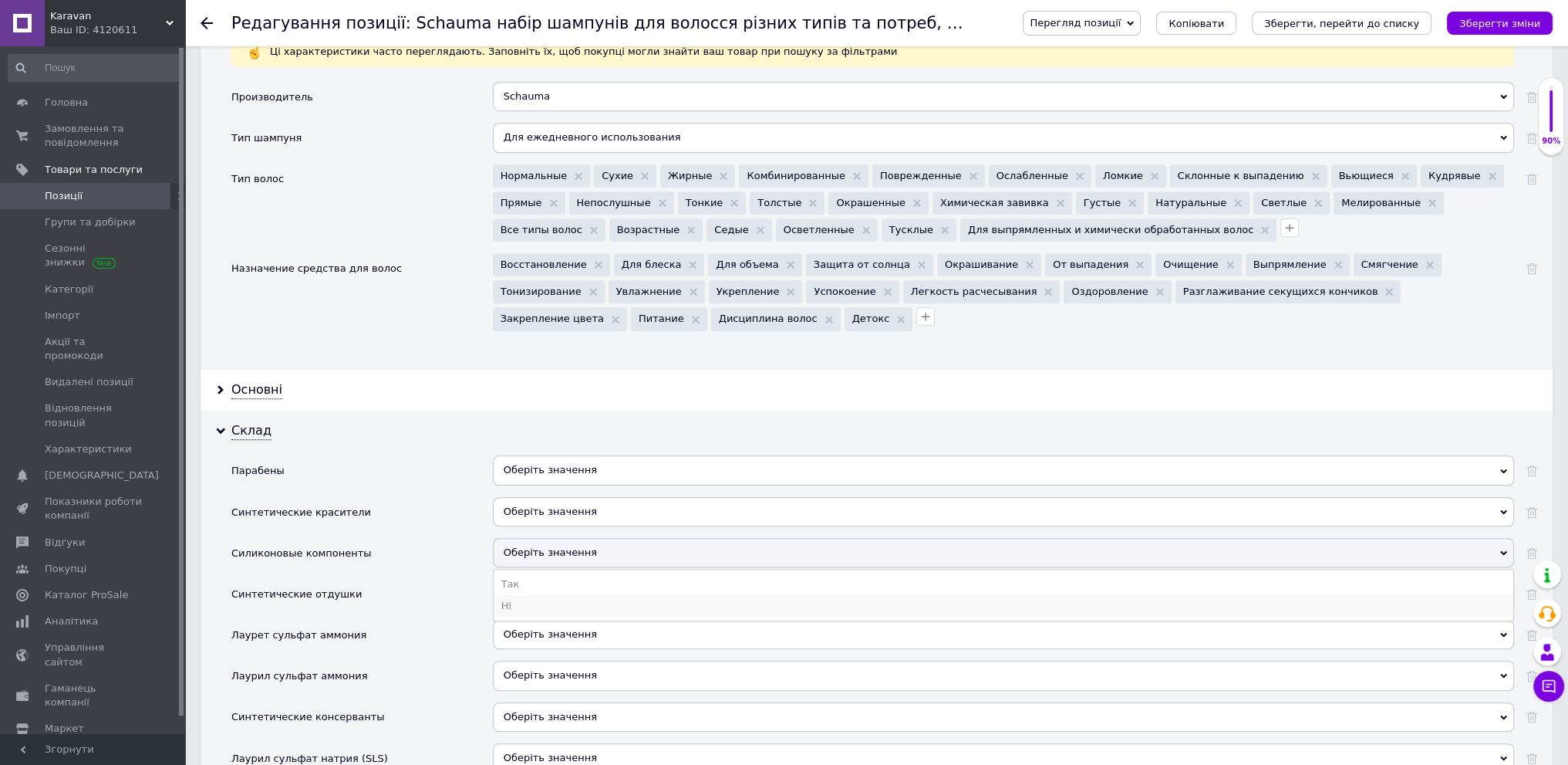
click at [604, 595] on li "Ні" at bounding box center [1003, 606] width 1020 height 22
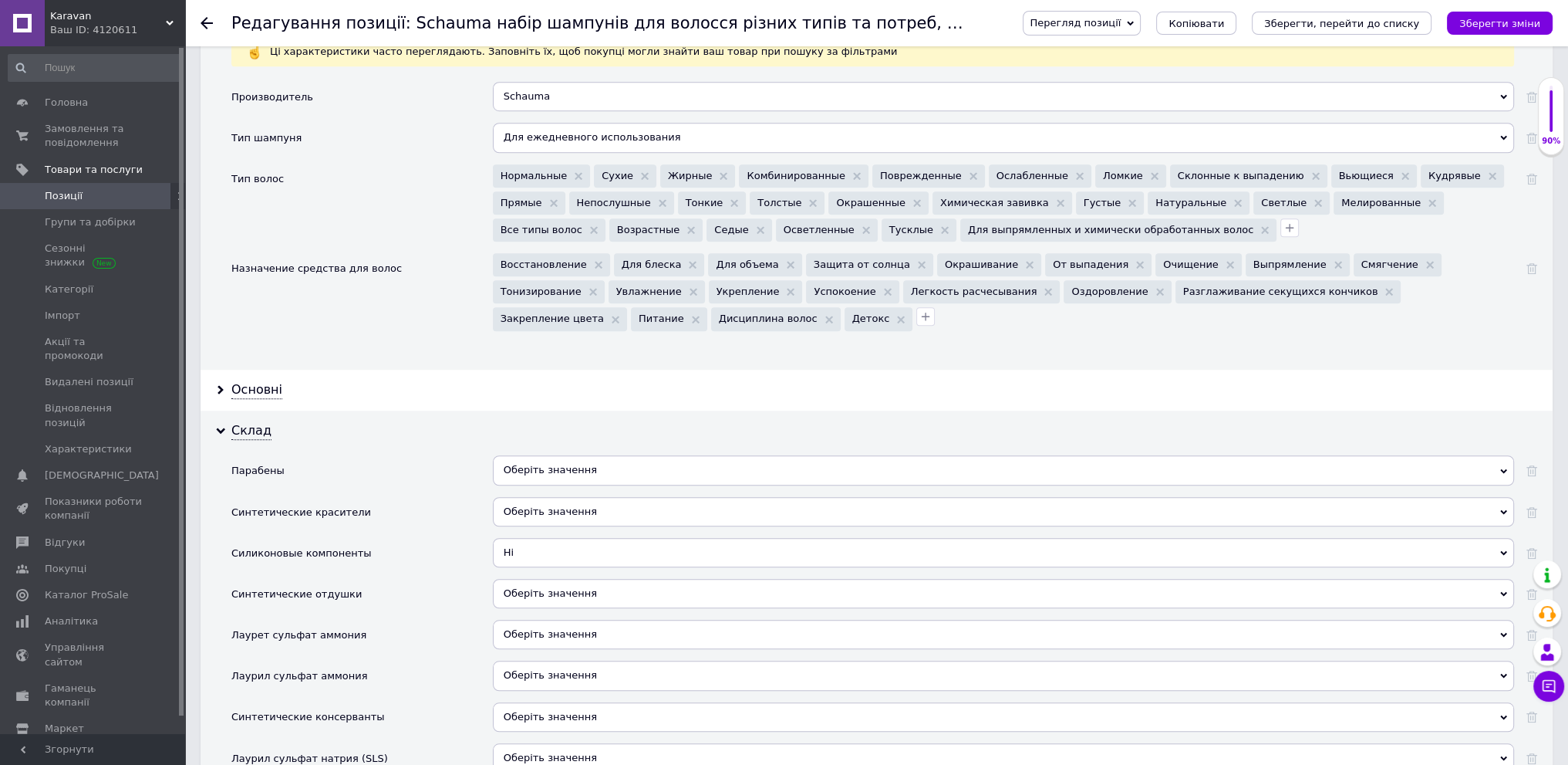
click at [621, 456] on span "Оберіть значення" at bounding box center [1004, 470] width 1022 height 30
click at [606, 513] on li "Ні" at bounding box center [1003, 524] width 1020 height 22
click at [586, 504] on span "Оберіть значення" at bounding box center [1004, 512] width 1022 height 30
click at [445, 444] on div "Склад Парабены Ні Оберіть значення Так Ні Синтетические красители Оберіть значе…" at bounding box center [876, 631] width 1353 height 441
click at [622, 483] on div "Ні Оберіть значення Так Ні" at bounding box center [1004, 475] width 1022 height 41
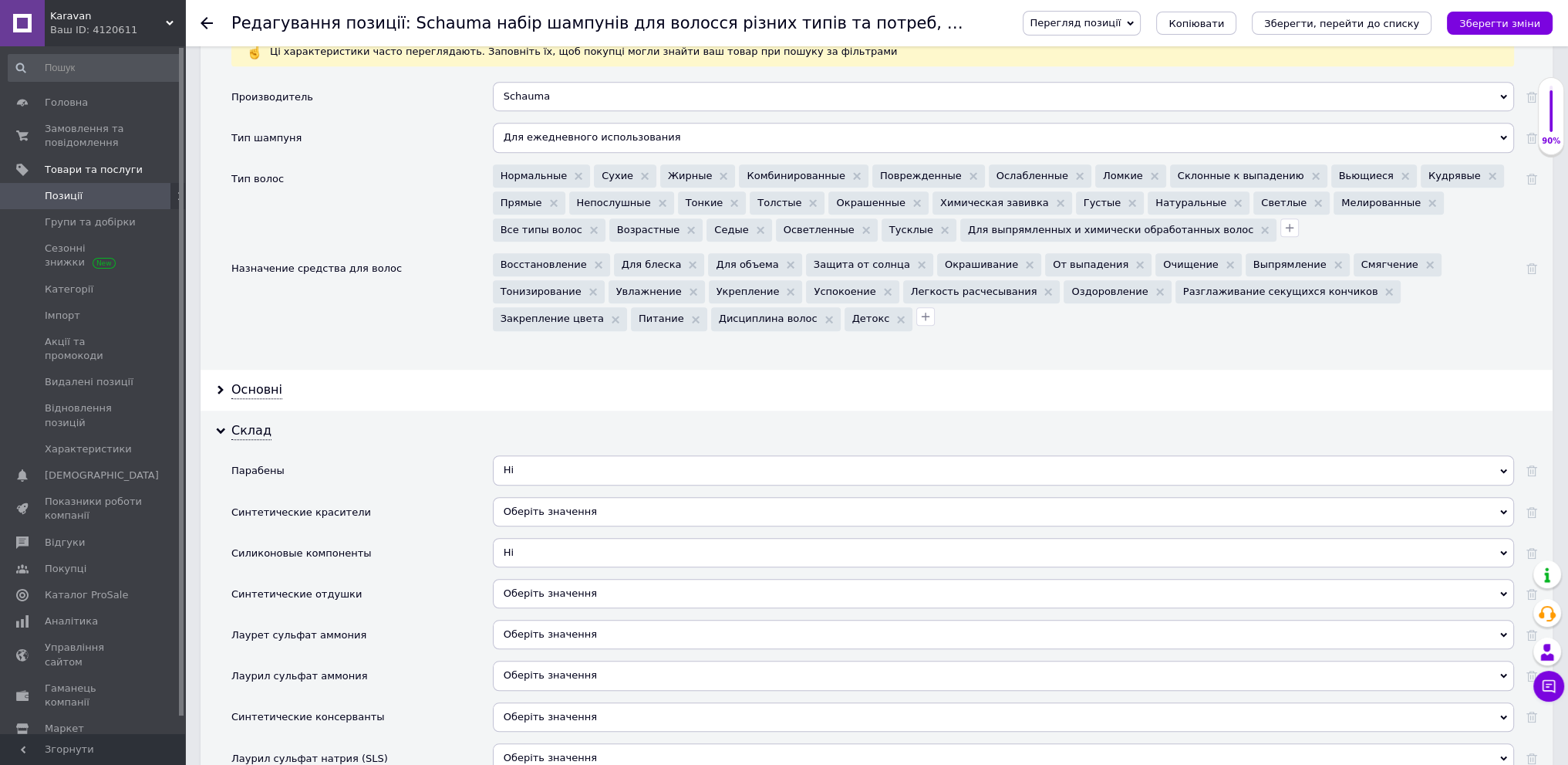
click at [626, 502] on span "Оберіть значення" at bounding box center [1004, 512] width 1022 height 30
click at [627, 533] on li "Так" at bounding box center [1003, 543] width 1020 height 22
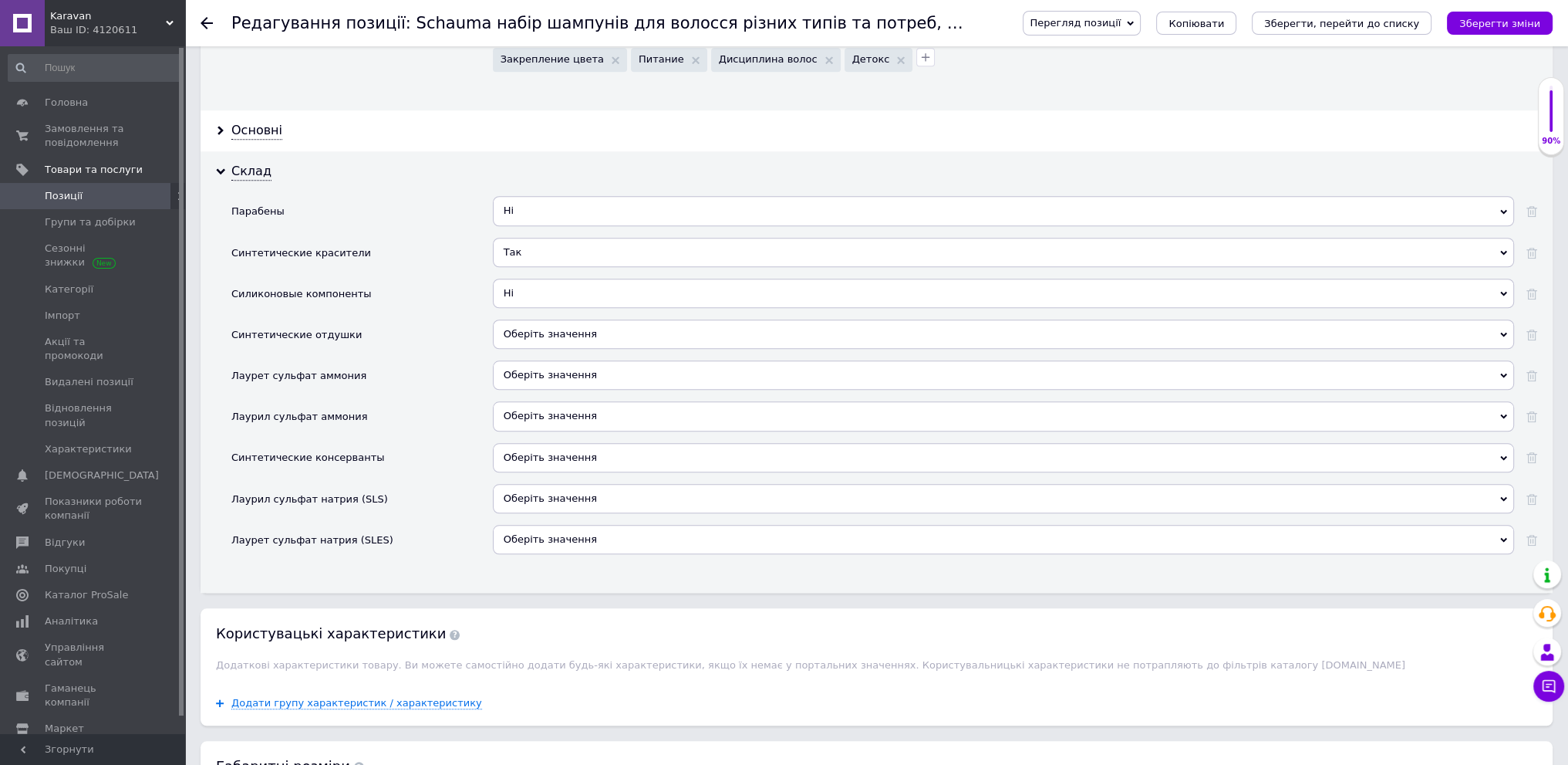
scroll to position [1824, 0]
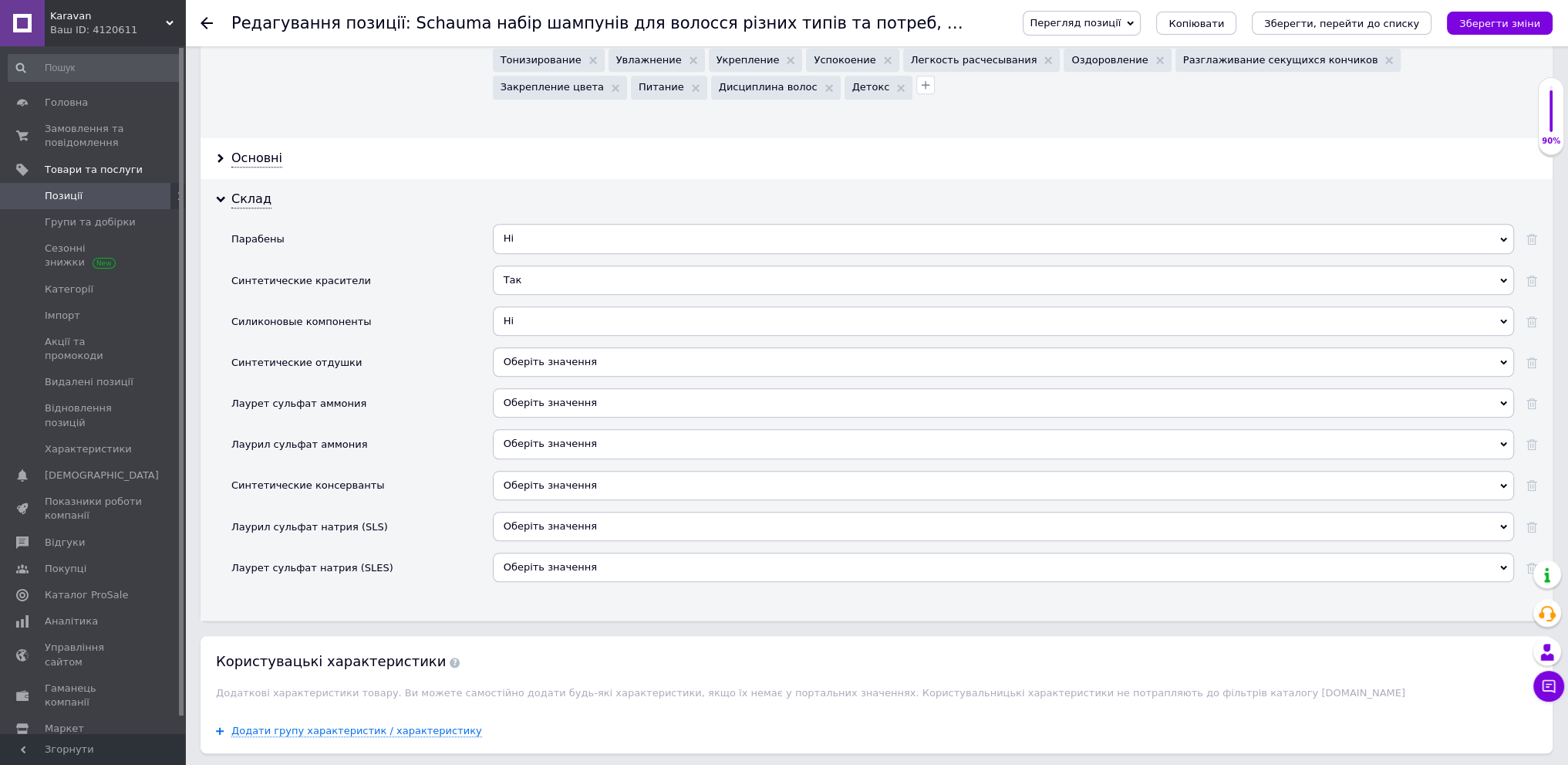
click at [636, 315] on span "Ні" at bounding box center [1004, 321] width 1022 height 30
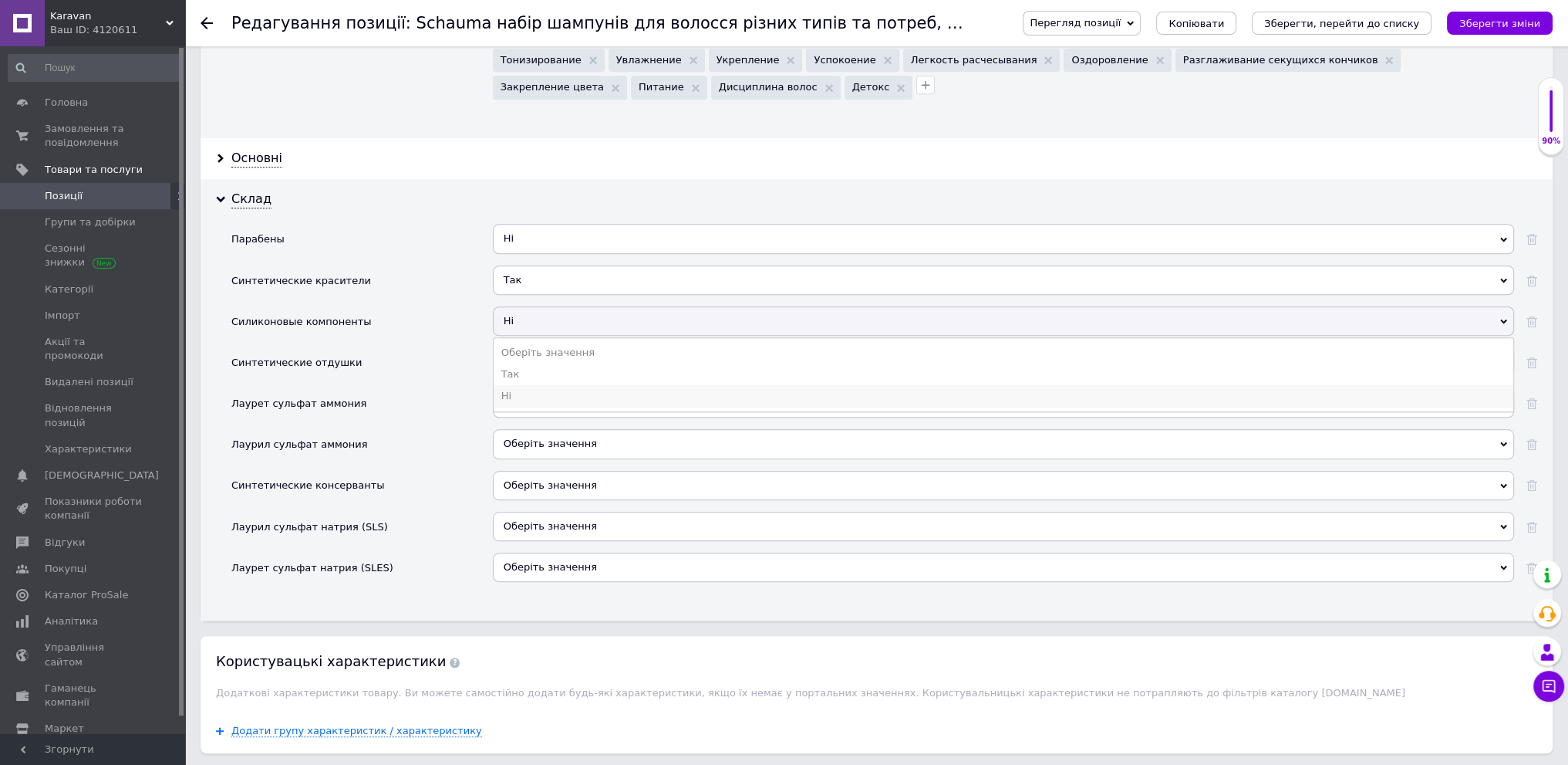
click at [637, 385] on li "Ні" at bounding box center [1003, 396] width 1020 height 22
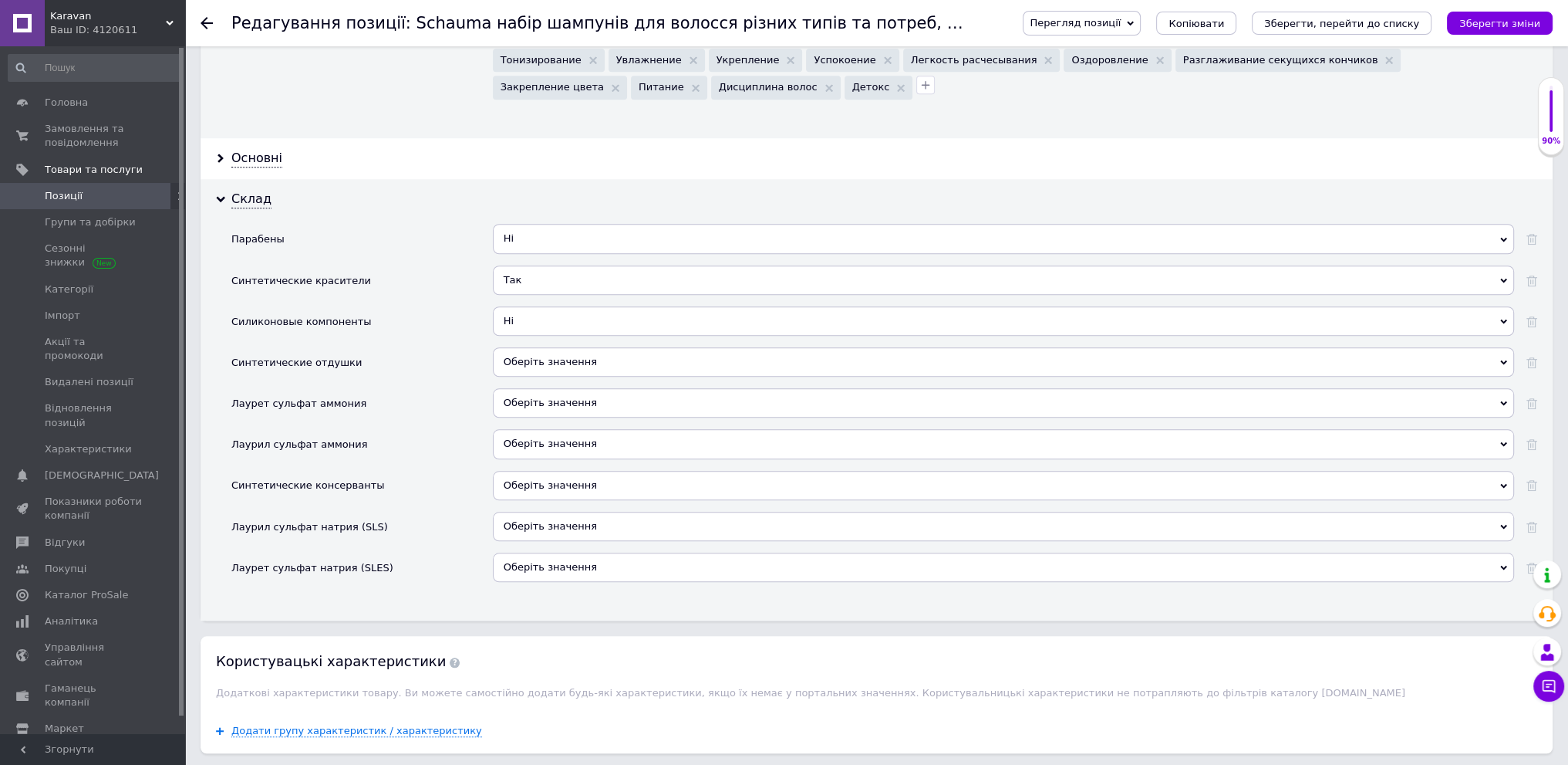
click at [623, 356] on span "Оберіть значення" at bounding box center [1004, 362] width 1022 height 30
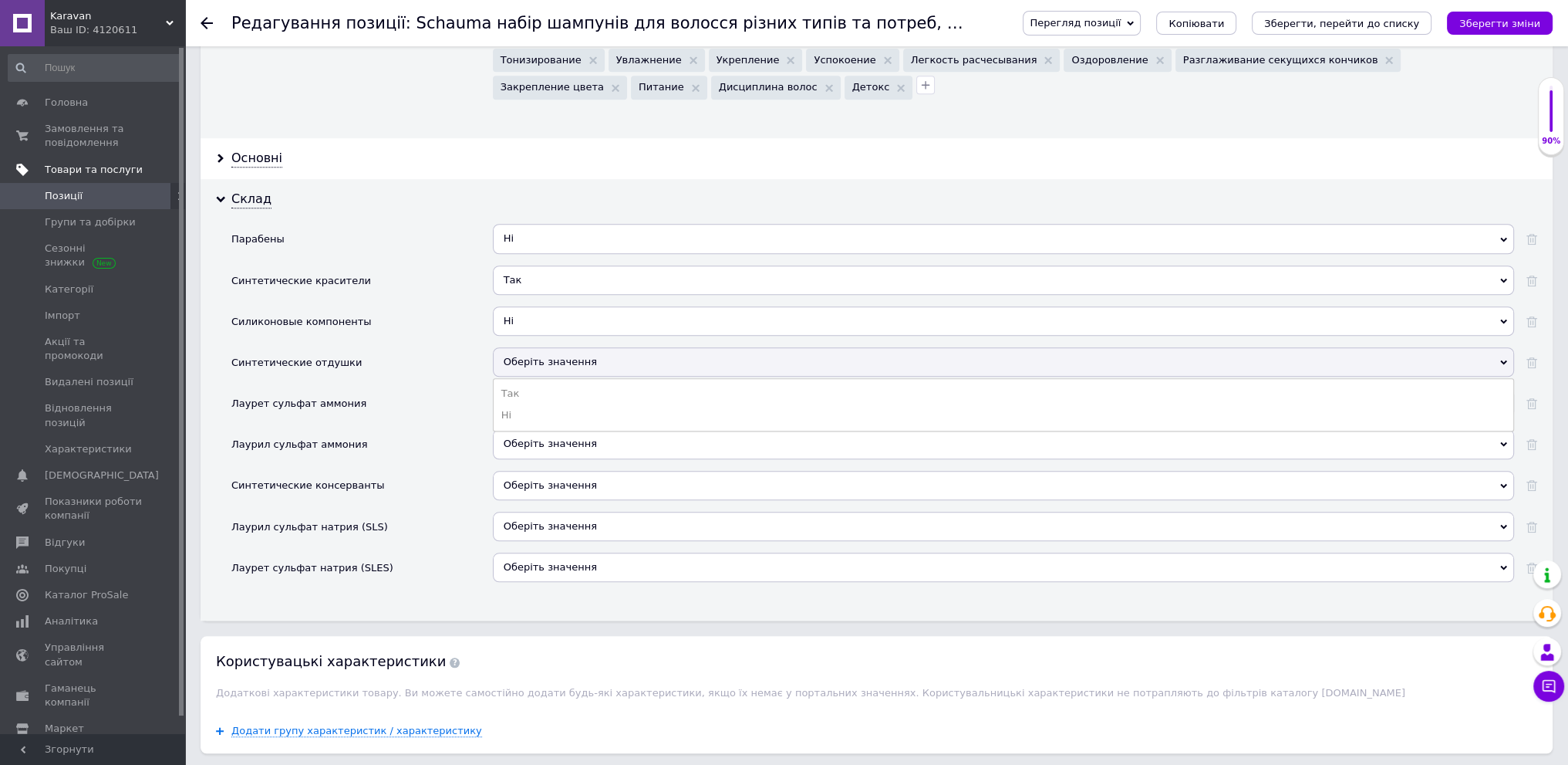
click at [120, 170] on span "Товари та послуги" at bounding box center [94, 169] width 98 height 14
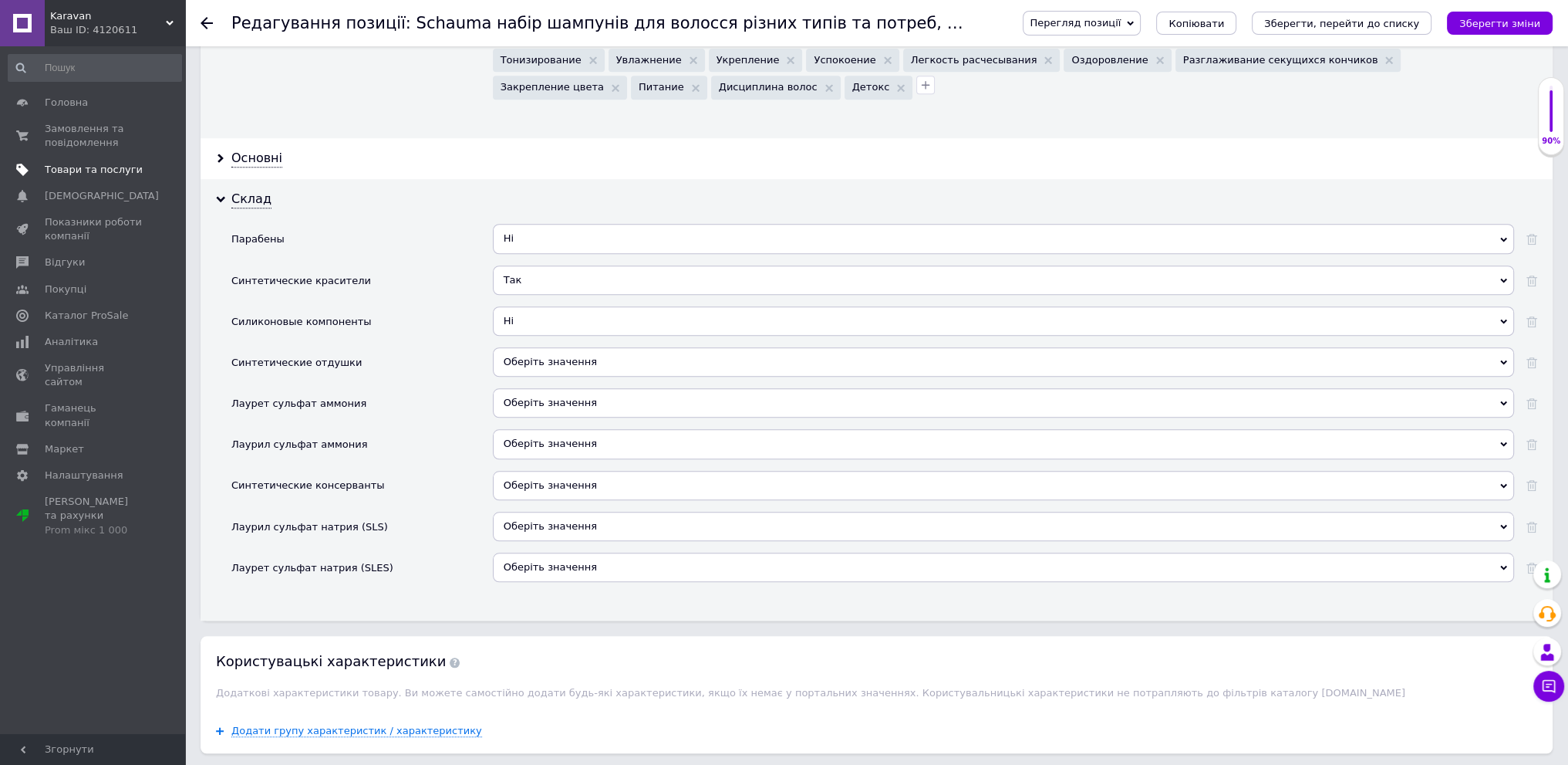
click at [120, 170] on span "Товари та послуги" at bounding box center [94, 169] width 98 height 14
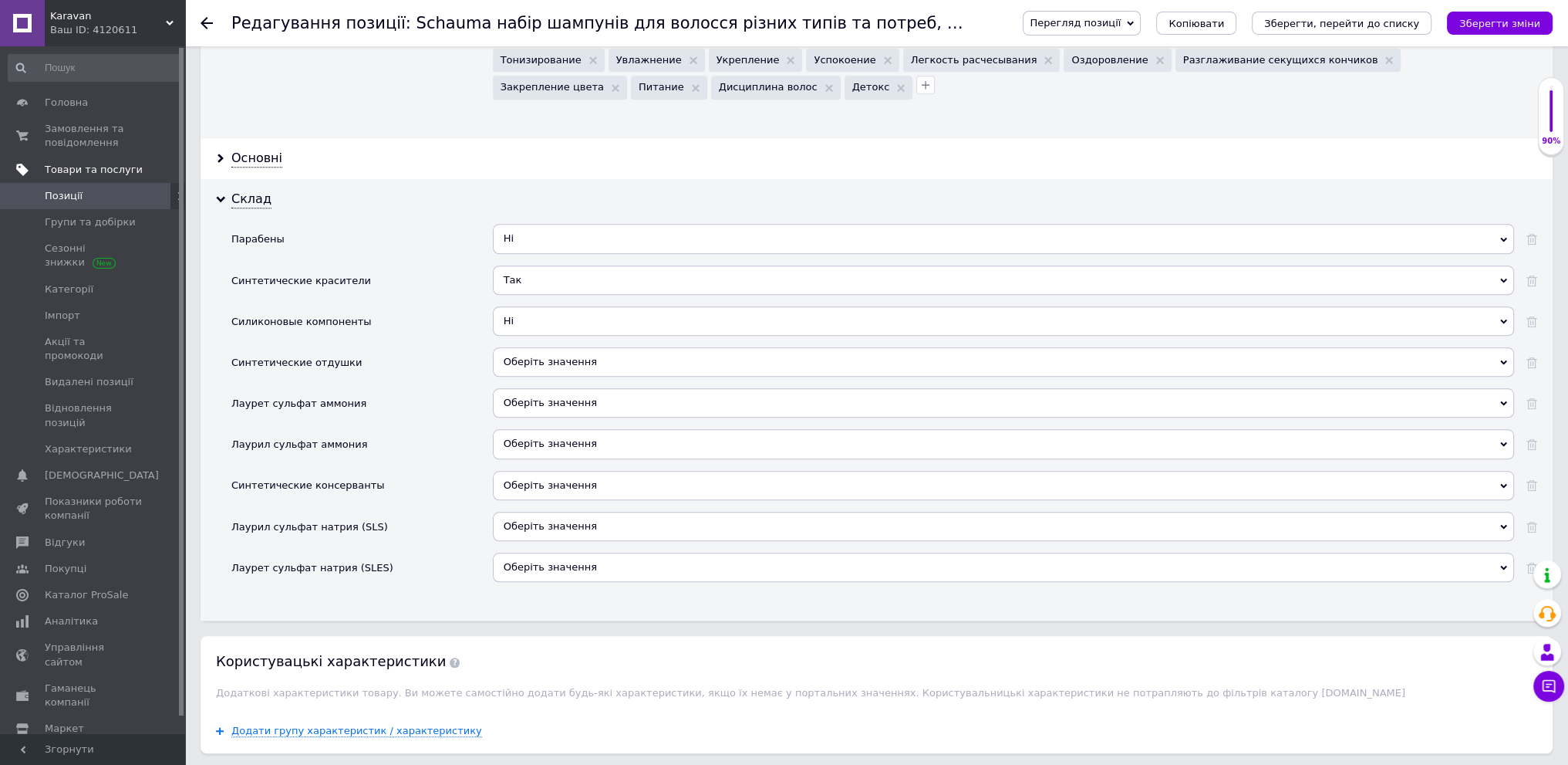
click at [120, 170] on span "Товари та послуги" at bounding box center [94, 169] width 98 height 14
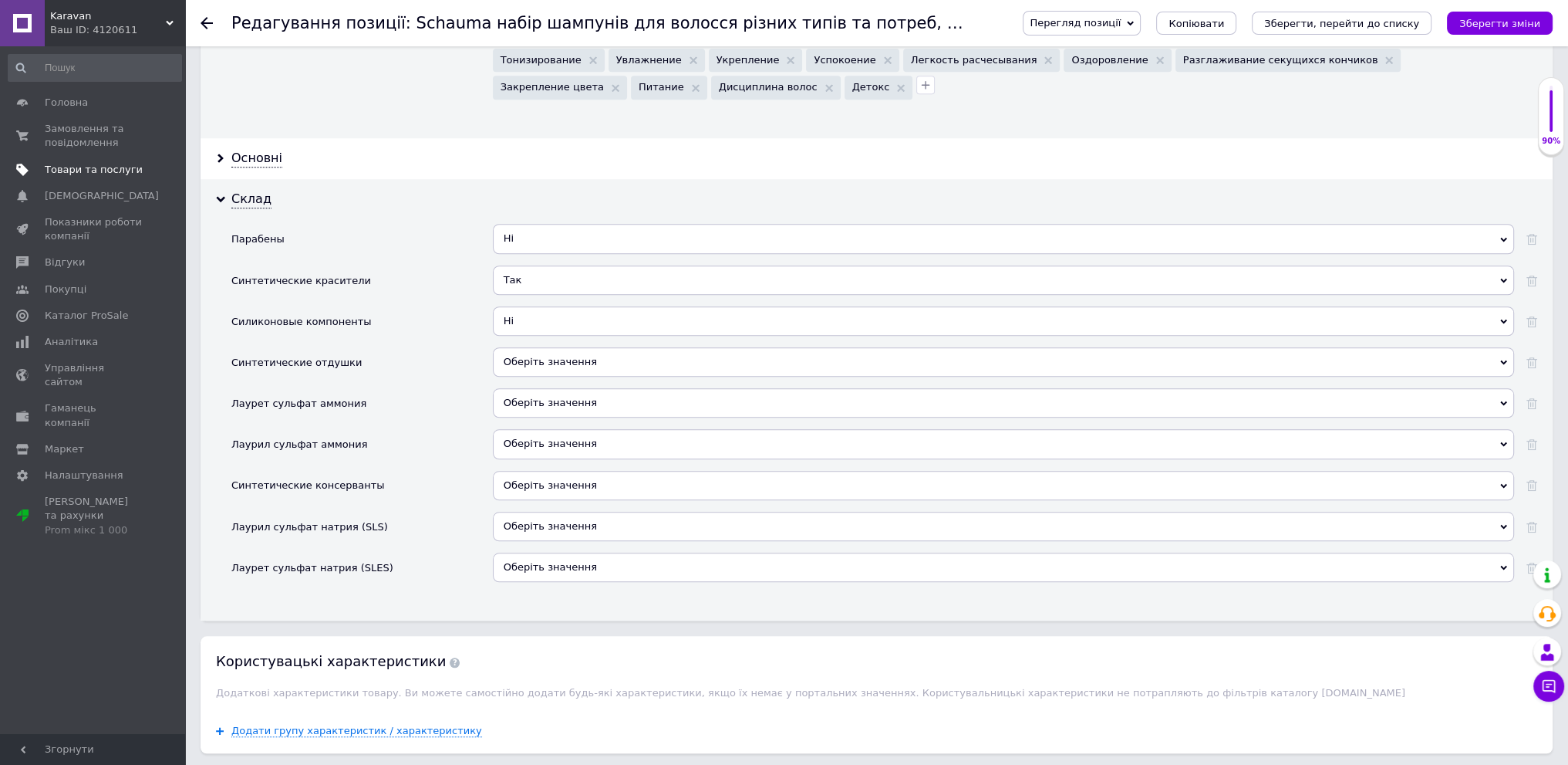
click at [120, 172] on span "Товари та послуги" at bounding box center [94, 169] width 98 height 14
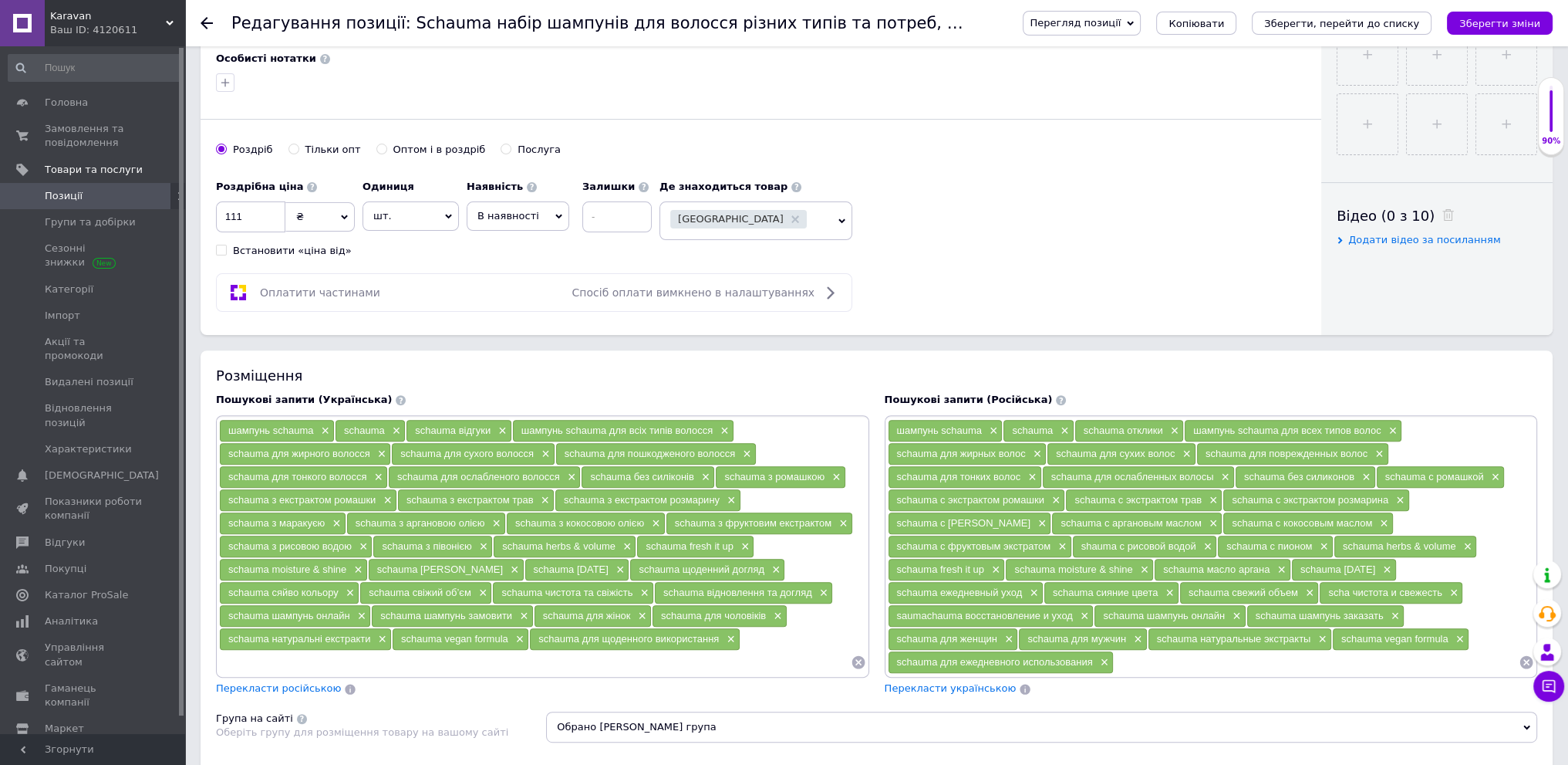
scroll to position [667, 0]
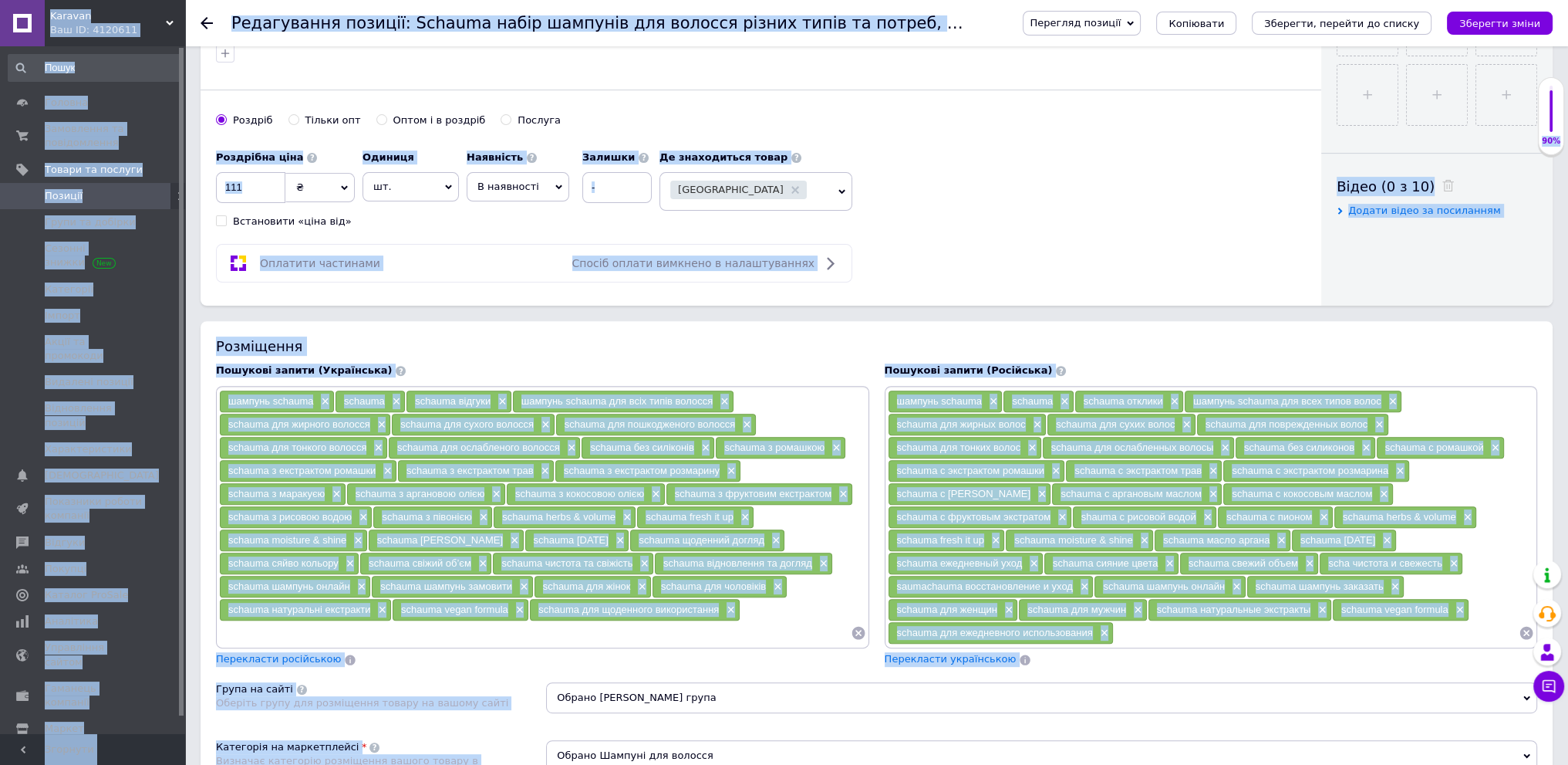
click at [619, 585] on div "schauma для жінок ×" at bounding box center [592, 586] width 116 height 22
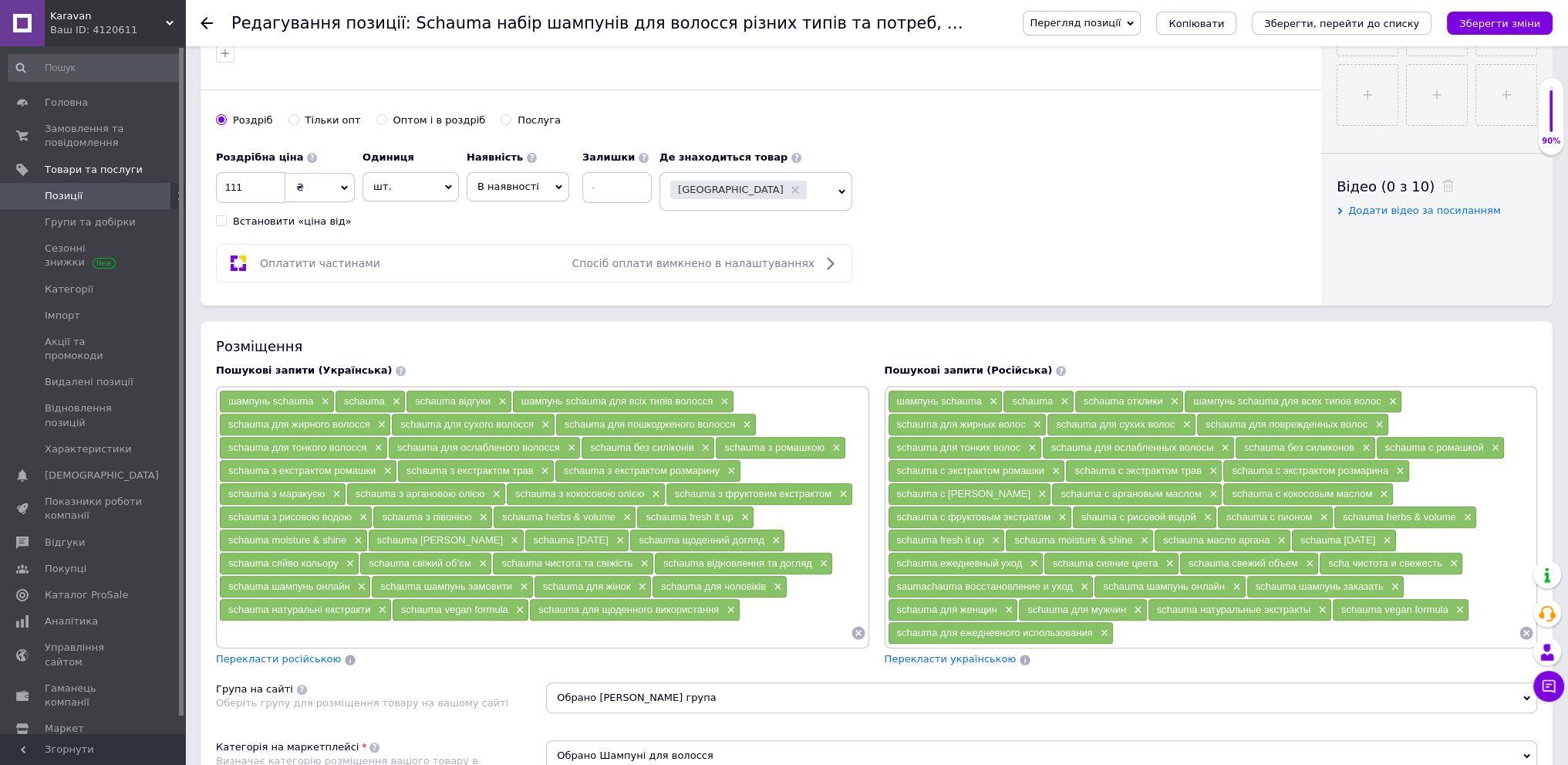
click at [805, 603] on div "шампунь schauma × schauma × schauma відгуки × шампунь schauma для всіх типів во…" at bounding box center [543, 517] width 647 height 255
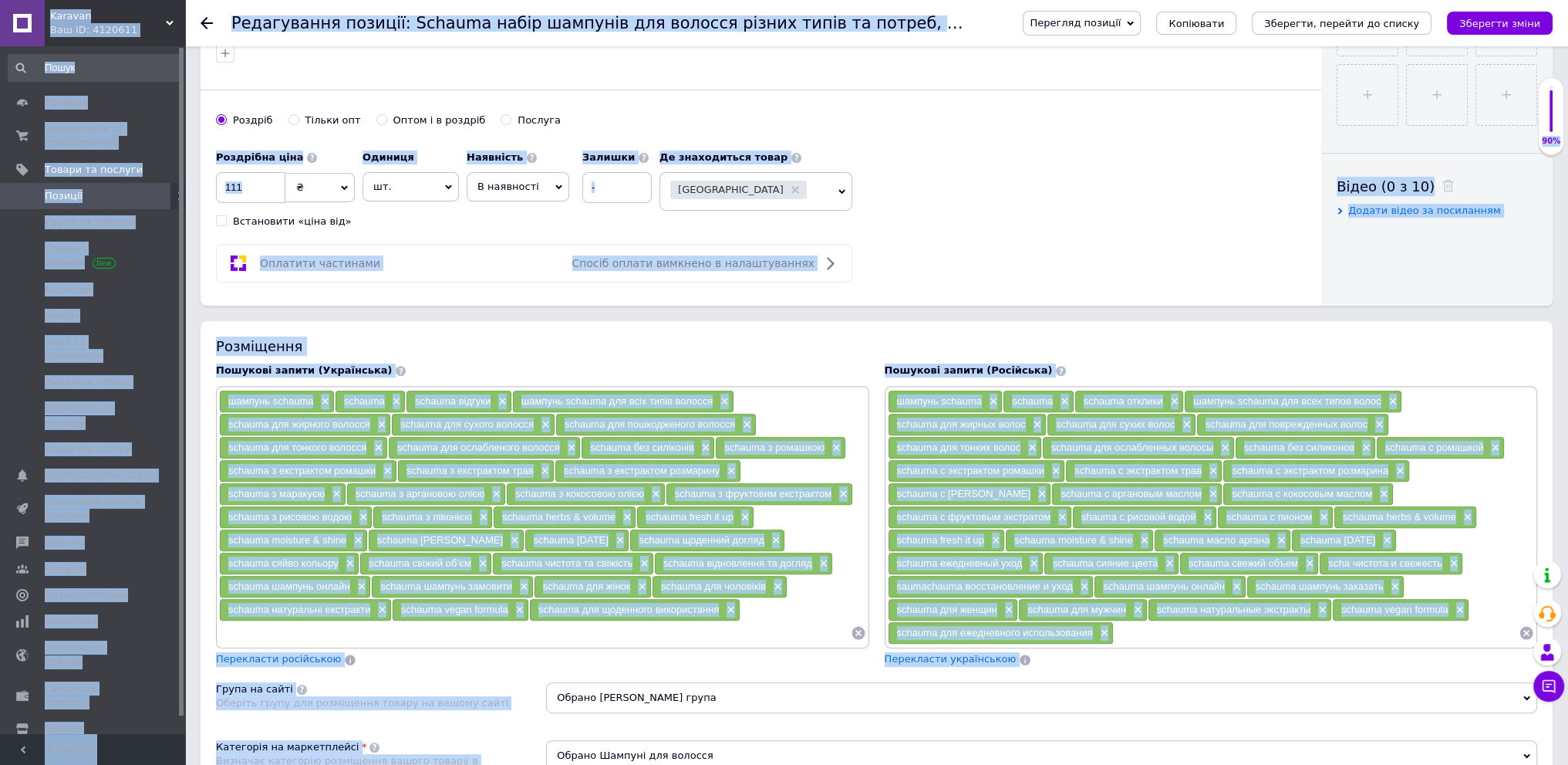
click at [802, 604] on div "шампунь schauma × schauma × schauma відгуки × шампунь schauma для всіх типів во…" at bounding box center [543, 517] width 647 height 255
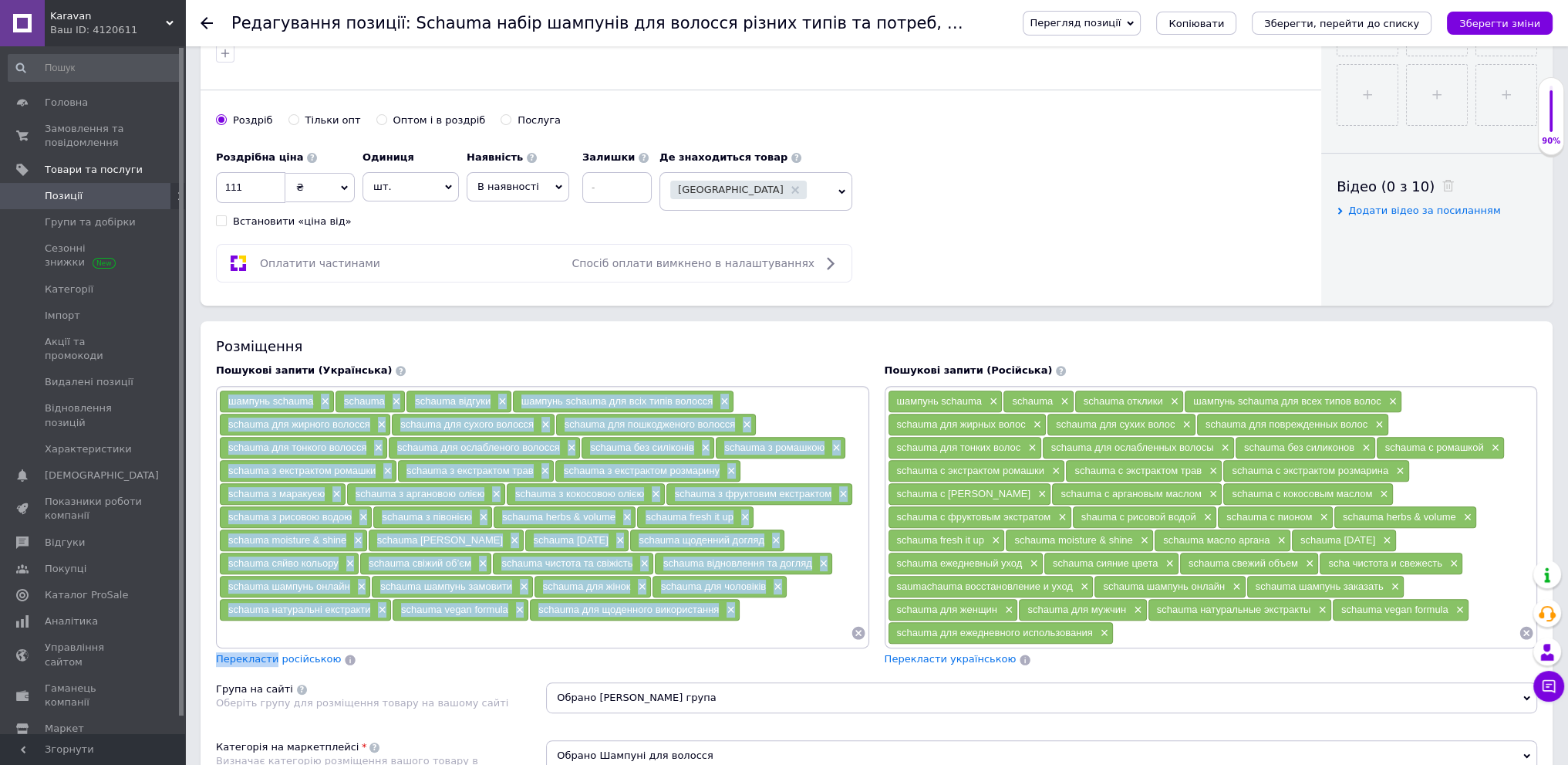
drag, startPoint x: 802, startPoint y: 604, endPoint x: 222, endPoint y: 401, distance: 614.5
click at [222, 401] on div "шампунь schauma × schauma × schauma відгуки × шампунь schauma для всіх типів во…" at bounding box center [543, 517] width 647 height 255
click at [775, 622] on input at bounding box center [535, 633] width 632 height 23
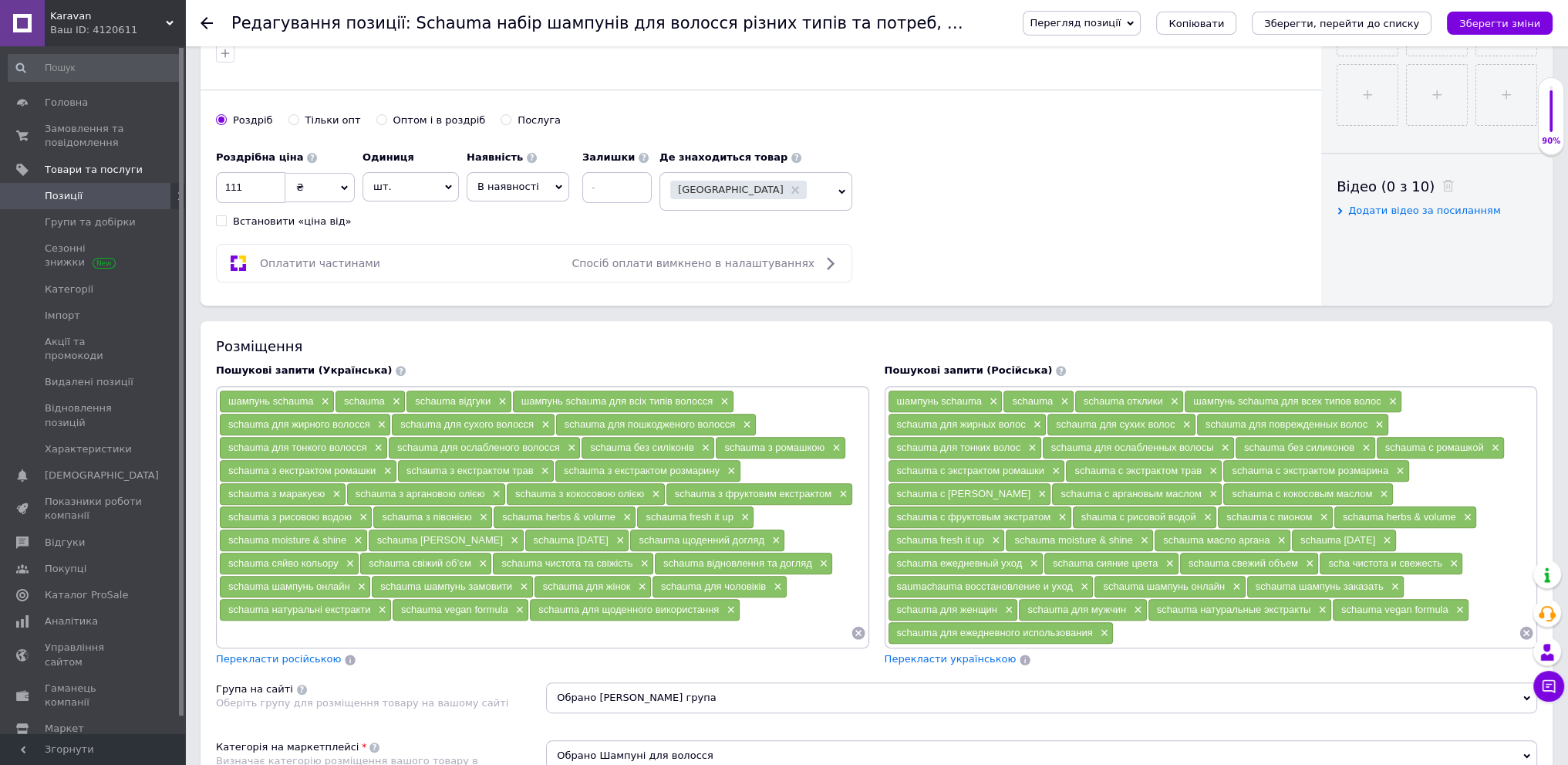
click at [855, 629] on icon at bounding box center [857, 633] width 14 height 14
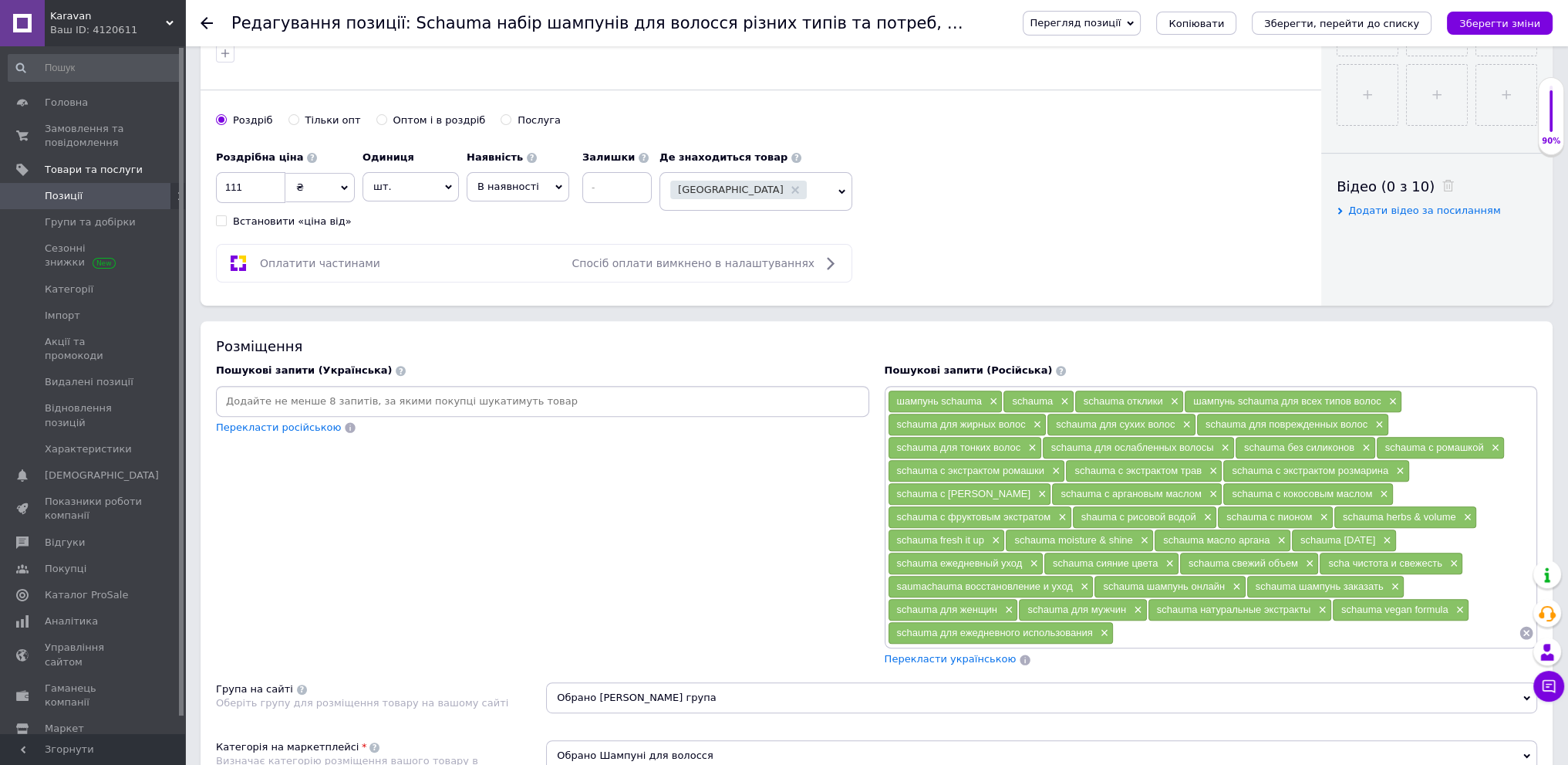
click at [1528, 629] on icon at bounding box center [1527, 633] width 14 height 14
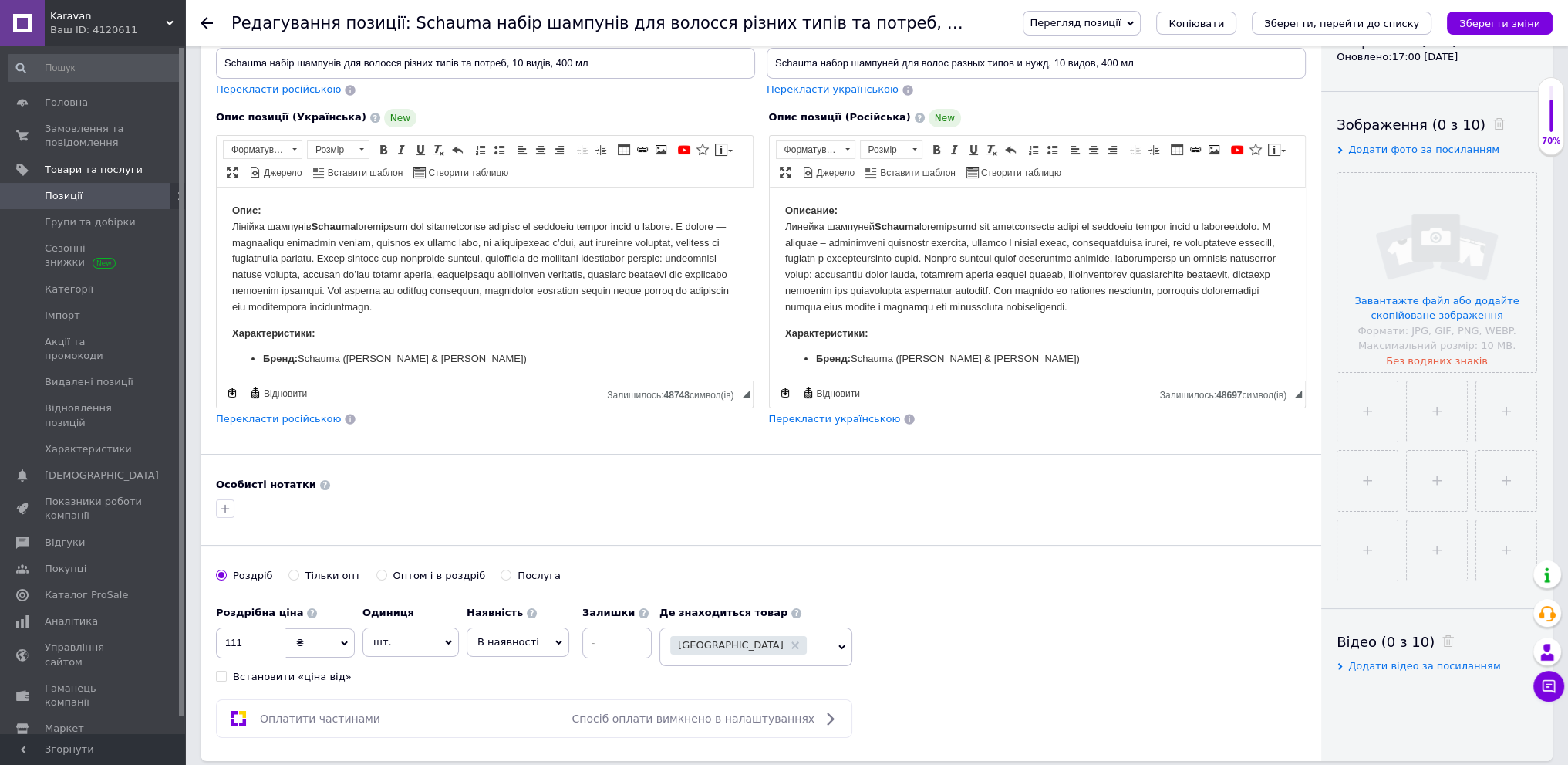
scroll to position [204, 0]
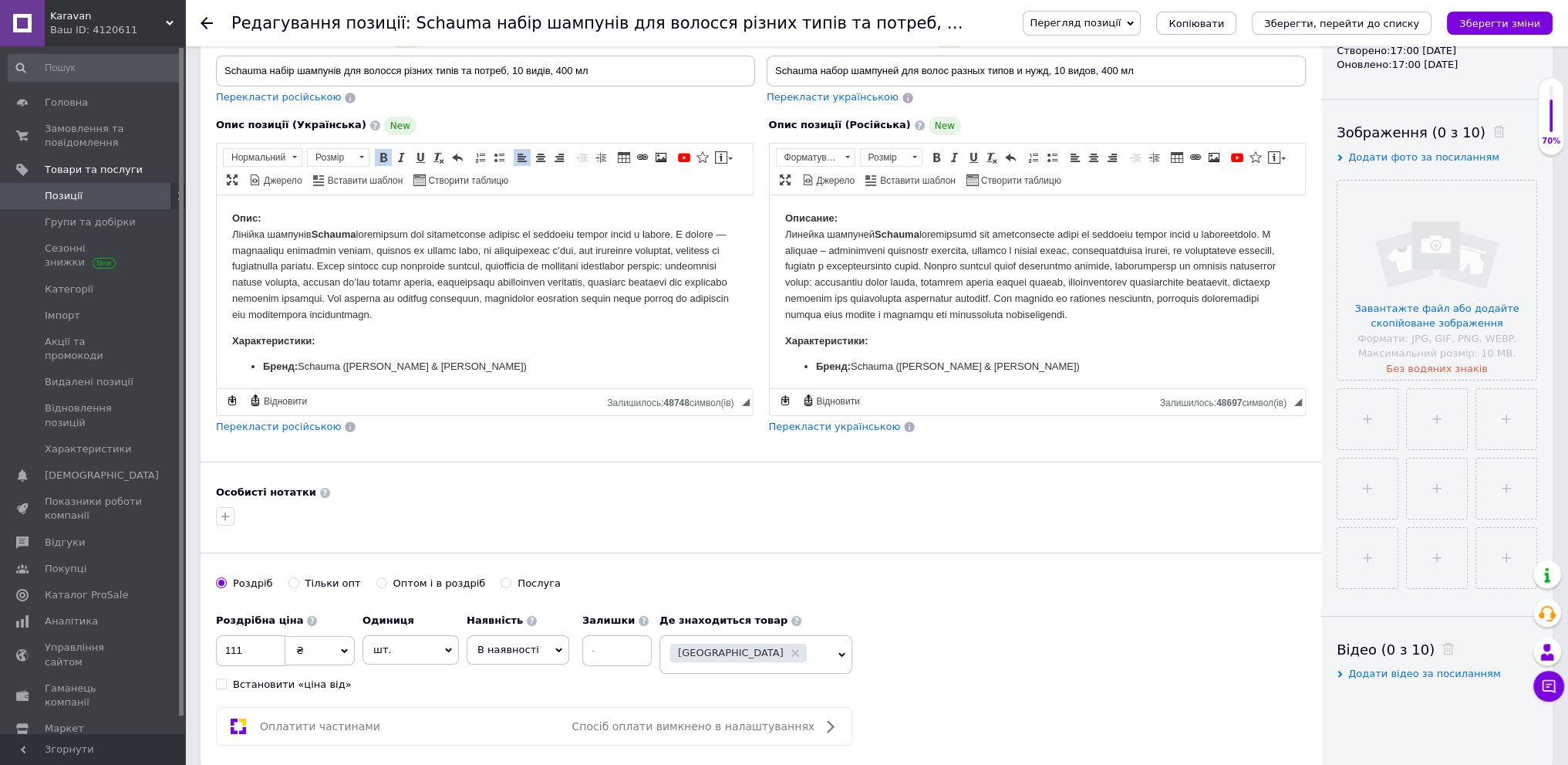
click at [458, 362] on p "Бренд: Schauma ([PERSON_NAME] & [PERSON_NAME])" at bounding box center [485, 367] width 444 height 16
click at [500, 365] on p "Бренд: Schauma ([PERSON_NAME] & [PERSON_NAME])" at bounding box center [485, 367] width 444 height 16
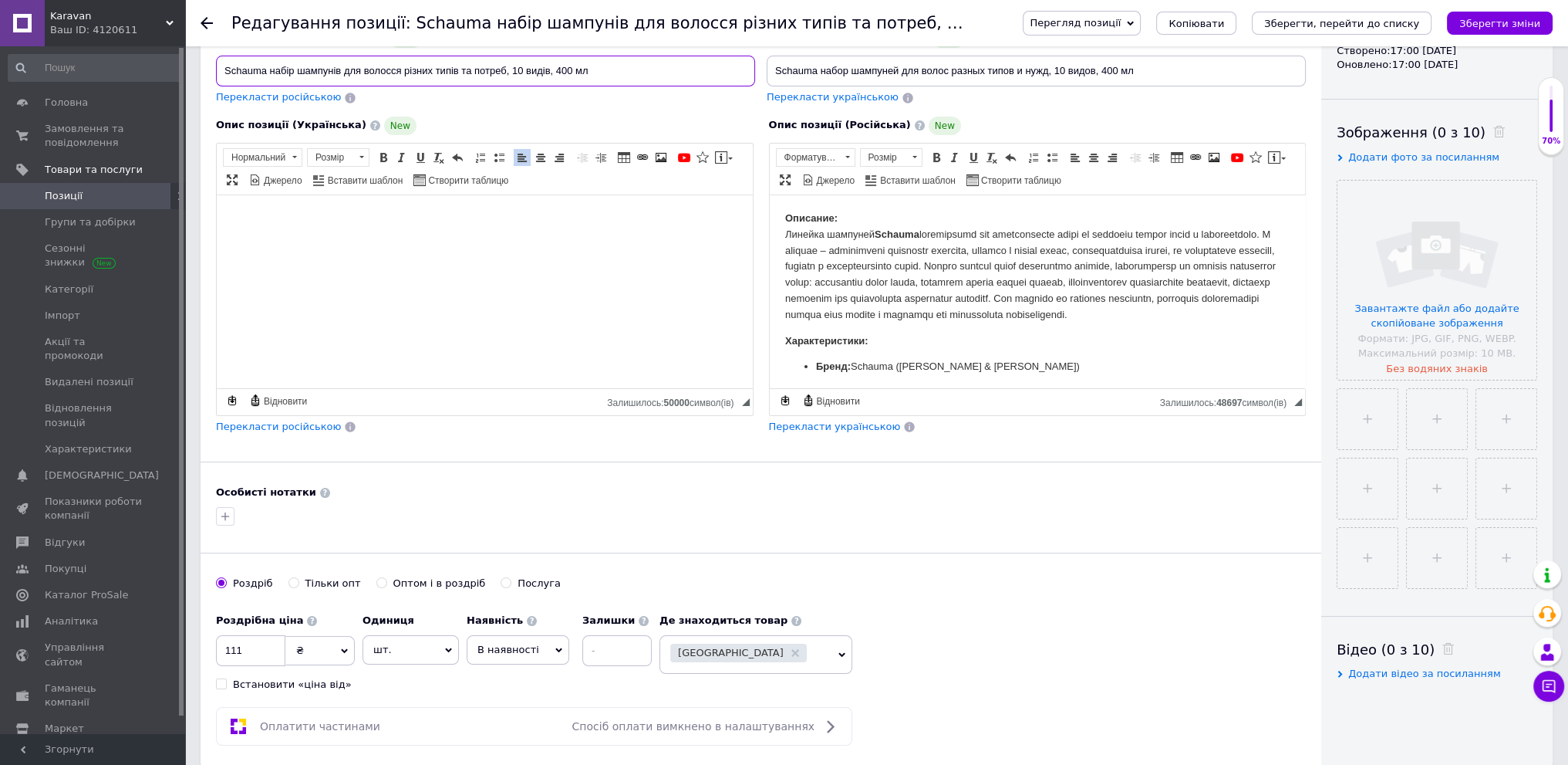
click at [713, 63] on input "Schauma набір шампунів для волосся різних типів та потреб, 10 видів, 400 мл" at bounding box center [486, 71] width 539 height 31
type input "Schauma набір шампунів для волосся різних типів та потреб, 10 видів, 400 млa"
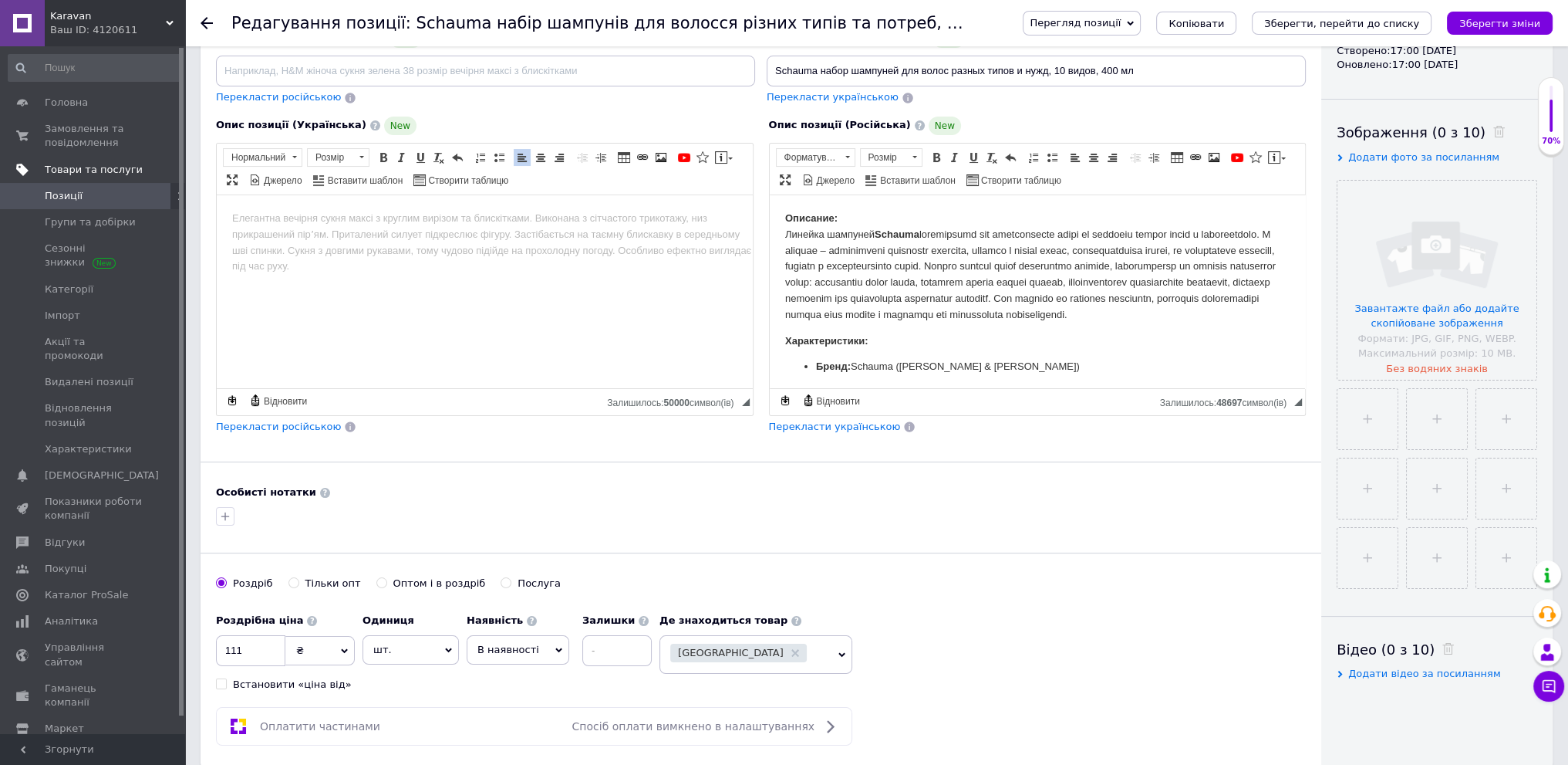
click at [101, 168] on span "Товари та послуги" at bounding box center [94, 169] width 98 height 14
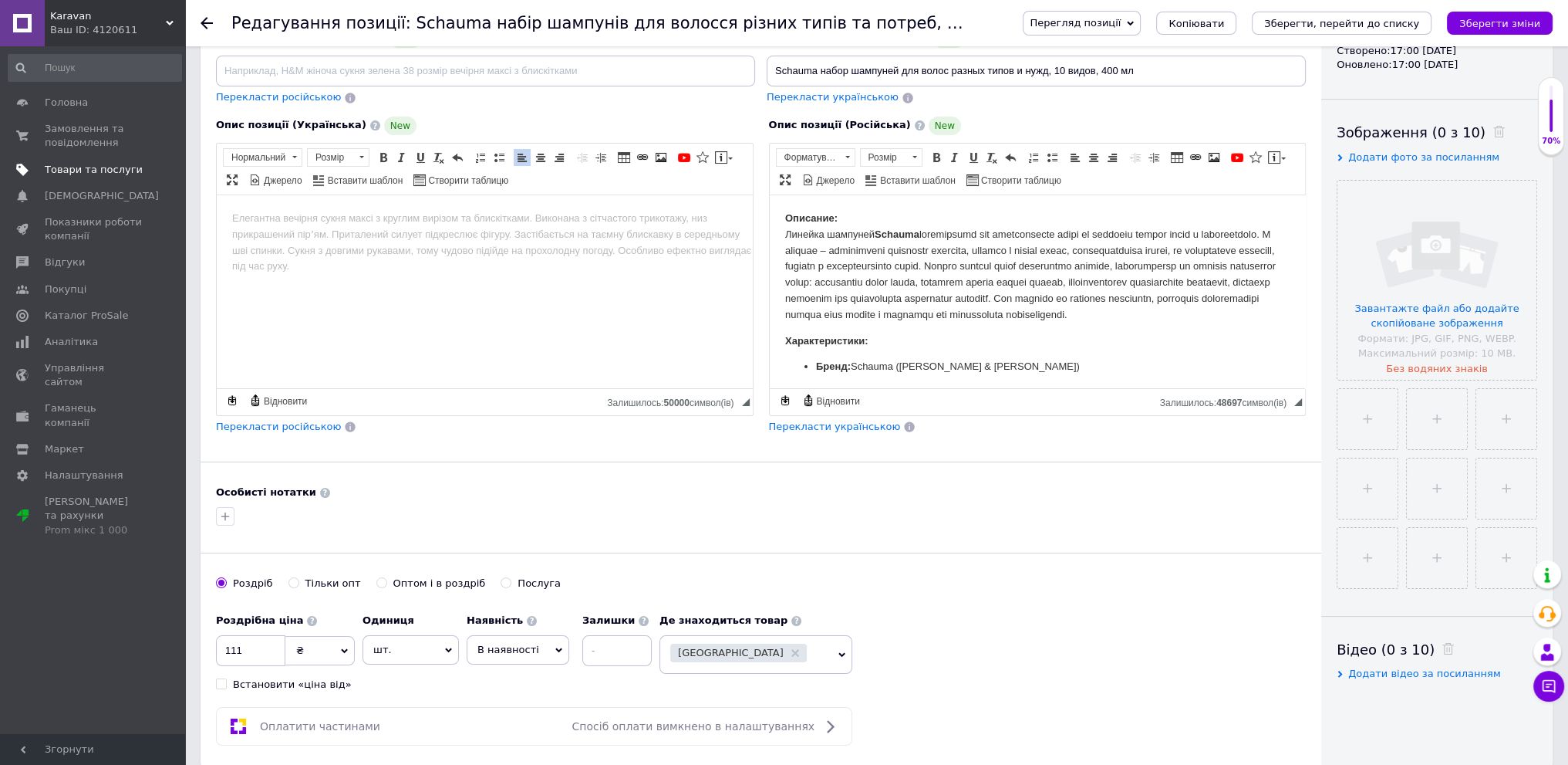
click at [81, 165] on span "Товари та послуги" at bounding box center [94, 169] width 98 height 14
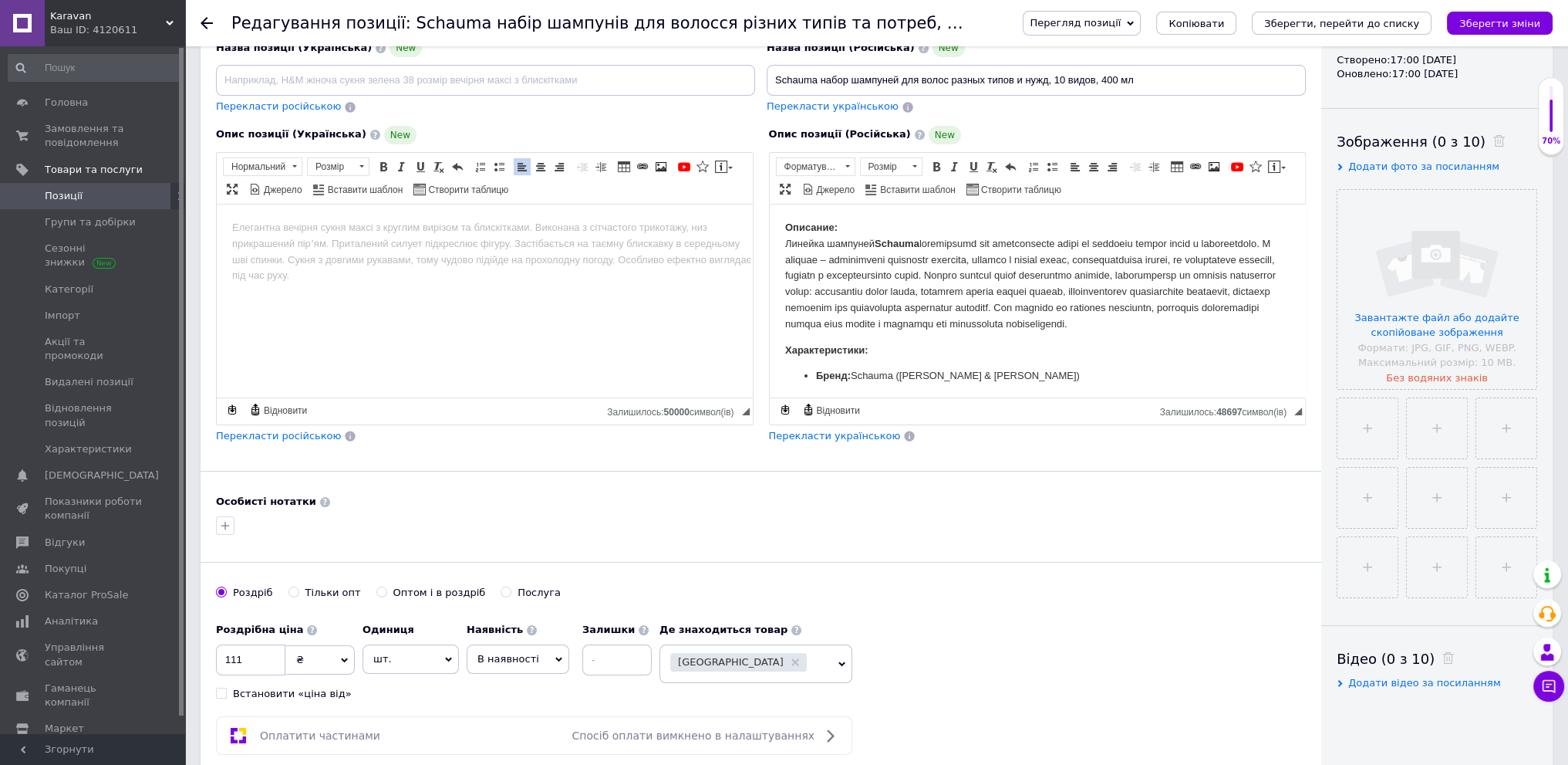
scroll to position [0, 0]
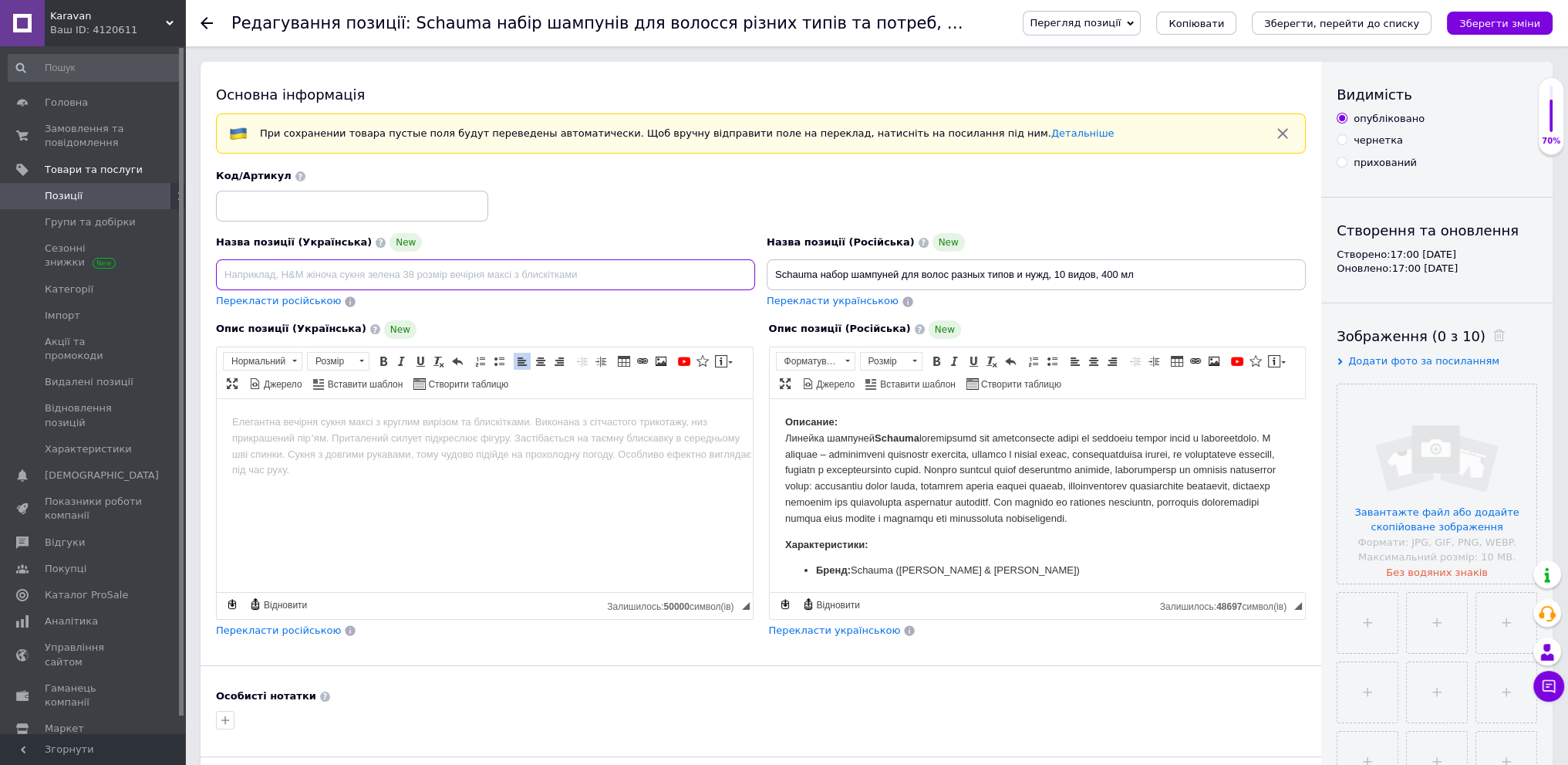
paste input "Schauma шампунь для сухого та пошкодженого волосся 400 мл"
type input "Schauma шампунь для сухого та пошкодженого волосся 400 мл"
click at [306, 301] on span "Перекласти російською" at bounding box center [279, 300] width 125 height 12
type input "Schauma шампунь для сухих и поврежденных волос 400 мл"
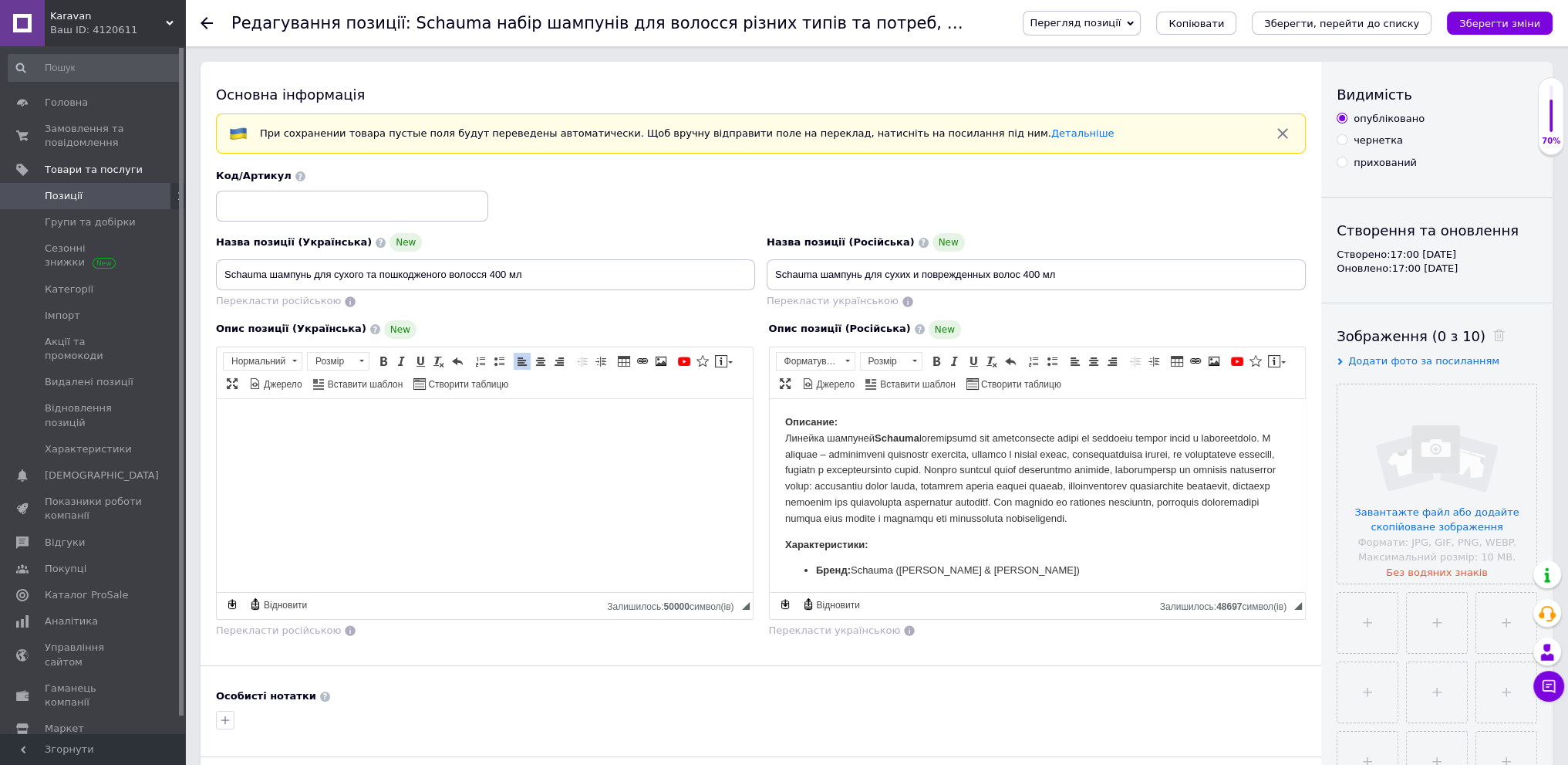
drag, startPoint x: 398, startPoint y: 458, endPoint x: 281, endPoint y: 442, distance: 118.1
click at [281, 442] on html at bounding box center [484, 422] width 536 height 47
drag, startPoint x: 281, startPoint y: 442, endPoint x: 319, endPoint y: 510, distance: 77.9
click at [319, 446] on html at bounding box center [484, 422] width 536 height 47
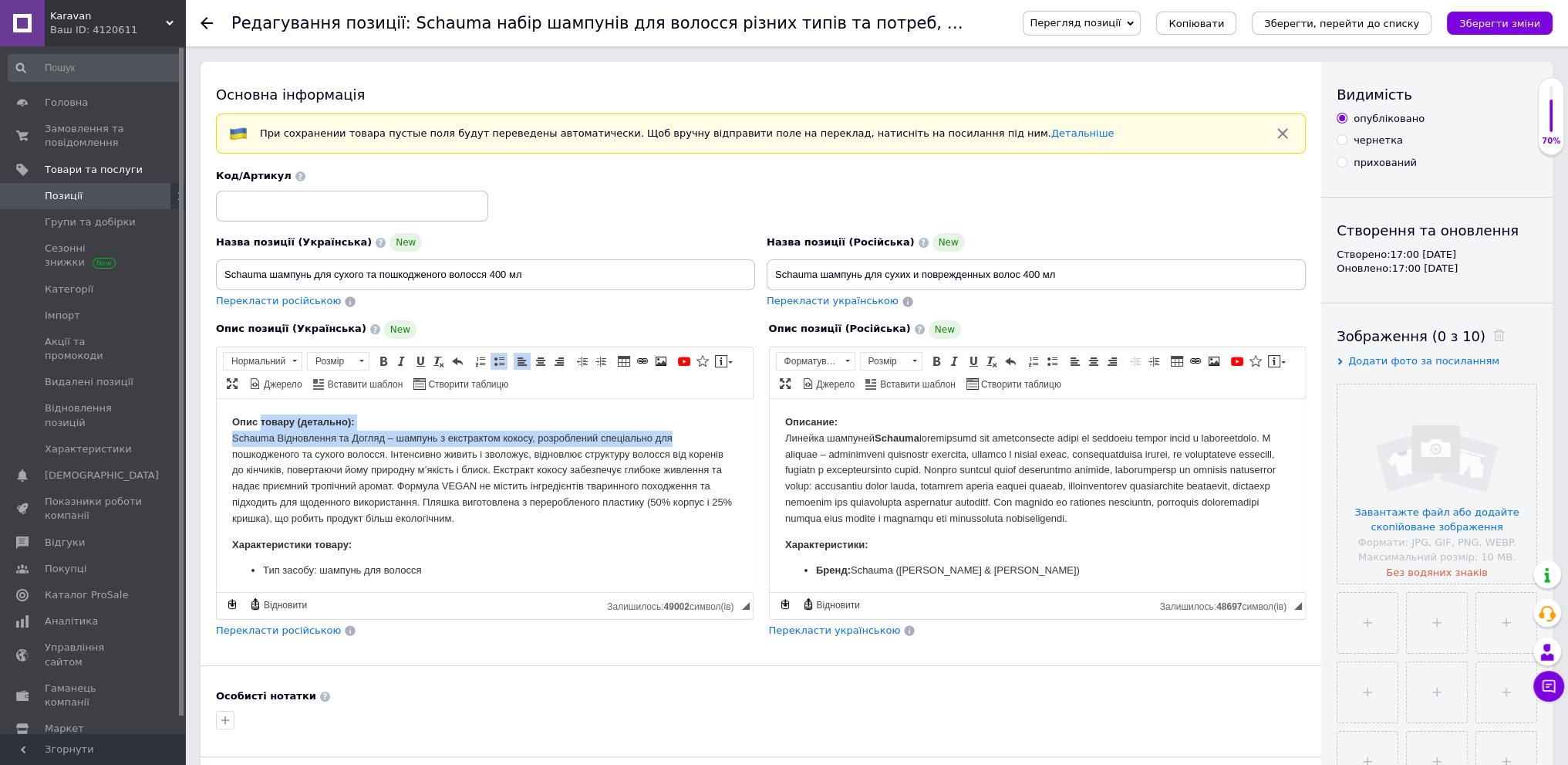
drag, startPoint x: 260, startPoint y: 419, endPoint x: 701, endPoint y: 438, distance: 441.4
click at [701, 438] on p "Опис товару (детально): Schauma Відновлення та Догляд – шампунь з екстрактом ко…" at bounding box center [484, 470] width 505 height 113
click at [257, 418] on strong "Опис товару (детально):" at bounding box center [293, 421] width 123 height 12
drag, startPoint x: 257, startPoint y: 418, endPoint x: 516, endPoint y: 429, distance: 259.2
click at [516, 429] on p "Опис товару (детально): Schauma Відновлення та Догляд – шампунь з екстрактом ко…" at bounding box center [484, 470] width 505 height 113
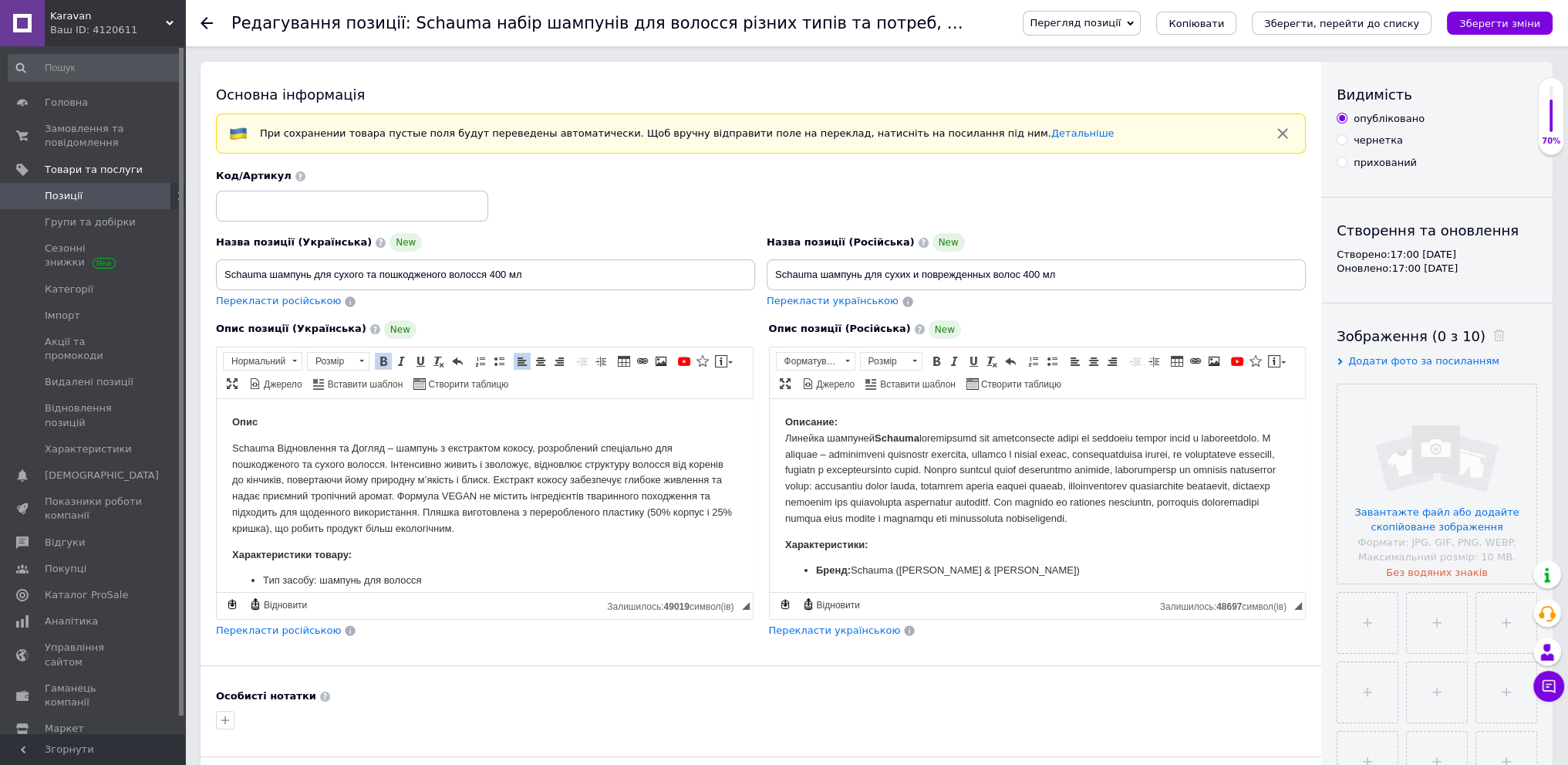
drag, startPoint x: 546, startPoint y: 281, endPoint x: 90, endPoint y: 197, distance: 463.7
type input "Шампунь Schauma Відновлення та Догляд з кокосом 400 мл"
click at [293, 301] on span "Перекласти російською" at bounding box center [279, 300] width 125 height 12
type input "Шампунь Schauma Восстановление и Уход с кокосом 400 мл"
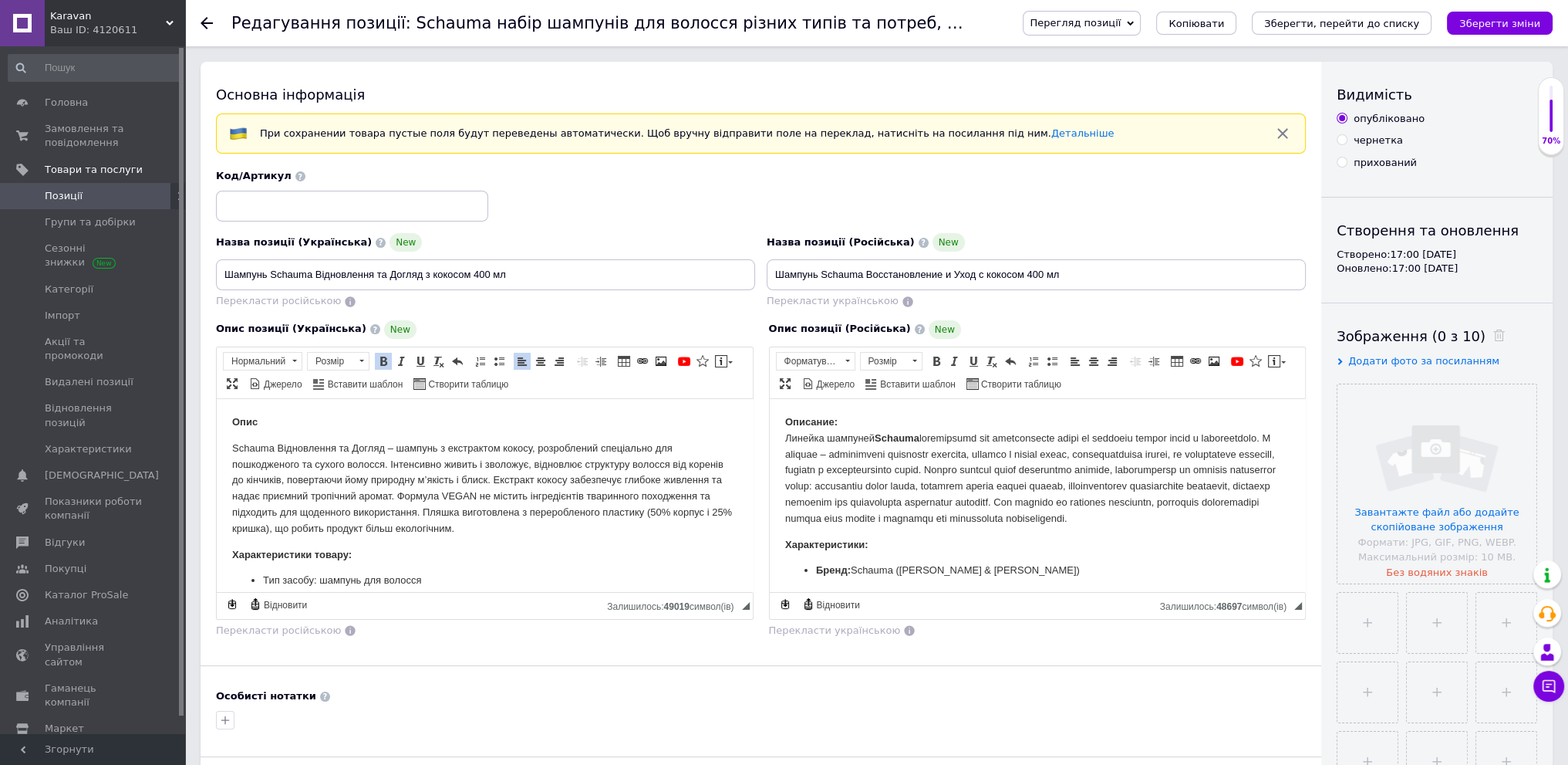
click at [369, 465] on p "Schauma Відновлення та Догляд – шампунь з екстрактом кокосу, розроблений спеціа…" at bounding box center [484, 488] width 505 height 97
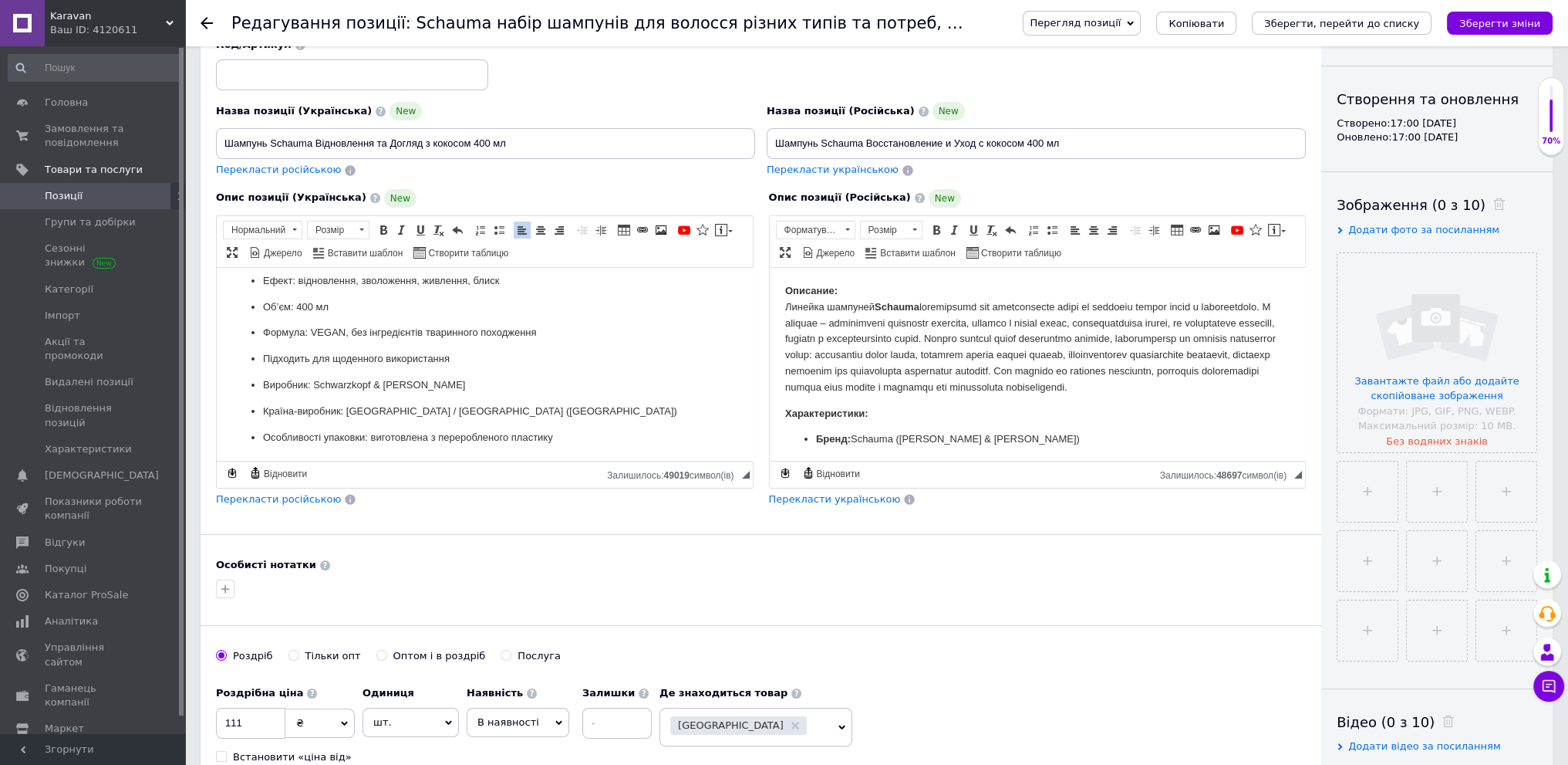
scroll to position [154, 0]
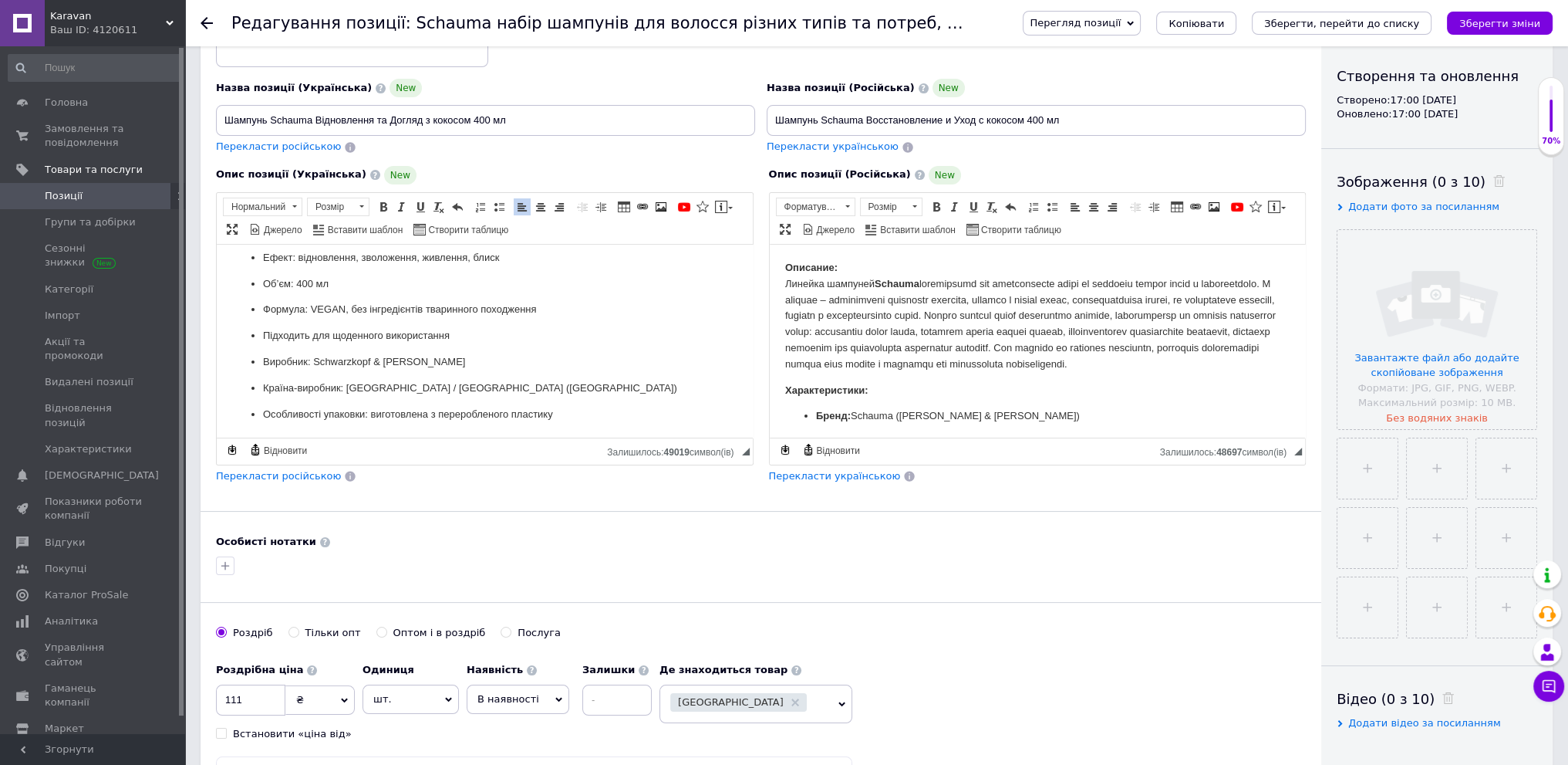
click at [265, 476] on span "Перекласти російською" at bounding box center [279, 475] width 125 height 12
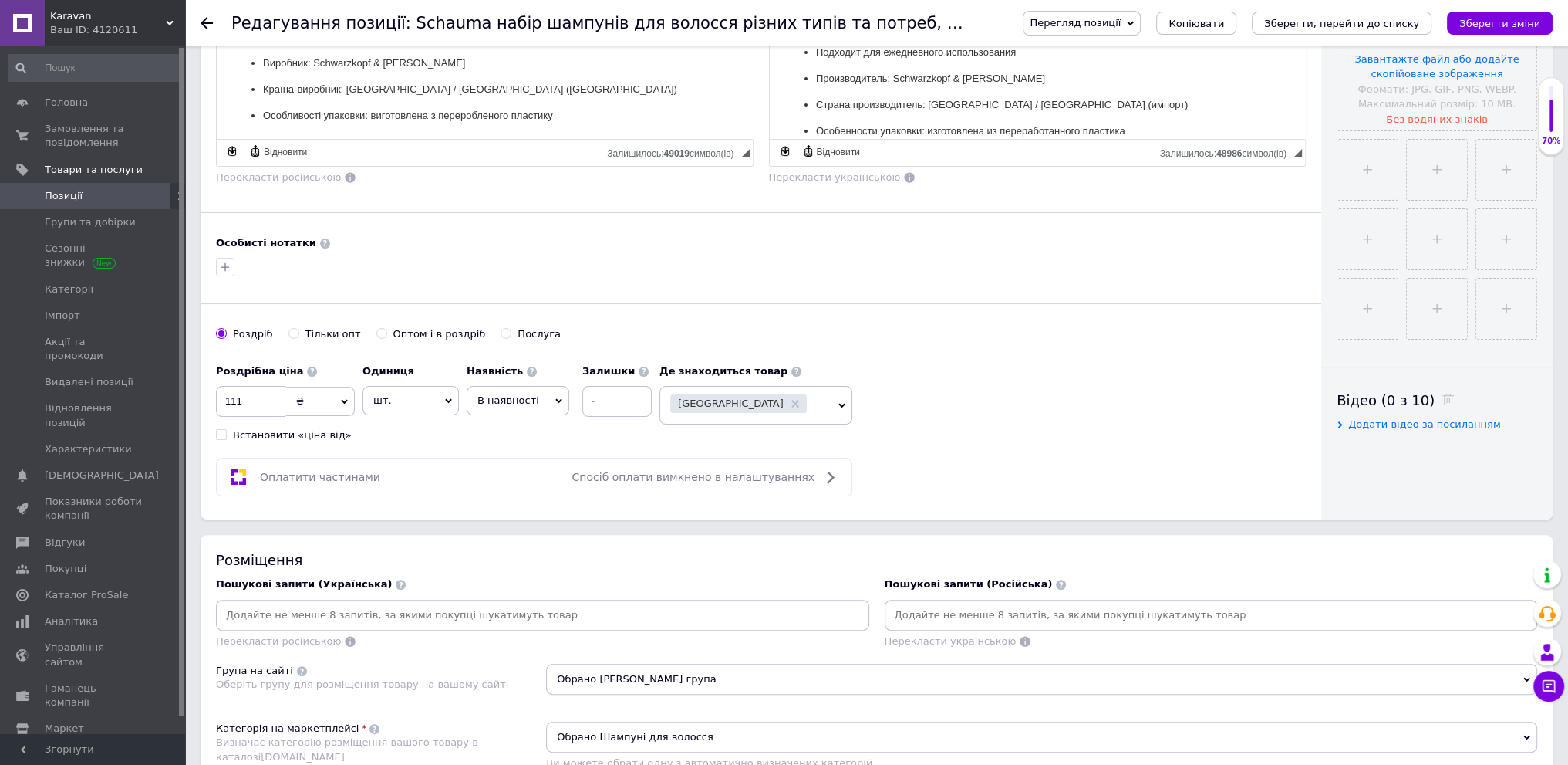
scroll to position [463, 0]
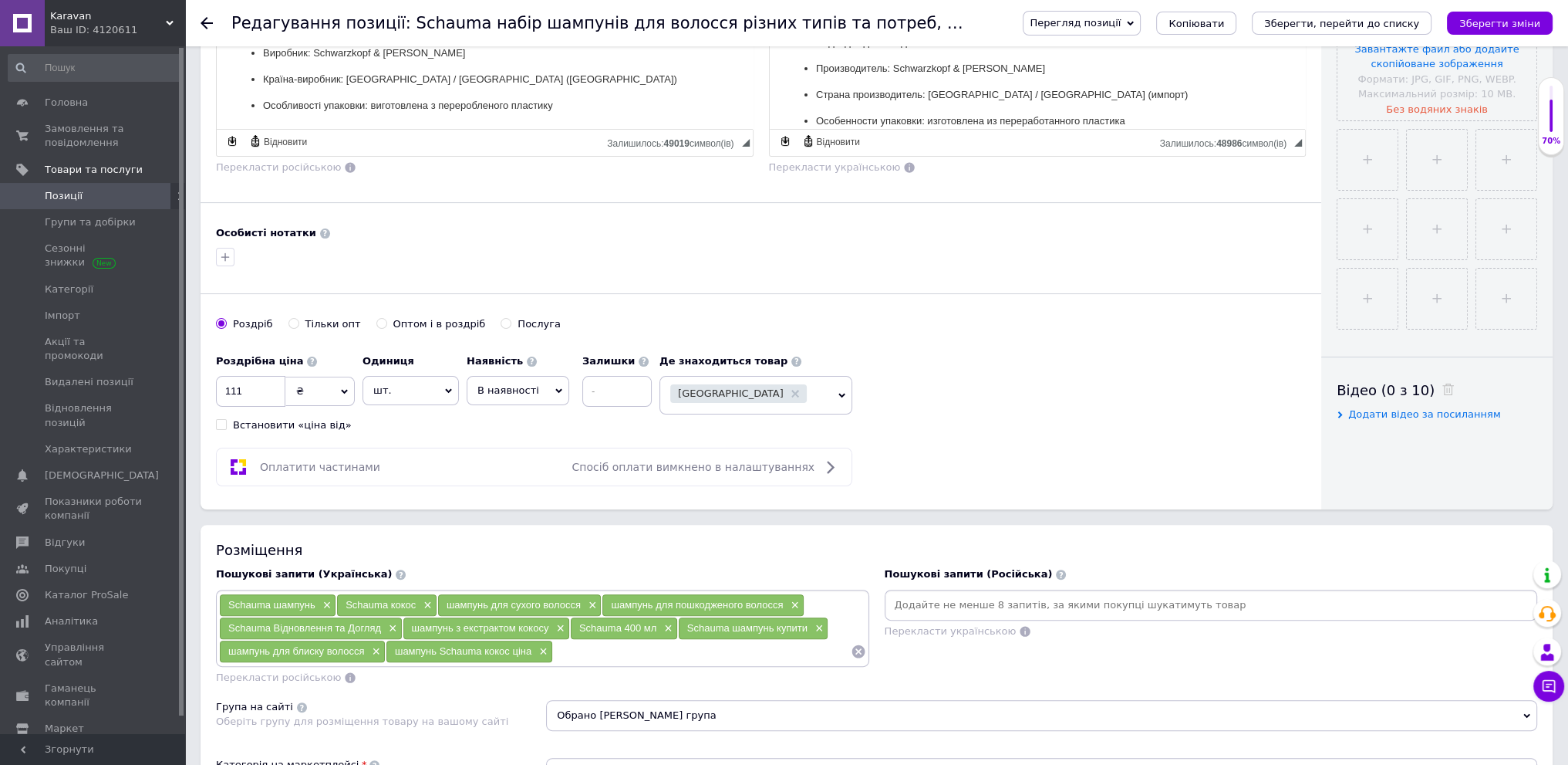
click at [462, 700] on div "Група на сайті Оберіть групу для розміщення товару на вашому сайті" at bounding box center [381, 721] width 330 height 42
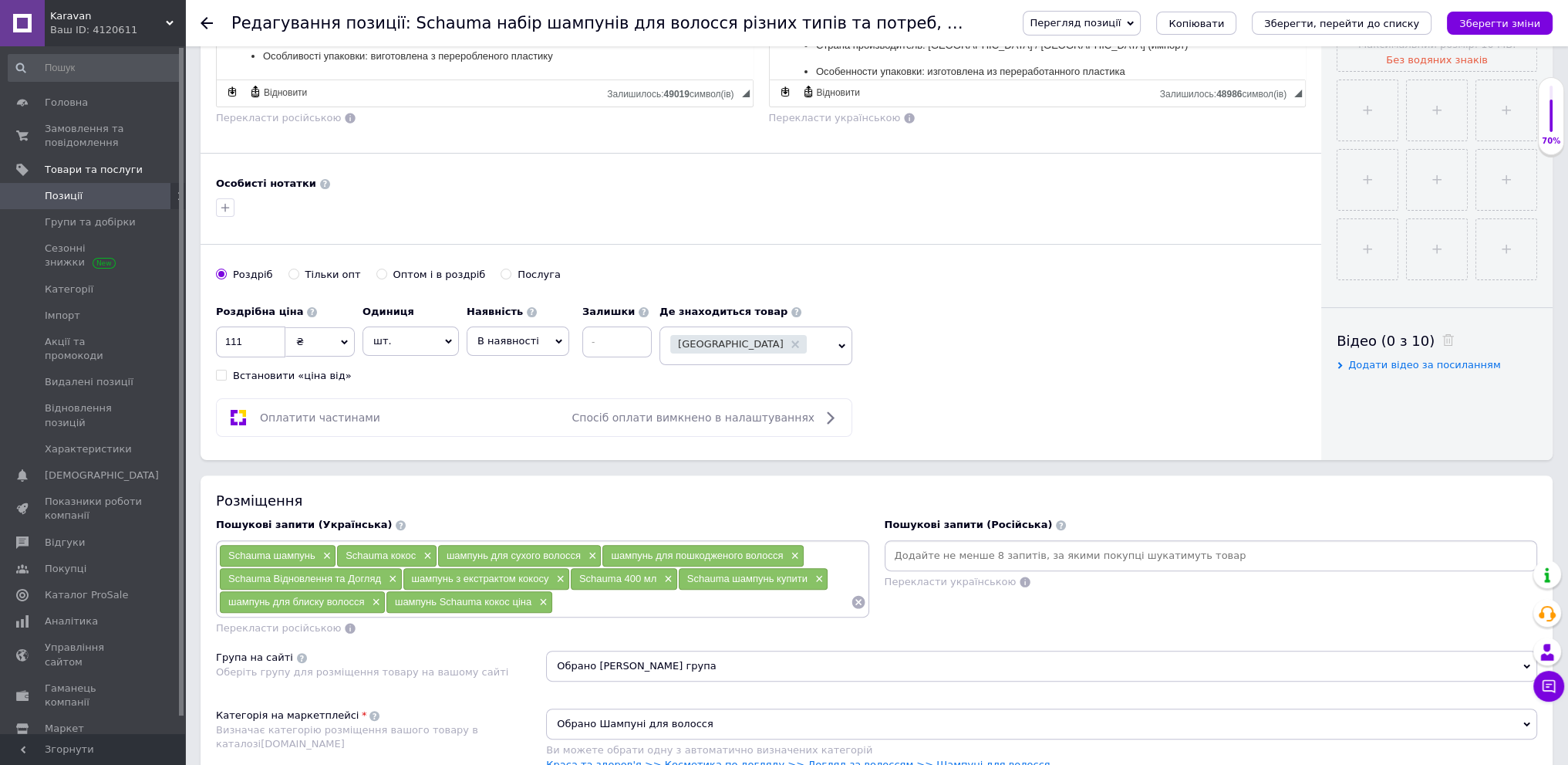
scroll to position [540, 0]
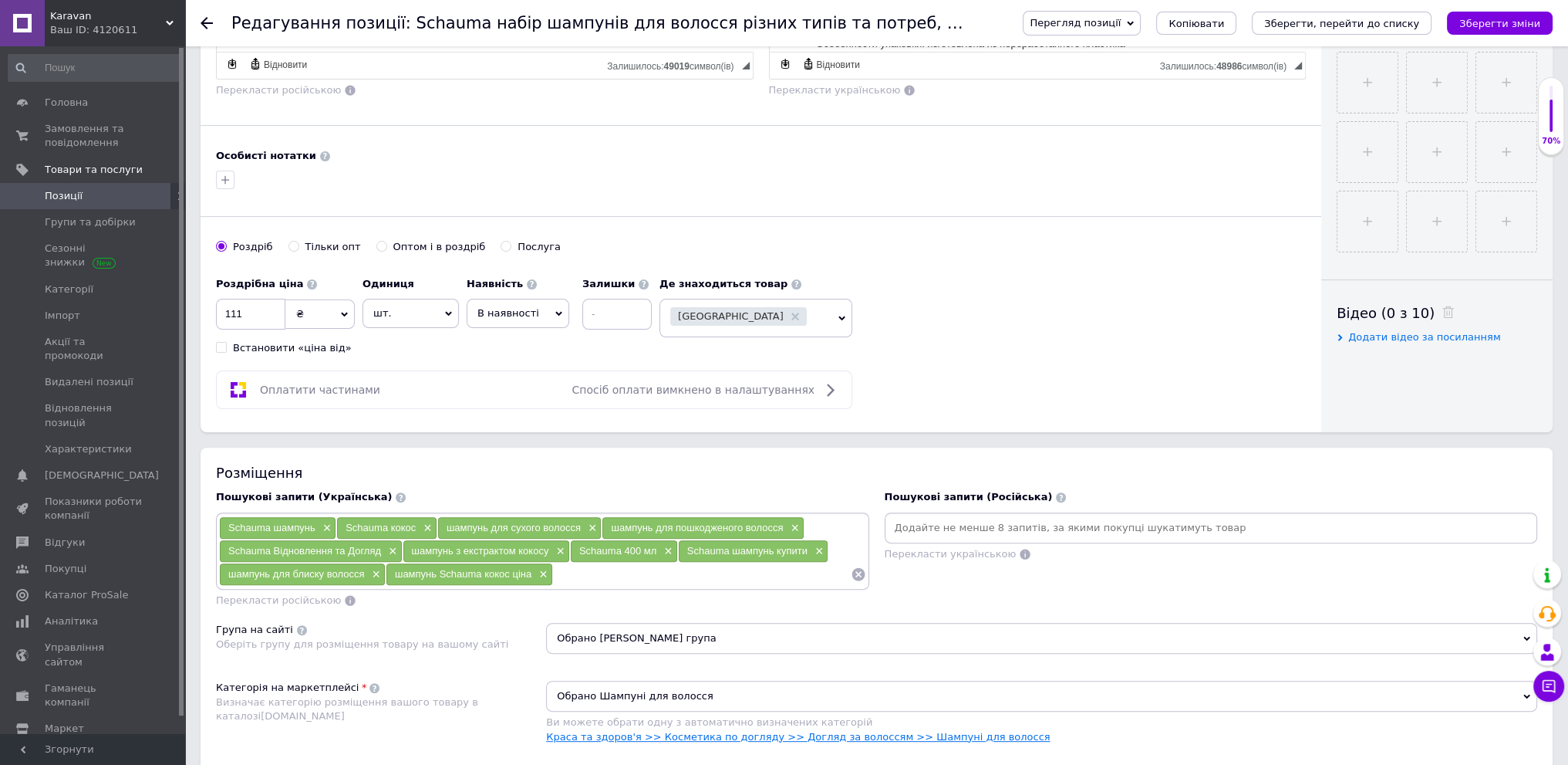
click at [773, 731] on link "Краса та здоров'я >> Косметика по догляду >> Догляд за волоссям >> Шампуні для …" at bounding box center [798, 736] width 504 height 12
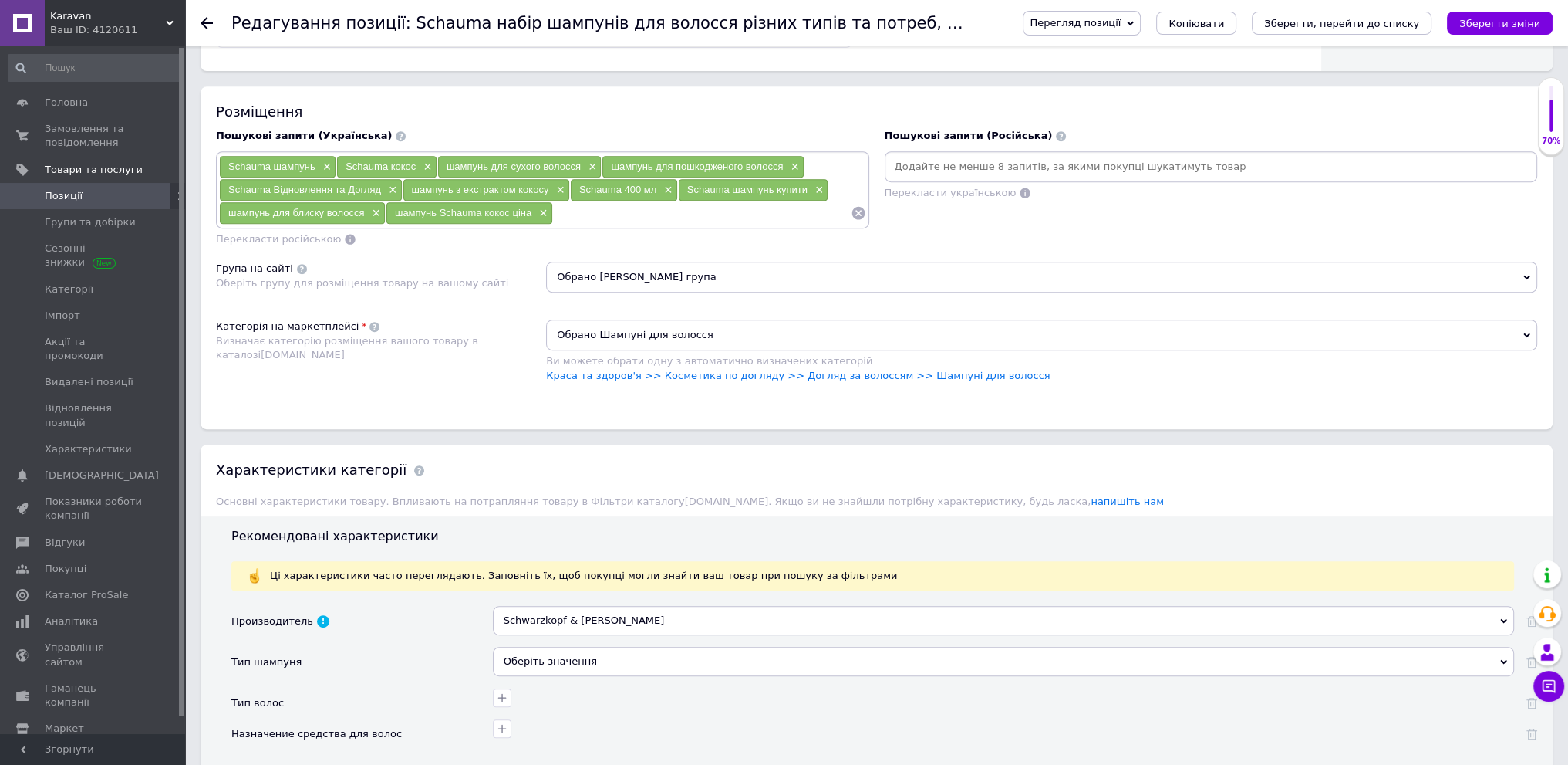
scroll to position [926, 0]
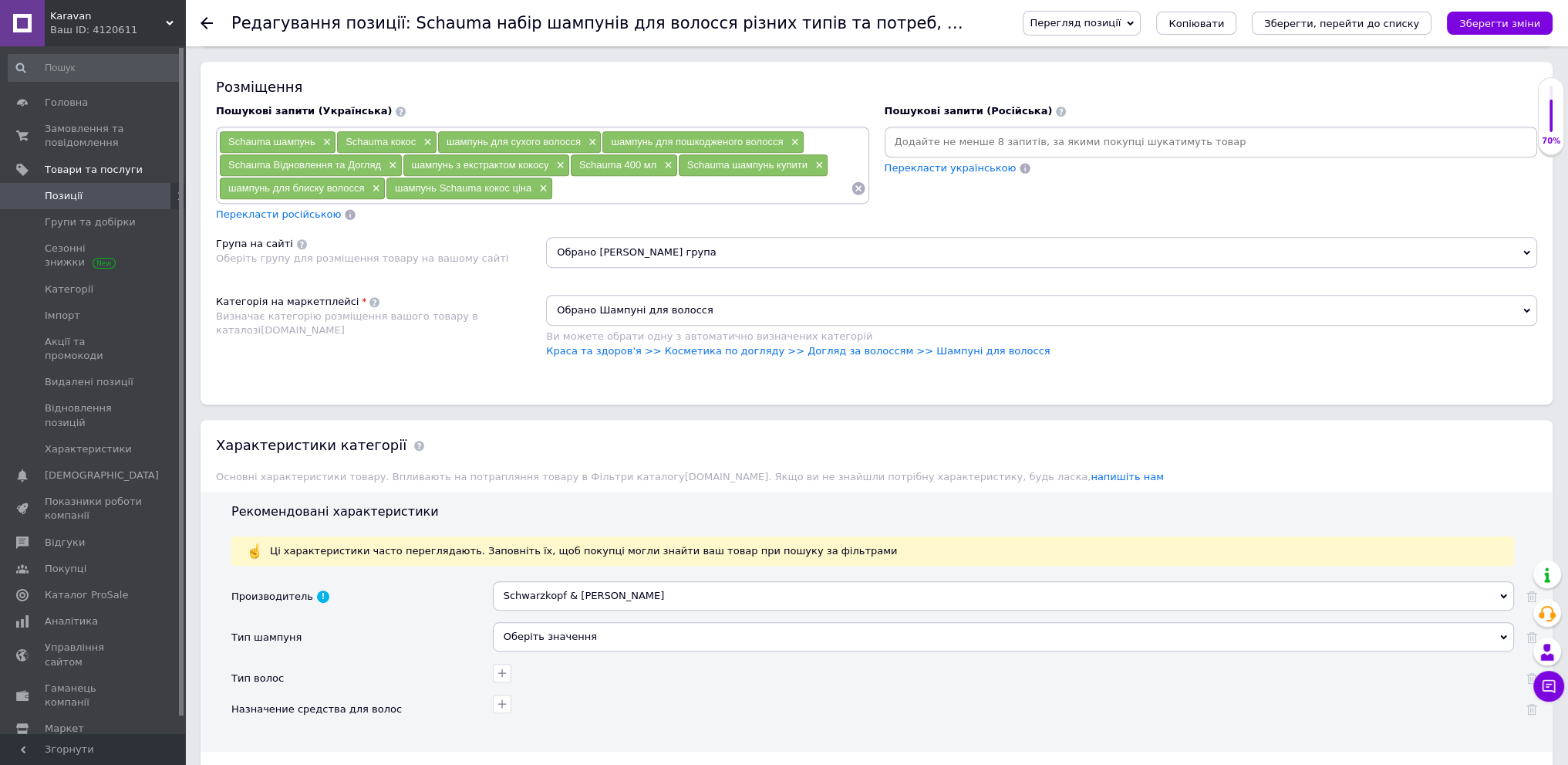
click at [637, 634] on div "Оберіть значення" at bounding box center [1004, 636] width 1022 height 30
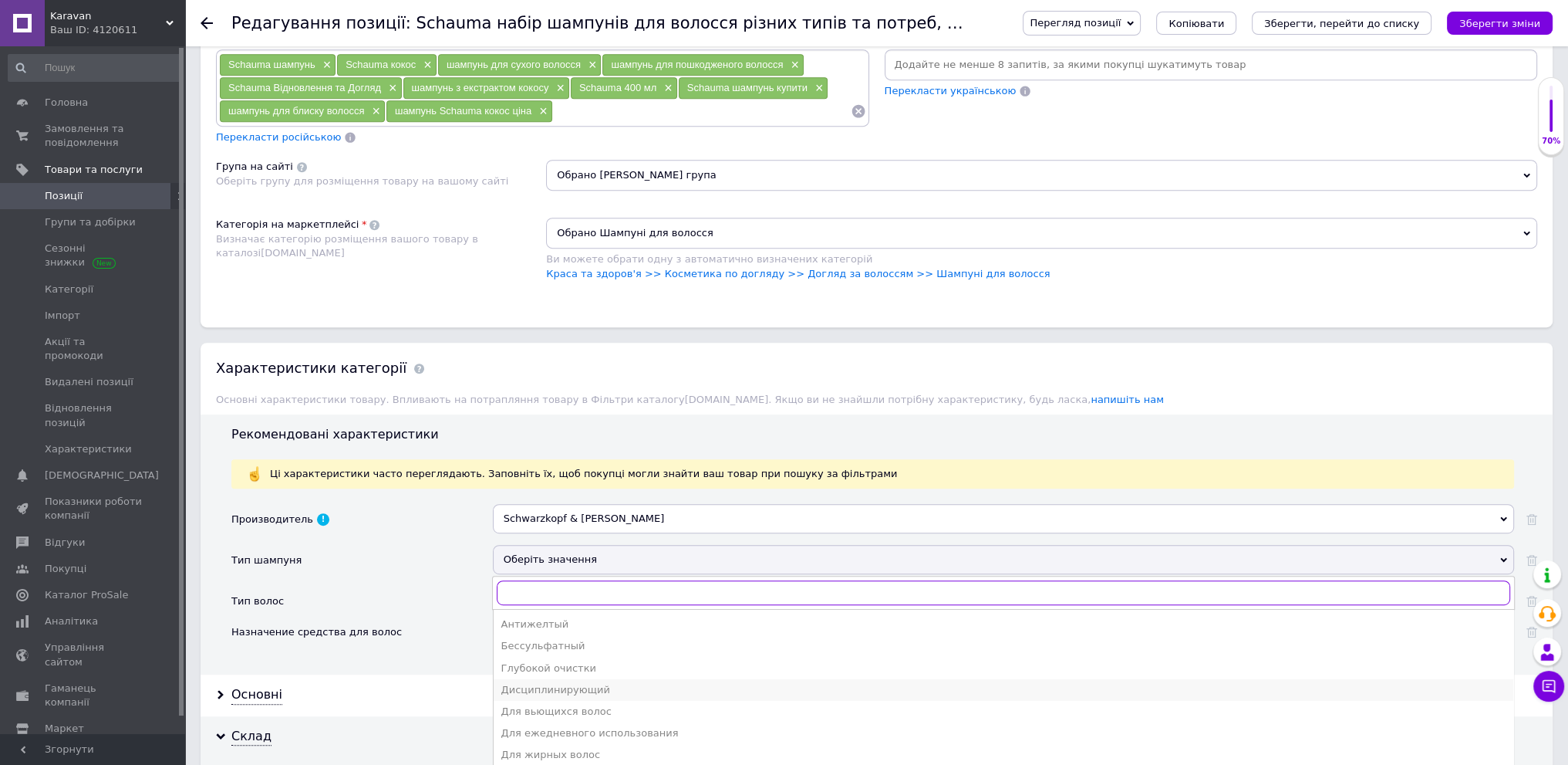
scroll to position [78, 0]
click at [637, 733] on li "Для поврежденных волос" at bounding box center [1003, 743] width 1020 height 22
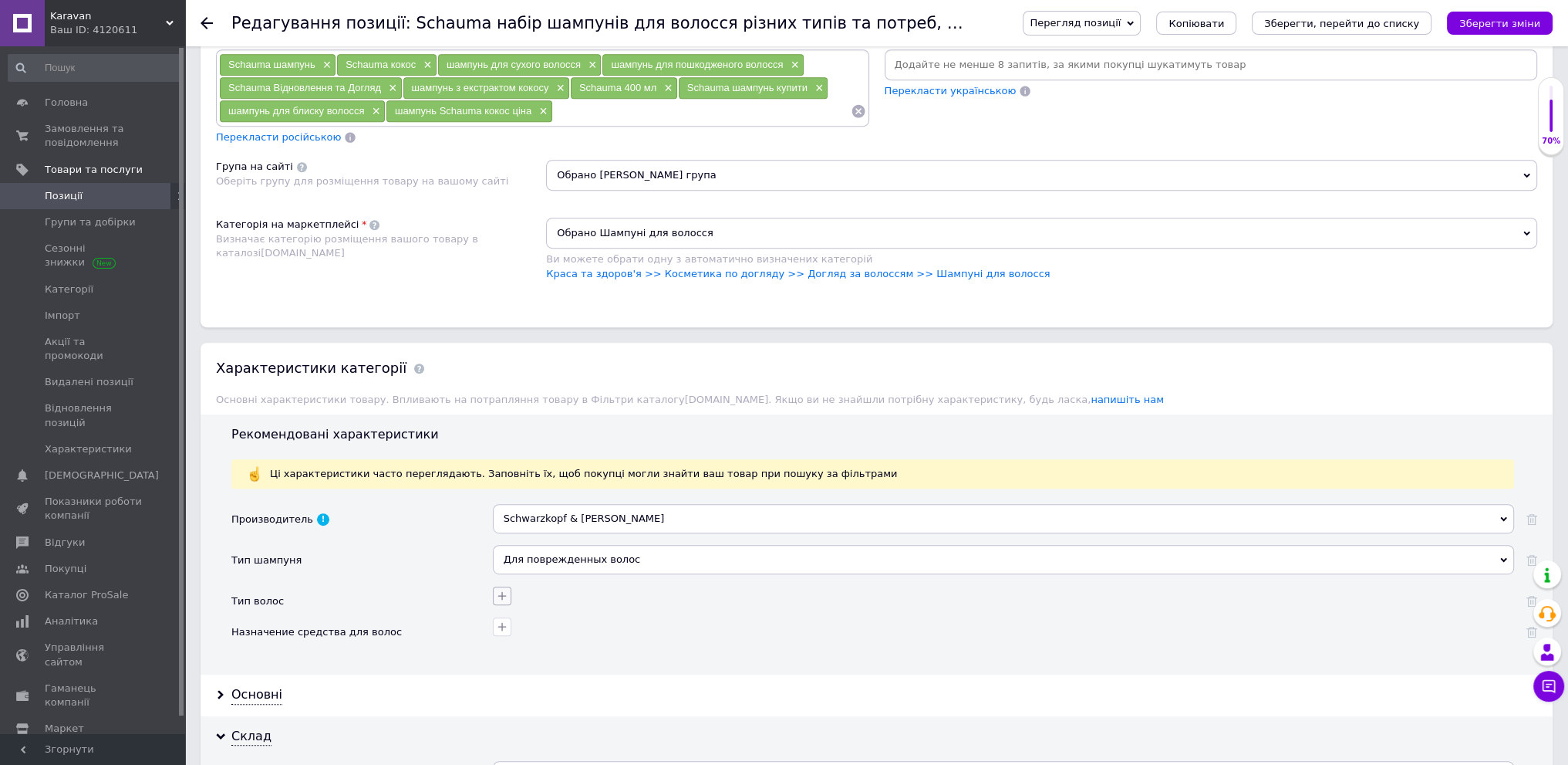
click at [497, 595] on icon "button" at bounding box center [502, 596] width 13 height 13
click at [435, 686] on div "Сухие" at bounding box center [416, 692] width 173 height 14
checkbox input "true"
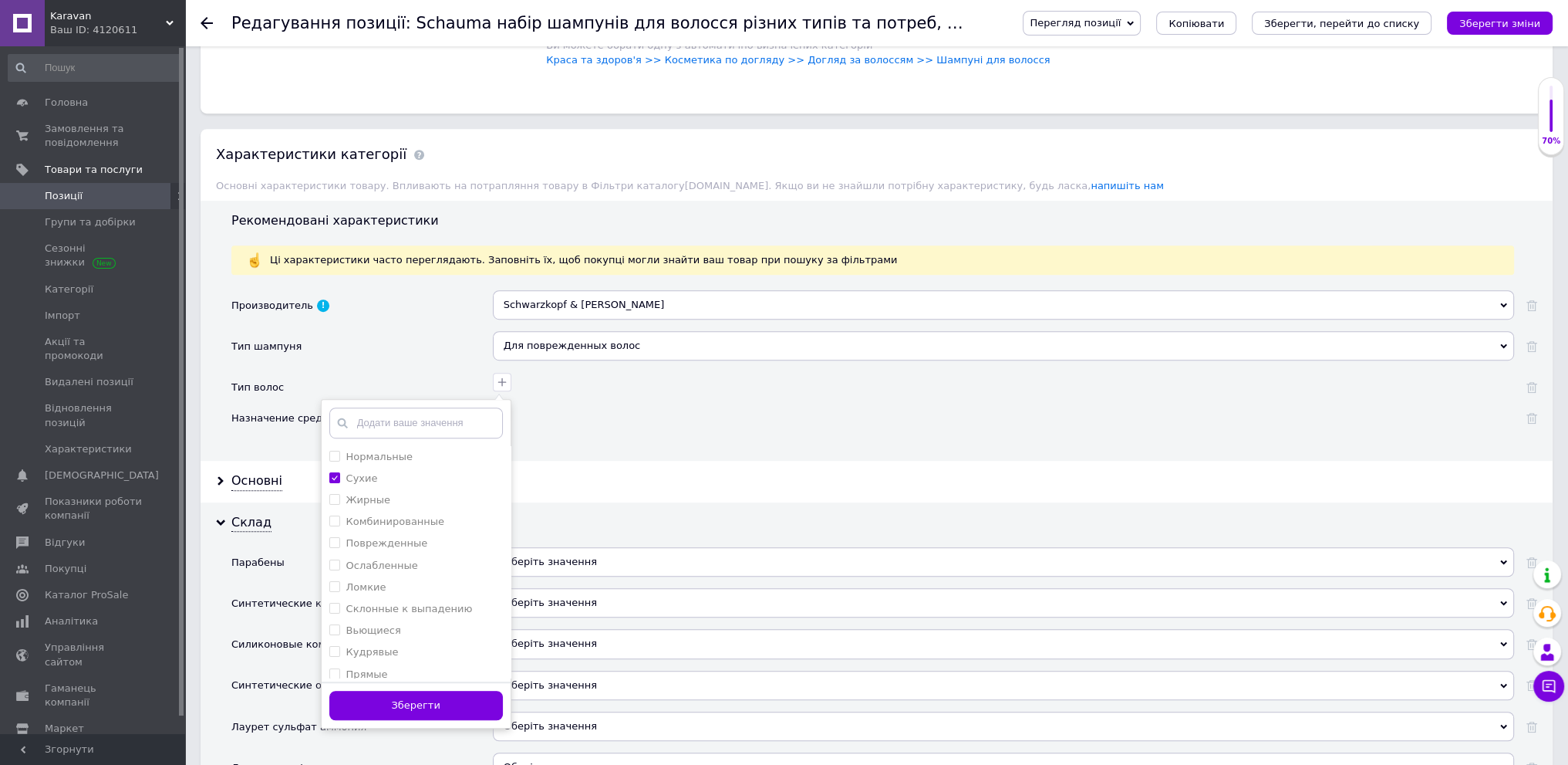
scroll to position [1235, 0]
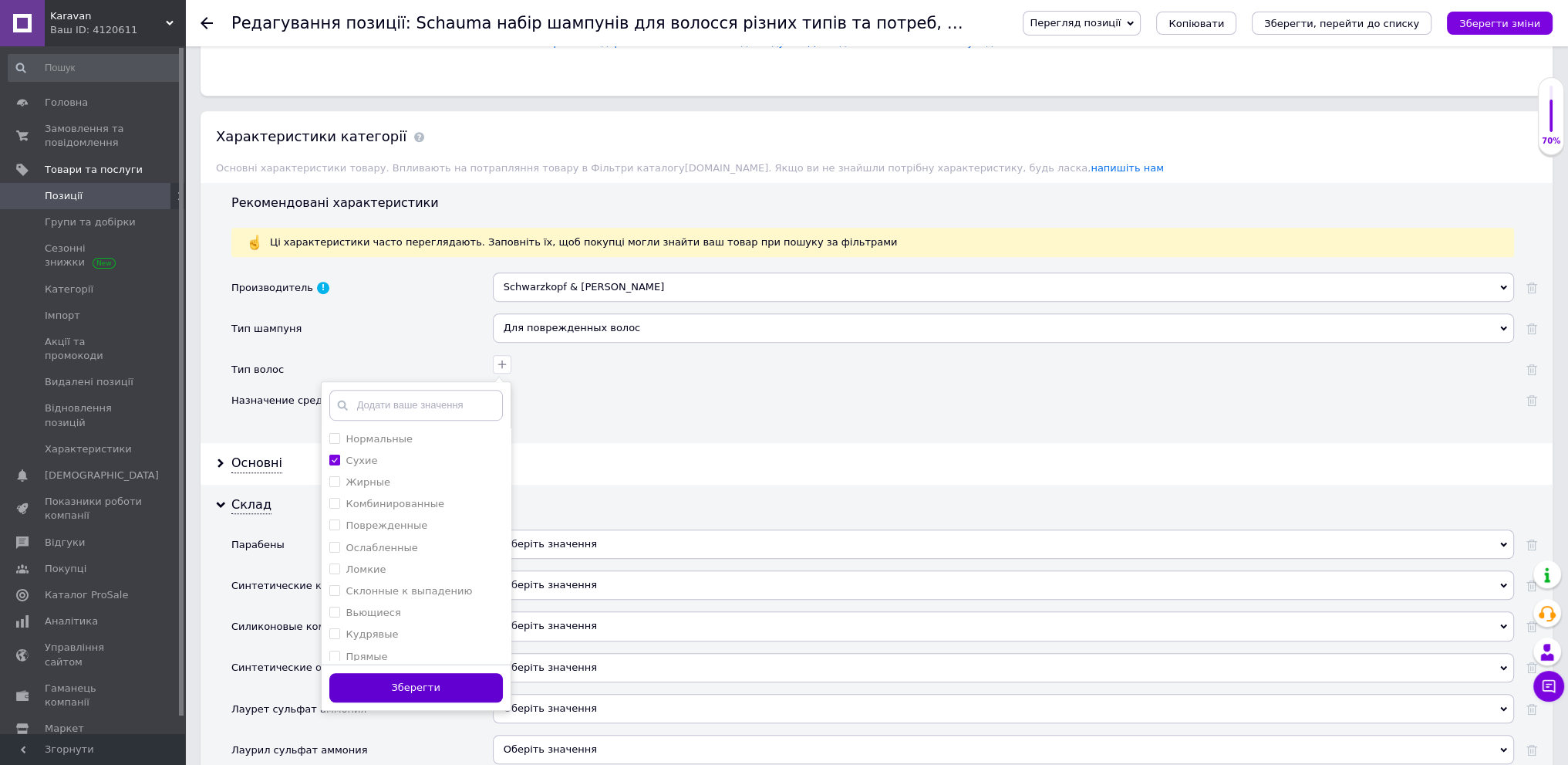
click at [414, 677] on button "Зберегти" at bounding box center [416, 687] width 173 height 30
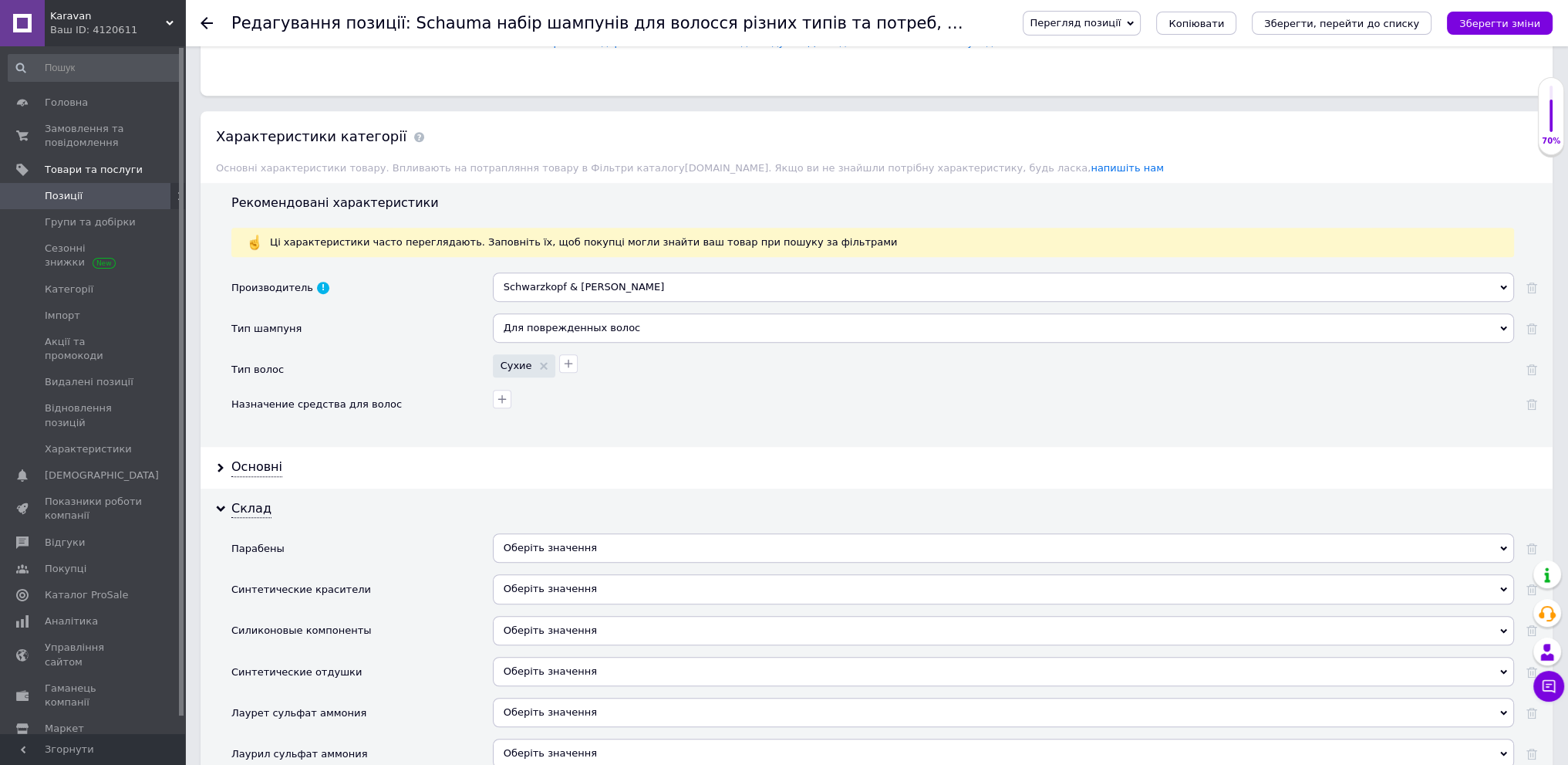
click at [499, 402] on div at bounding box center [1004, 404] width 1022 height 31
click at [509, 396] on button "button" at bounding box center [502, 399] width 19 height 19
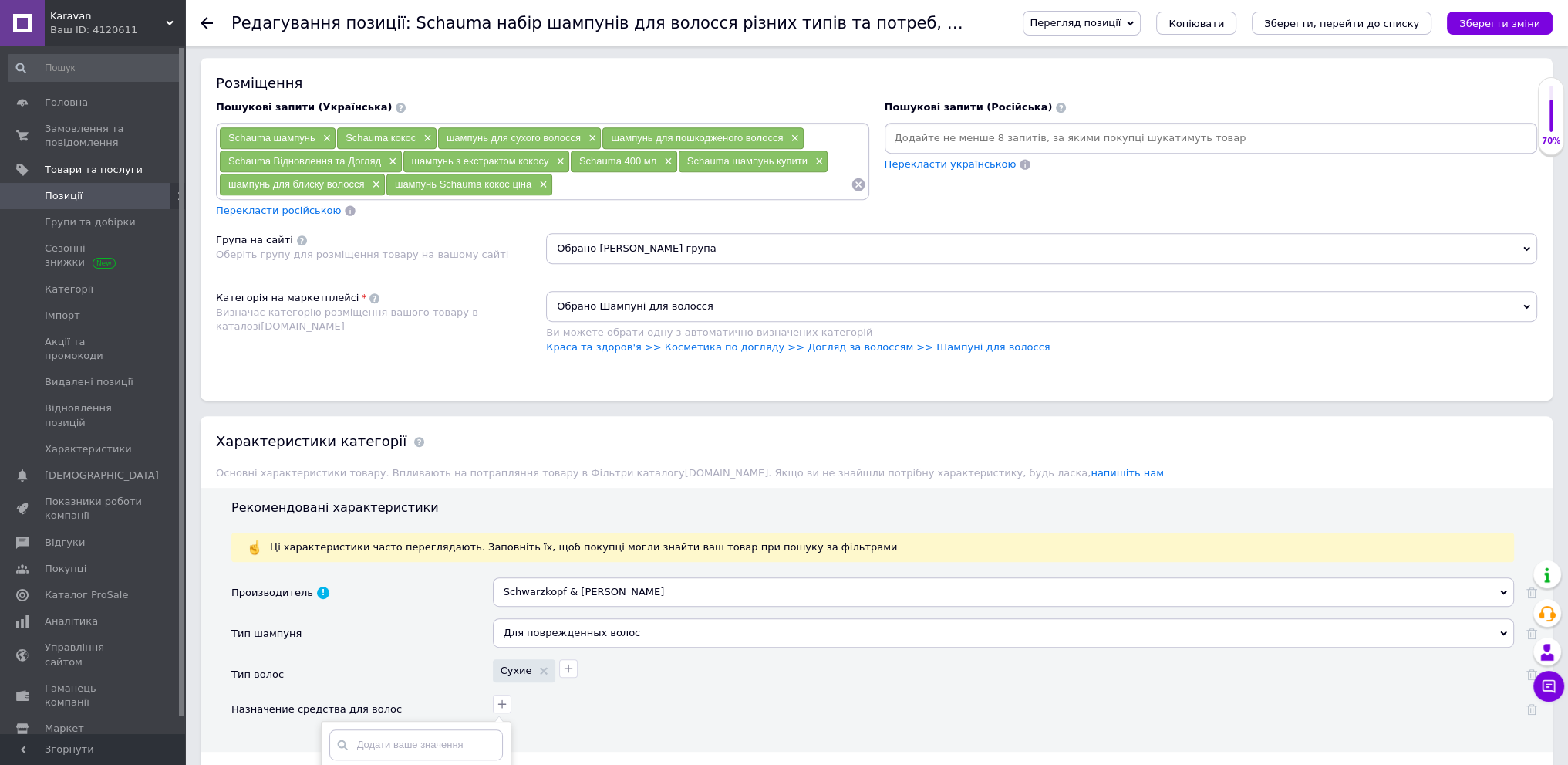
scroll to position [1003, 0]
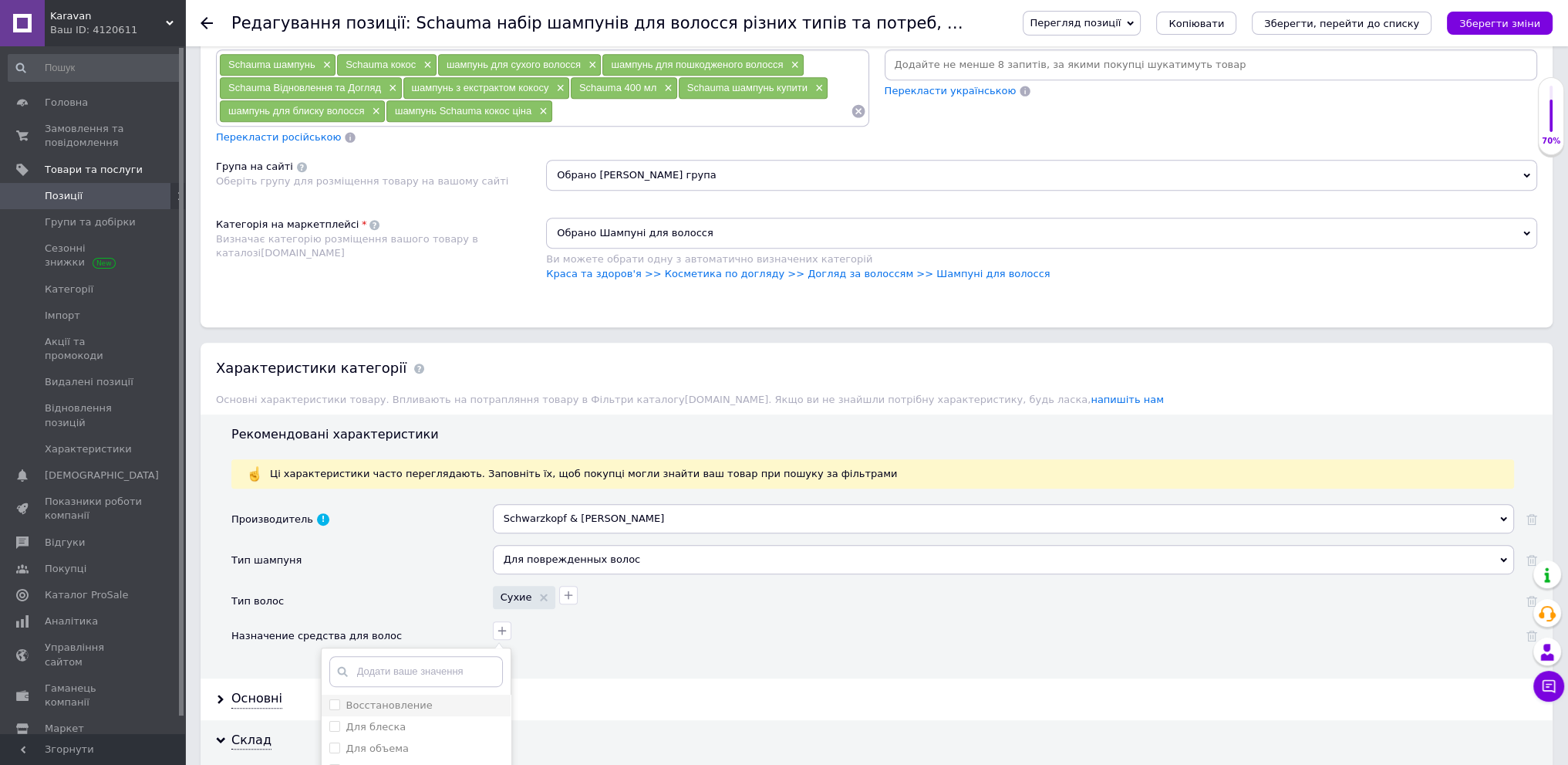
click at [431, 707] on li "Восстановление" at bounding box center [417, 705] width 189 height 22
checkbox input "true"
click at [432, 720] on div "Для блеска" at bounding box center [416, 726] width 173 height 14
checkbox блеска "true"
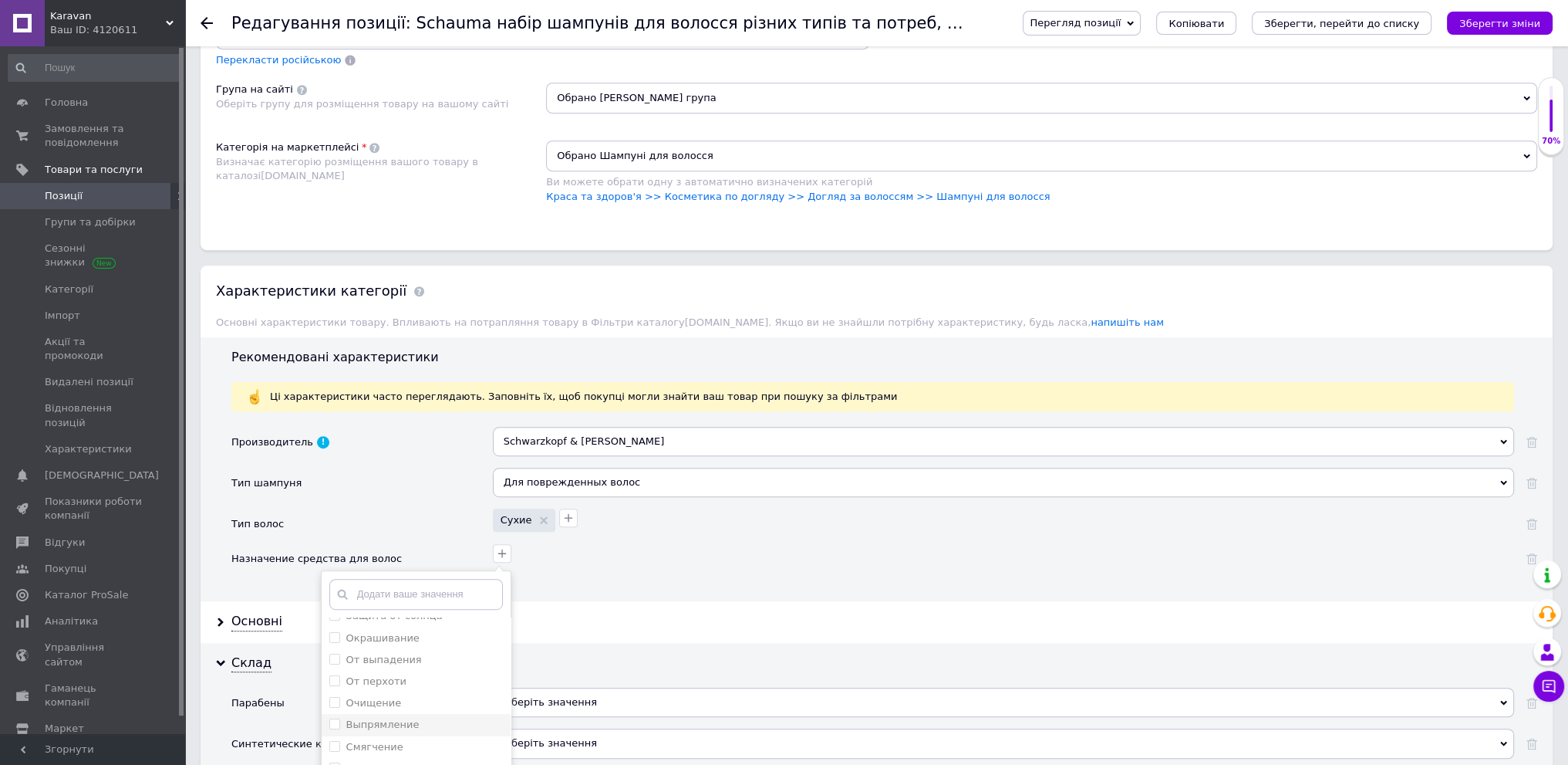
scroll to position [154, 0]
click at [446, 663] on div "Смягчение" at bounding box center [416, 669] width 173 height 14
checkbox input "true"
click at [449, 676] on div "Увлажнение" at bounding box center [416, 678] width 173 height 14
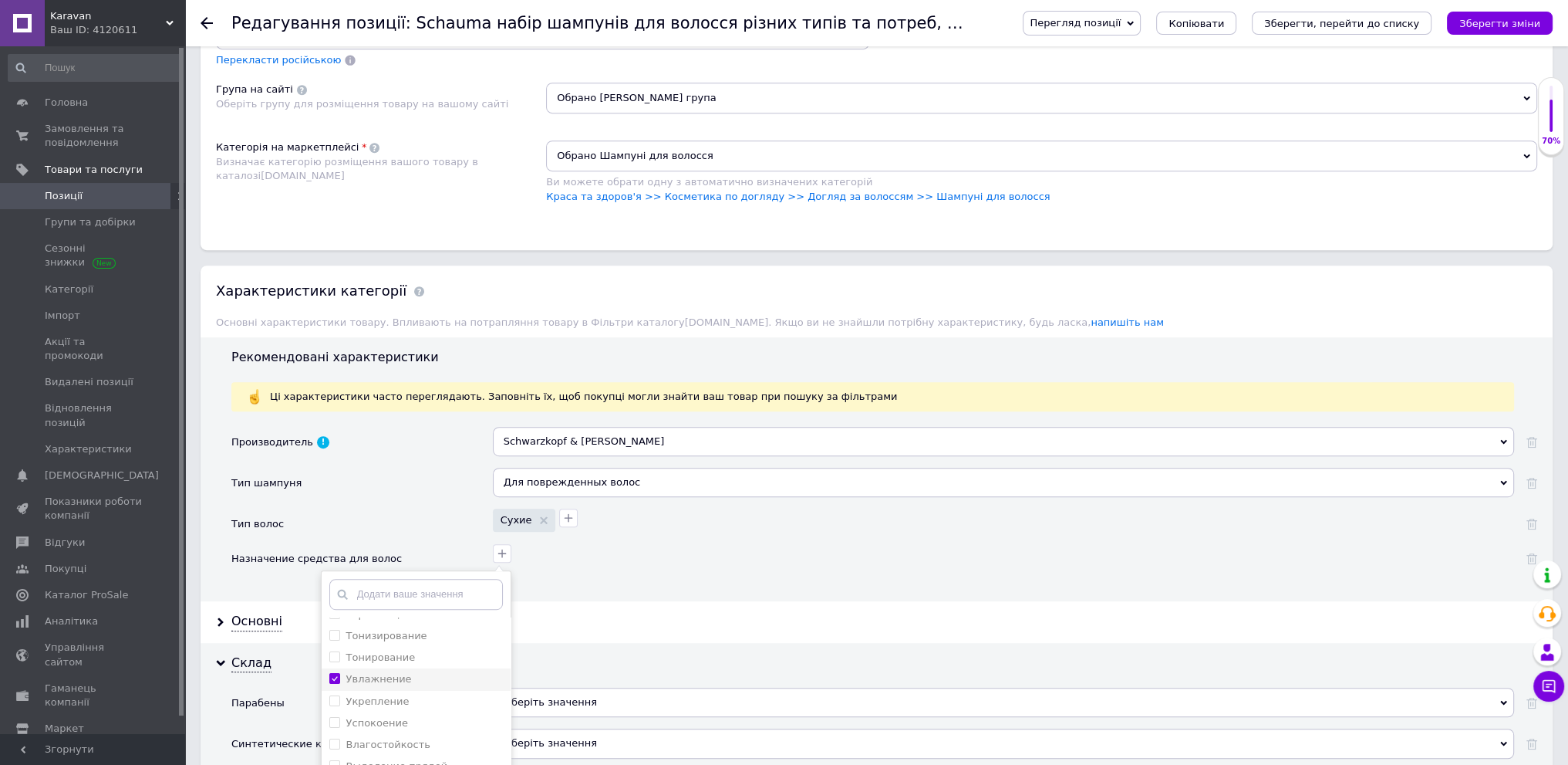
checkbox input "true"
click at [472, 741] on div "Питание" at bounding box center [416, 747] width 173 height 14
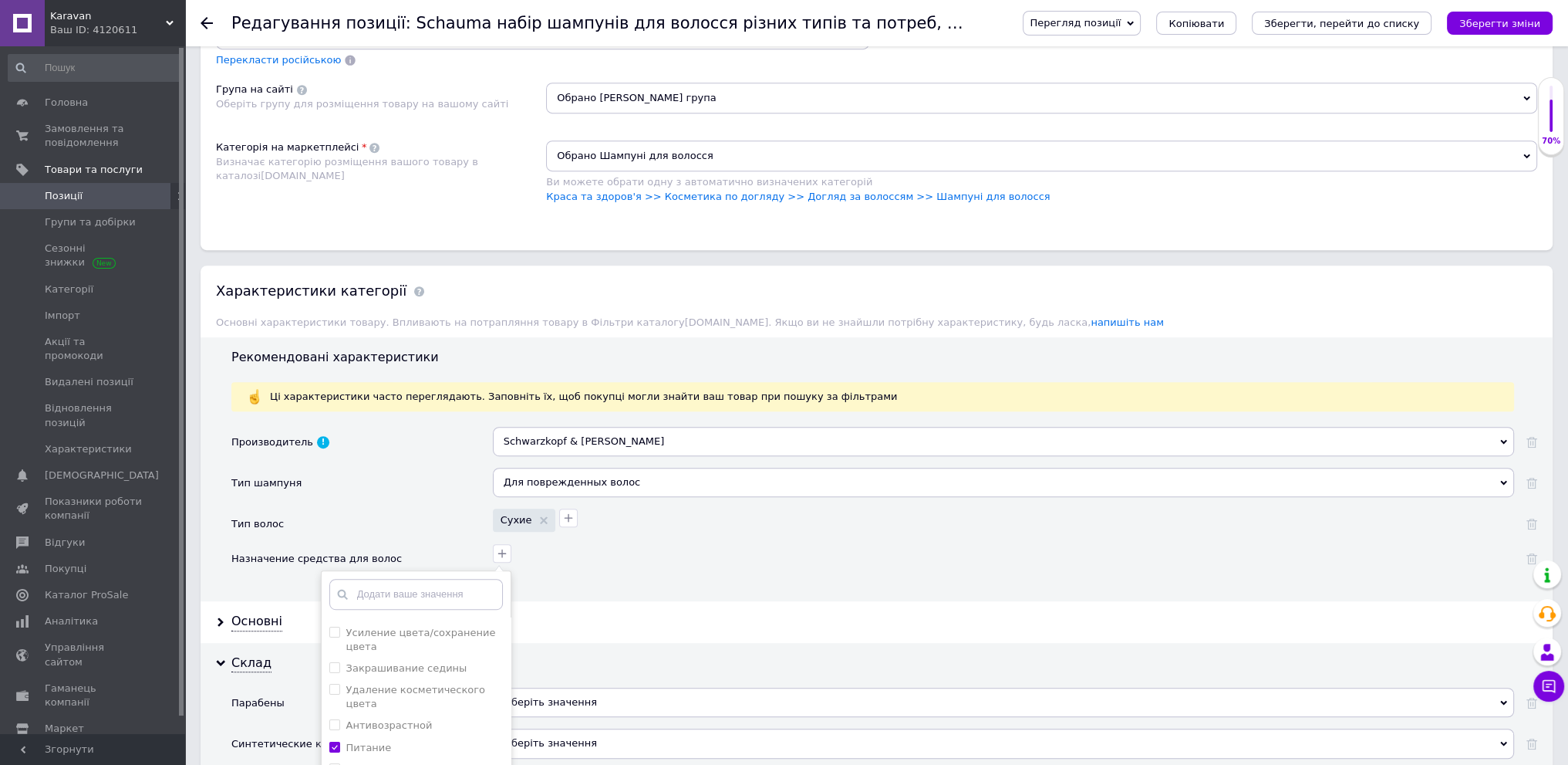
checkbox input "true"
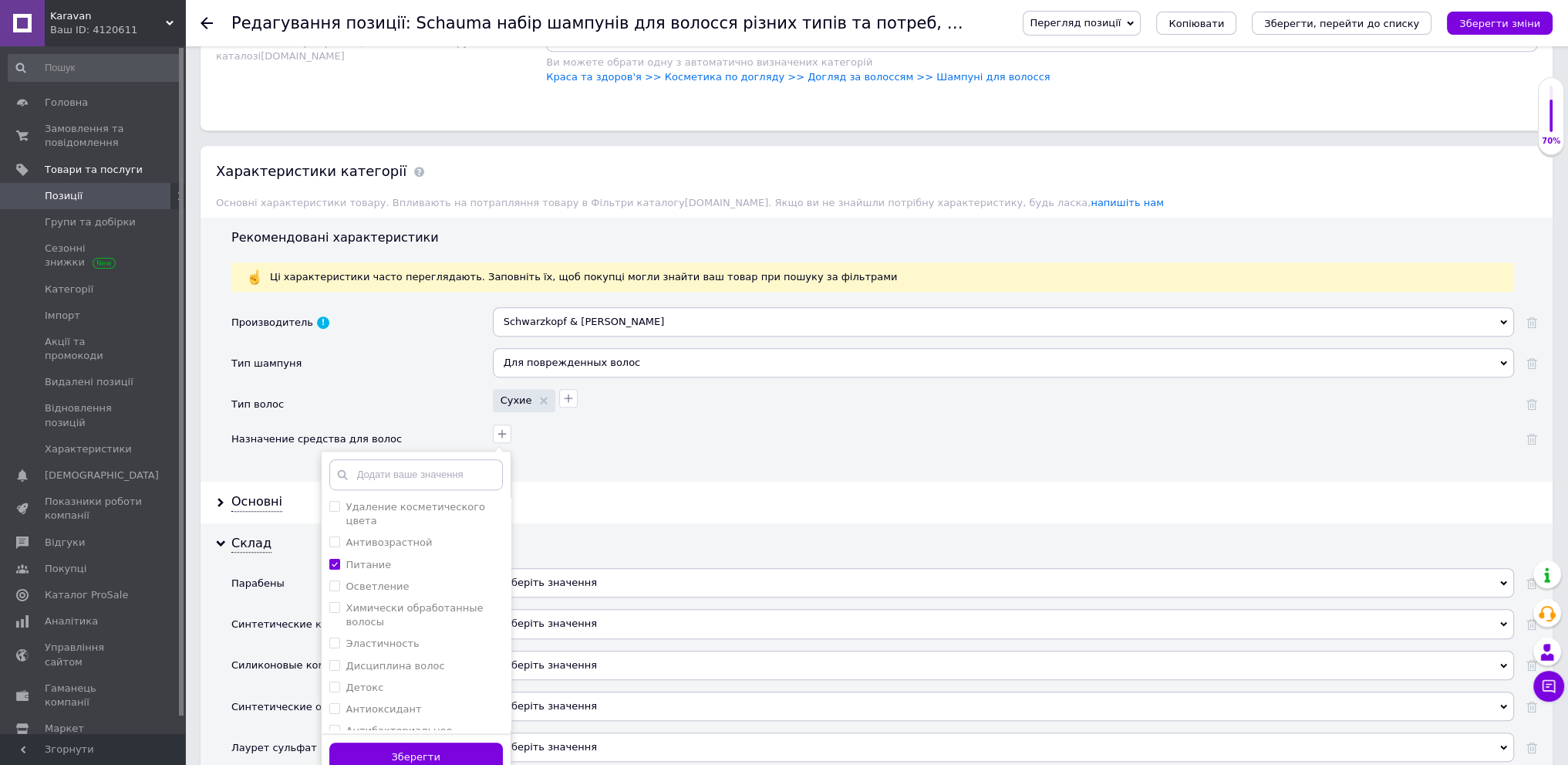
scroll to position [1235, 0]
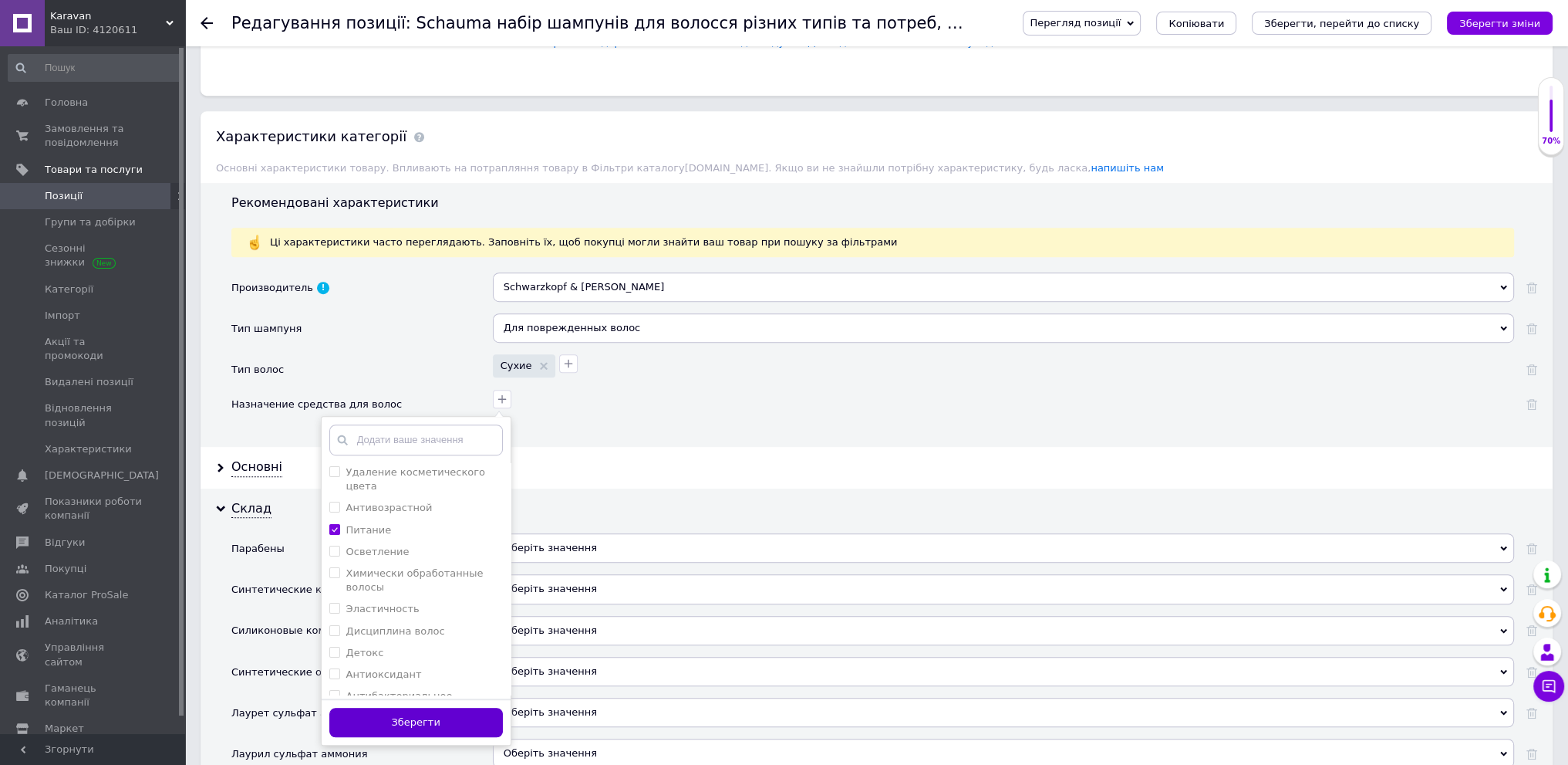
click at [472, 711] on button "Зберегти" at bounding box center [416, 722] width 173 height 30
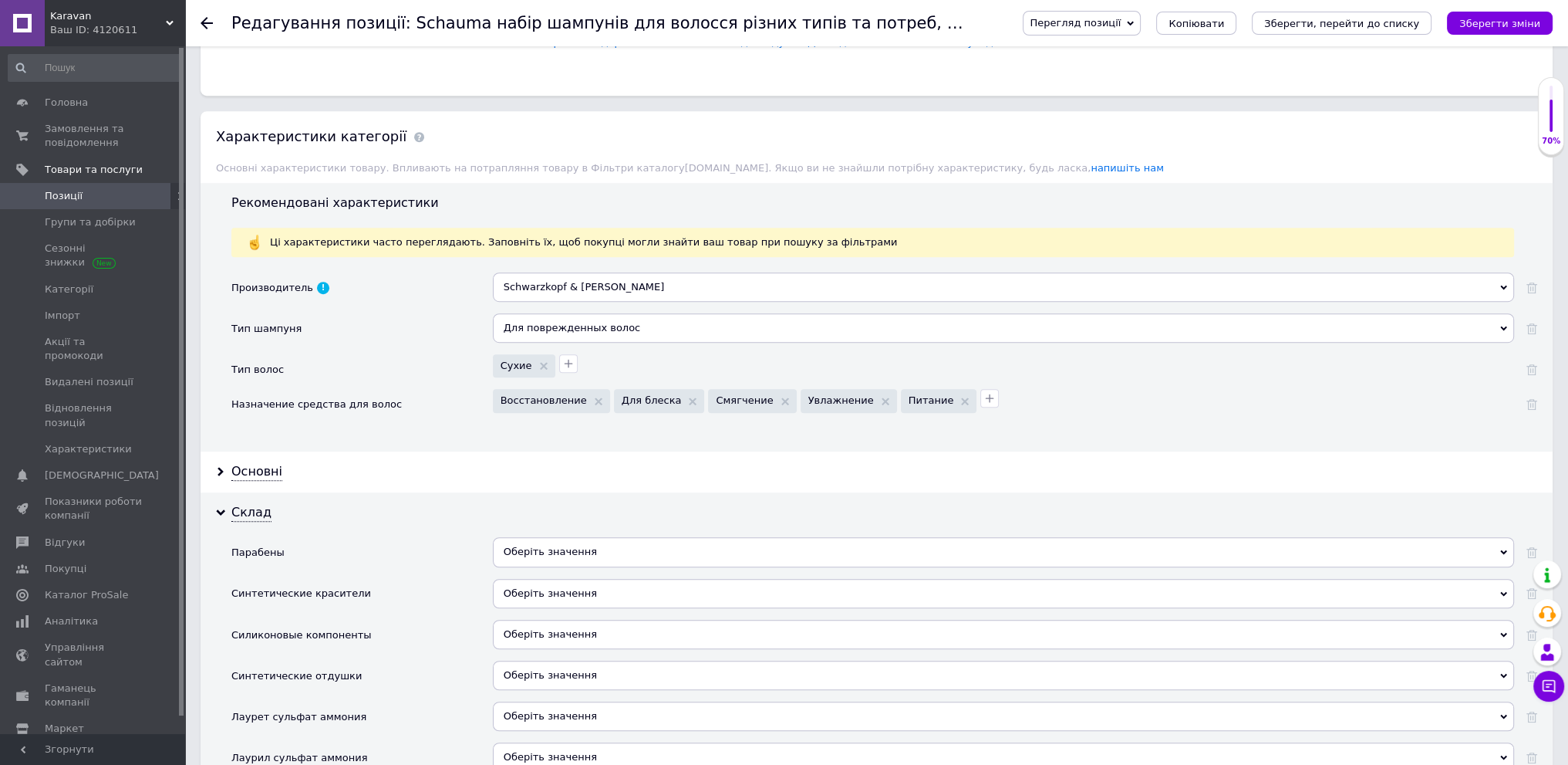
click at [552, 546] on span "Оберіть значення" at bounding box center [551, 551] width 94 height 12
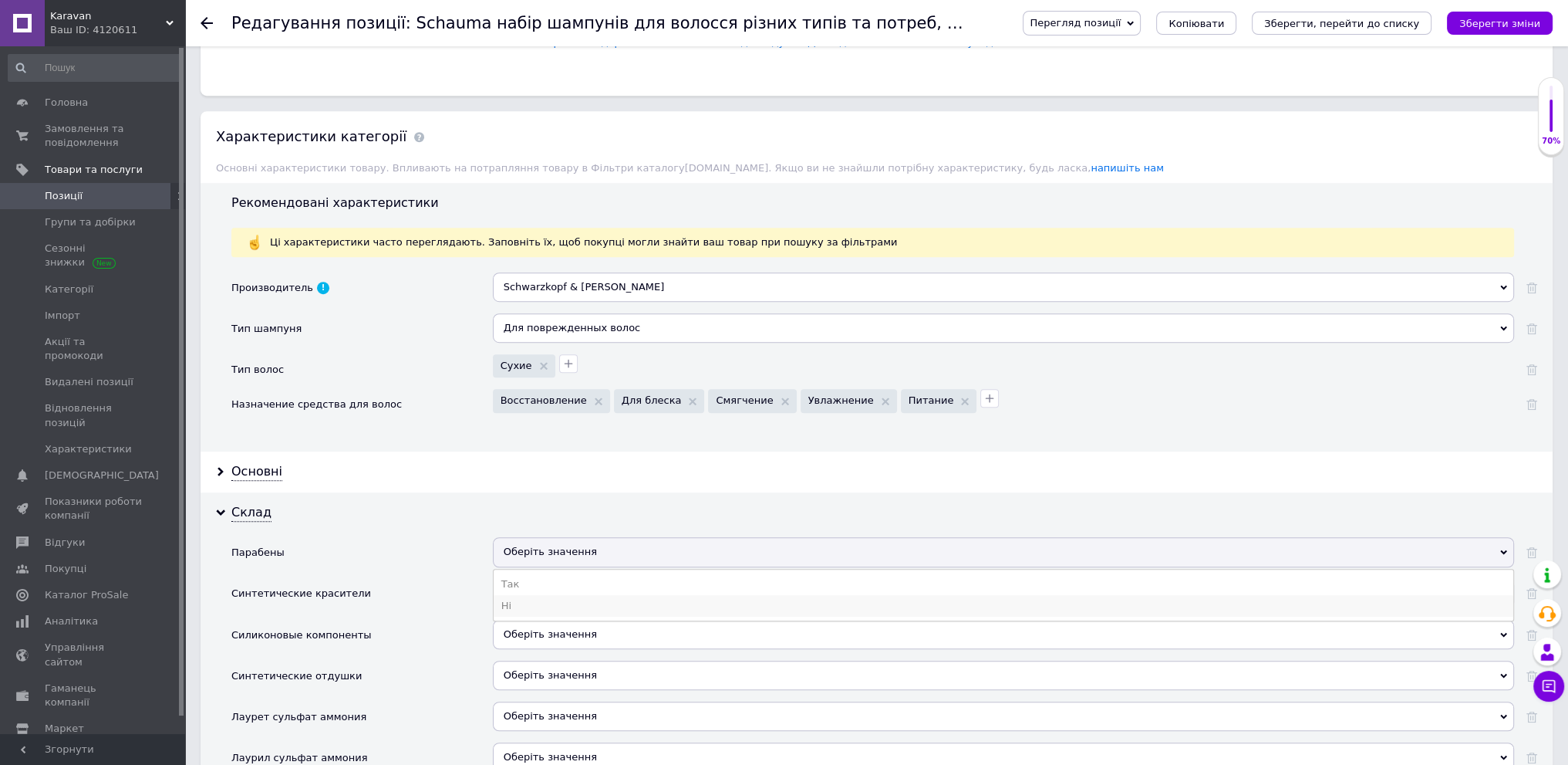
click at [580, 599] on li "Ні" at bounding box center [1003, 606] width 1020 height 22
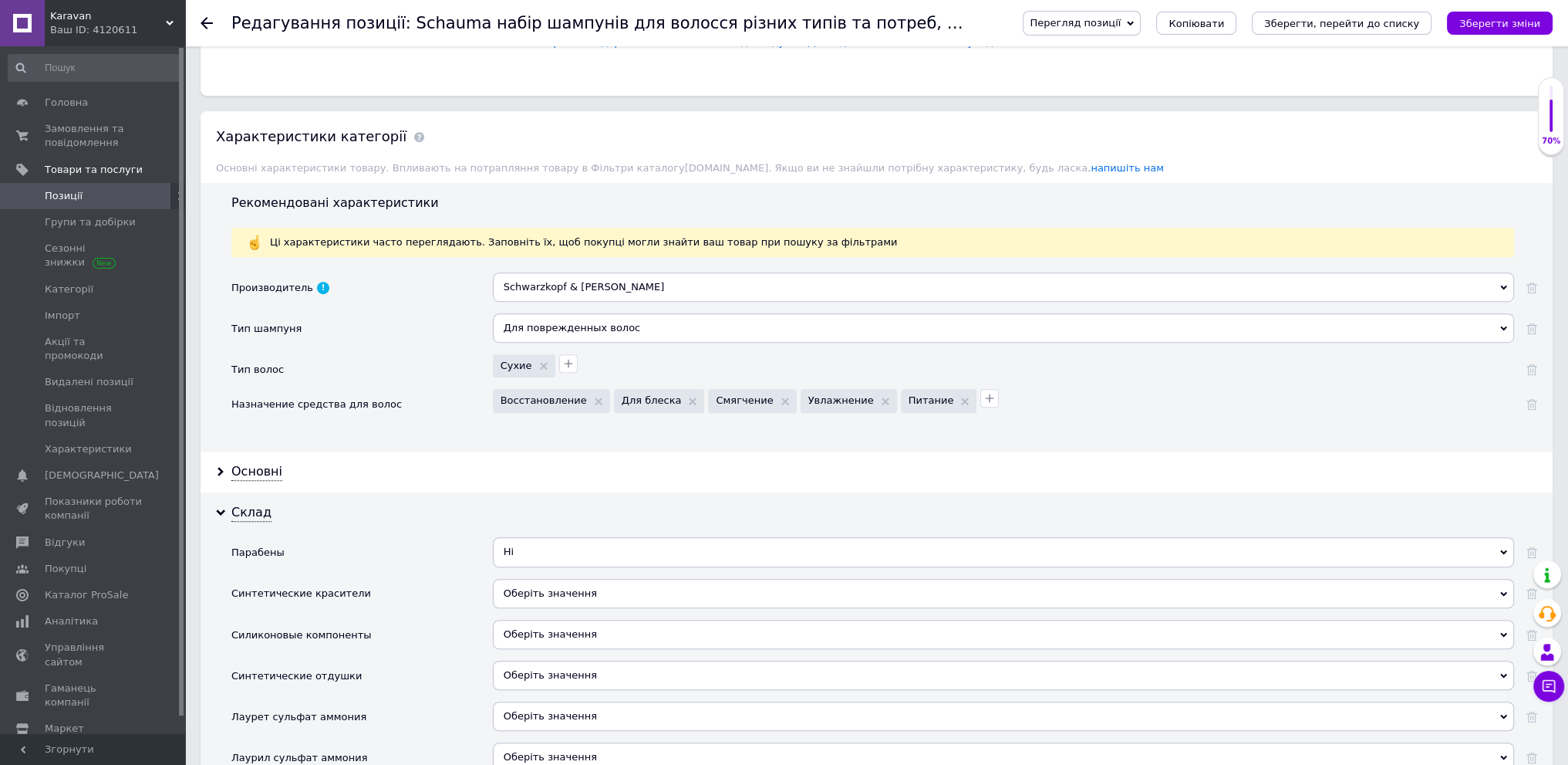
click at [590, 579] on span "Оберіть значення" at bounding box center [1004, 594] width 1022 height 30
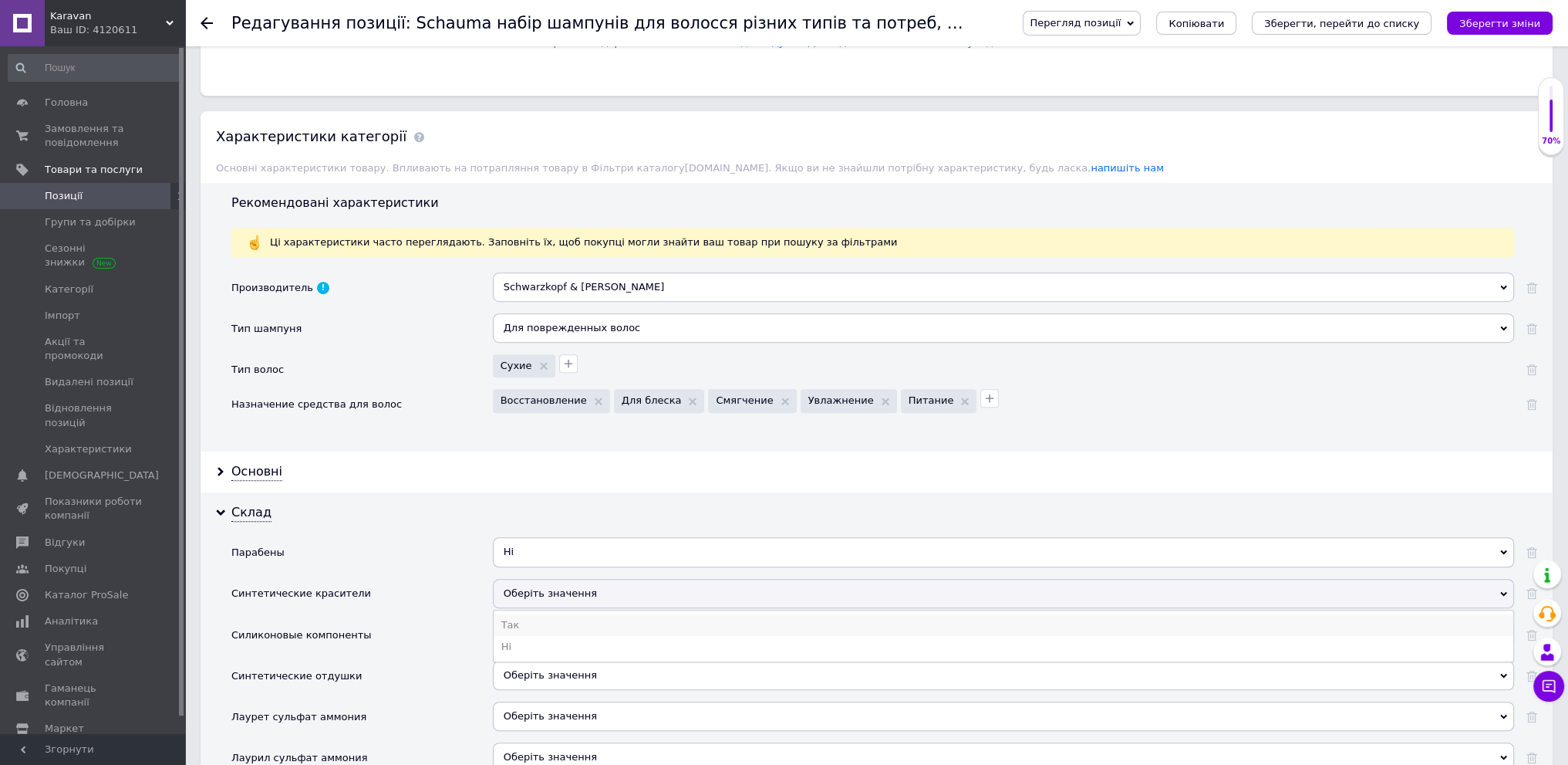
click at [595, 618] on li "Так" at bounding box center [1003, 625] width 1020 height 22
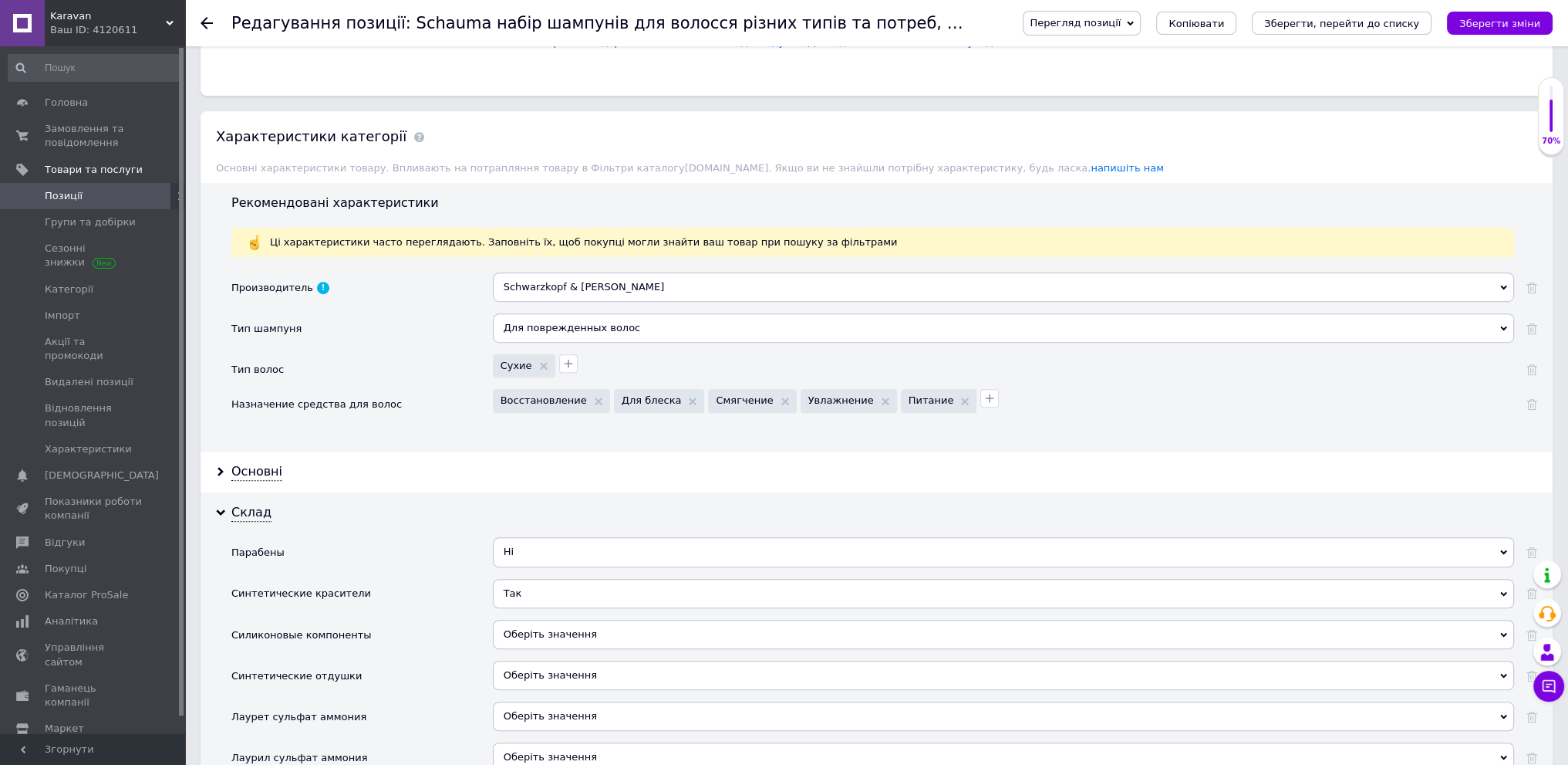
click at [585, 631] on span "Оберіть значення" at bounding box center [1004, 634] width 1022 height 30
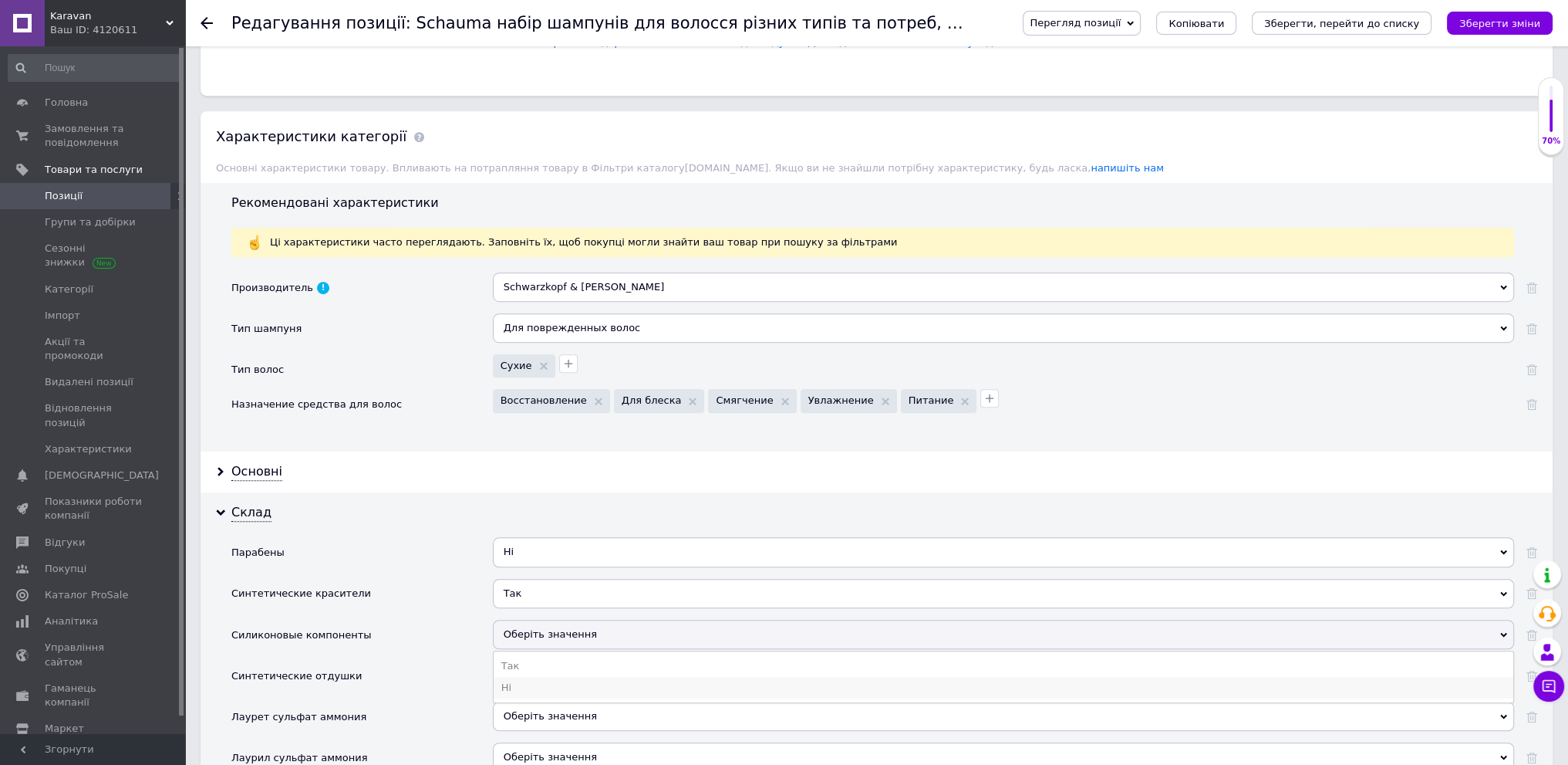
click at [590, 680] on li "Ні" at bounding box center [1003, 687] width 1020 height 22
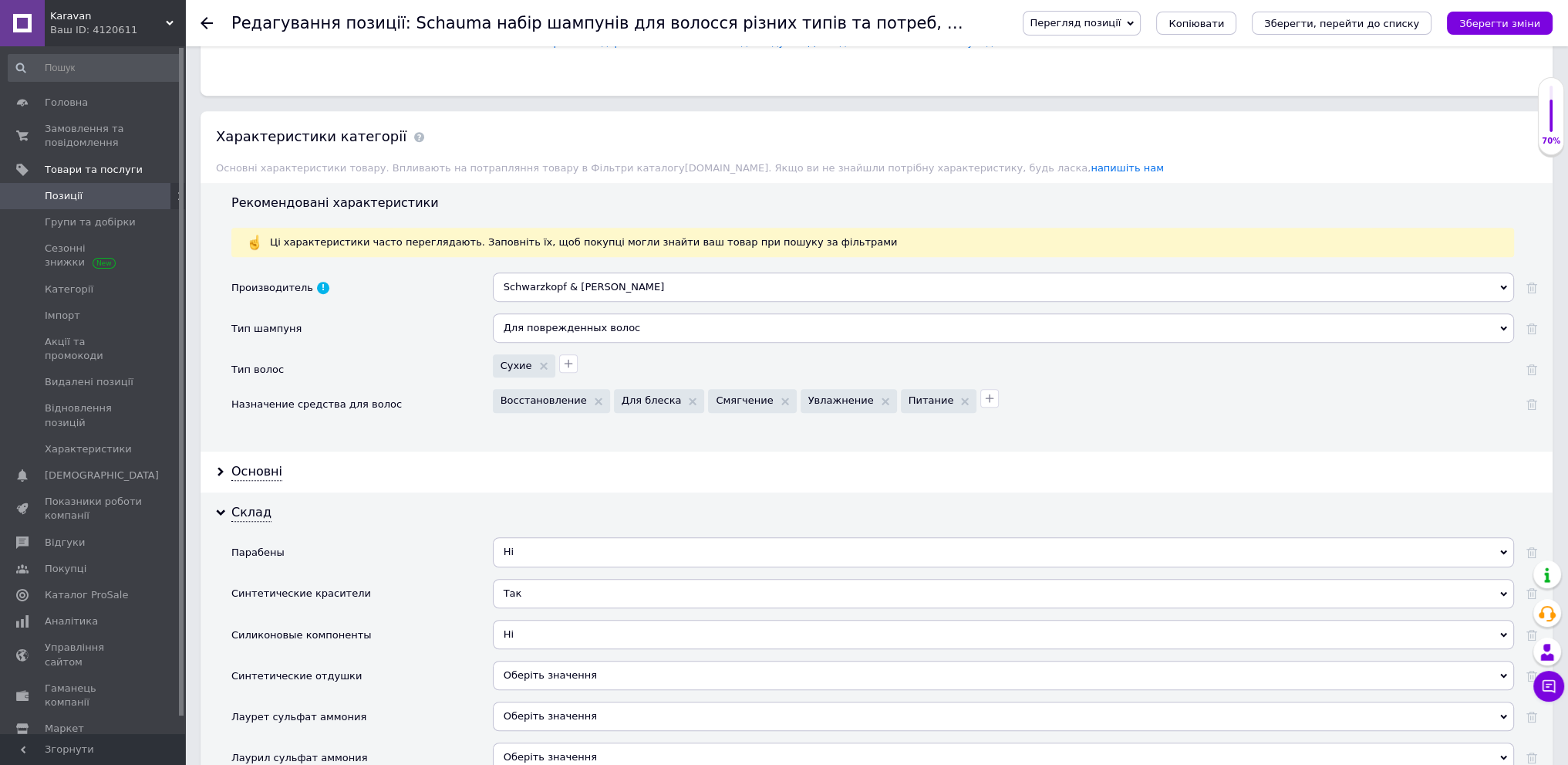
click at [601, 660] on span "Оберіть значення" at bounding box center [1004, 675] width 1022 height 30
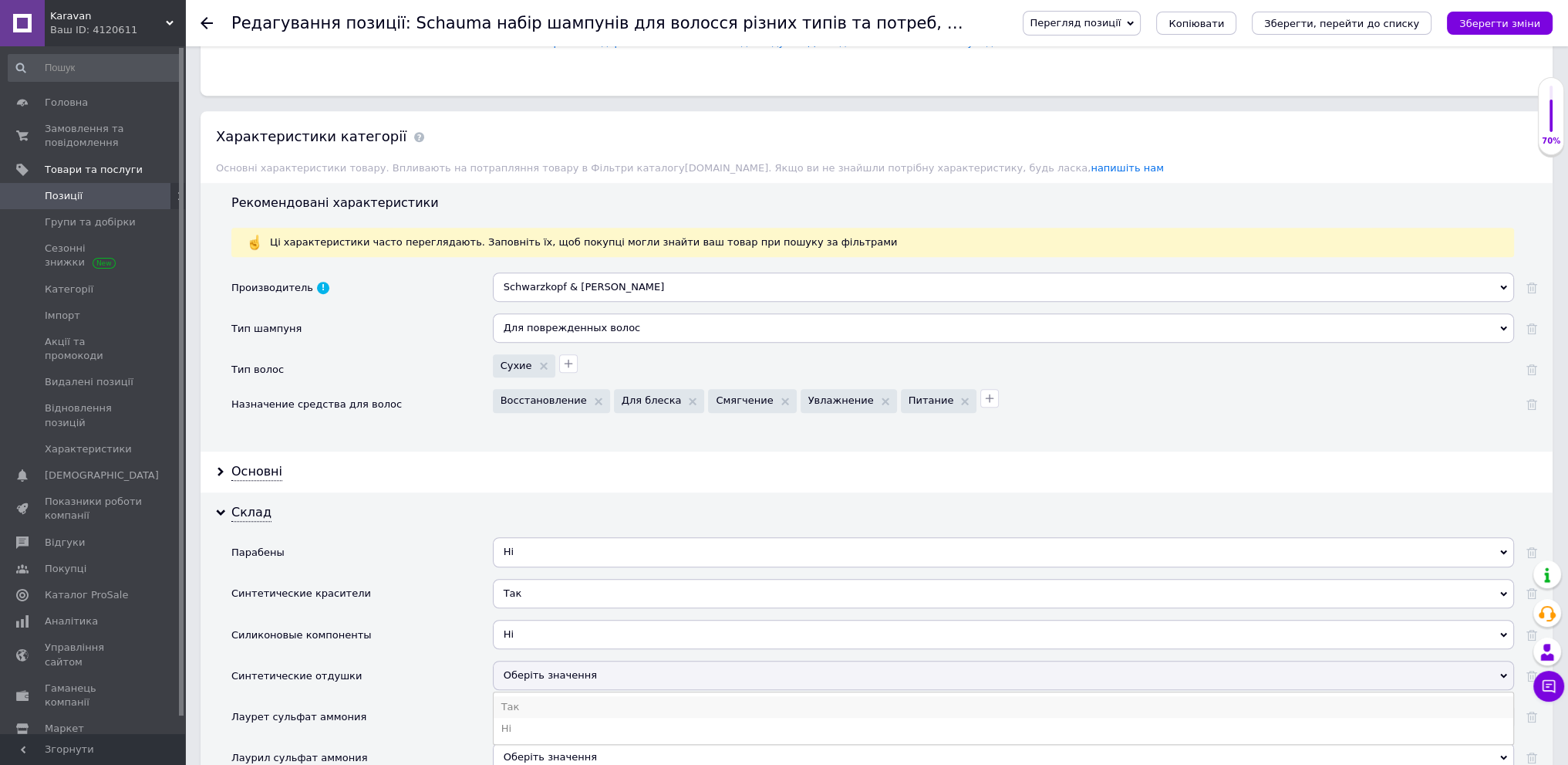
click at [587, 696] on li "Так" at bounding box center [1003, 707] width 1020 height 22
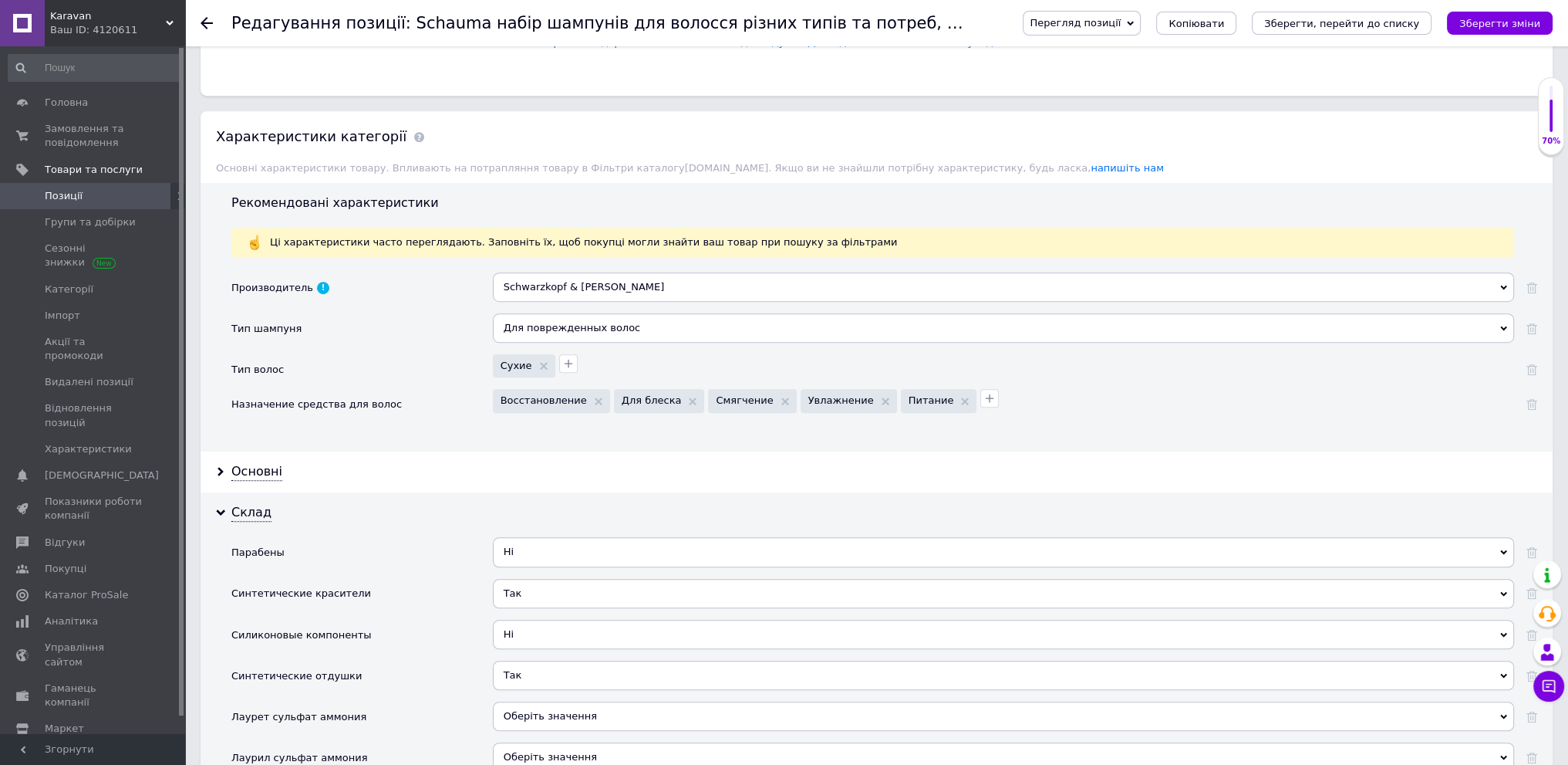
click at [589, 709] on span "Оберіть значення" at bounding box center [1004, 716] width 1022 height 30
click at [573, 760] on li "Ні" at bounding box center [1003, 770] width 1020 height 22
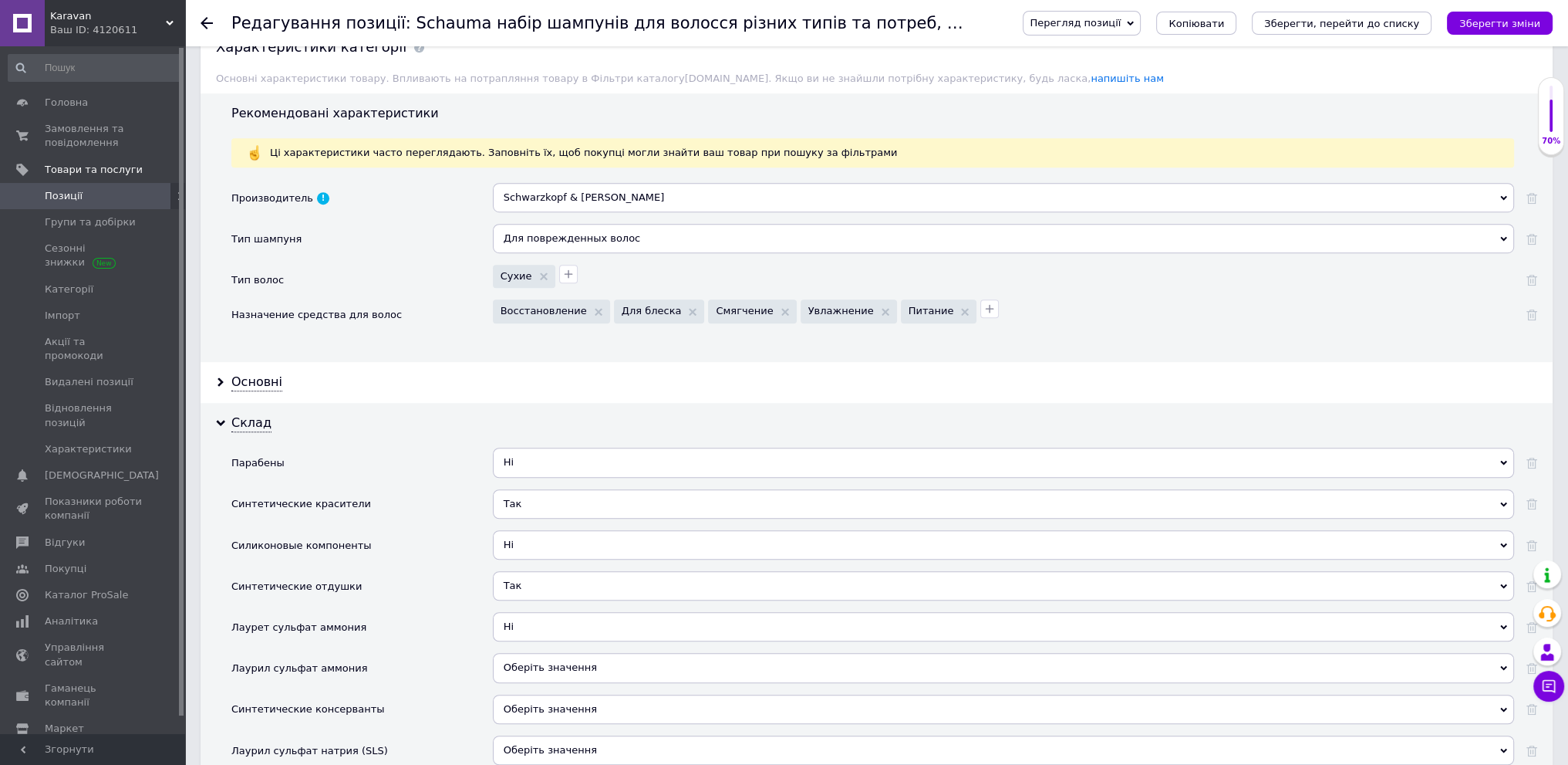
scroll to position [1389, 0]
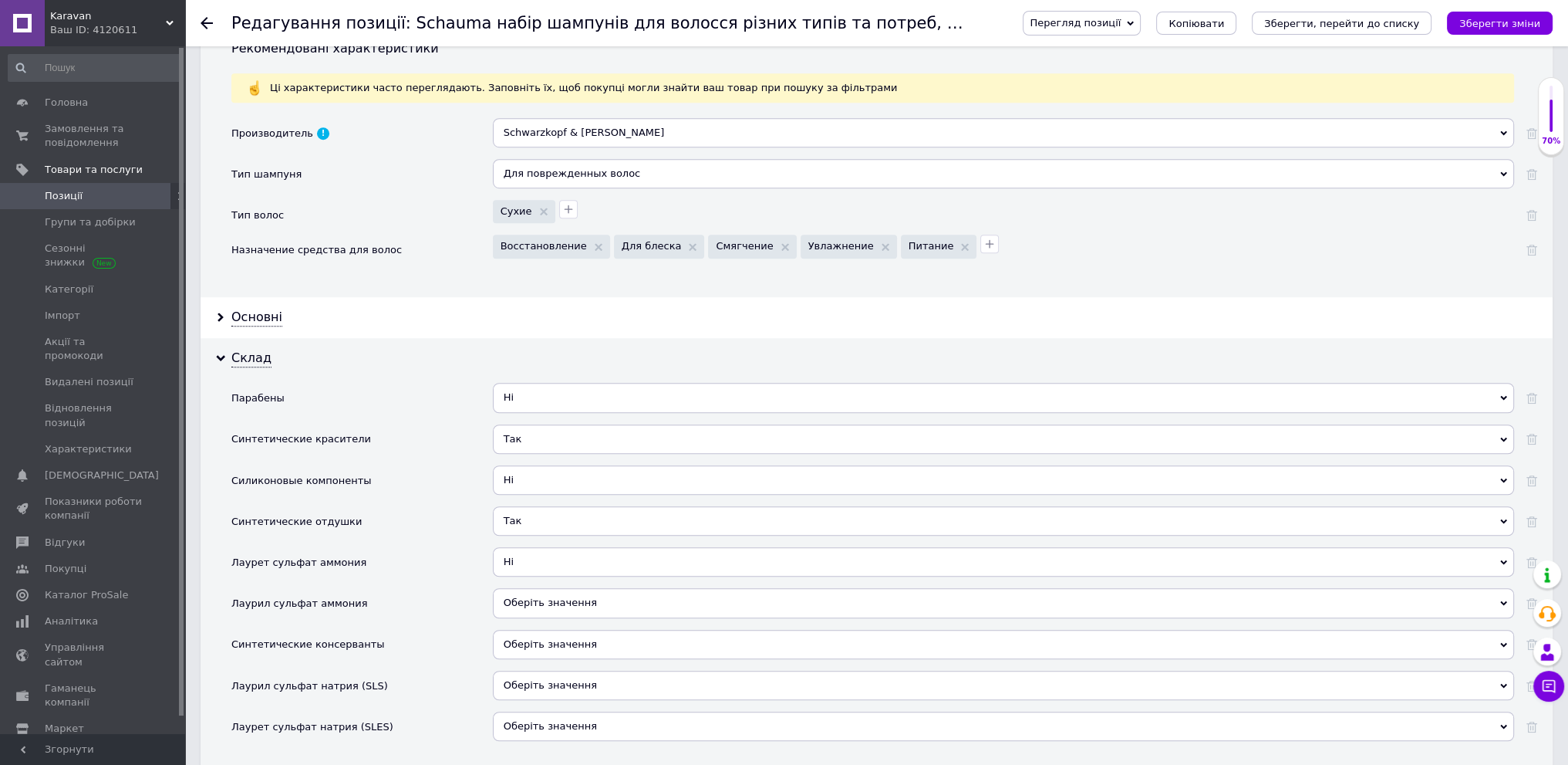
click at [652, 589] on span "Оберіть значення" at bounding box center [1004, 603] width 1022 height 30
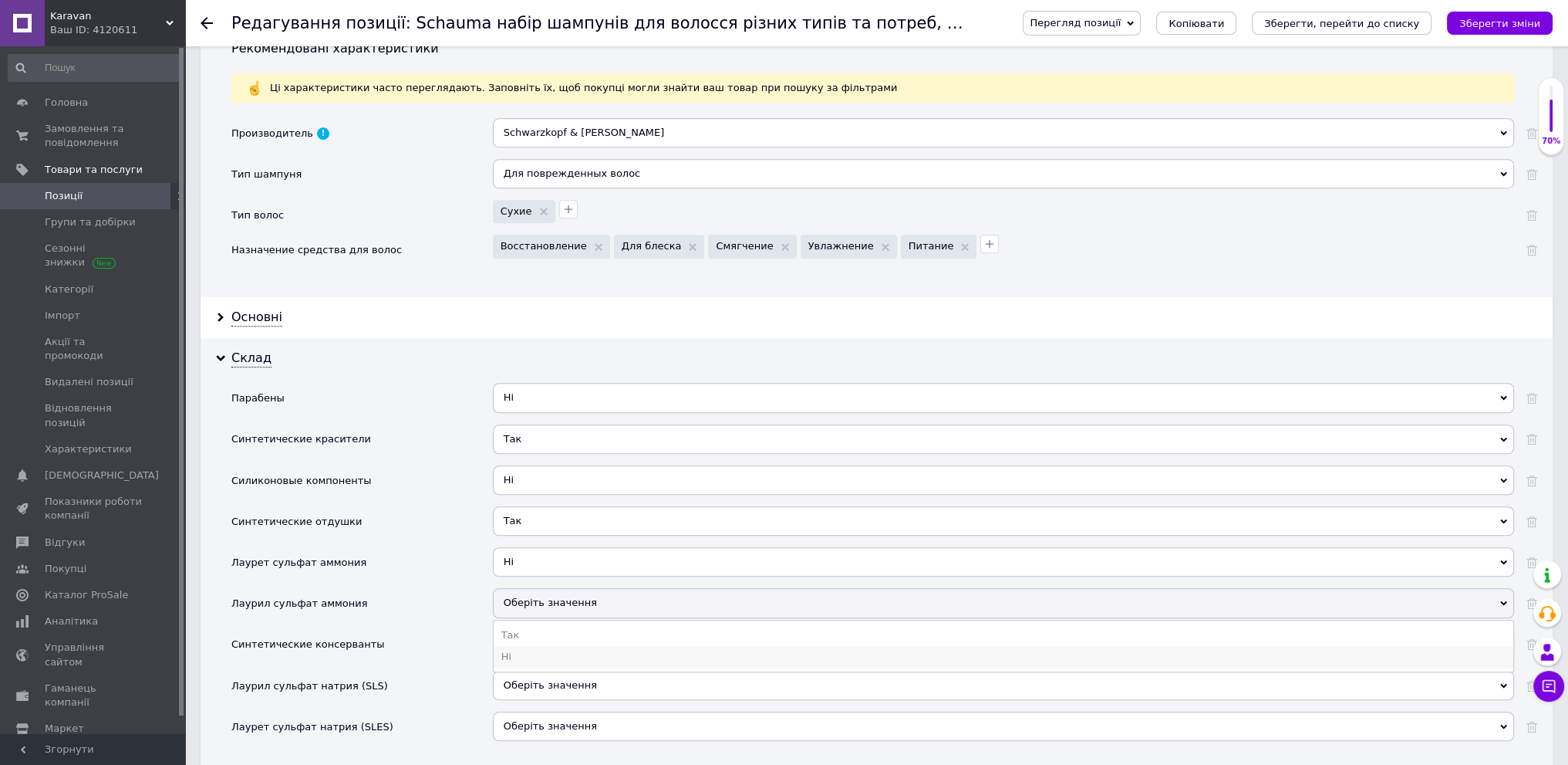
click at [665, 655] on li "Ні" at bounding box center [1003, 657] width 1020 height 22
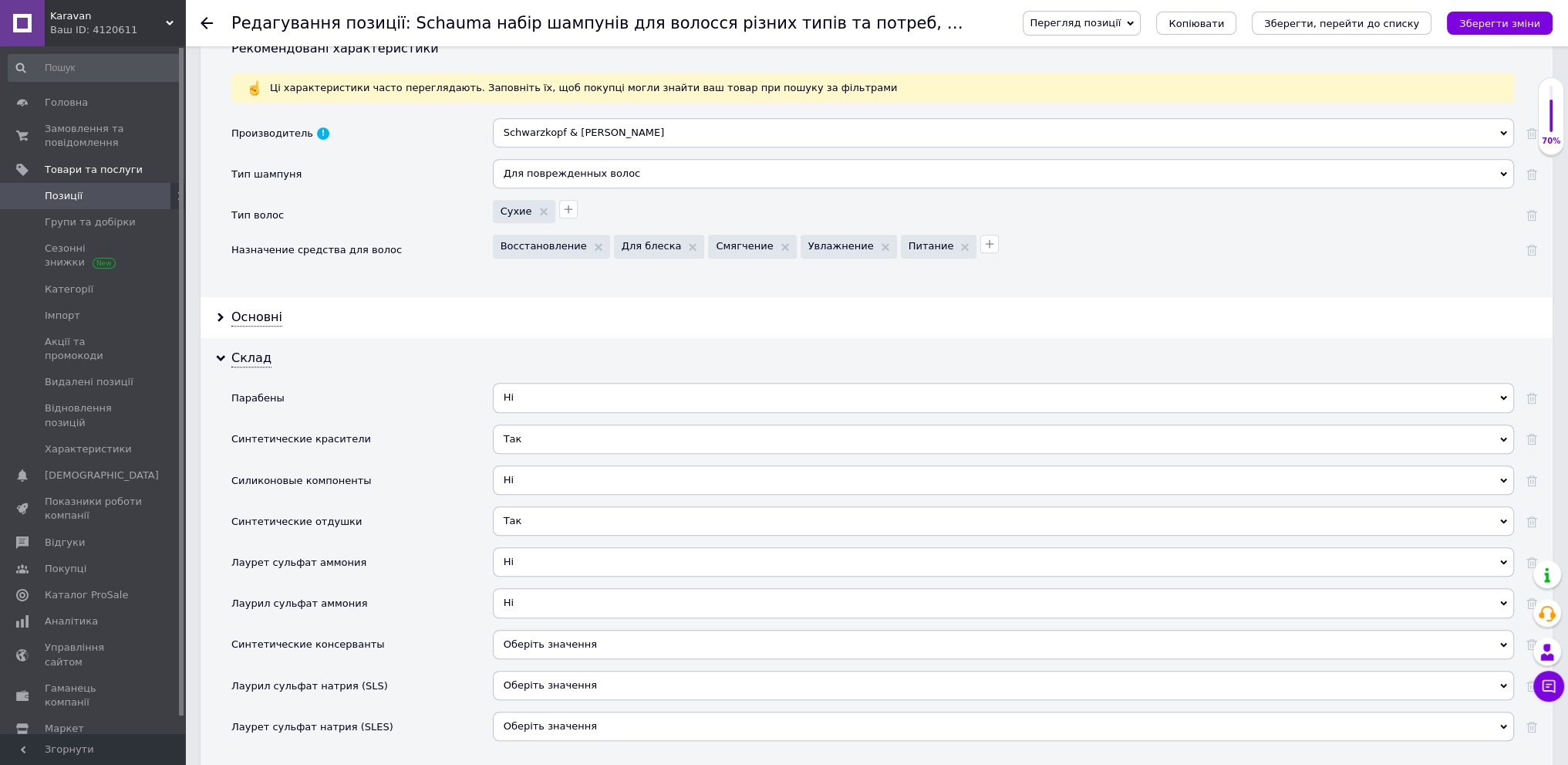
click at [657, 635] on span "Оберіть значення" at bounding box center [1004, 644] width 1022 height 30
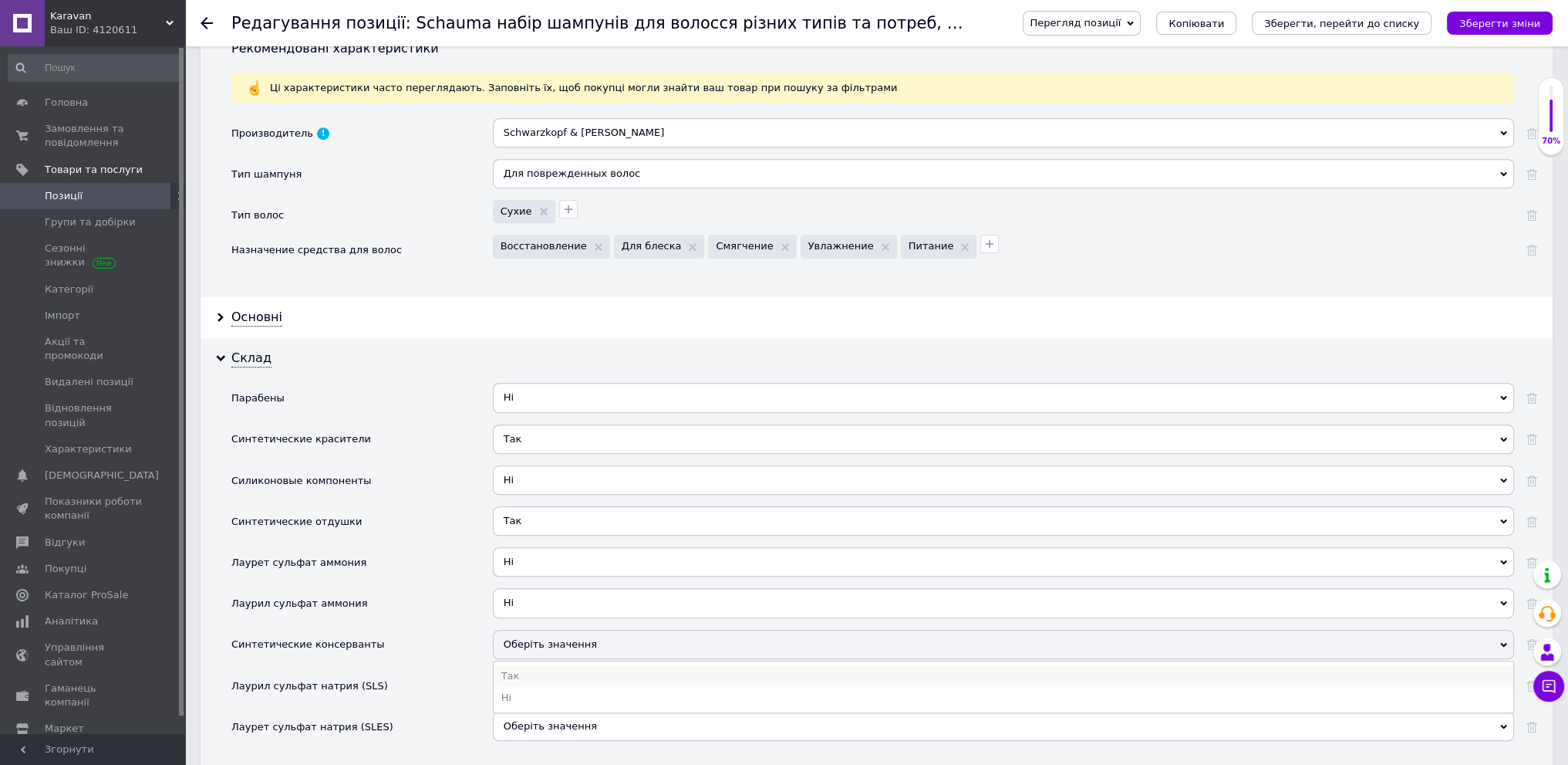
click at [646, 669] on li "Так" at bounding box center [1003, 676] width 1020 height 22
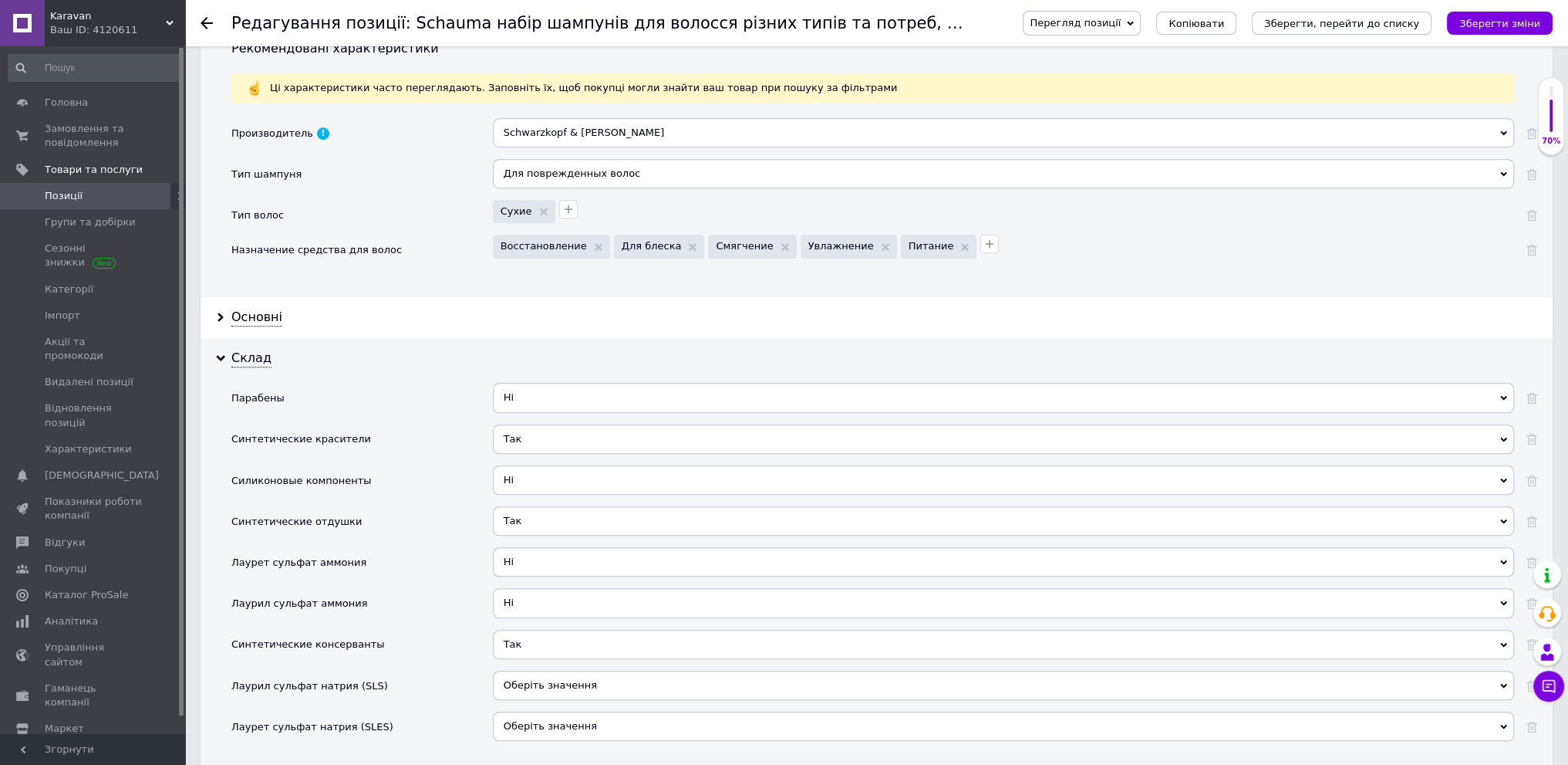
click at [644, 681] on span "Оберіть значення" at bounding box center [1004, 685] width 1022 height 30
click at [640, 728] on li "Ні" at bounding box center [1003, 739] width 1020 height 22
click at [641, 712] on span "Оберіть значення" at bounding box center [1004, 726] width 1022 height 30
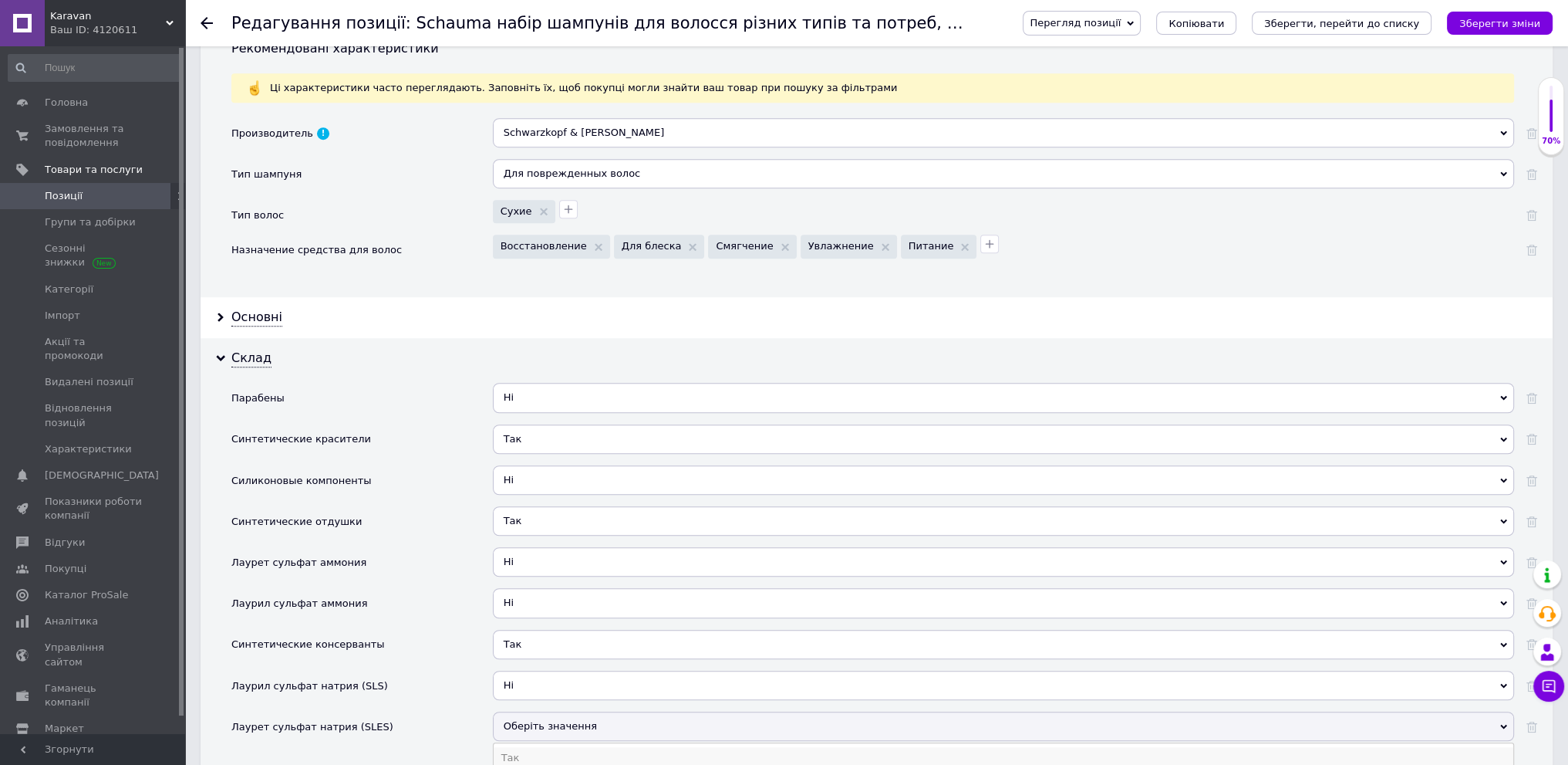
click at [638, 747] on li "Так" at bounding box center [1003, 758] width 1020 height 22
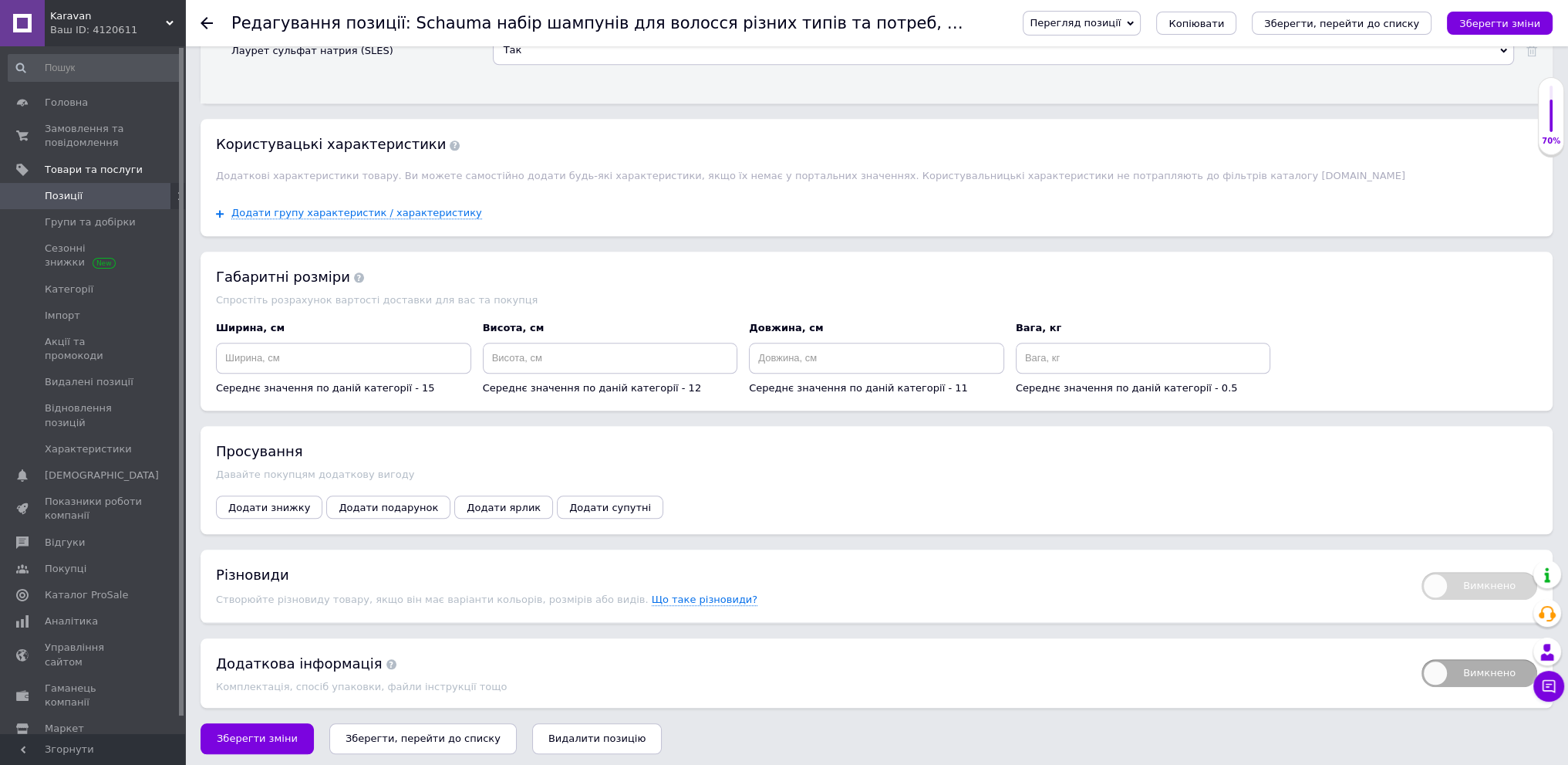
scroll to position [2066, 0]
click at [247, 737] on span "Зберегти зміни" at bounding box center [257, 737] width 81 height 12
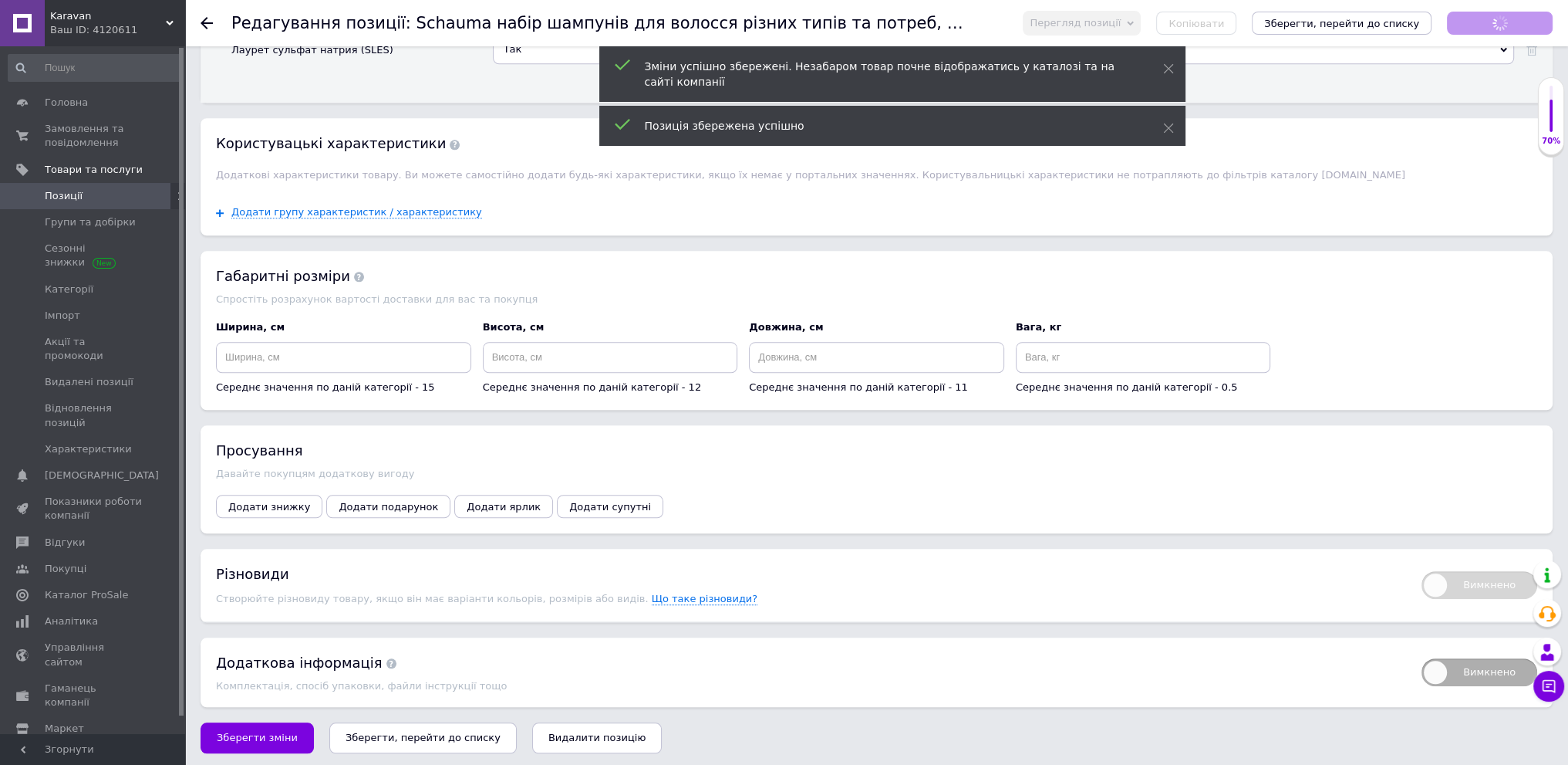
scroll to position [137, 0]
